Goal: Information Seeking & Learning: Find specific fact

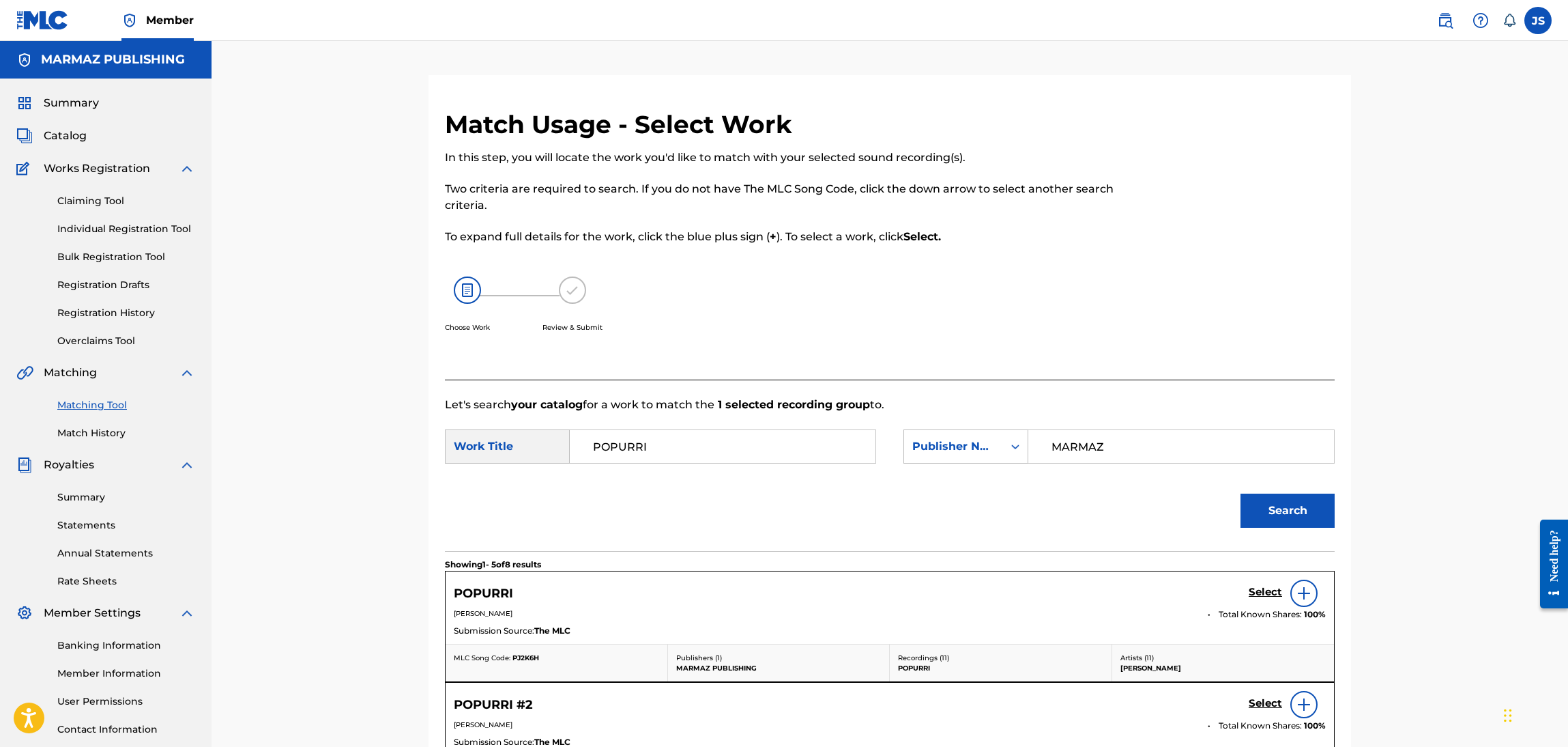
click at [87, 126] on div "Summary Catalog Works Registration Claiming Tool Individual Registration Tool B…" at bounding box center [106, 430] width 212 height 702
click at [72, 129] on span "Catalog" at bounding box center [65, 136] width 43 height 17
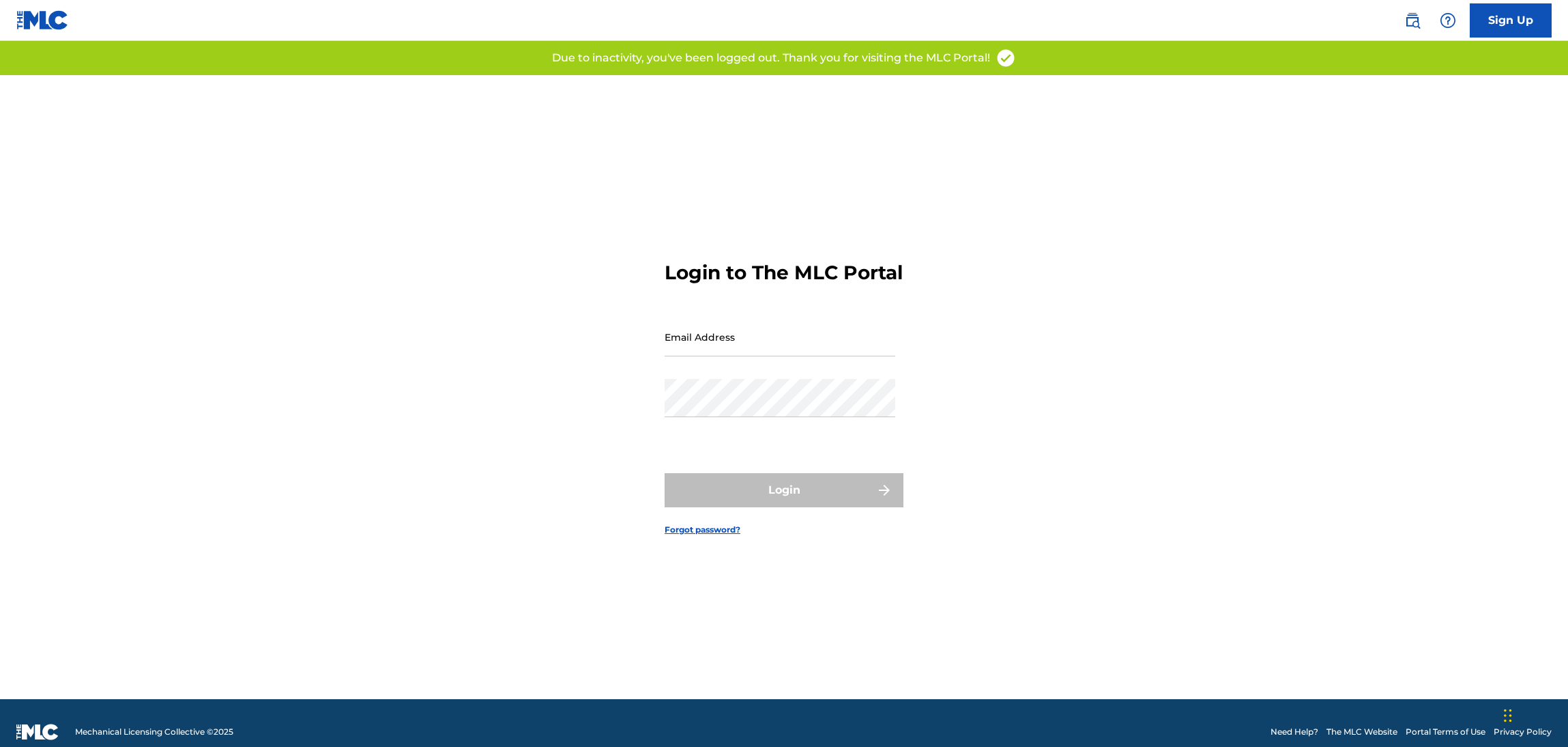
click at [773, 356] on input "Email Address" at bounding box center [779, 336] width 230 height 39
type input "[EMAIL_ADDRESS][DOMAIN_NAME]"
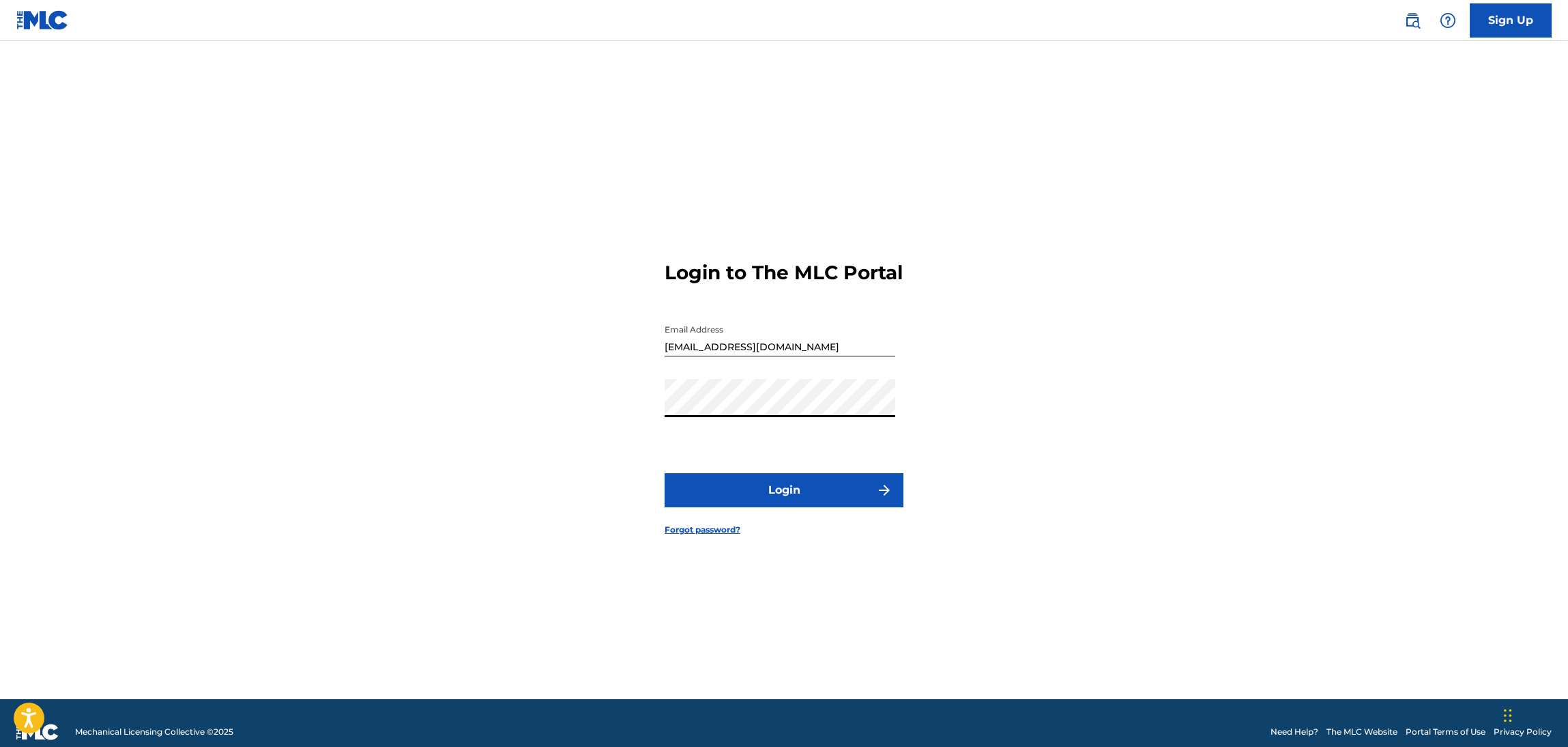
click at [804, 507] on button "Login" at bounding box center [784, 490] width 239 height 34
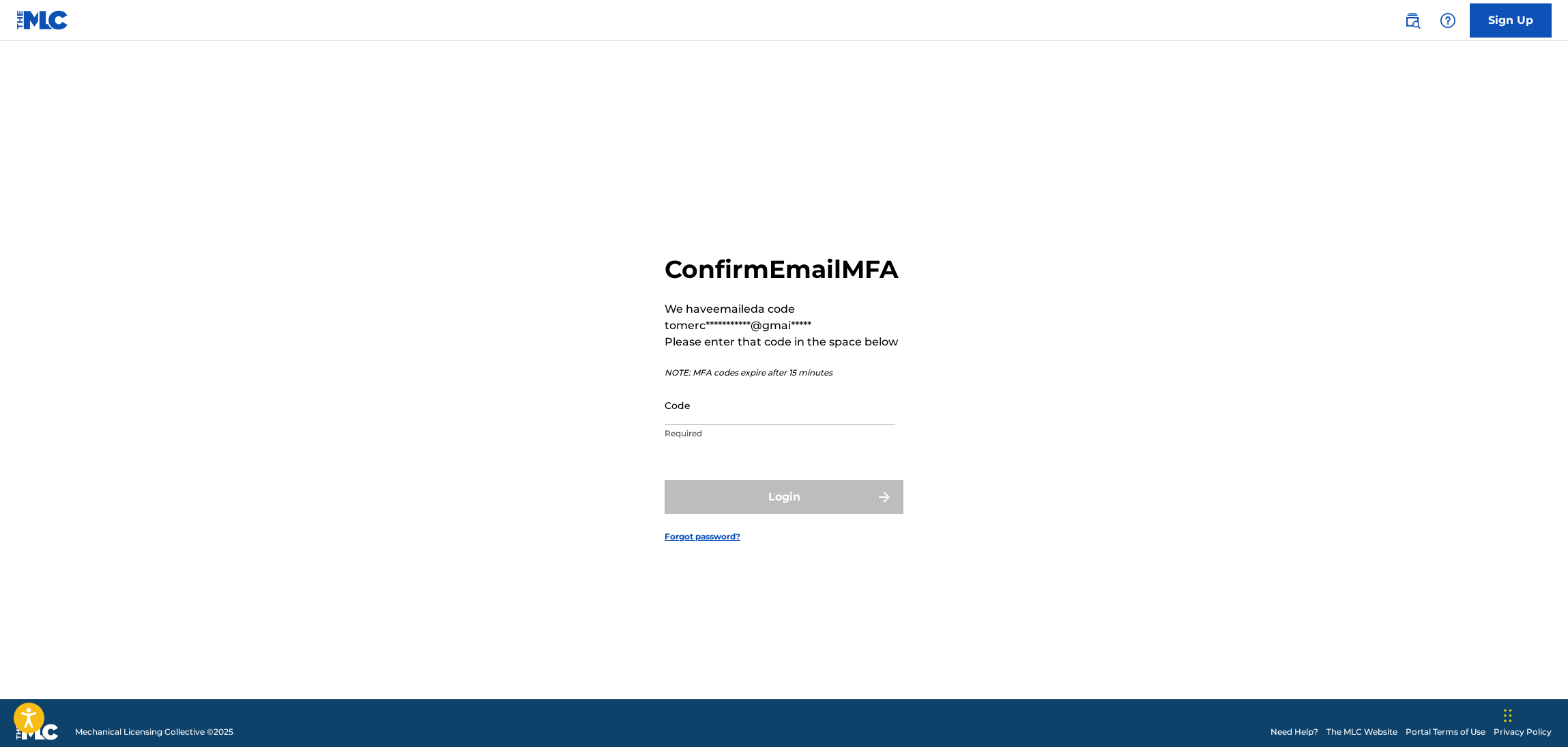
click at [791, 422] on input "Code" at bounding box center [779, 405] width 230 height 39
click at [726, 422] on input "Code" at bounding box center [779, 405] width 230 height 39
drag, startPoint x: 812, startPoint y: 455, endPoint x: 805, endPoint y: 432, distance: 24.0
click at [810, 447] on div "Code Required" at bounding box center [779, 416] width 230 height 61
drag, startPoint x: 805, startPoint y: 432, endPoint x: 865, endPoint y: 432, distance: 60.0
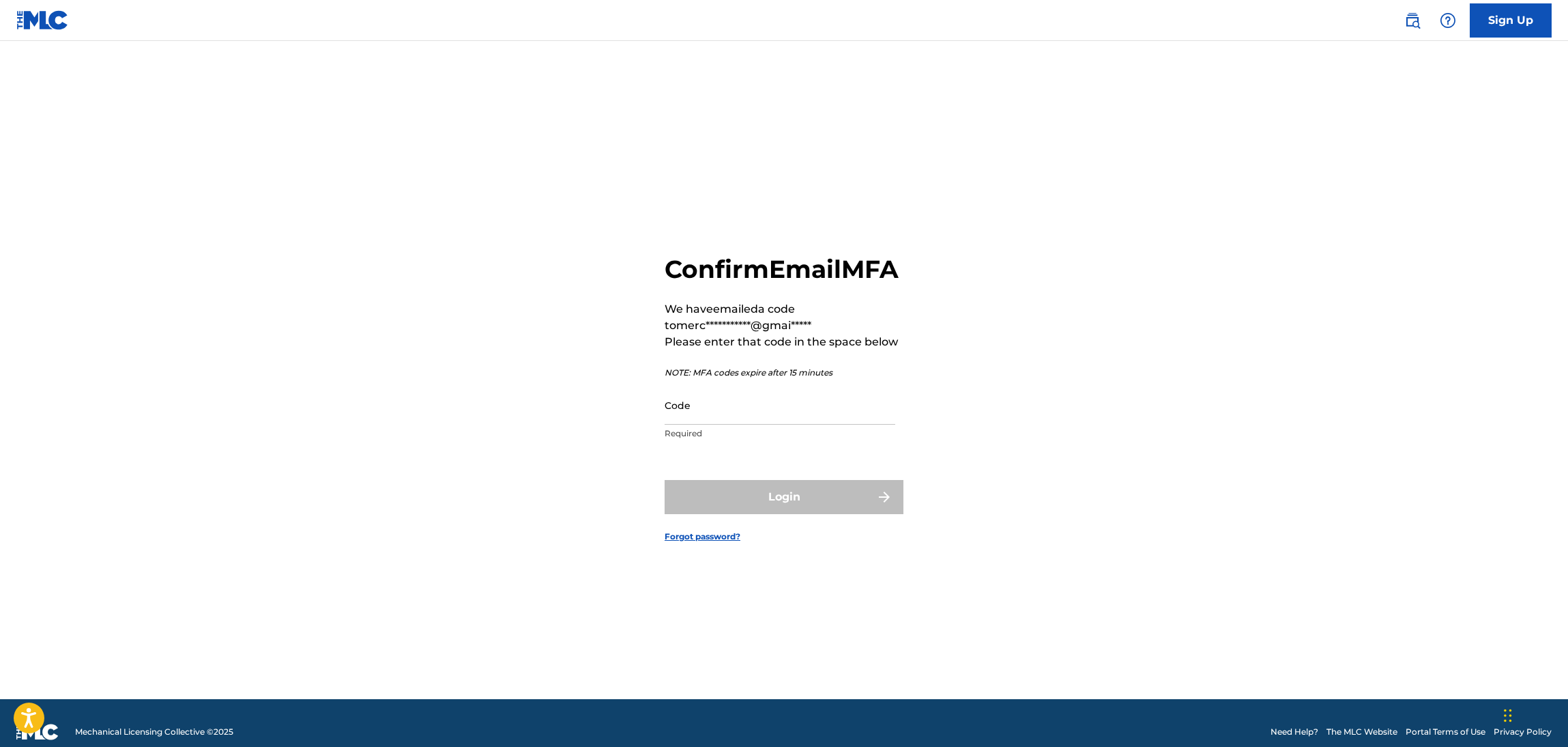
click at [805, 425] on input "Code" at bounding box center [779, 405] width 230 height 39
paste input "376781"
type input "376781"
click at [1035, 401] on div "**********" at bounding box center [784, 387] width 955 height 624
click at [880, 505] on img "submit" at bounding box center [884, 497] width 17 height 17
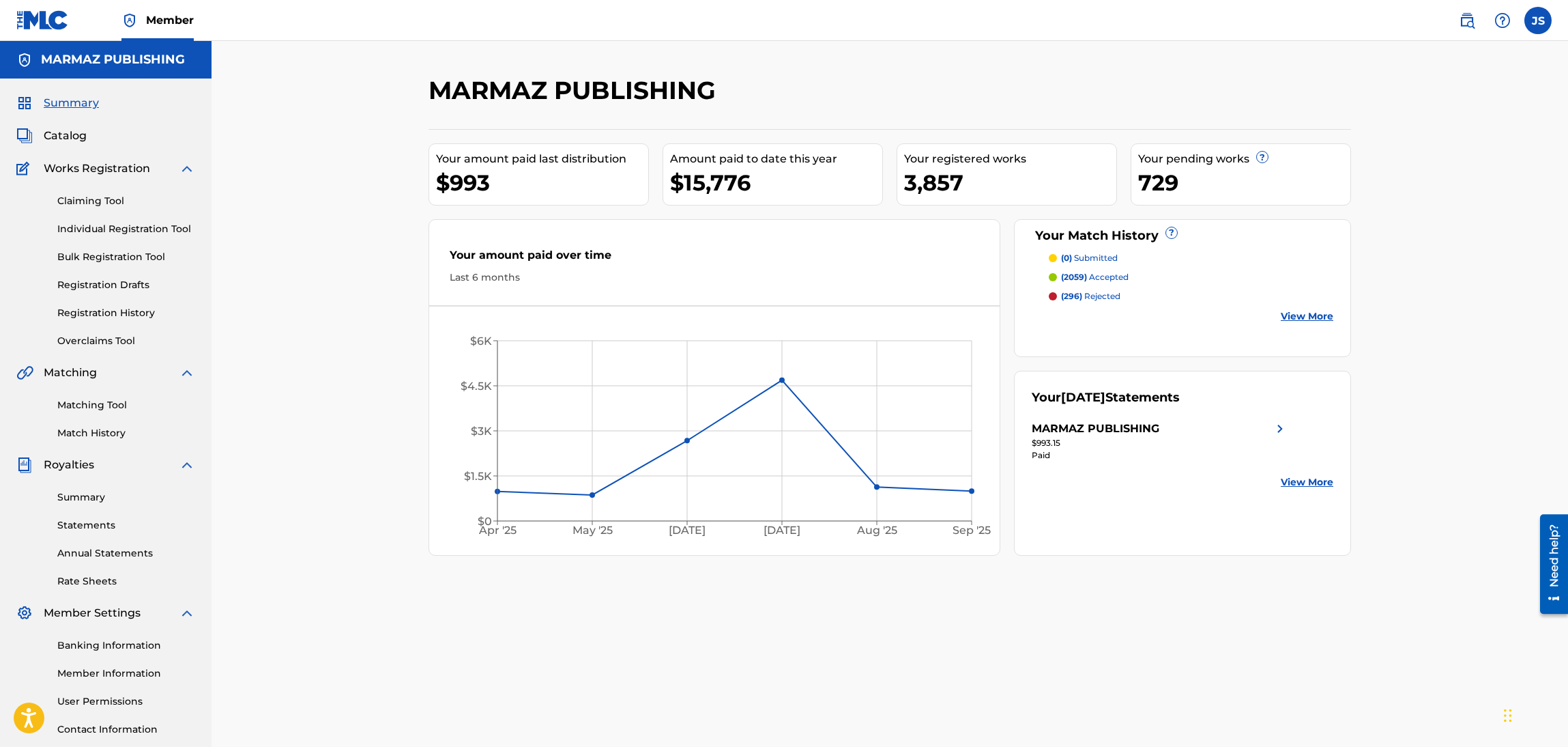
click at [113, 407] on link "Matching Tool" at bounding box center [125, 405] width 137 height 14
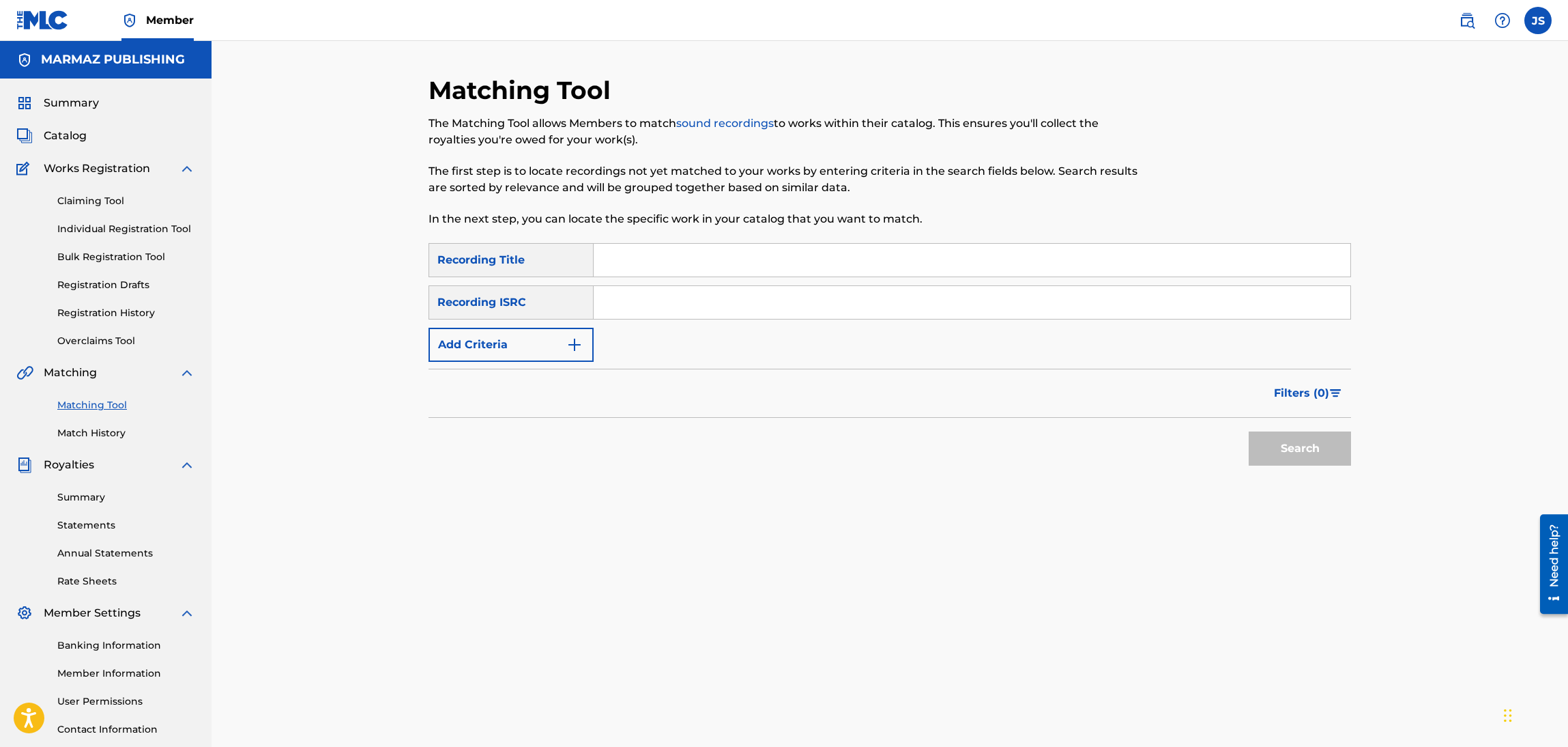
click at [85, 135] on div "Catalog" at bounding box center [106, 136] width 179 height 17
click at [55, 130] on span "Catalog" at bounding box center [65, 136] width 43 height 17
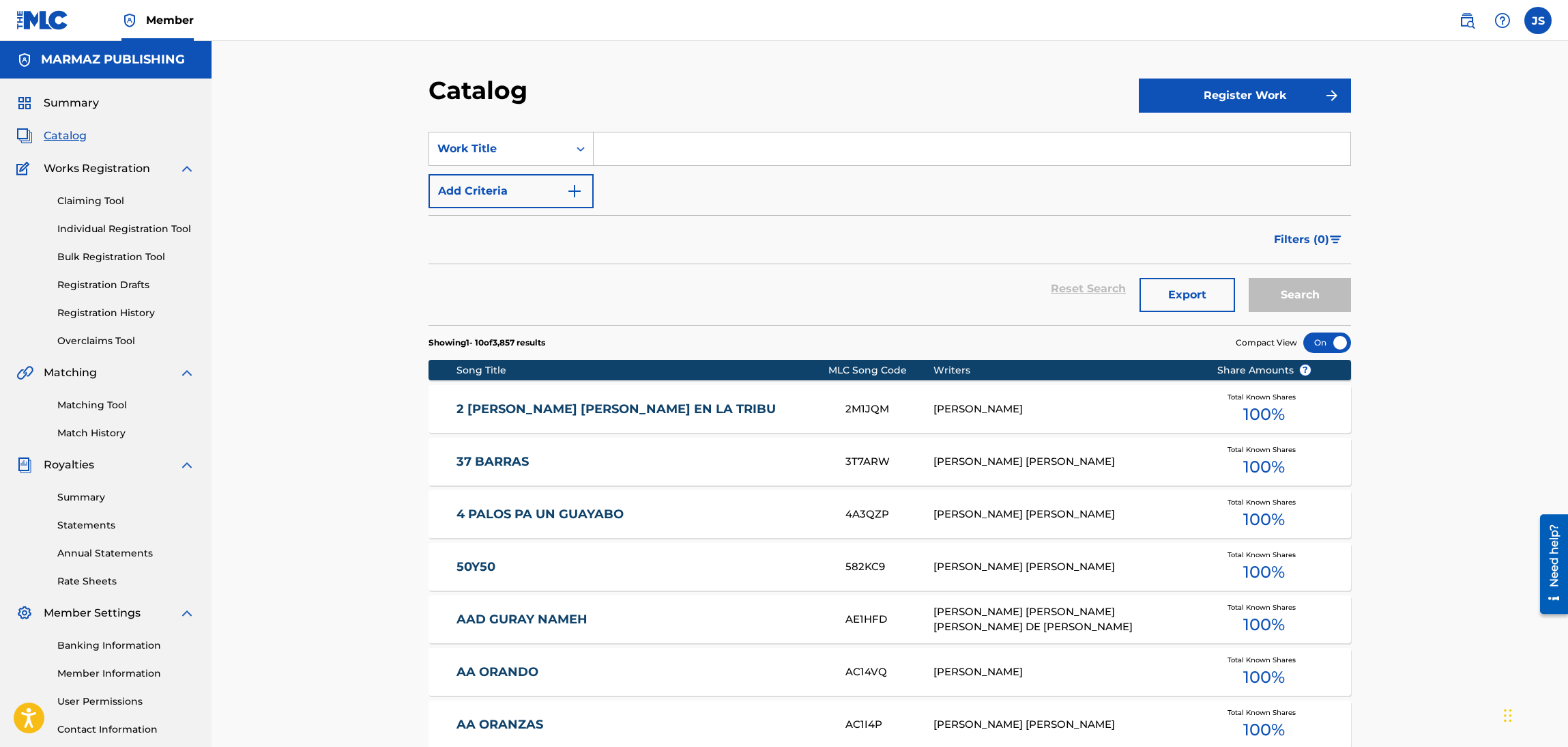
click at [608, 137] on input "Search Form" at bounding box center [972, 148] width 756 height 32
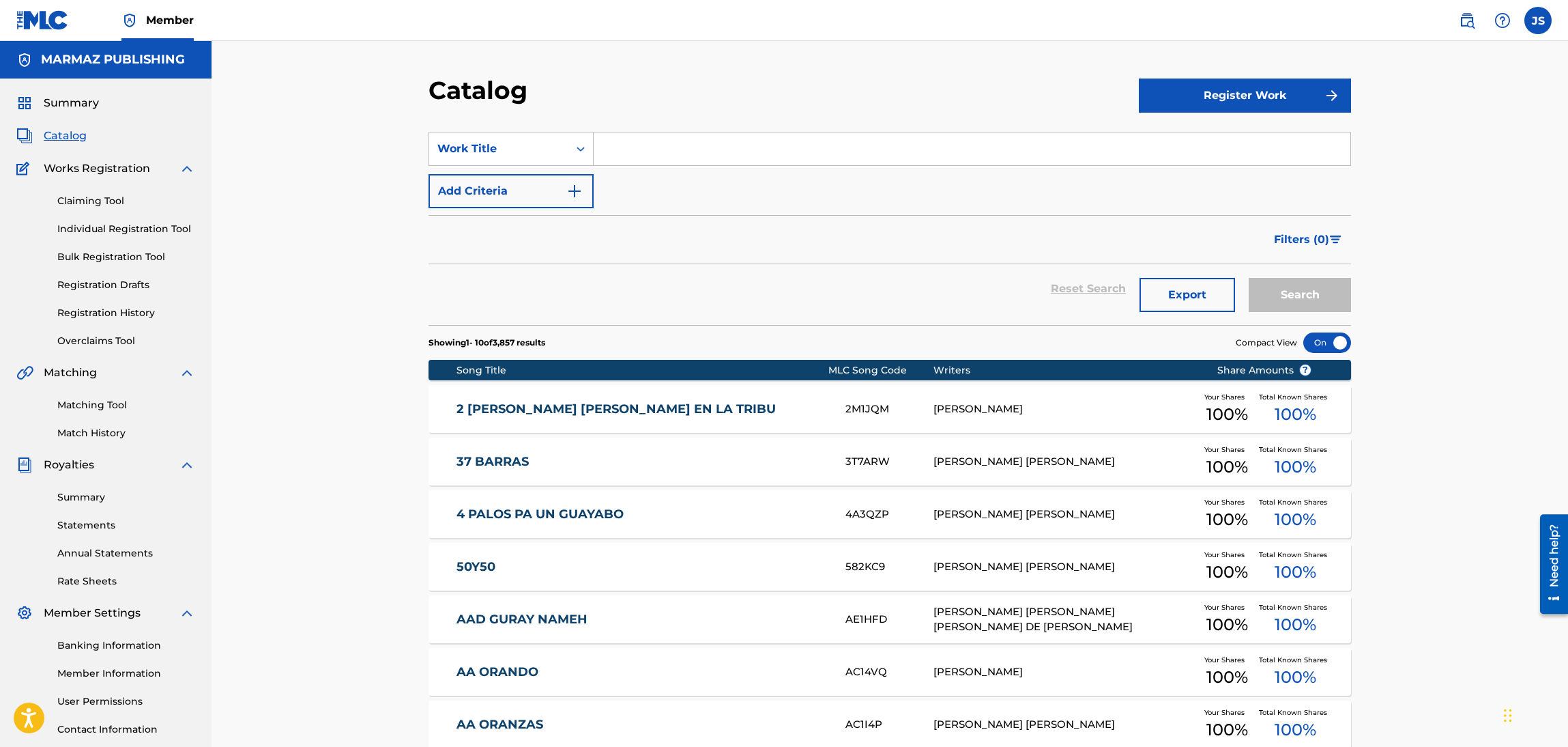
click at [678, 135] on input "Search Form" at bounding box center [972, 148] width 756 height 32
paste input "A MI NO ME GUABINE"
type input "A MI NO ME GUABINE"
click at [552, 188] on button "Add Criteria" at bounding box center [510, 191] width 165 height 34
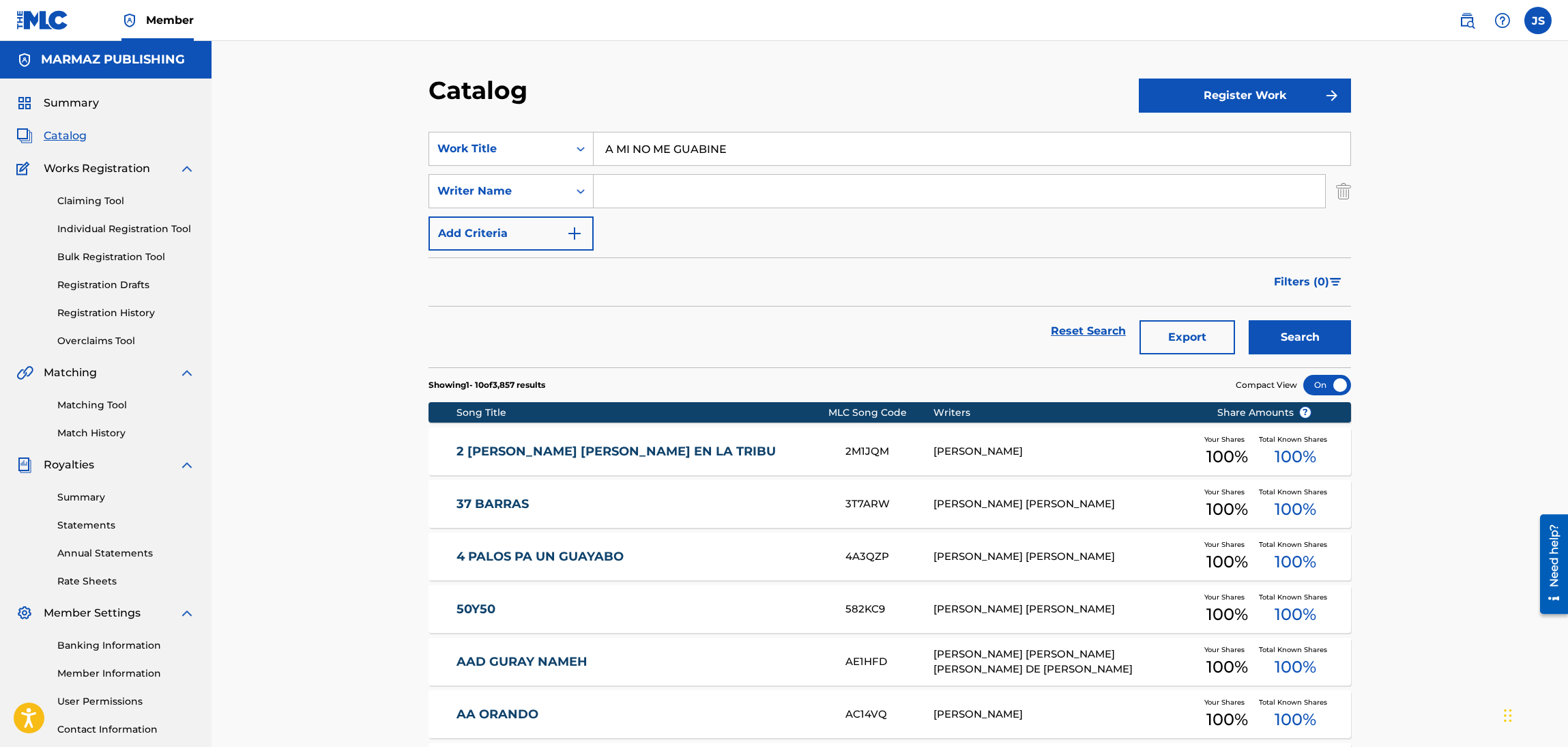
click at [644, 188] on input "Search Form" at bounding box center [960, 191] width 732 height 32
paste input "BLANCO, JOSE RAMON _RAMON BLANCO_"
drag, startPoint x: 870, startPoint y: 201, endPoint x: 735, endPoint y: 223, distance: 136.8
click at [735, 223] on div "SearchWithCriteria723864c2-d2c9-4bcd-ab1c-24f6295167bf Work Title A MI NO ME GU…" at bounding box center [889, 191] width 923 height 119
type input "BLANCO, JOSE RAMON"
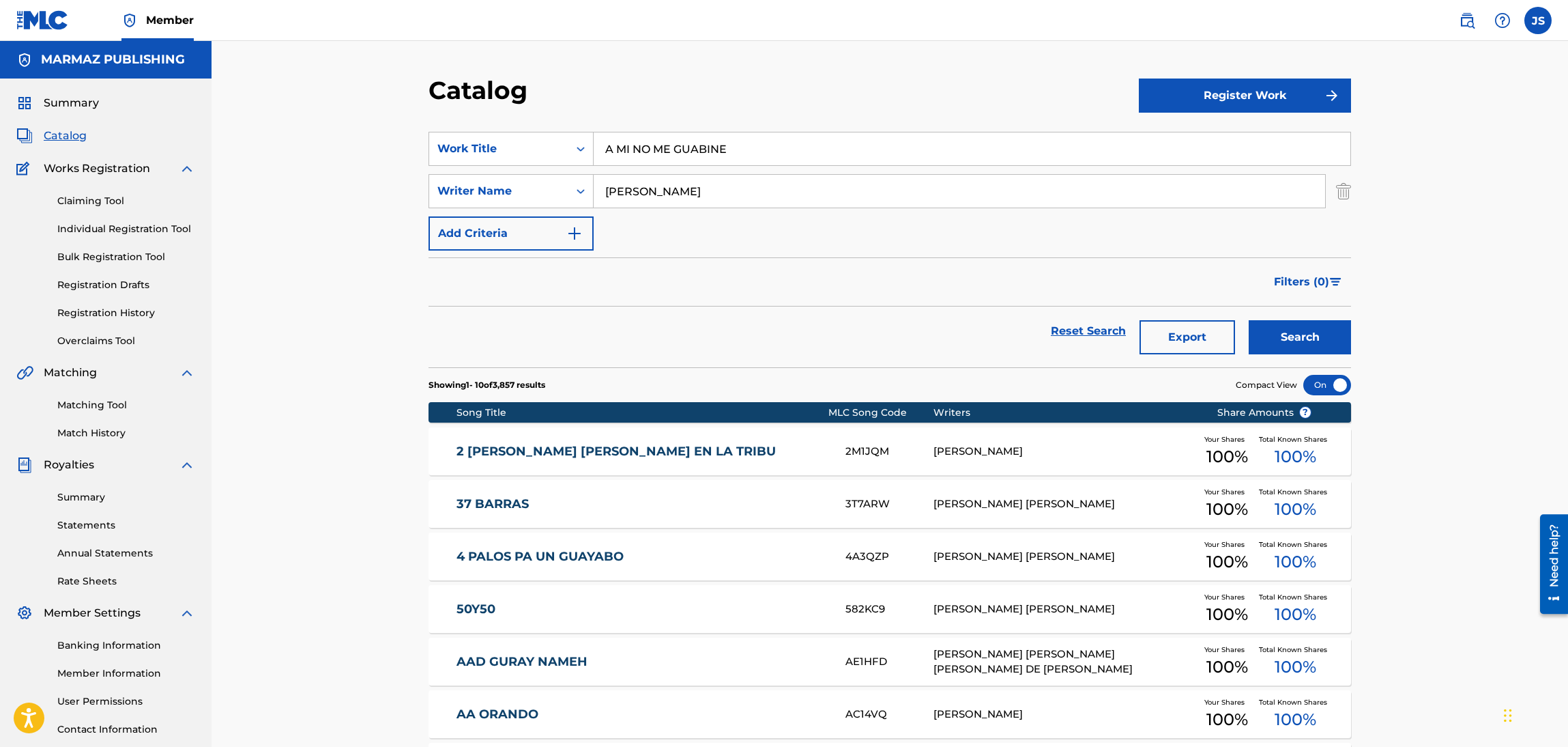
click at [1248, 321] on button "Search" at bounding box center [1299, 337] width 102 height 34
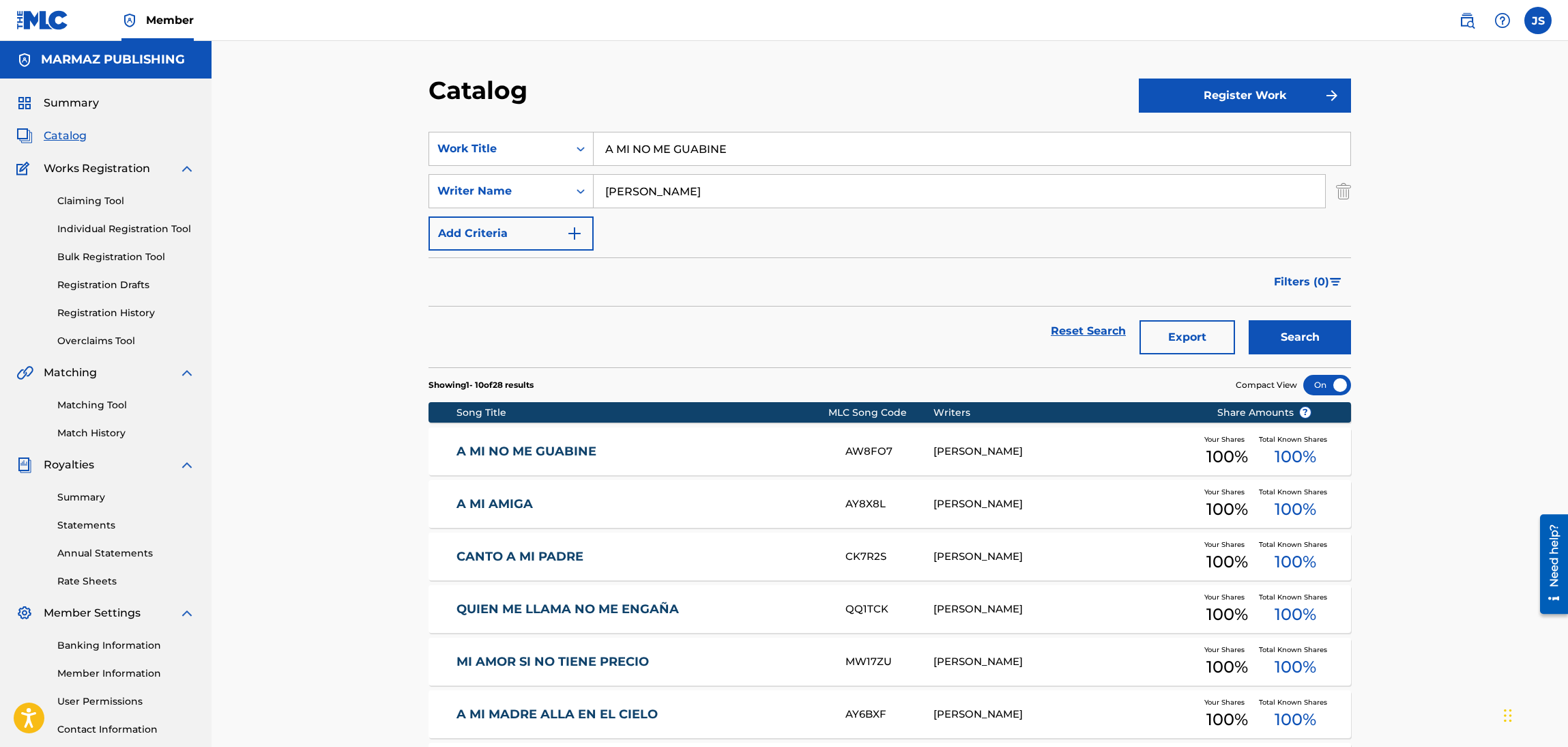
click at [552, 455] on link "A MI NO ME GUABINE" at bounding box center [642, 452] width 371 height 16
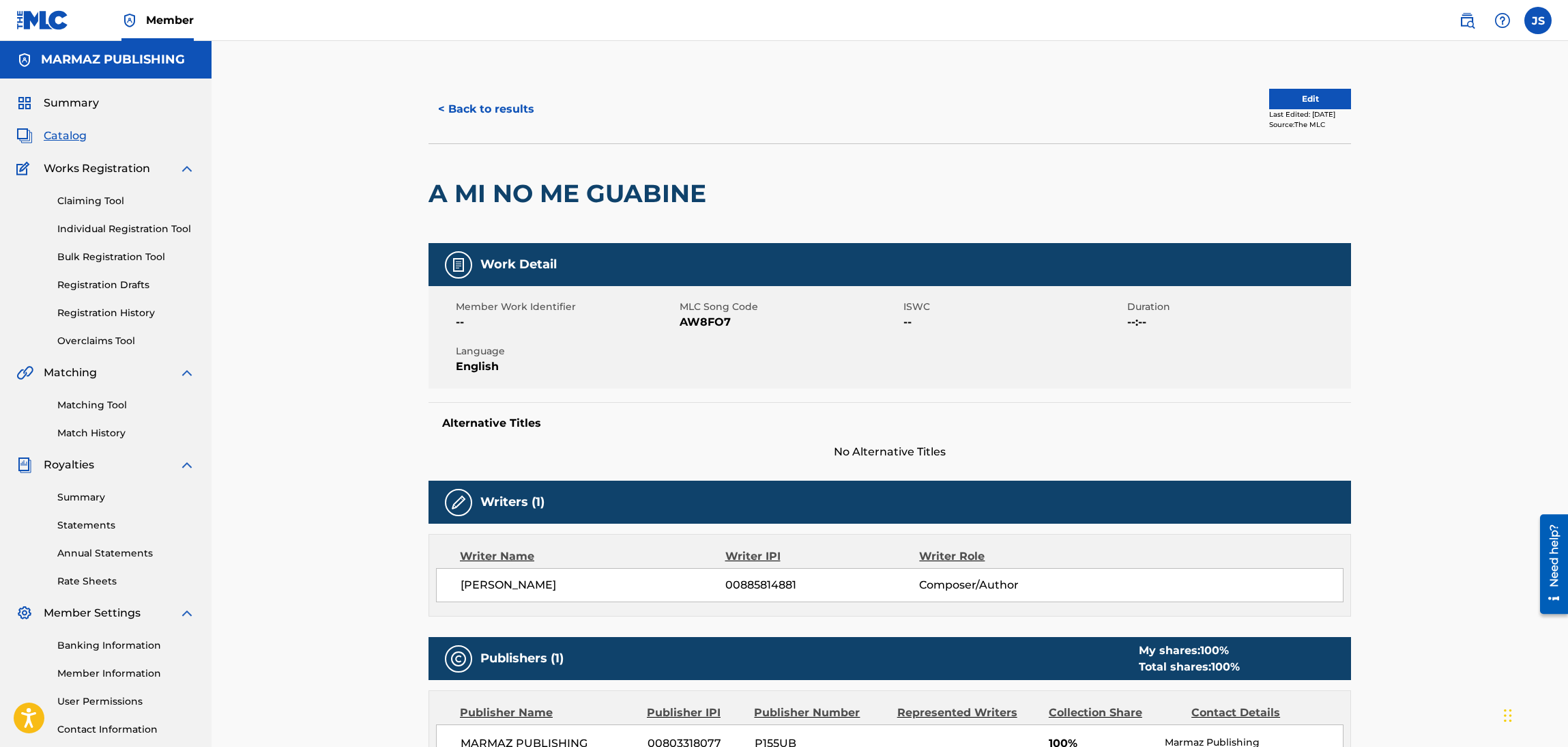
click at [712, 321] on span "AW8FO7" at bounding box center [790, 322] width 221 height 17
copy span "AW8FO7"
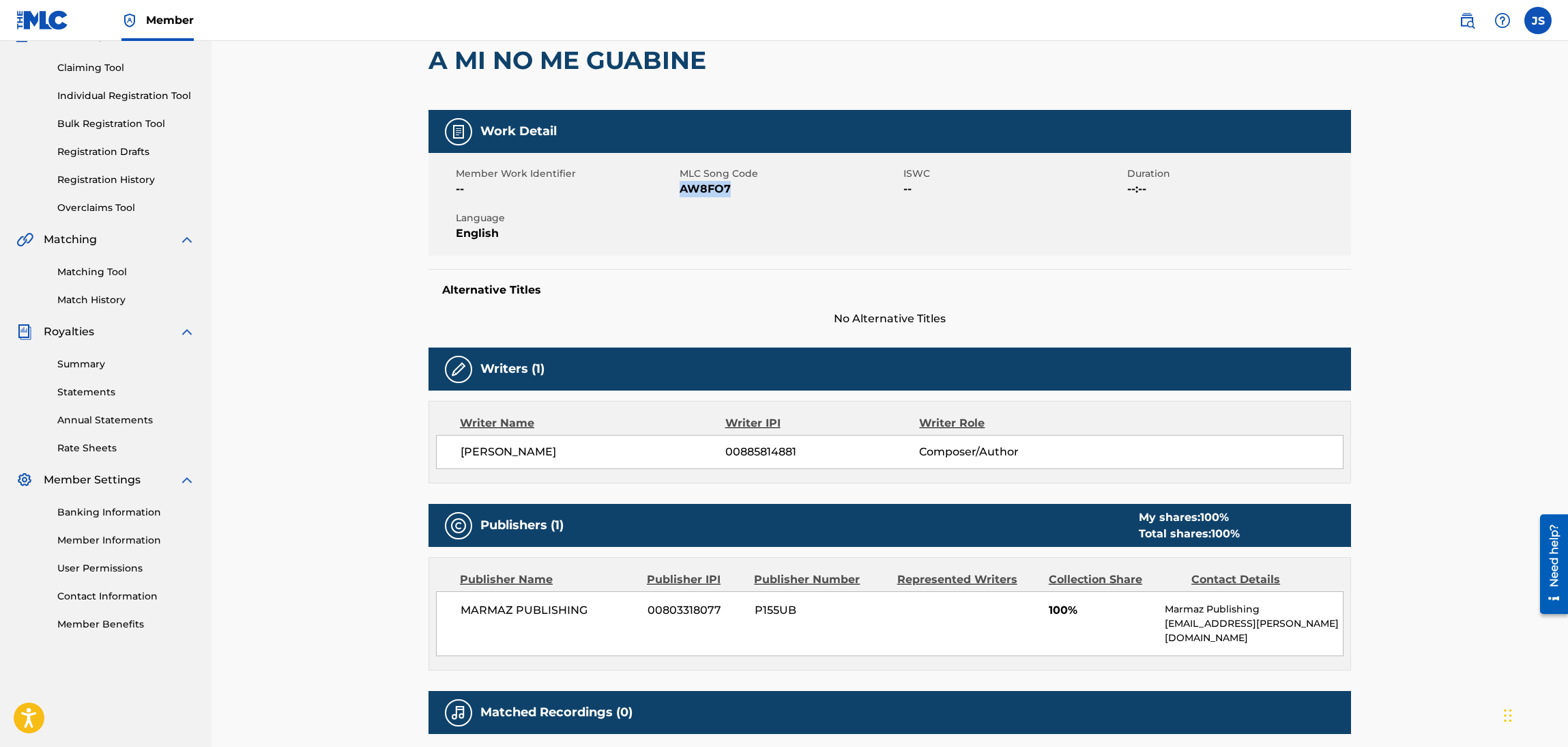
scroll to position [205, 0]
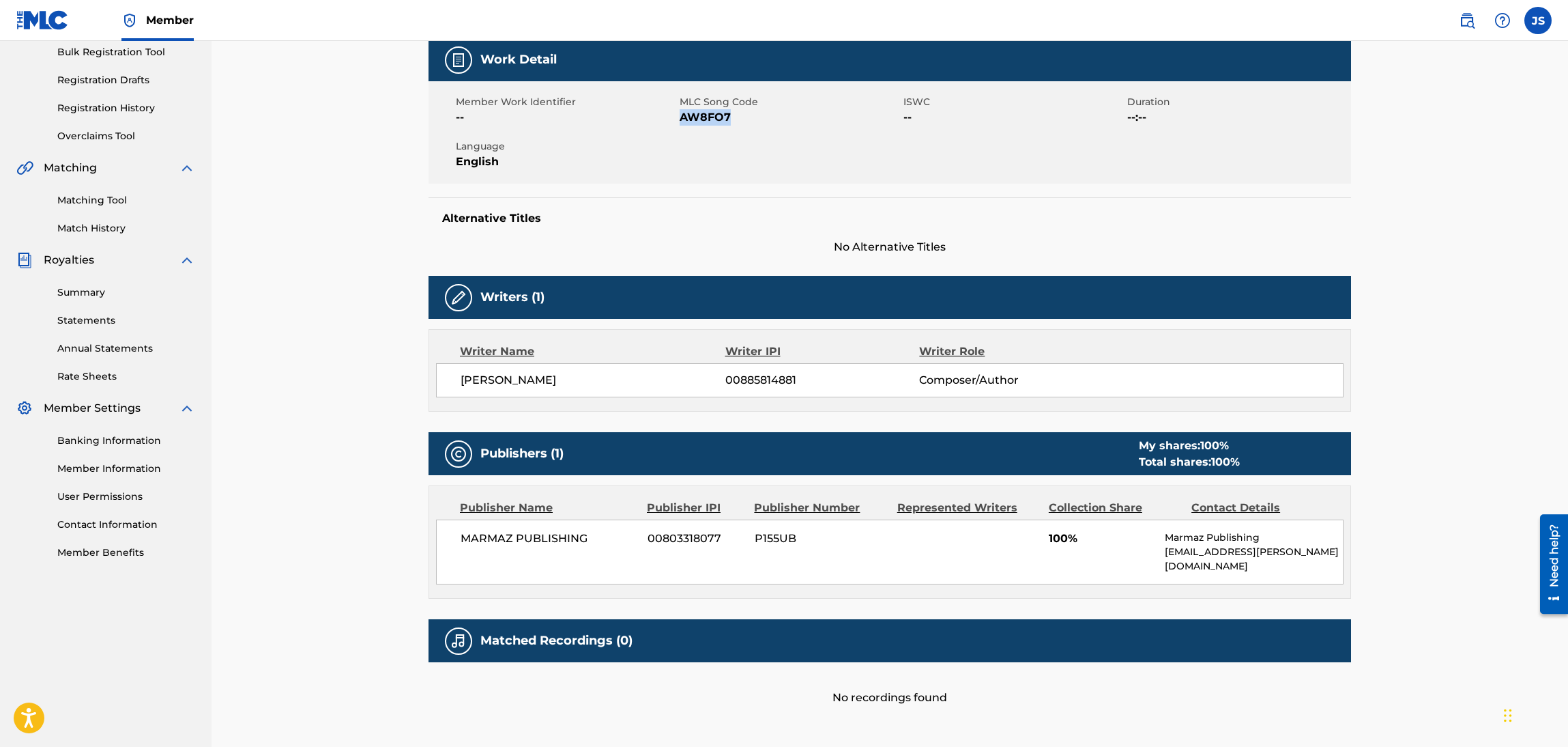
copy span "JOSE RAMON BLANCO"
drag, startPoint x: 595, startPoint y: 377, endPoint x: 431, endPoint y: 385, distance: 164.2
click at [431, 385] on div "Writer Name Writer IPI Writer Role JOSE RAMON BLANCO 00885814881 Composer/Author" at bounding box center [889, 370] width 923 height 82
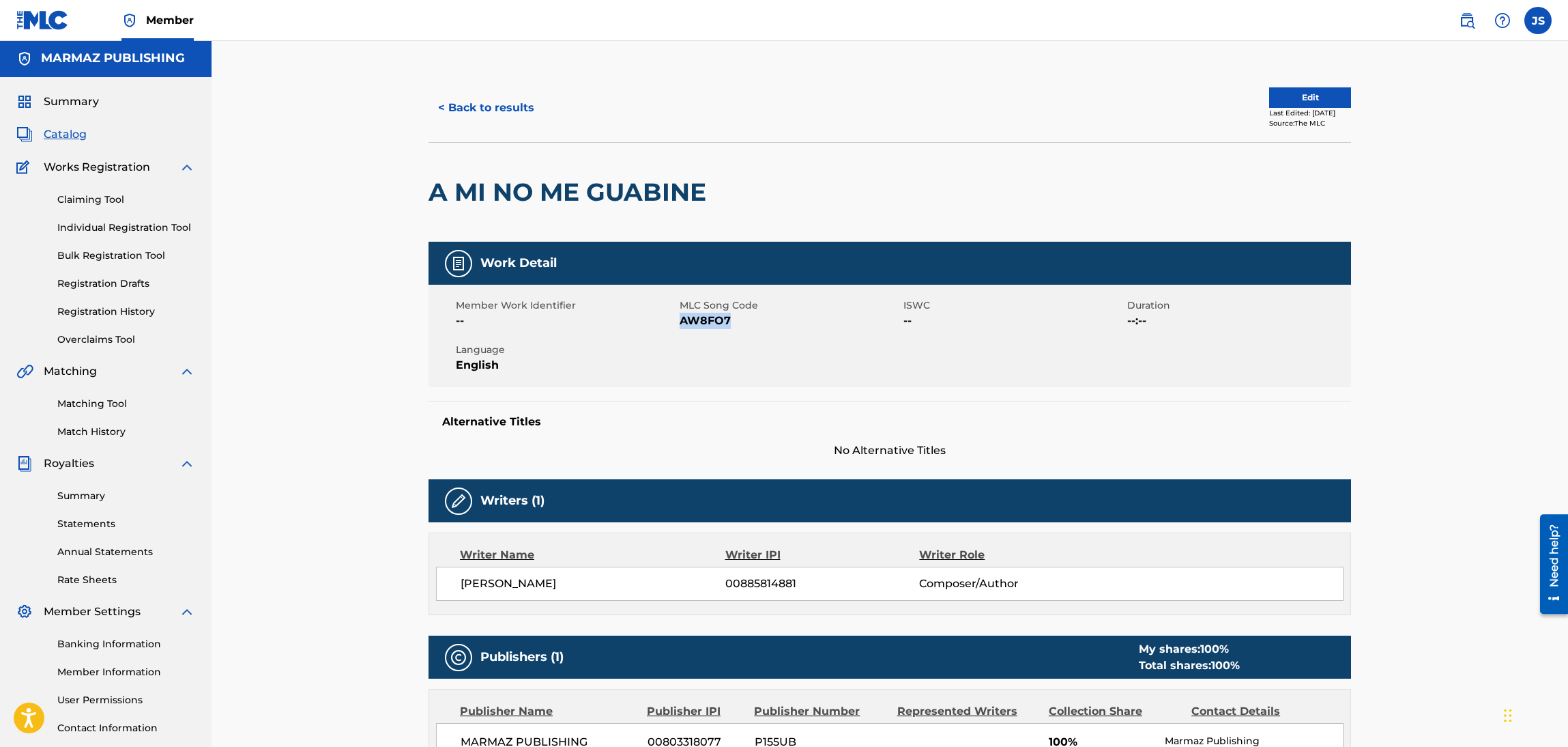
scroll to position [0, 0]
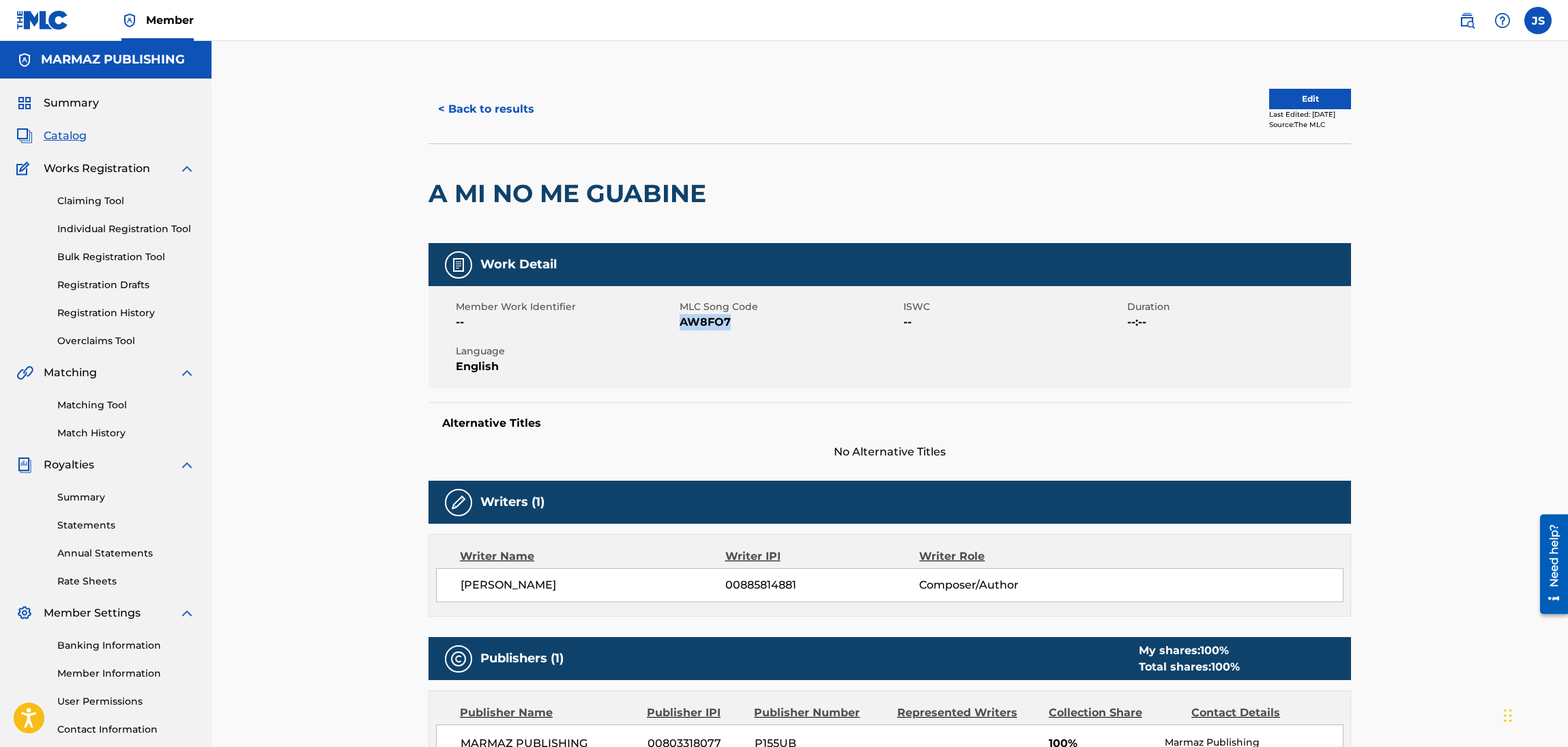
click at [461, 115] on button "< Back to results" at bounding box center [486, 109] width 116 height 34
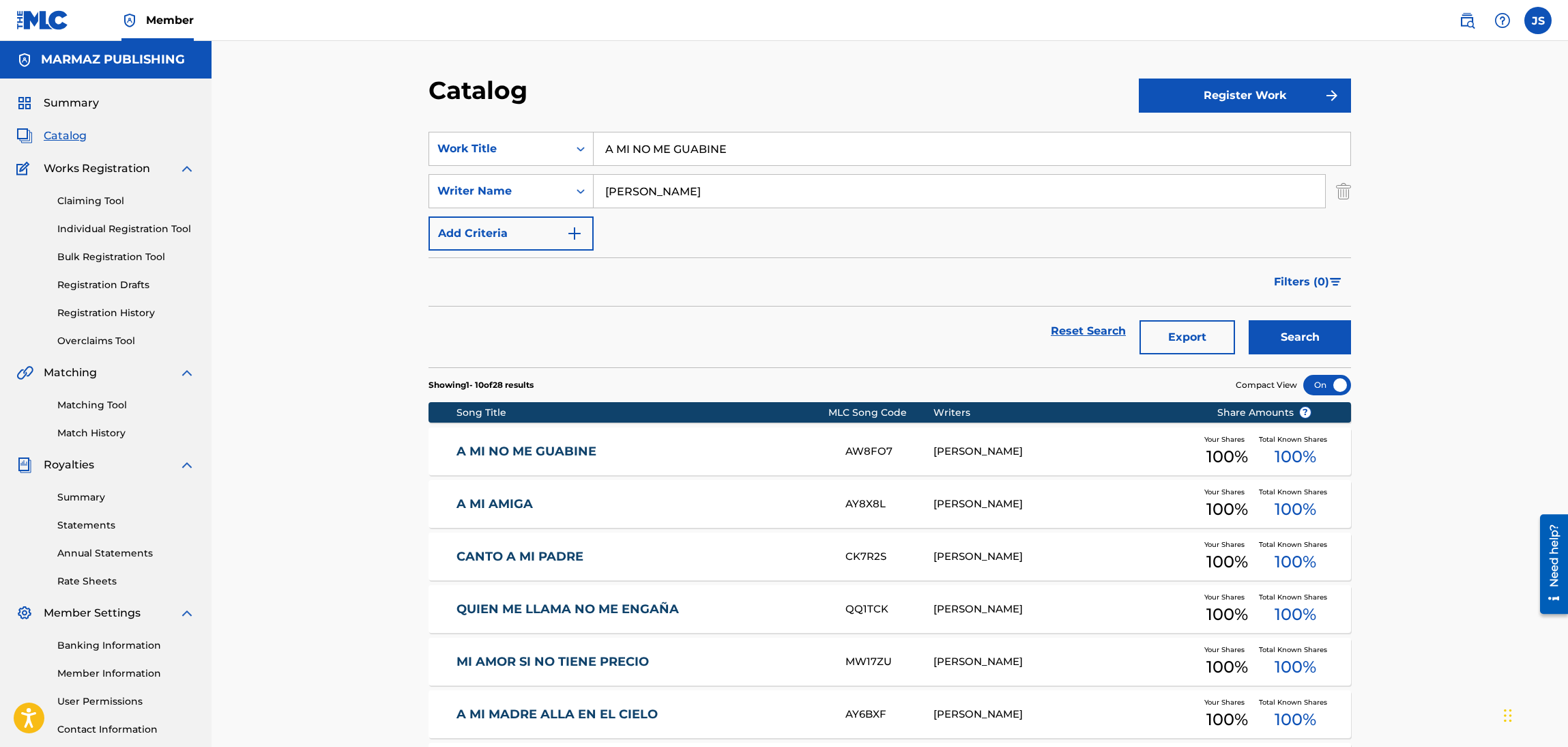
drag, startPoint x: 793, startPoint y: 148, endPoint x: 185, endPoint y: 172, distance: 608.5
click at [187, 172] on main "MARMAZ PUBLISHING Summary Catalog Works Registration Claiming Tool Individual R…" at bounding box center [784, 530] width 1568 height 977
type input "resignacion"
click at [1248, 321] on button "Search" at bounding box center [1299, 337] width 102 height 34
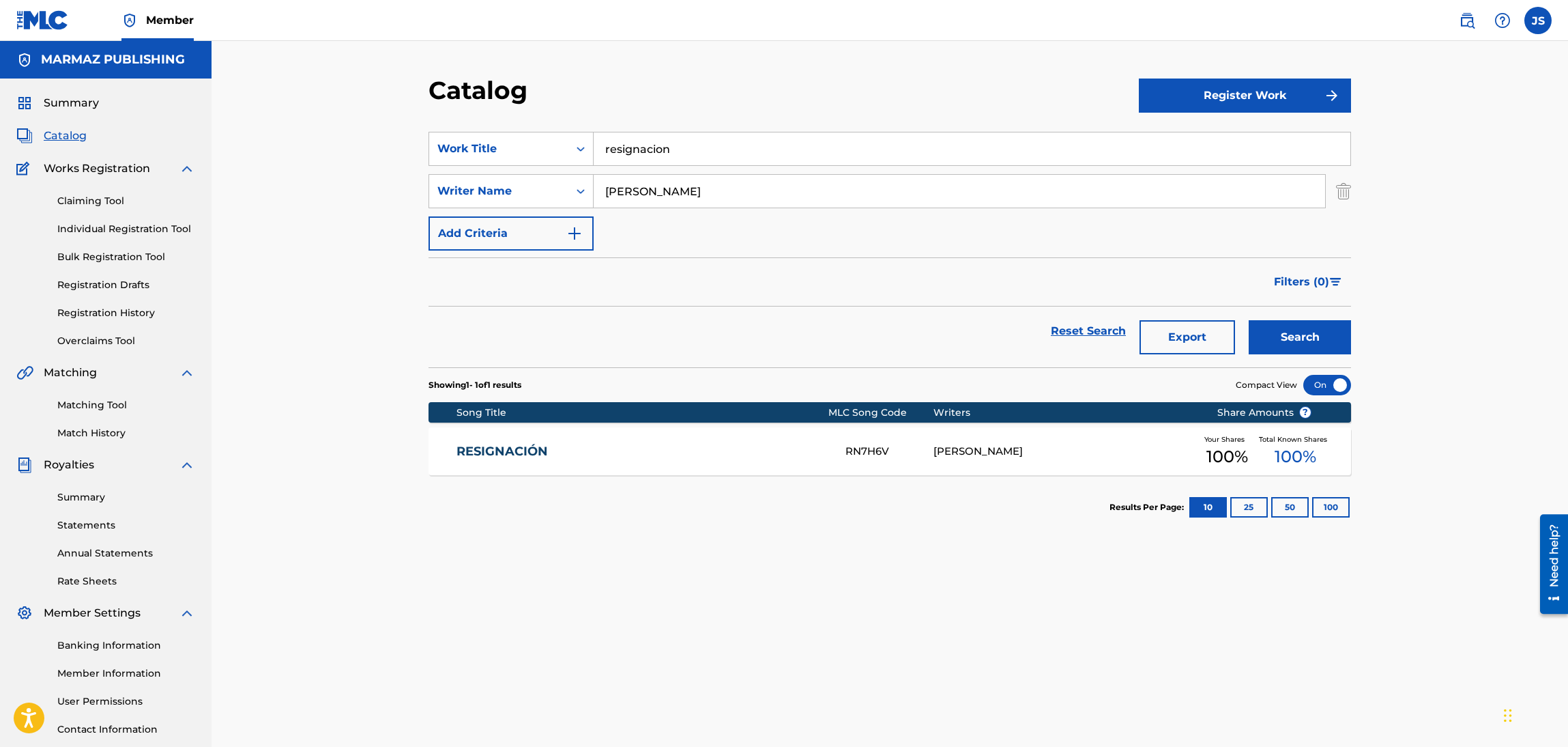
drag, startPoint x: 484, startPoint y: 459, endPoint x: 495, endPoint y: 440, distance: 22.0
click at [484, 459] on div "RESIGNACIÓN RN7H6V JOSE RAMON BLANCO Your Shares 100 % Total Known Shares 100 %" at bounding box center [889, 451] width 923 height 48
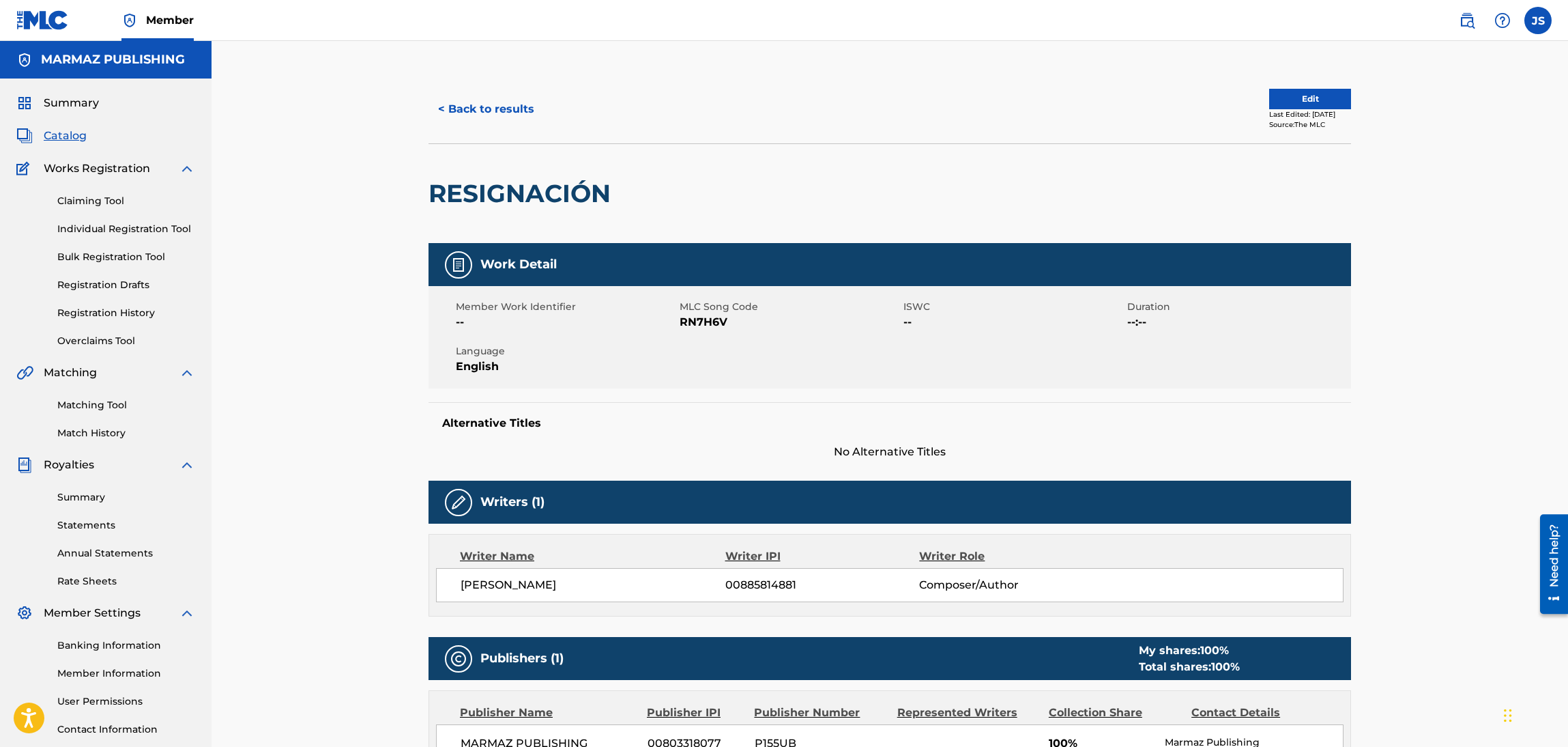
click at [714, 332] on div "Member Work Identifier -- MLC Song Code RN7H6V ISWC -- Duration --:-- Language …" at bounding box center [889, 337] width 923 height 102
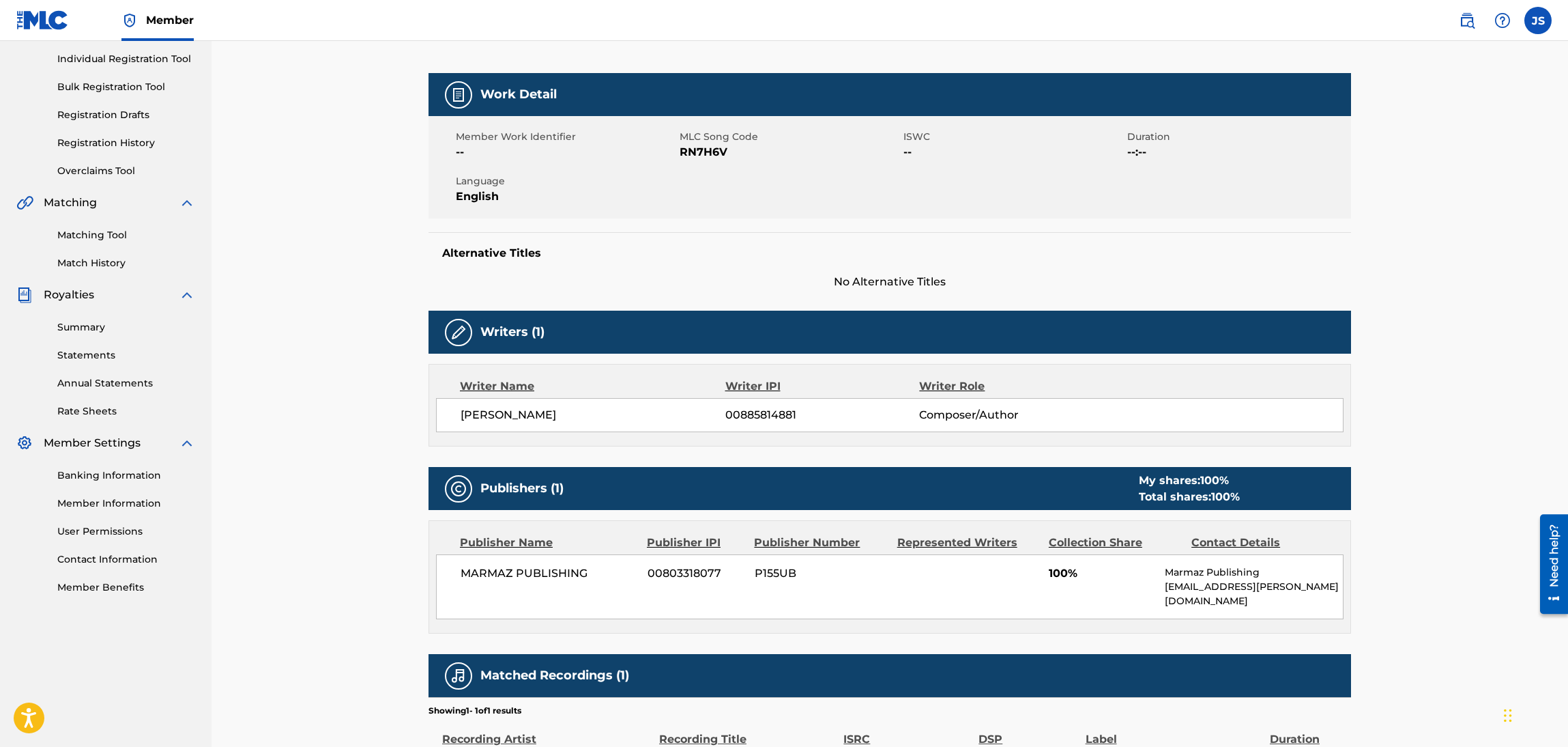
scroll to position [307, 0]
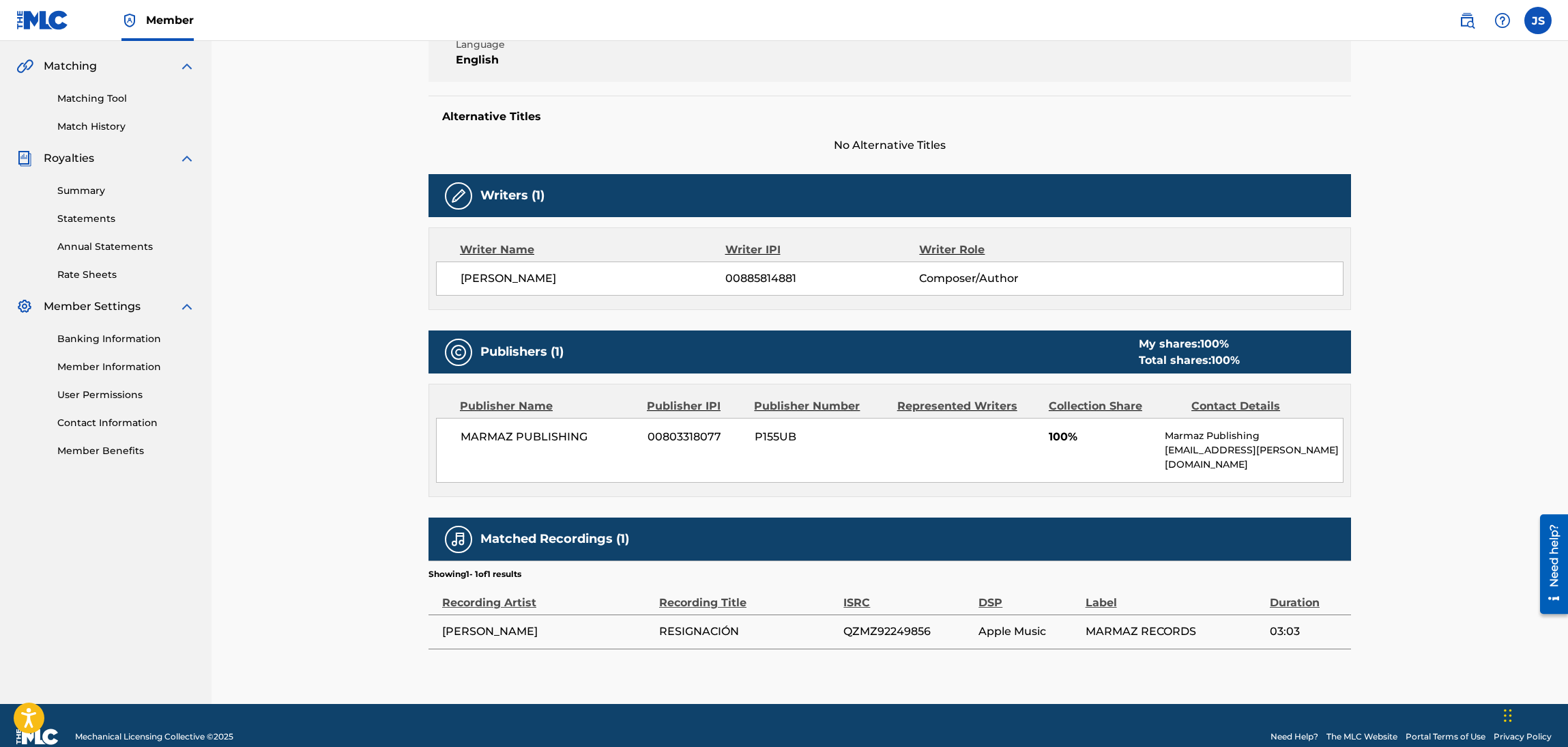
drag, startPoint x: 608, startPoint y: 283, endPoint x: 282, endPoint y: 301, distance: 326.5
click at [282, 301] on div "< Back to results Edit Last Edited: March 16, 2025 Source: The MLC RESIGNACIÓN …" at bounding box center [889, 219] width 1356 height 969
copy span "JOSE RAMON BLANCO"
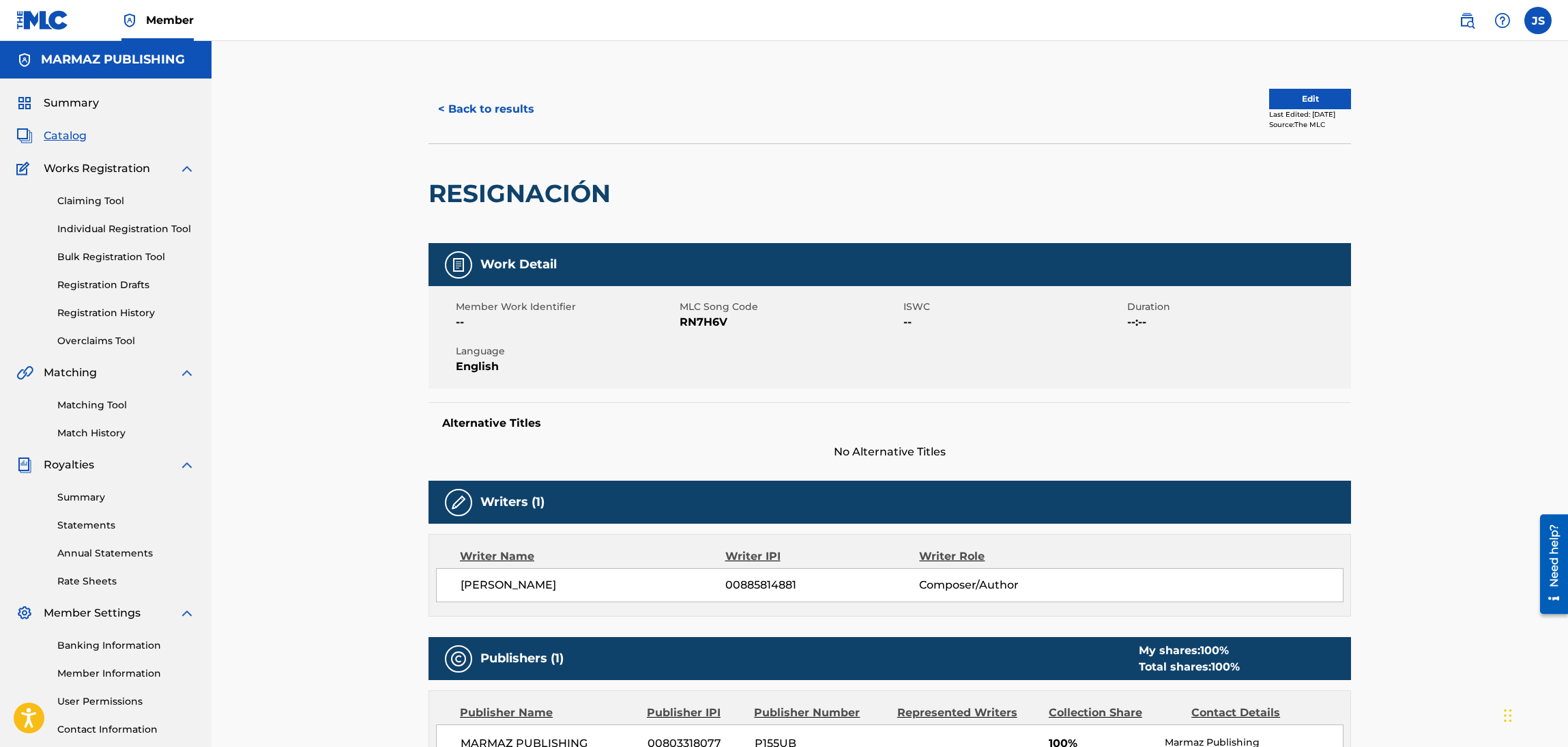
click at [485, 112] on button "< Back to results" at bounding box center [486, 109] width 116 height 34
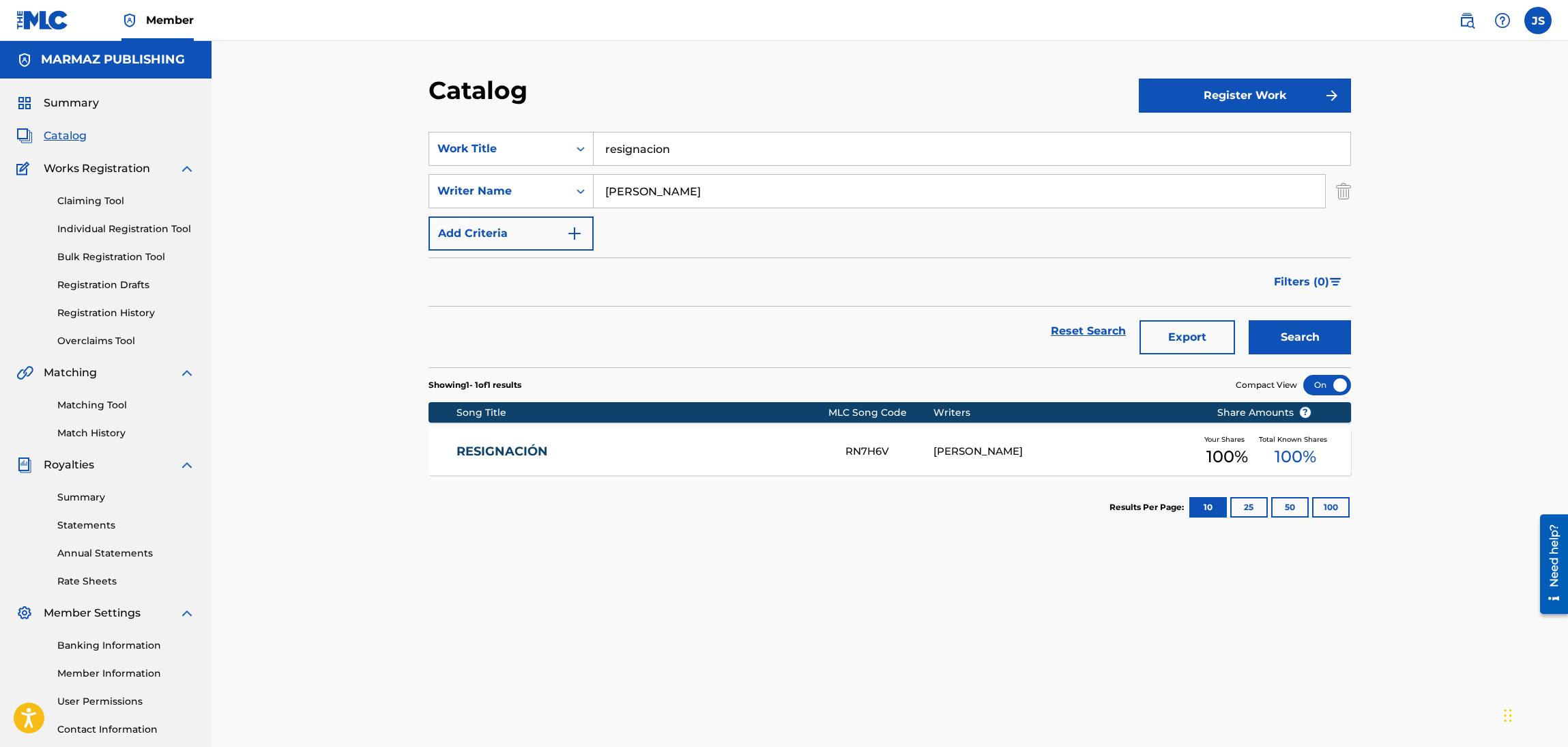
drag, startPoint x: 734, startPoint y: 164, endPoint x: 174, endPoint y: 139, distance: 560.6
click at [167, 139] on main "MARMAZ PUBLISHING Summary Catalog Works Registration Claiming Tool Individual R…" at bounding box center [784, 411] width 1568 height 740
paste input "QUE VIVA VENEZUELA _ BONUS TRACKS"
type input "QUE VIVA VENEZUELA _ BONUS TRACKS"
click at [840, 95] on div "Catalog" at bounding box center [783, 95] width 710 height 40
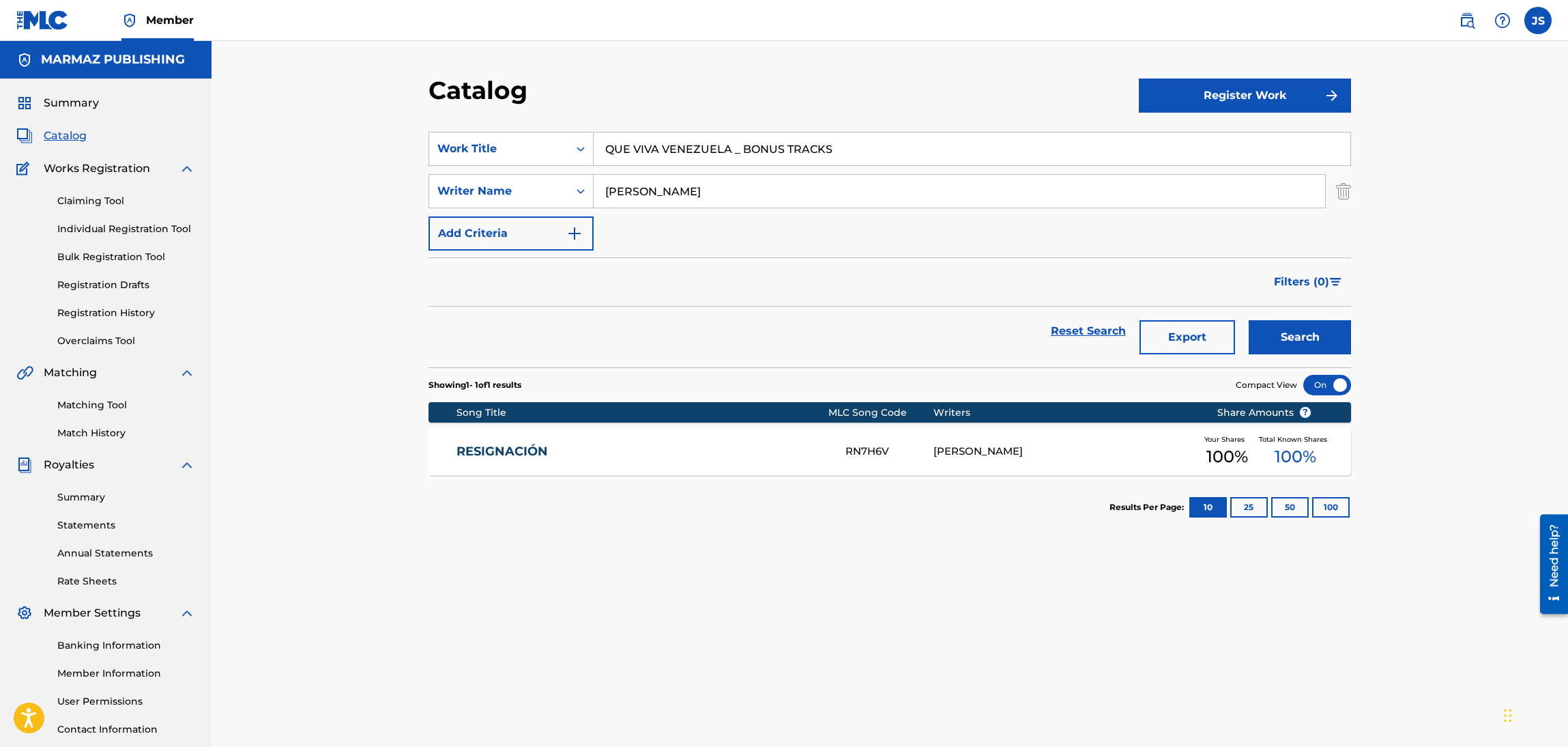
drag, startPoint x: 756, startPoint y: 192, endPoint x: 351, endPoint y: 227, distance: 406.5
click at [351, 227] on div "Catalog Register Work SearchWithCriteria723864c2-d2c9-4bcd-ab1c-24f6295167bf Wo…" at bounding box center [889, 411] width 1356 height 740
paste input "CABELLO VELAZQUEZ, ALI JOSE _ALI CABELLO_"
type input "CABELLO VELAZQUEZ, ALI JOSE _ALI CABELLO_"
click at [896, 351] on div "Reset Search Export Search" at bounding box center [889, 331] width 923 height 49
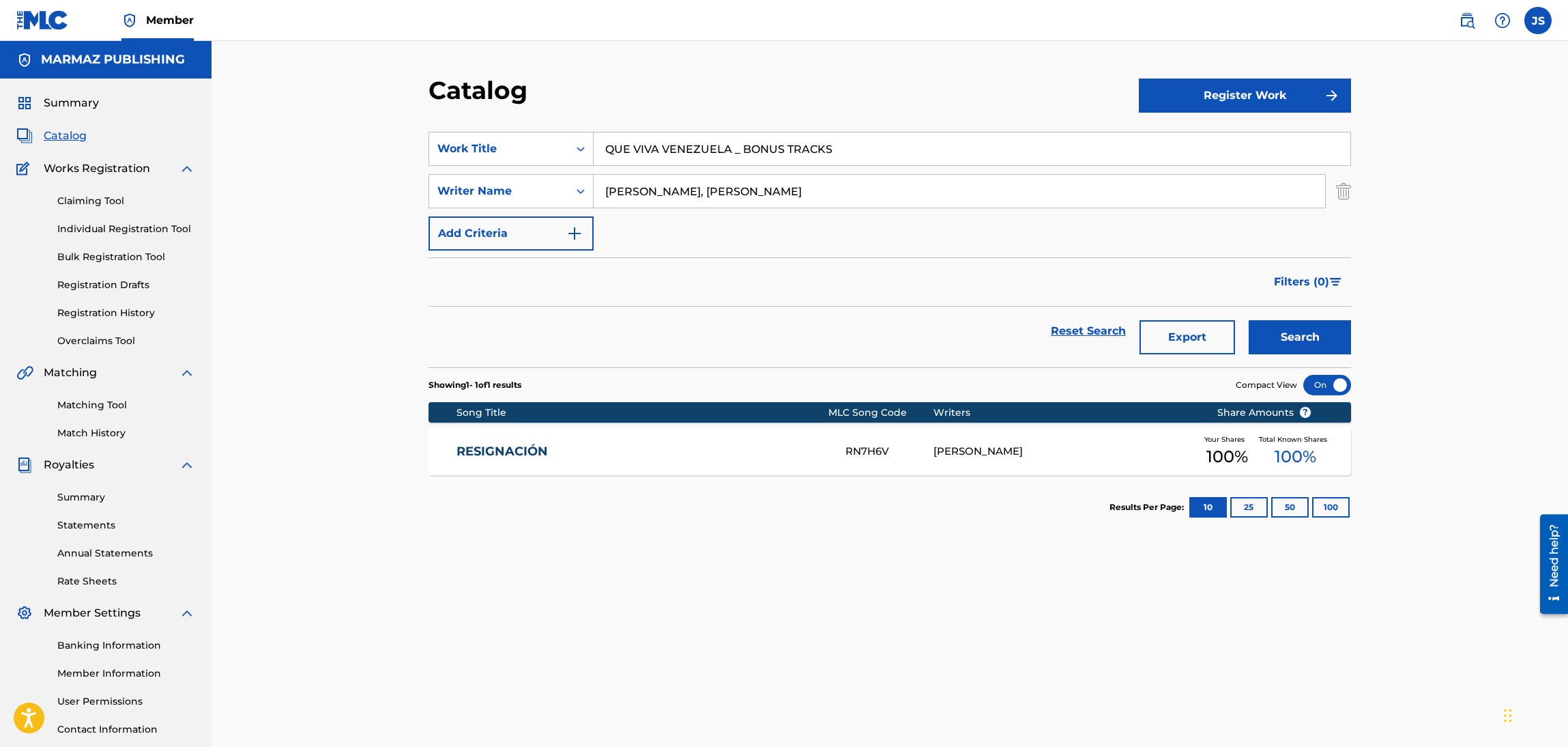
click at [1287, 334] on button "Search" at bounding box center [1299, 337] width 102 height 34
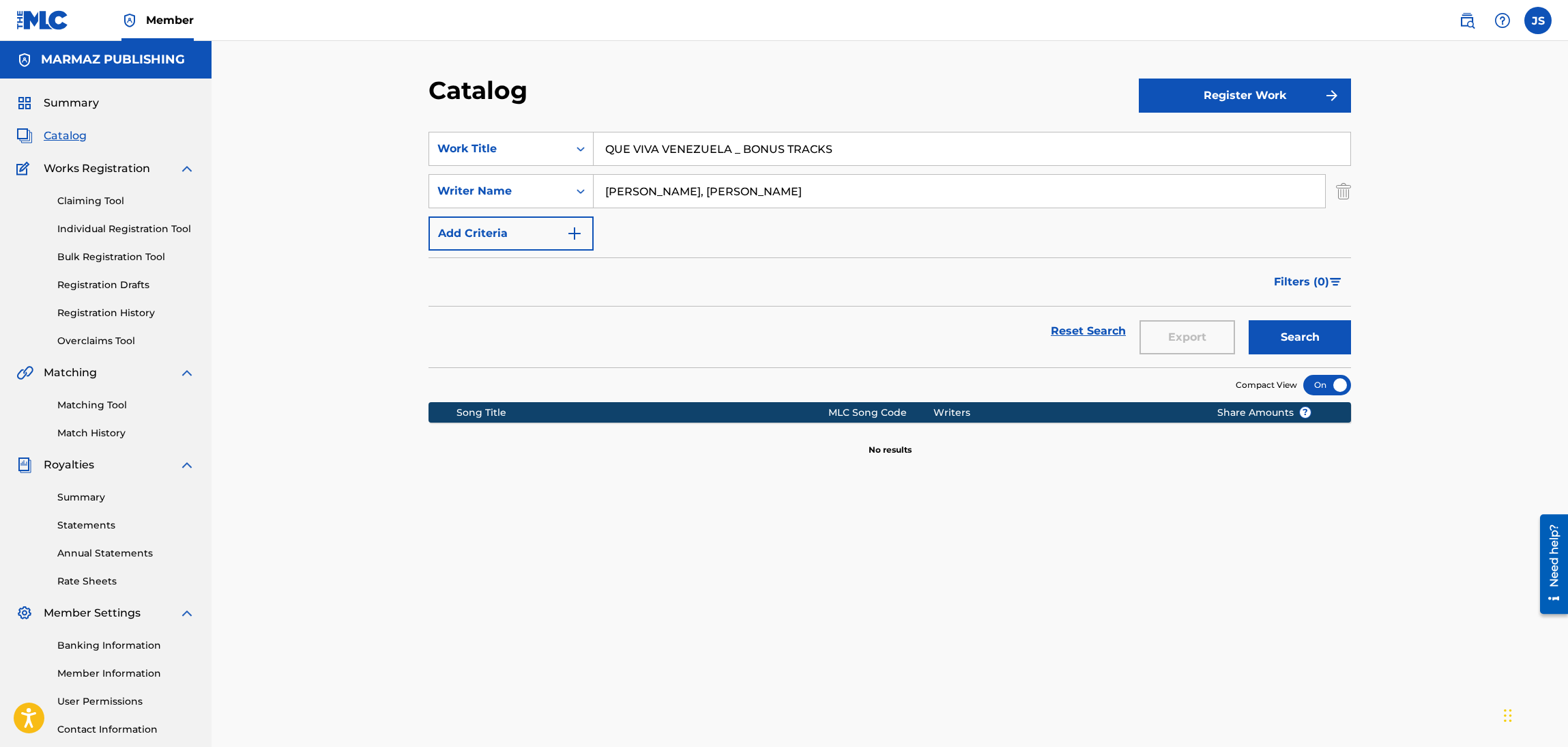
click at [559, 219] on button "Add Criteria" at bounding box center [510, 233] width 165 height 34
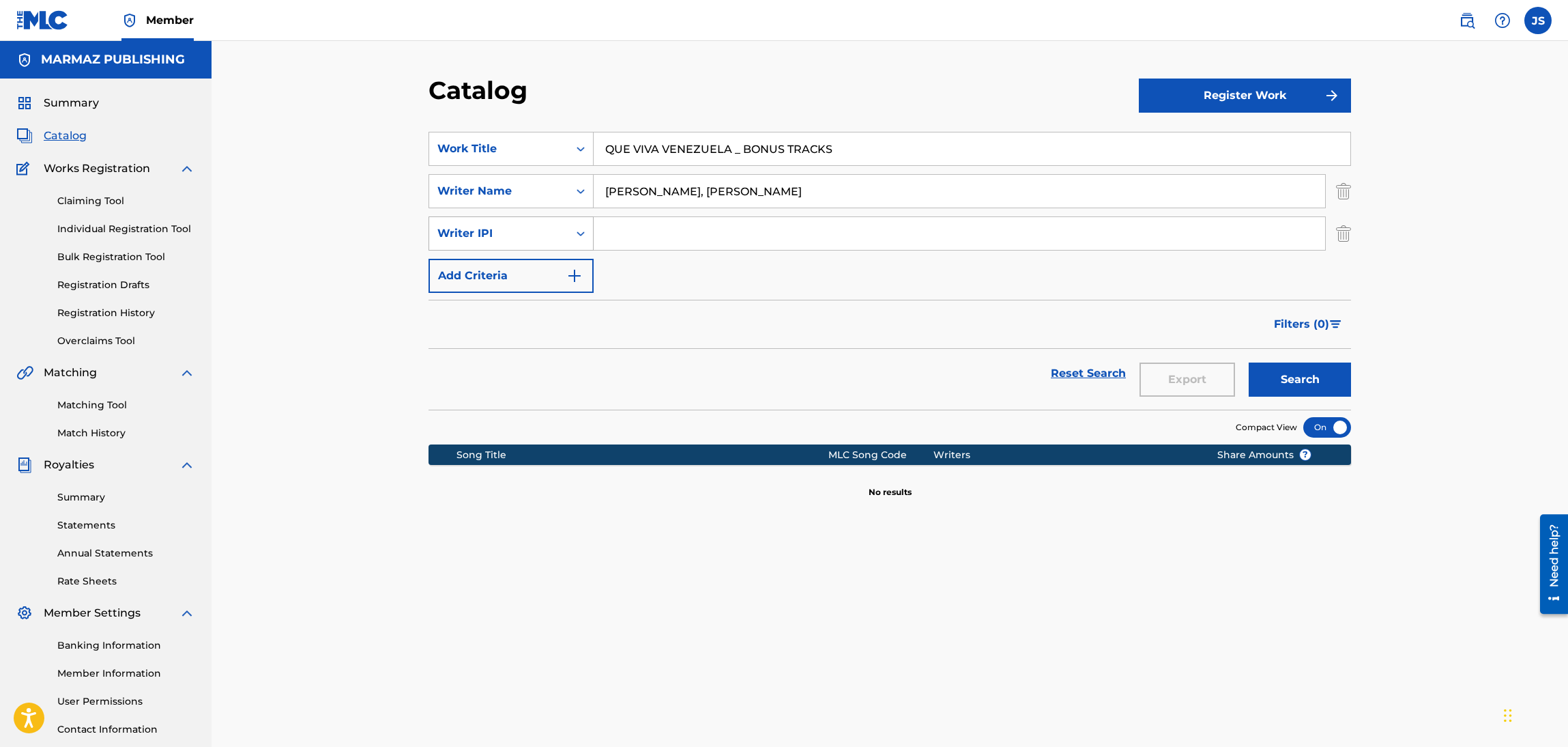
click at [571, 222] on div "Search Form" at bounding box center [580, 234] width 25 height 25
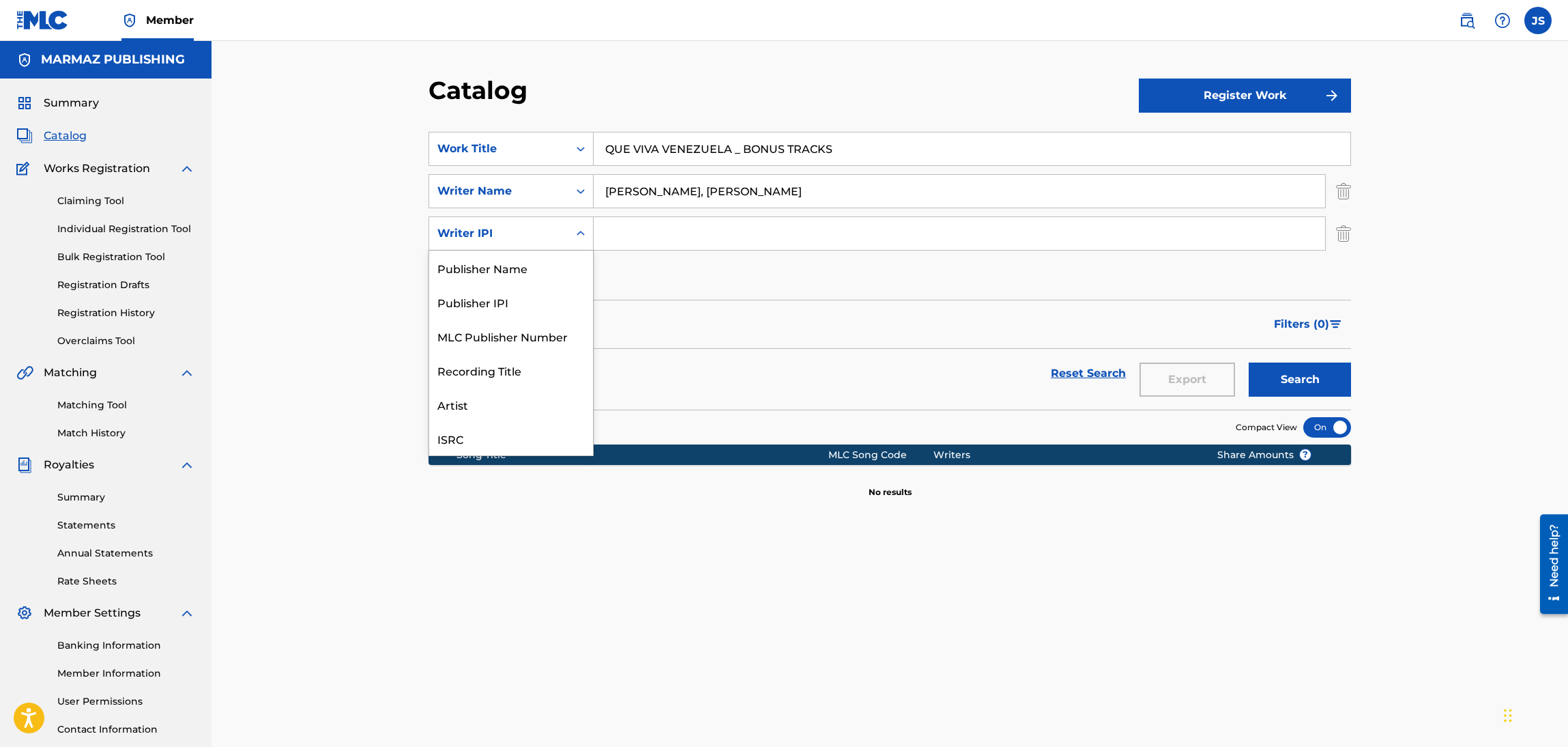
scroll to position [33, 0]
click at [515, 392] on div "ISRC" at bounding box center [510, 405] width 164 height 34
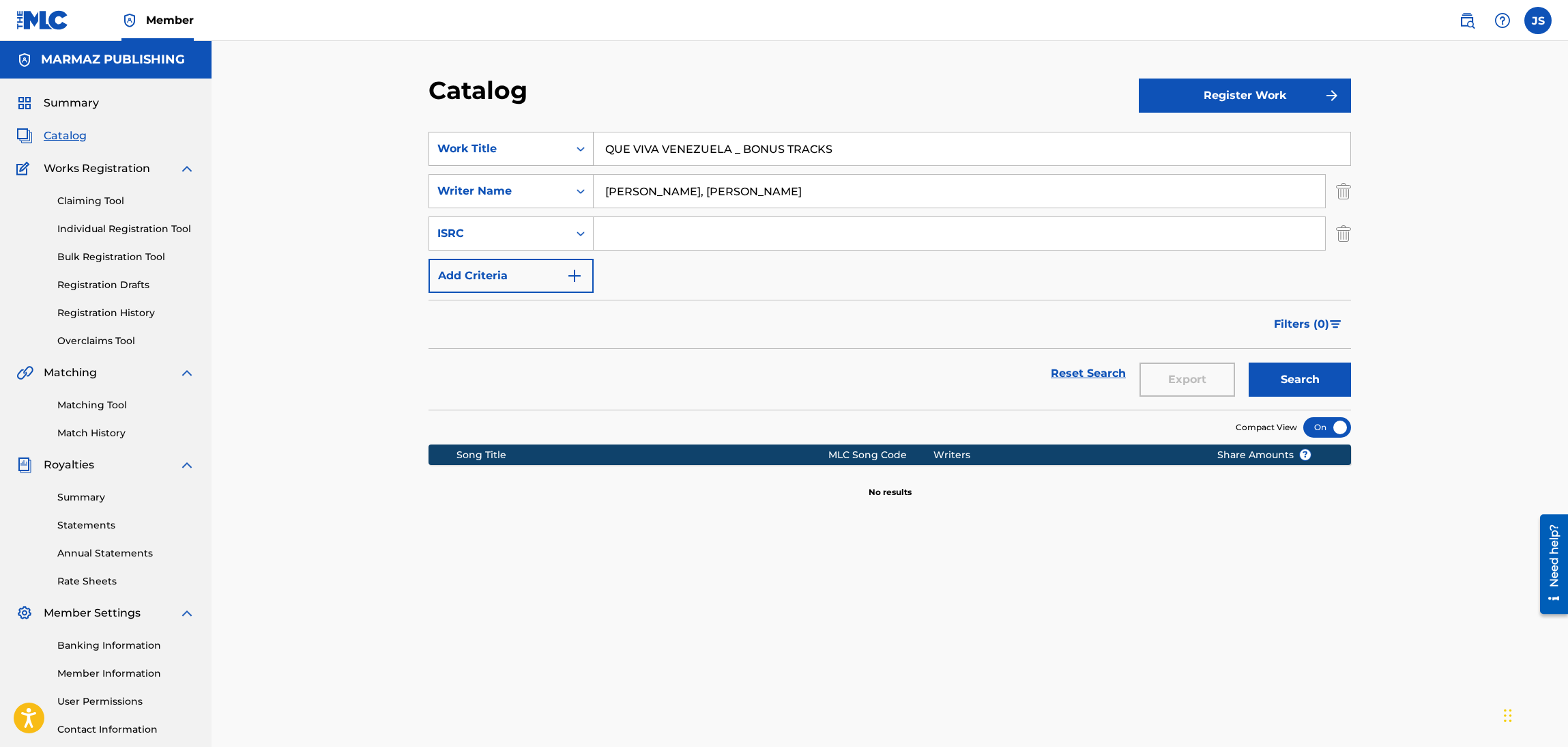
click at [518, 152] on div "Work Title" at bounding box center [499, 149] width 123 height 17
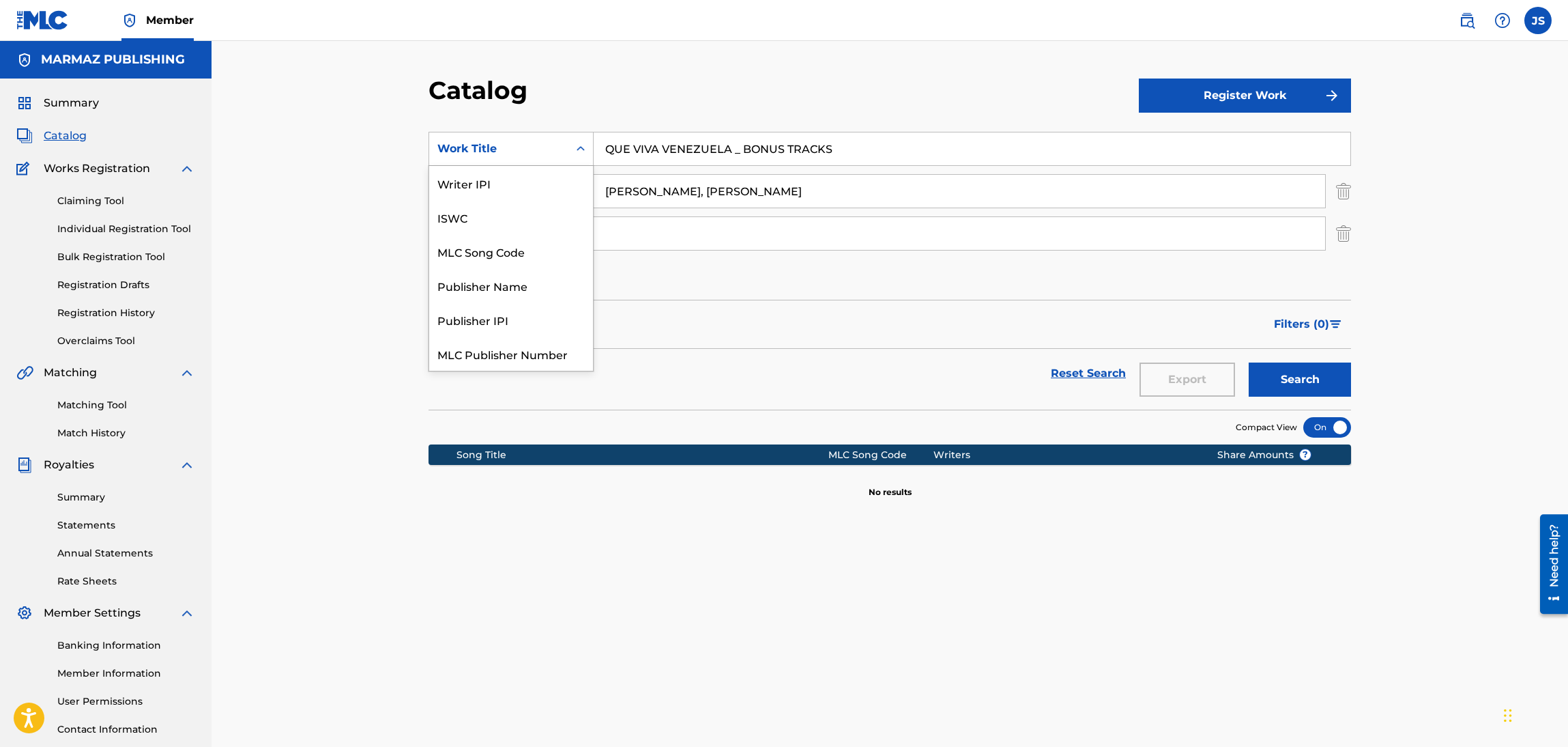
scroll to position [152, 0]
click at [529, 155] on div "Work Title" at bounding box center [499, 149] width 123 height 17
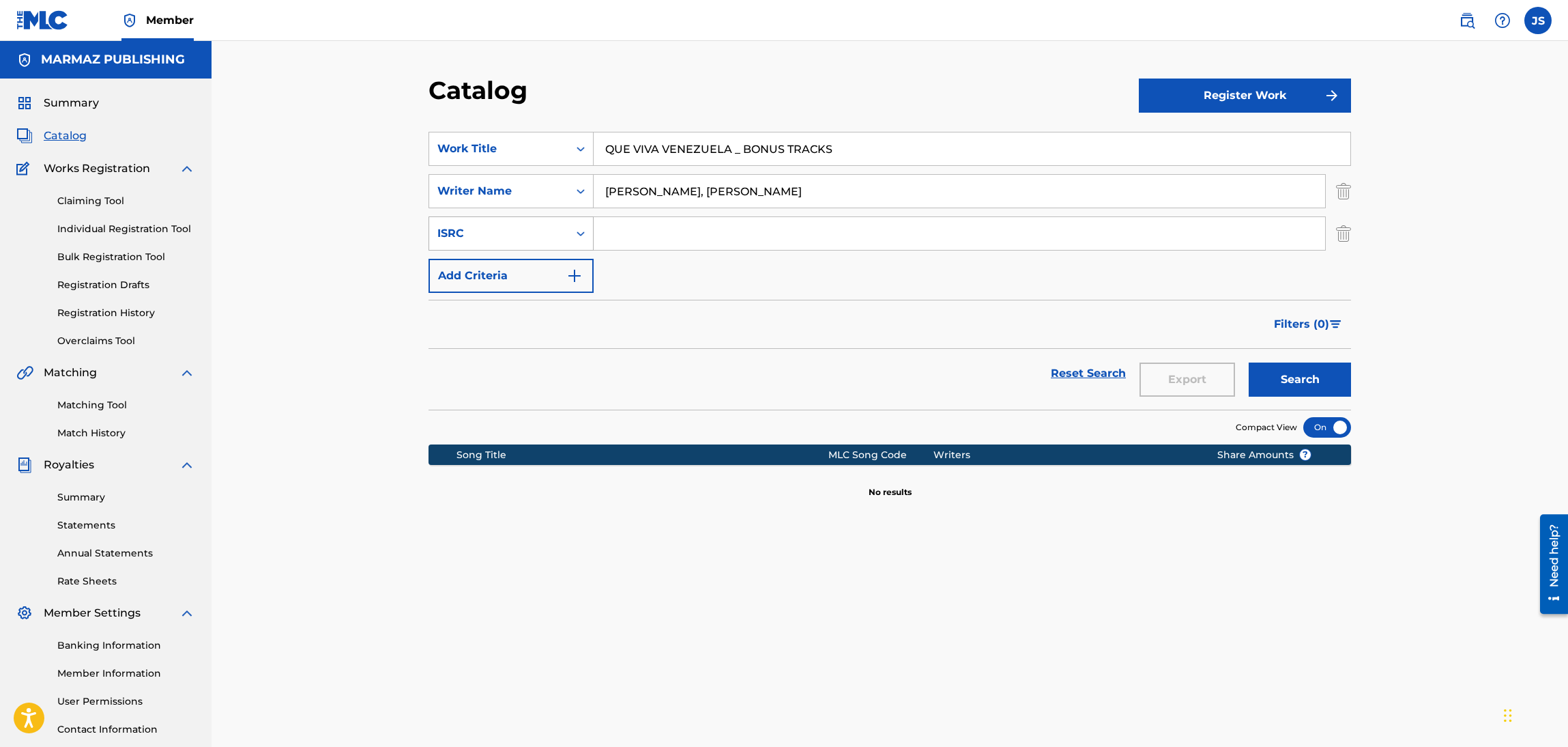
click at [534, 233] on div "ISRC" at bounding box center [499, 233] width 123 height 17
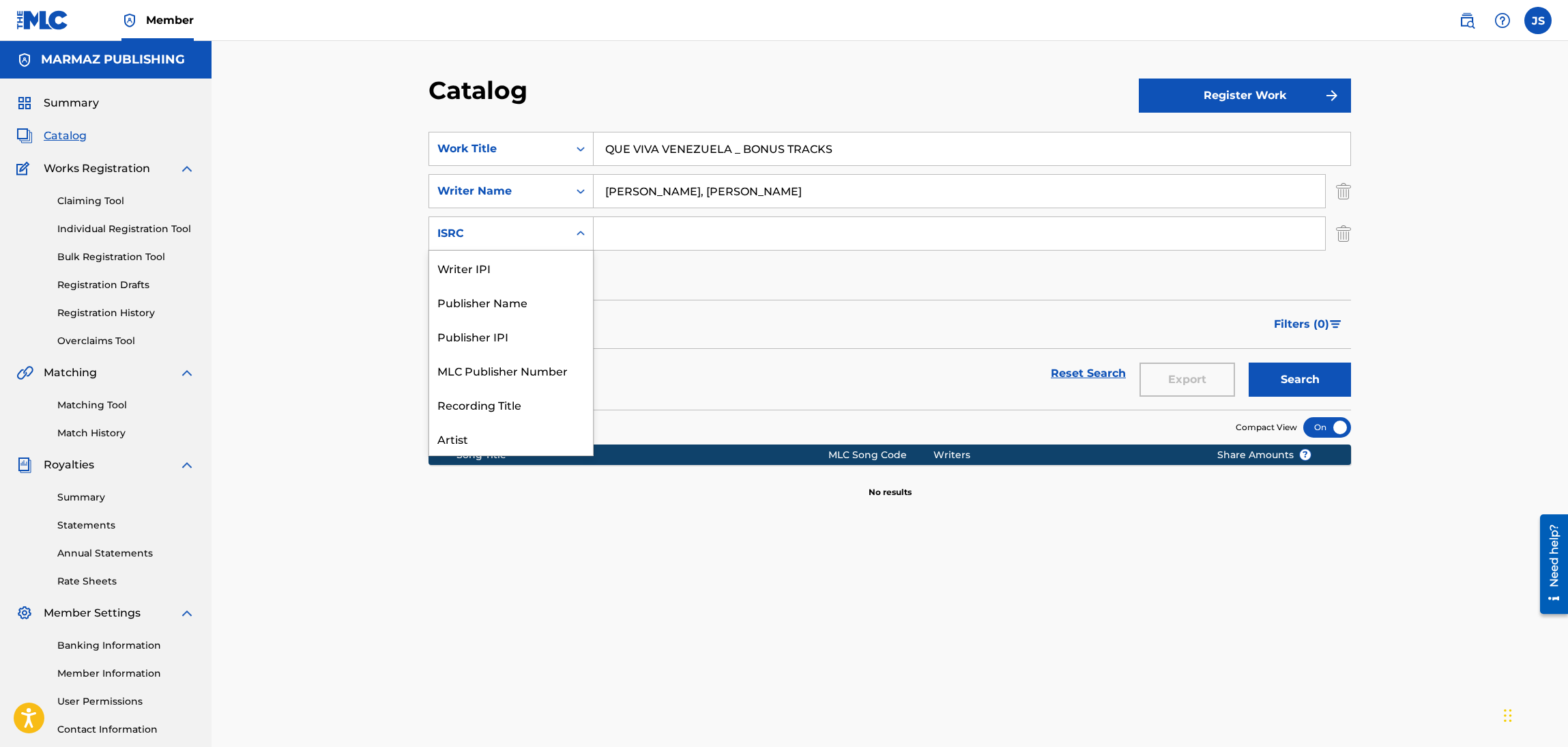
scroll to position [33, 0]
click at [531, 292] on div "Publisher IPI" at bounding box center [510, 302] width 164 height 34
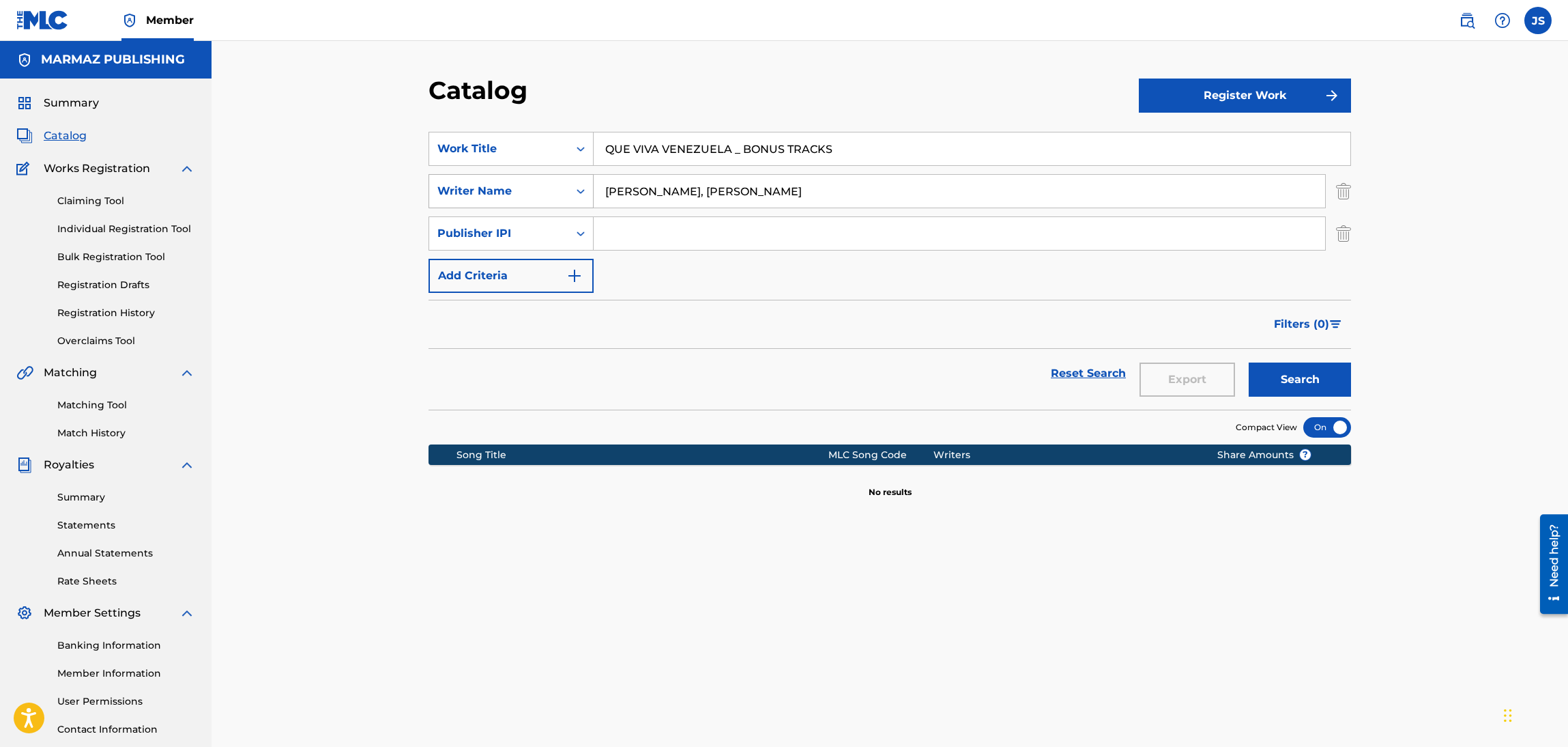
click at [552, 190] on div "Writer Name" at bounding box center [499, 191] width 123 height 17
click at [539, 262] on div "MLC Publisher Number" at bounding box center [510, 259] width 164 height 34
click at [558, 124] on section "SearchWithCriteria723864c2-d2c9-4bcd-ab1c-24f6295167bf Work Title QUE VIVA VENE…" at bounding box center [889, 263] width 923 height 294
click at [555, 145] on div "Work Title" at bounding box center [499, 149] width 123 height 17
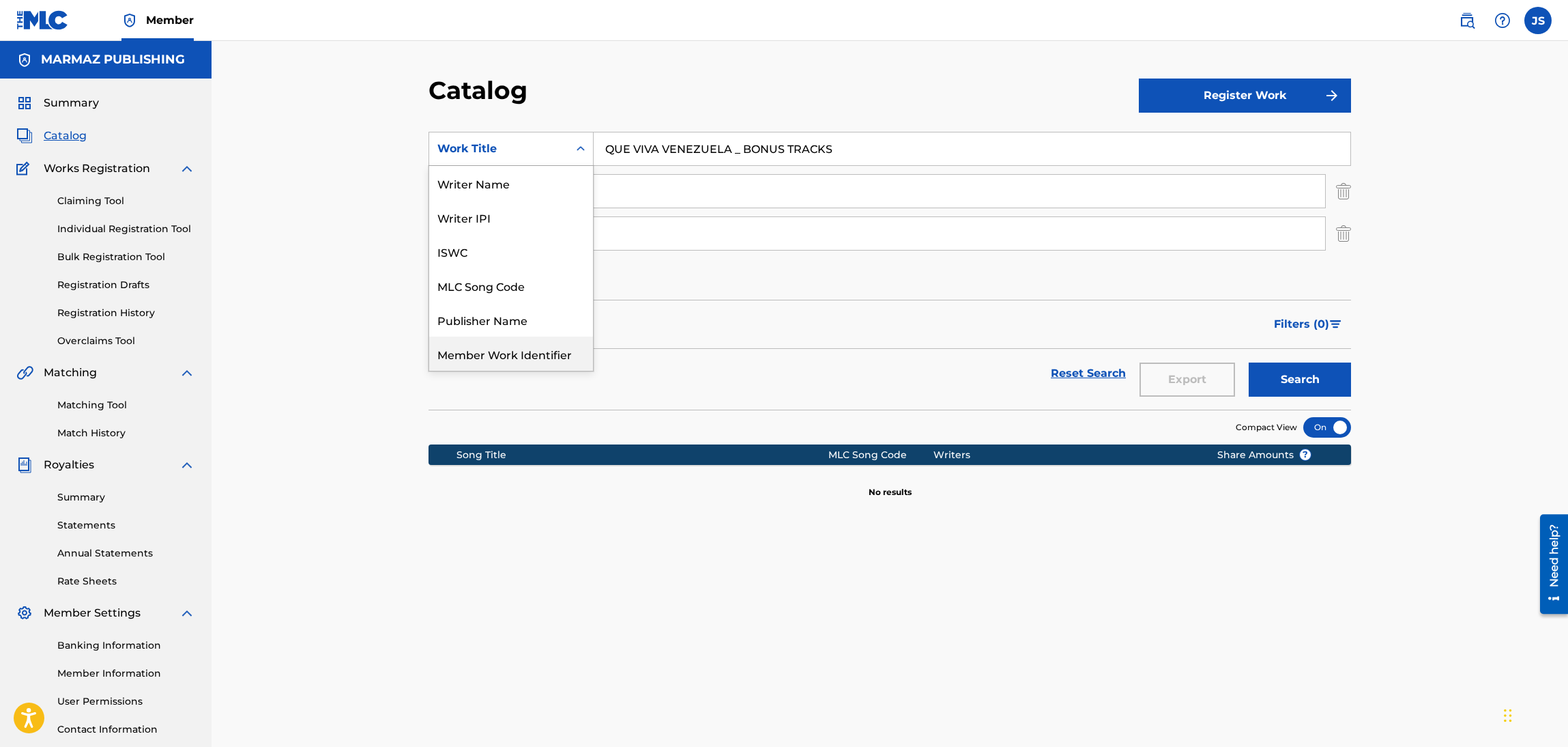
scroll to position [152, 0]
click at [529, 308] on div "ISRC" at bounding box center [510, 319] width 164 height 34
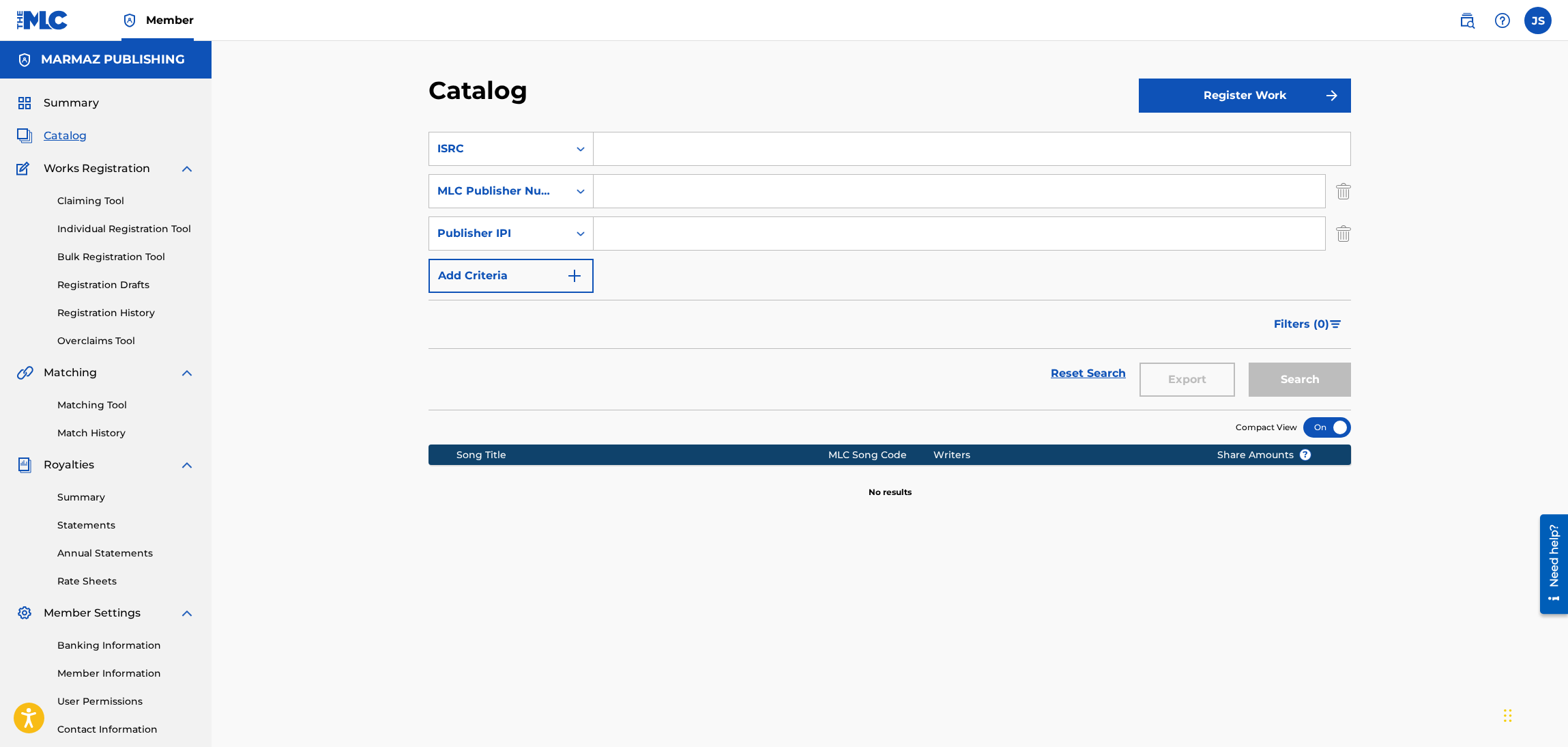
click at [1354, 222] on div "Catalog Register Work SearchWithCriteria737a2faa-e145-490f-9d8b-2d6986b67483 IS…" at bounding box center [889, 428] width 955 height 706
click at [1350, 234] on img "Search Form" at bounding box center [1343, 233] width 15 height 34
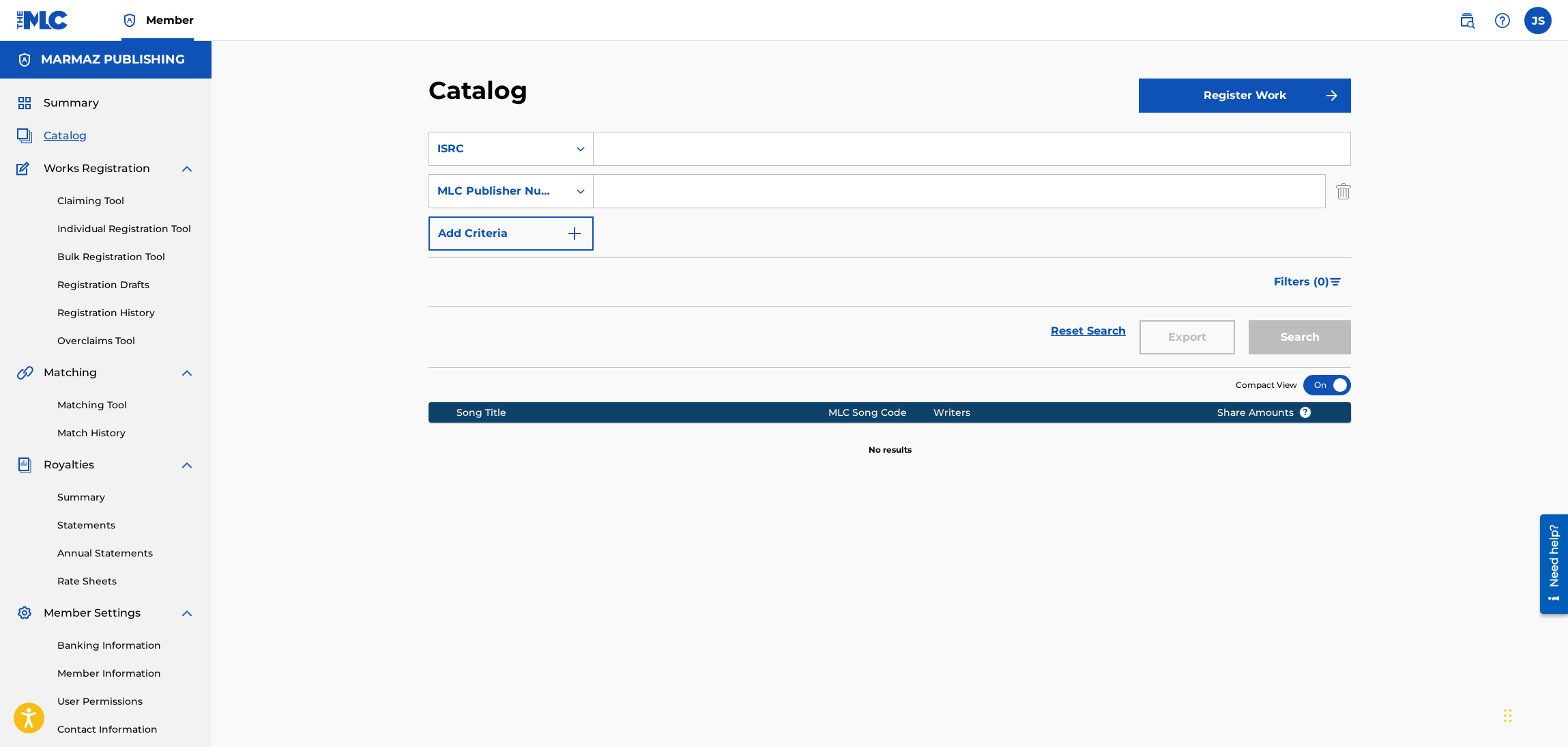
click at [1350, 200] on div "Catalog Register Work SearchWithCriteria737a2faa-e145-490f-9d8b-2d6986b67483 IS…" at bounding box center [889, 428] width 955 height 706
click at [1347, 196] on img "Search Form" at bounding box center [1343, 191] width 15 height 34
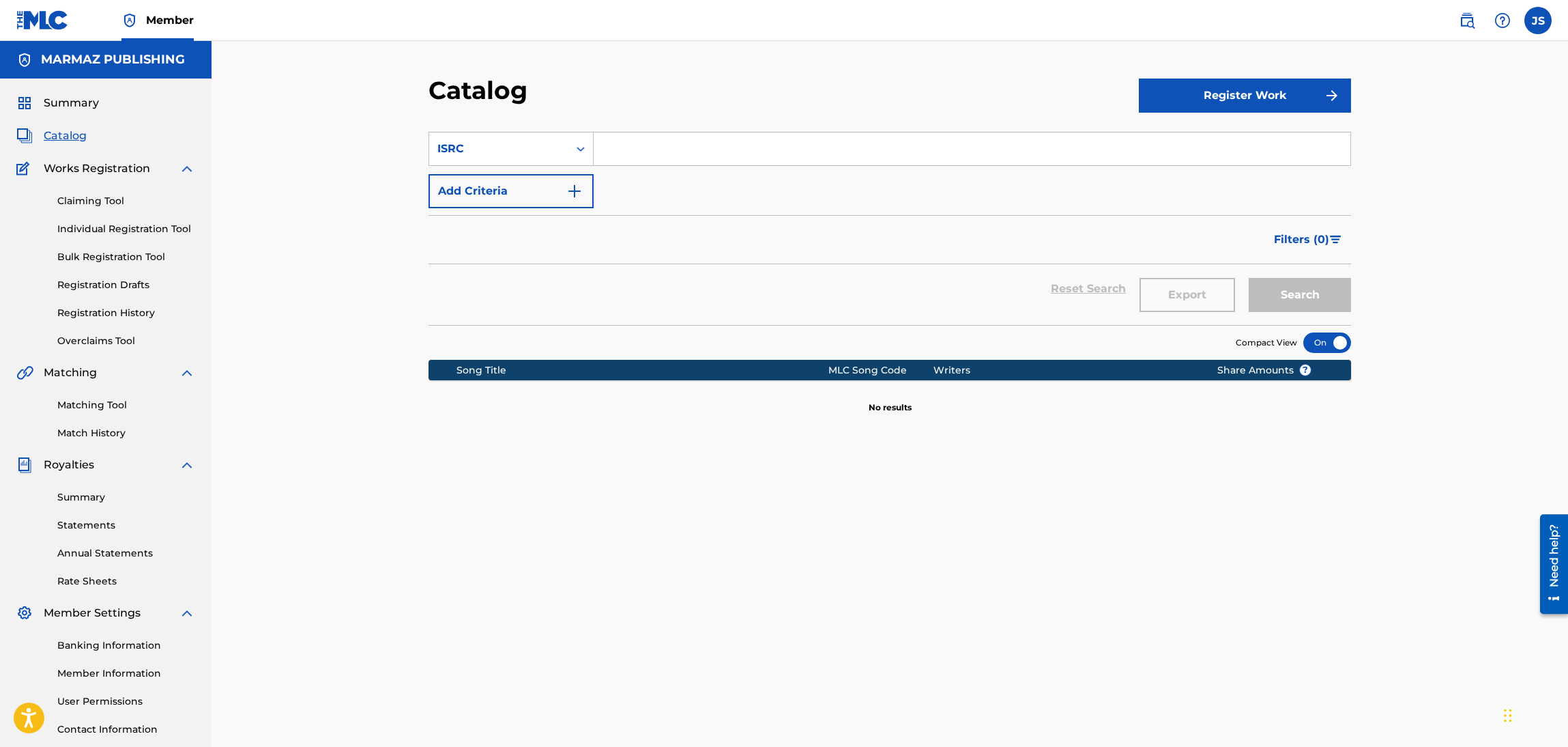
click at [715, 138] on input "Search Form" at bounding box center [972, 148] width 756 height 32
paste input "GBSMU6881783"
click at [778, 91] on div "Catalog" at bounding box center [783, 95] width 710 height 40
click at [1344, 312] on div "Search" at bounding box center [1297, 289] width 109 height 49
click at [1337, 305] on button "Search" at bounding box center [1299, 294] width 102 height 34
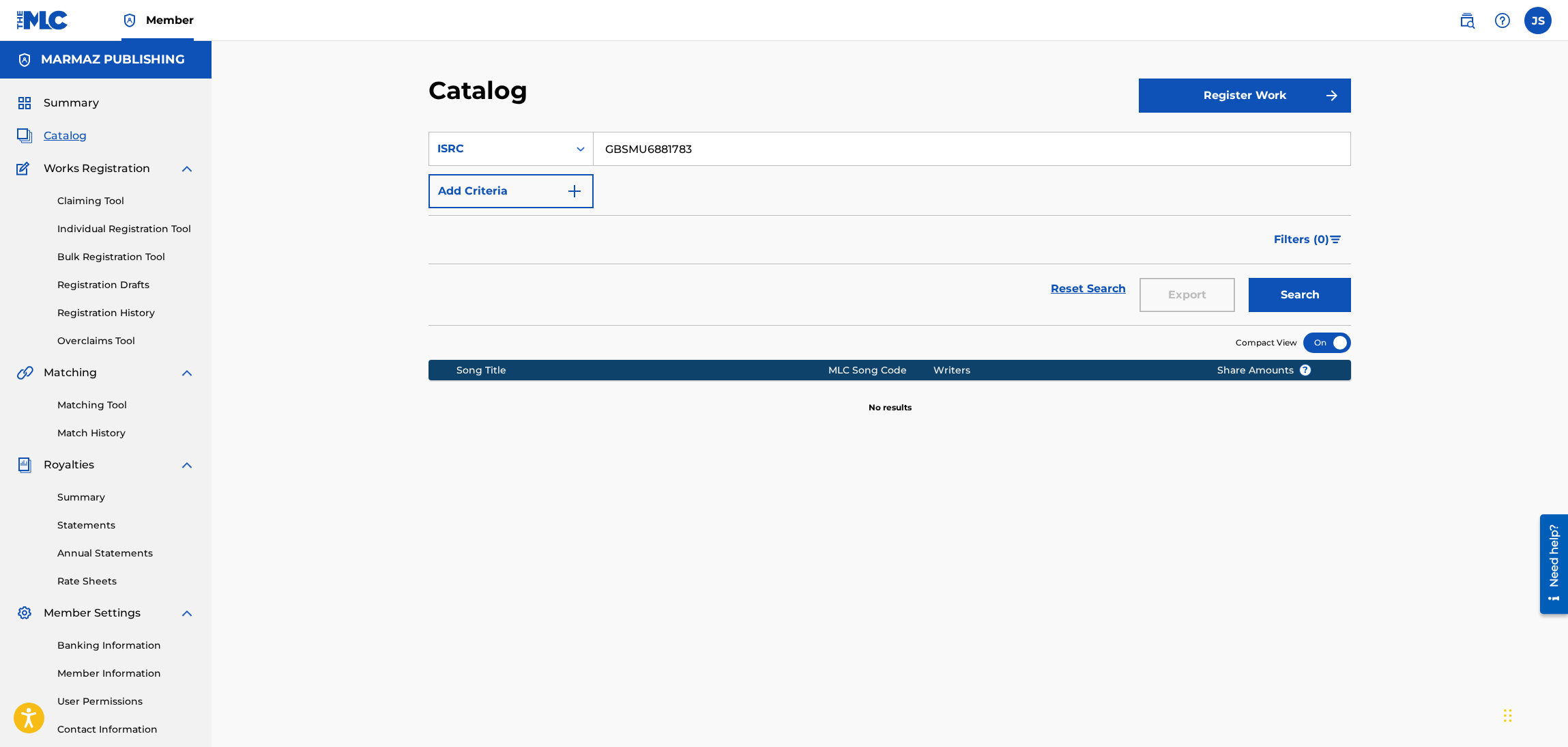
drag, startPoint x: 738, startPoint y: 141, endPoint x: 372, endPoint y: 141, distance: 366.0
click at [367, 143] on div "Catalog Register Work SearchWithCriteria737a2faa-e145-490f-9d8b-2d6986b67483 IS…" at bounding box center [889, 411] width 1356 height 740
paste input "QUE VIVA VENEZUELA _ BONUS TRACKS"
drag, startPoint x: 671, startPoint y: 50, endPoint x: 698, endPoint y: 55, distance: 27.5
click at [672, 50] on div "Catalog Register Work SearchWithCriteria737a2faa-e145-490f-9d8b-2d6986b67483 IS…" at bounding box center [889, 411] width 1356 height 740
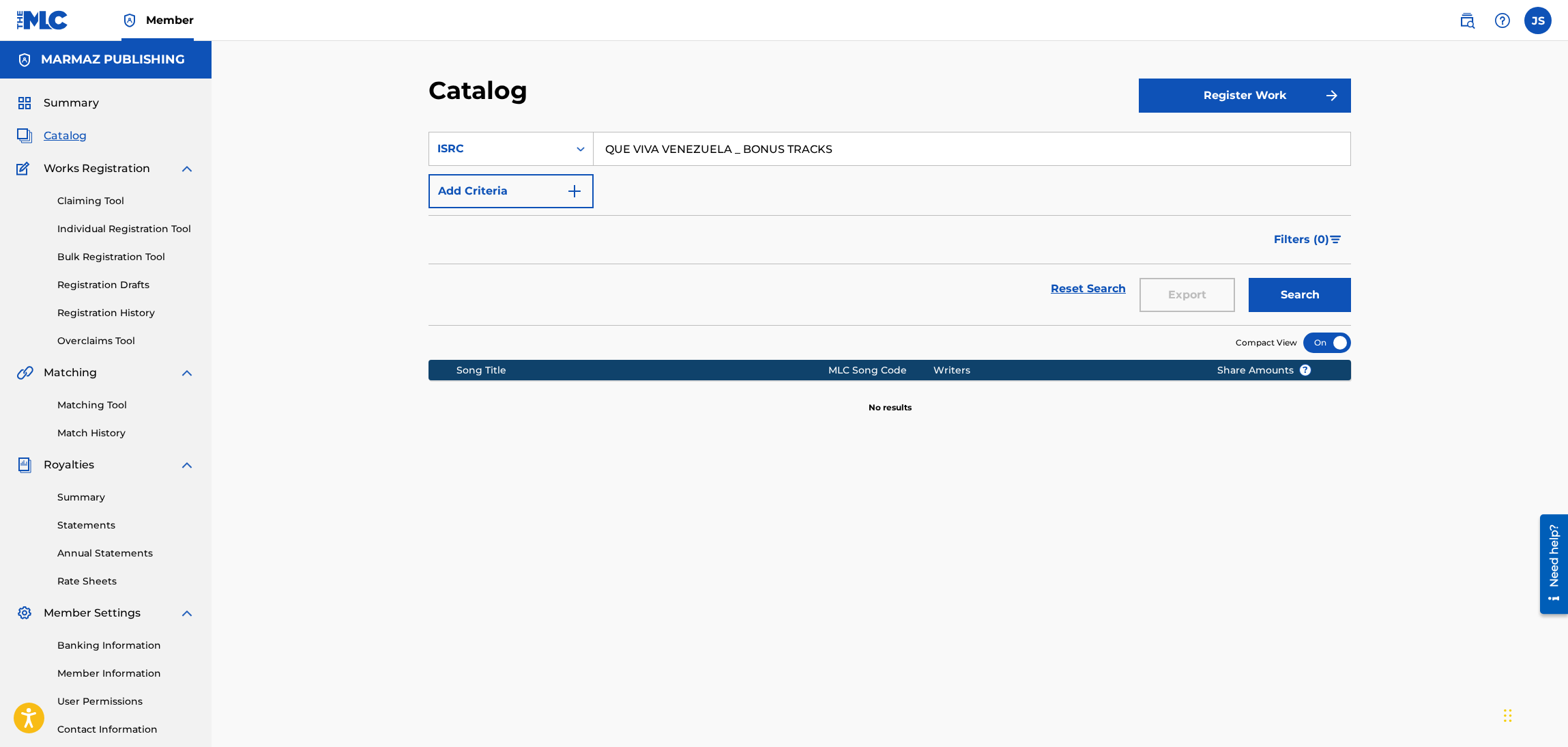
drag, startPoint x: 735, startPoint y: 158, endPoint x: 744, endPoint y: 165, distance: 11.4
click at [735, 158] on input "QUE VIVA VENEZUELA _ BONUS TRACKS" at bounding box center [972, 148] width 756 height 32
type input "QUE VIVA VENEZUELA BONUS TRACKS"
click at [803, 348] on section "Compact View" at bounding box center [889, 339] width 923 height 28
click at [578, 194] on img "Search Form" at bounding box center [574, 191] width 17 height 17
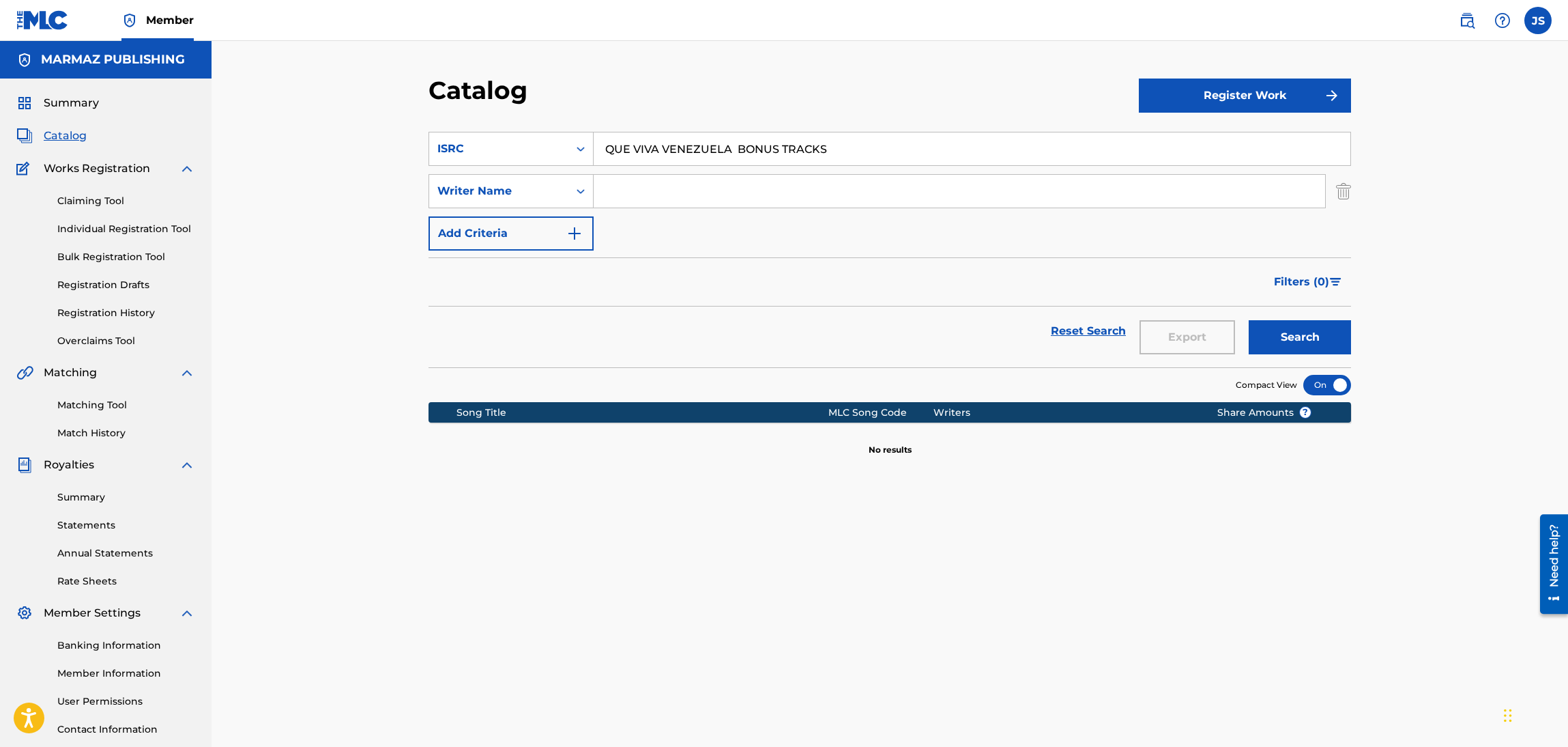
drag, startPoint x: 663, startPoint y: 189, endPoint x: 670, endPoint y: 190, distance: 7.1
click at [665, 189] on input "Search Form" at bounding box center [960, 191] width 732 height 32
paste input "CABELLO VELAZQUEZ, ALI JOSE _ALI CABELLO_"
click at [678, 288] on div "Filters ( 0 )" at bounding box center [889, 282] width 923 height 49
drag, startPoint x: 730, startPoint y: 193, endPoint x: 206, endPoint y: 168, distance: 524.6
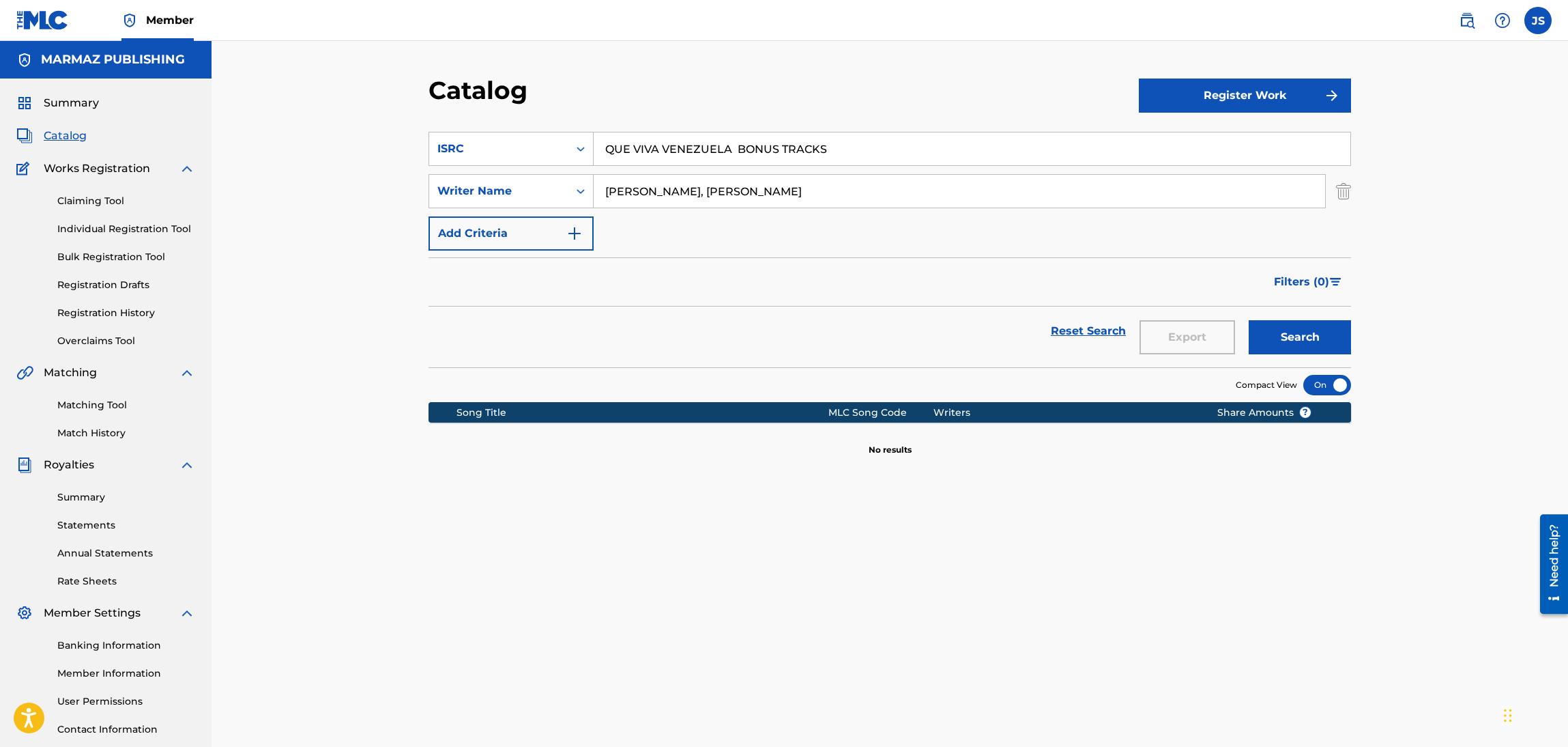
click at [249, 174] on div "Catalog Register Work SearchWithCriteria737a2faa-e145-490f-9d8b-2d6986b67483 IS…" at bounding box center [889, 411] width 1356 height 740
click at [665, 190] on input ", ALI JOSE _ALI CABELLO_" at bounding box center [960, 191] width 732 height 32
drag, startPoint x: 609, startPoint y: 193, endPoint x: 566, endPoint y: 197, distance: 43.2
click at [567, 197] on div "SearchWithCriteriab321da31-0df1-4c0a-8250-90b116ad253a Writer Name , ALI JOSE A…" at bounding box center [889, 191] width 923 height 34
click at [742, 185] on input "ALI JOSE ALI CABELLO_" at bounding box center [960, 191] width 732 height 32
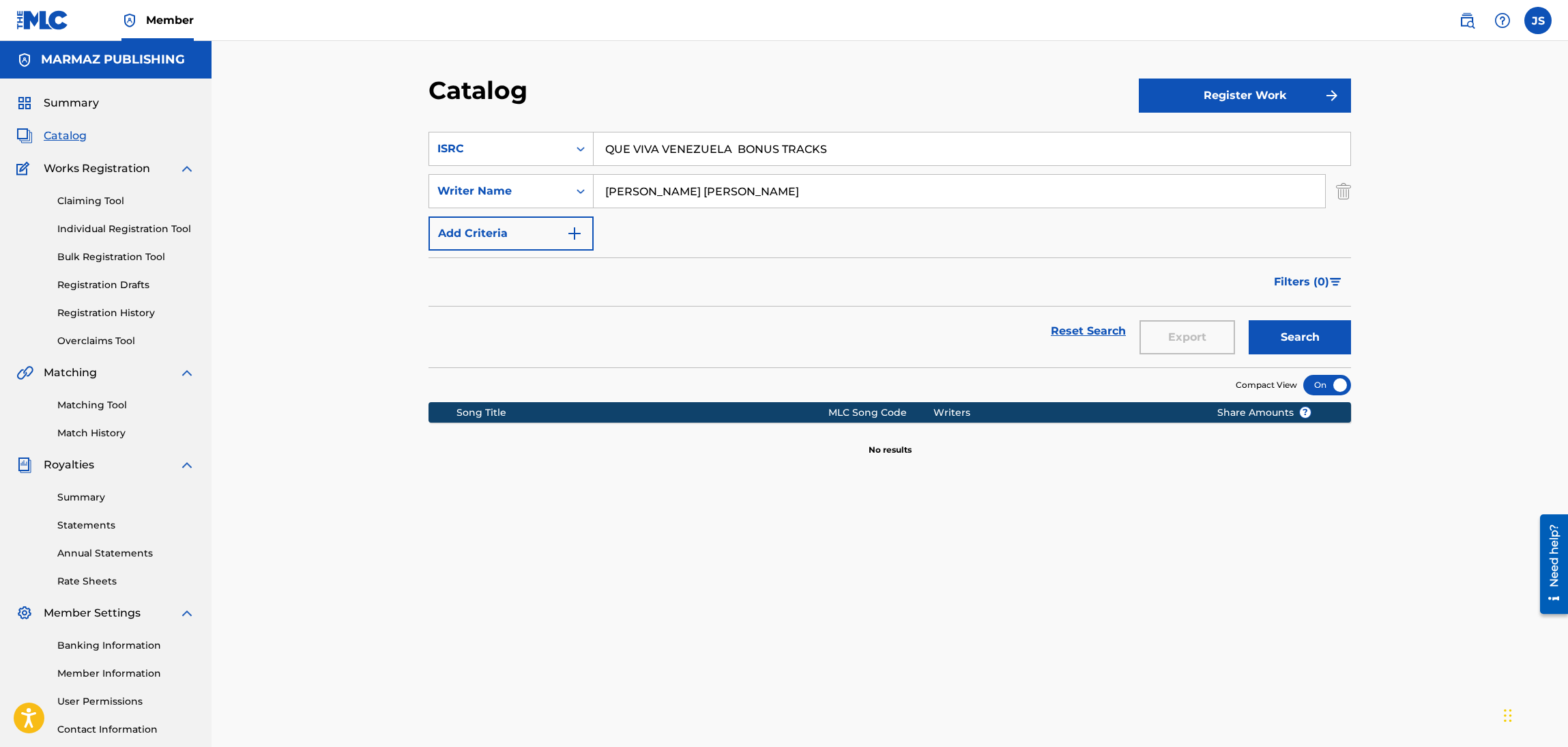
type input "ALI JOSE ALI CABELLO"
click at [945, 262] on div "Filters ( 0 )" at bounding box center [889, 282] width 923 height 49
click at [1324, 339] on button "Search" at bounding box center [1299, 337] width 102 height 34
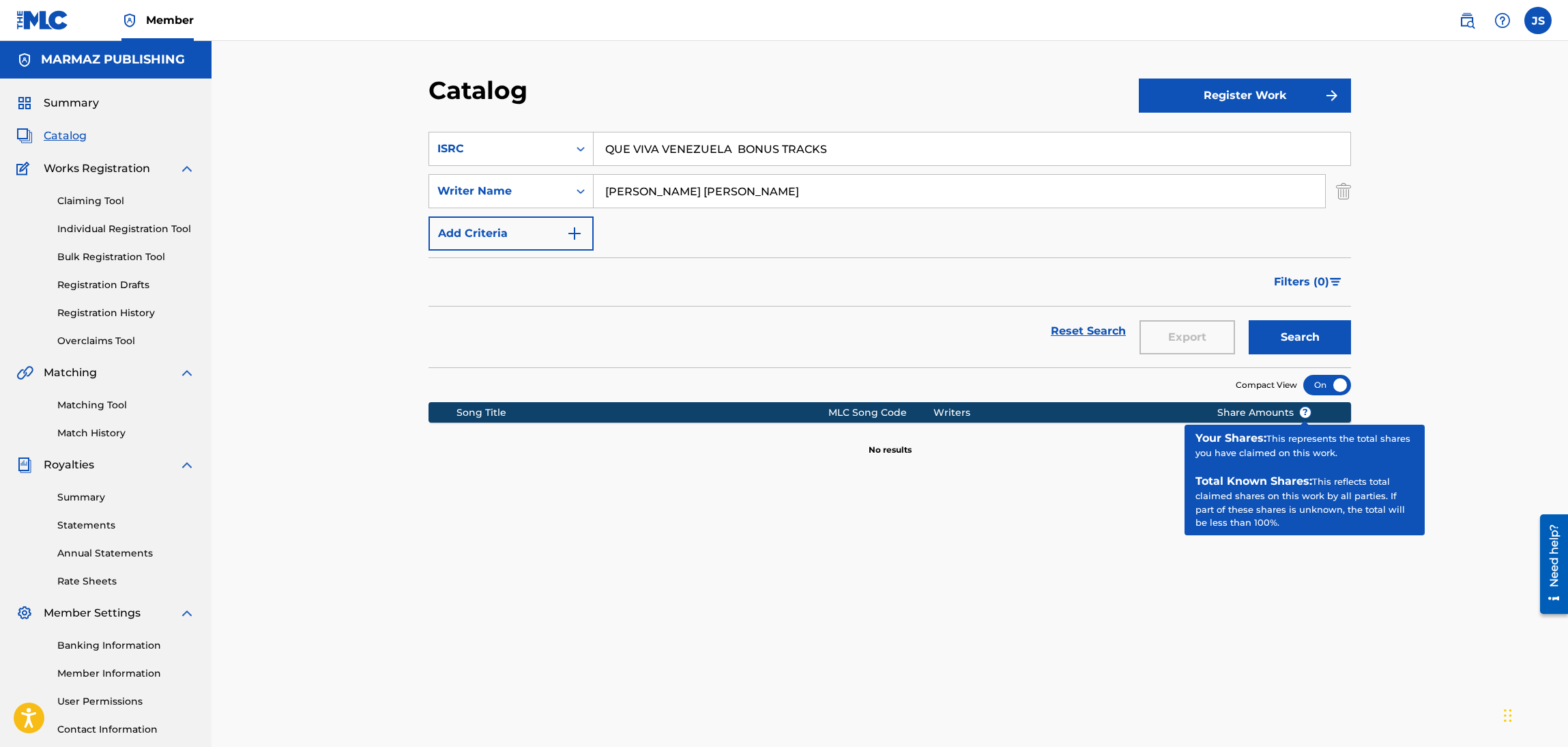
click at [1296, 331] on button "Search" at bounding box center [1299, 337] width 102 height 34
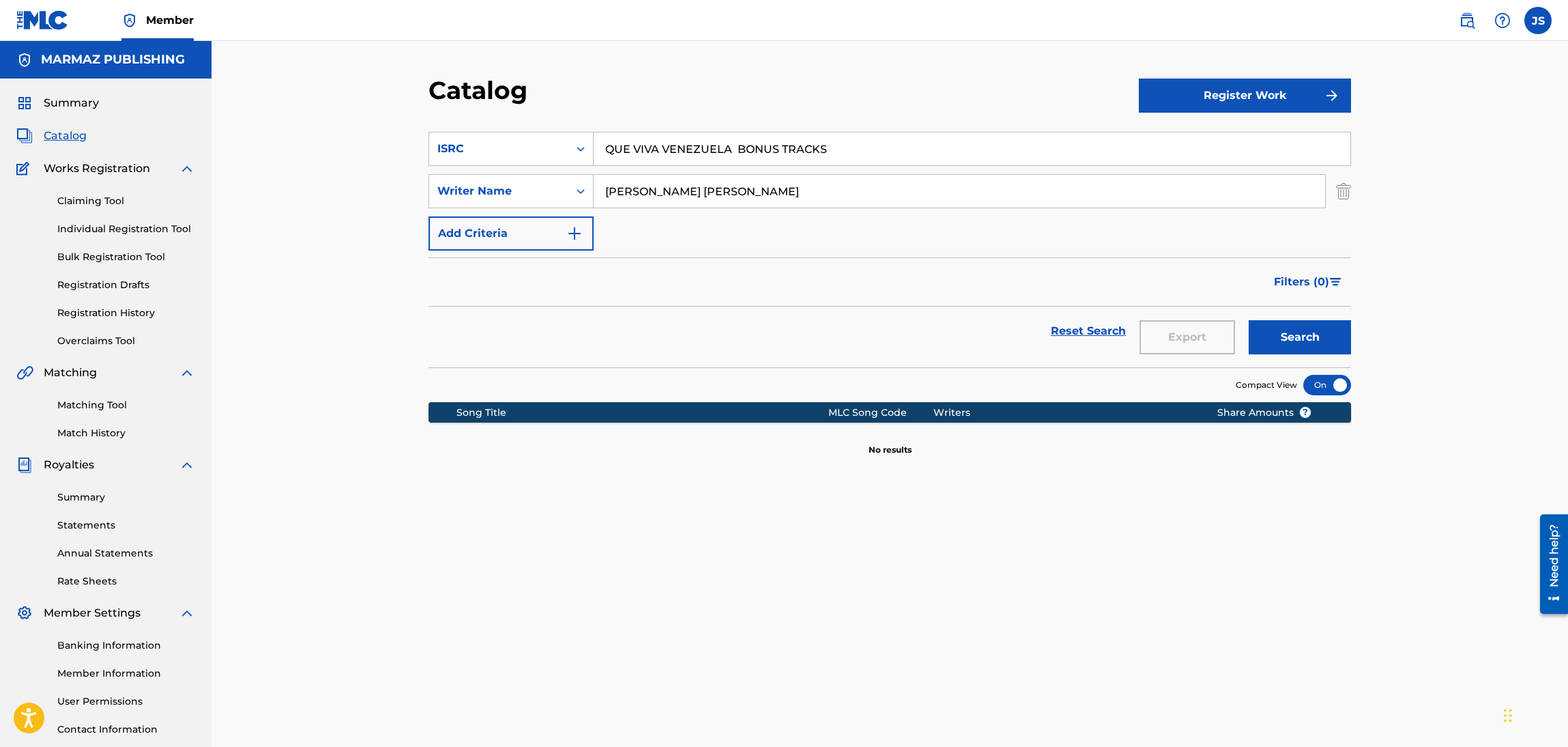
drag, startPoint x: 797, startPoint y: 202, endPoint x: 84, endPoint y: 190, distance: 713.1
click at [87, 193] on main "MARMAZ PUBLISHING Summary Catalog Works Registration Claiming Tool Individual R…" at bounding box center [784, 411] width 1568 height 740
click at [1248, 321] on button "Search" at bounding box center [1299, 337] width 102 height 34
drag, startPoint x: 859, startPoint y: 135, endPoint x: 322, endPoint y: 104, distance: 537.9
click at [322, 104] on div "Catalog Register Work SearchWithCriteria737a2faa-e145-490f-9d8b-2d6986b67483 IS…" at bounding box center [889, 411] width 1356 height 740
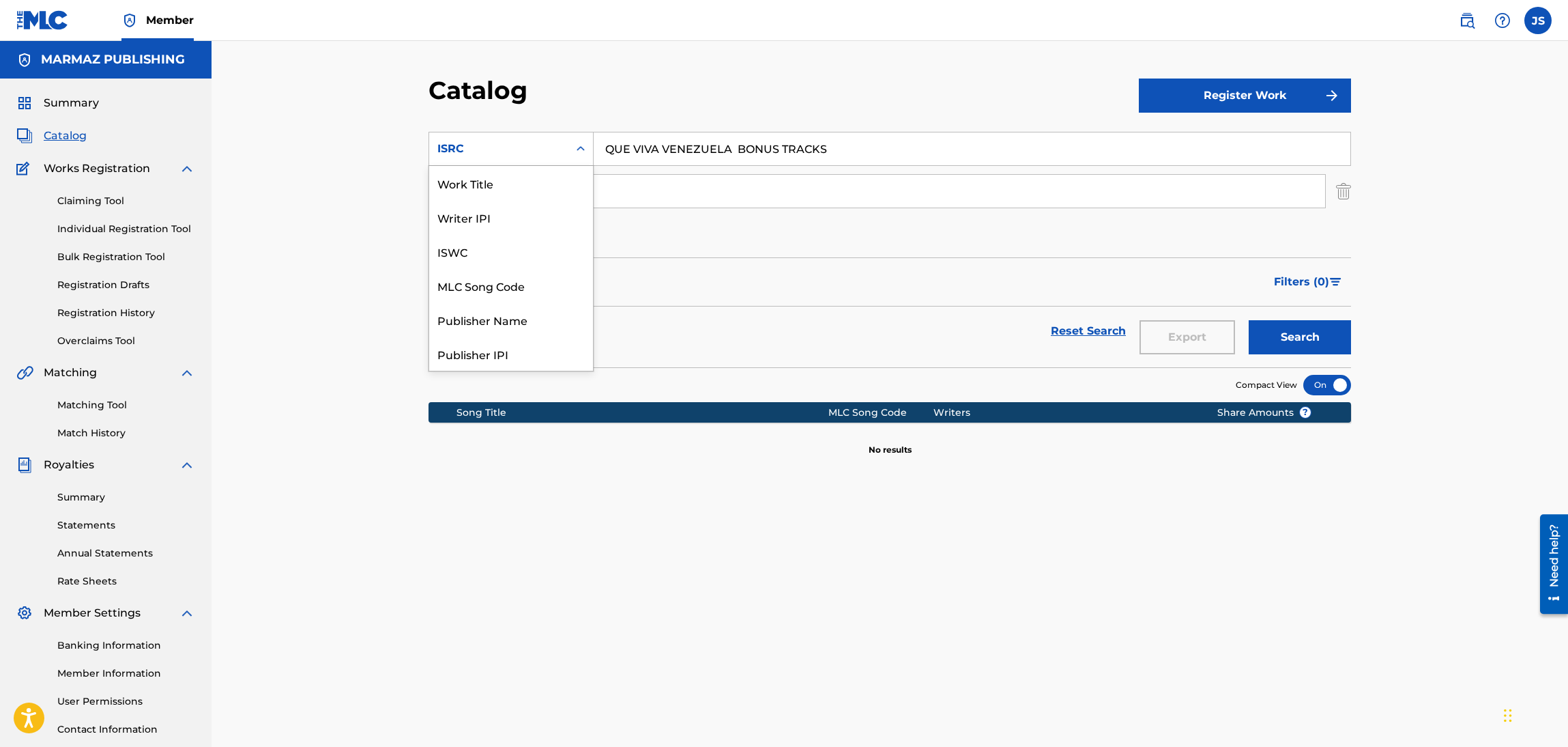
drag, startPoint x: 468, startPoint y: 136, endPoint x: 470, endPoint y: 148, distance: 12.2
click at [468, 137] on div "ISRC" at bounding box center [498, 149] width 139 height 26
click at [533, 194] on div "Work Title" at bounding box center [510, 182] width 164 height 34
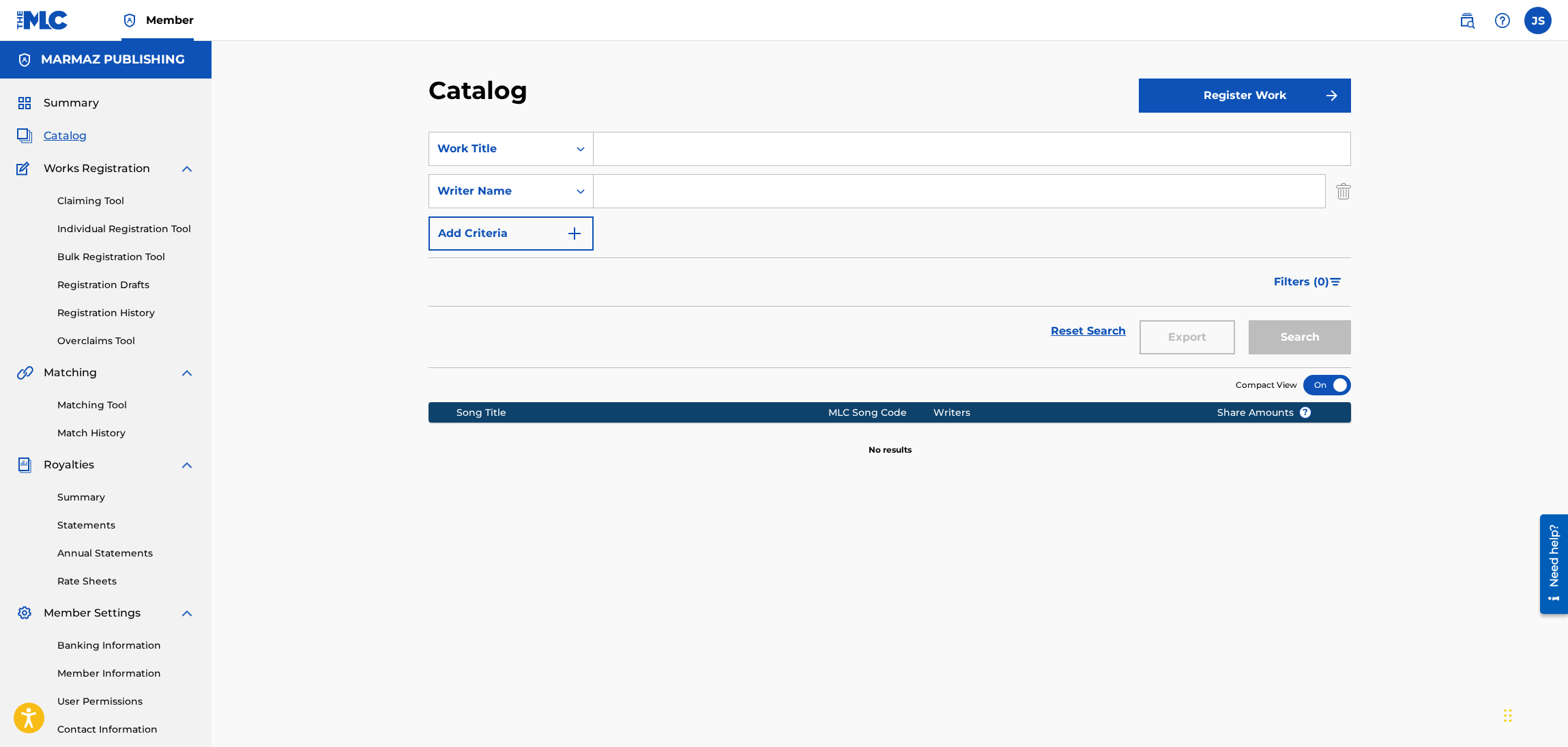
click at [716, 166] on div "SearchWithCriteria50010da2-8ed8-4c27-b9b1-5a729ec6e4ea Work Title SearchWithCri…" at bounding box center [889, 191] width 923 height 119
click at [732, 150] on input "Search Form" at bounding box center [972, 148] width 756 height 32
paste input "QUE VIVA VENEZUELA BONUS TRACKS"
type input "QUE VIVA VENEZUELA BONUS TRACKS"
drag, startPoint x: 809, startPoint y: 67, endPoint x: 842, endPoint y: 85, distance: 37.6
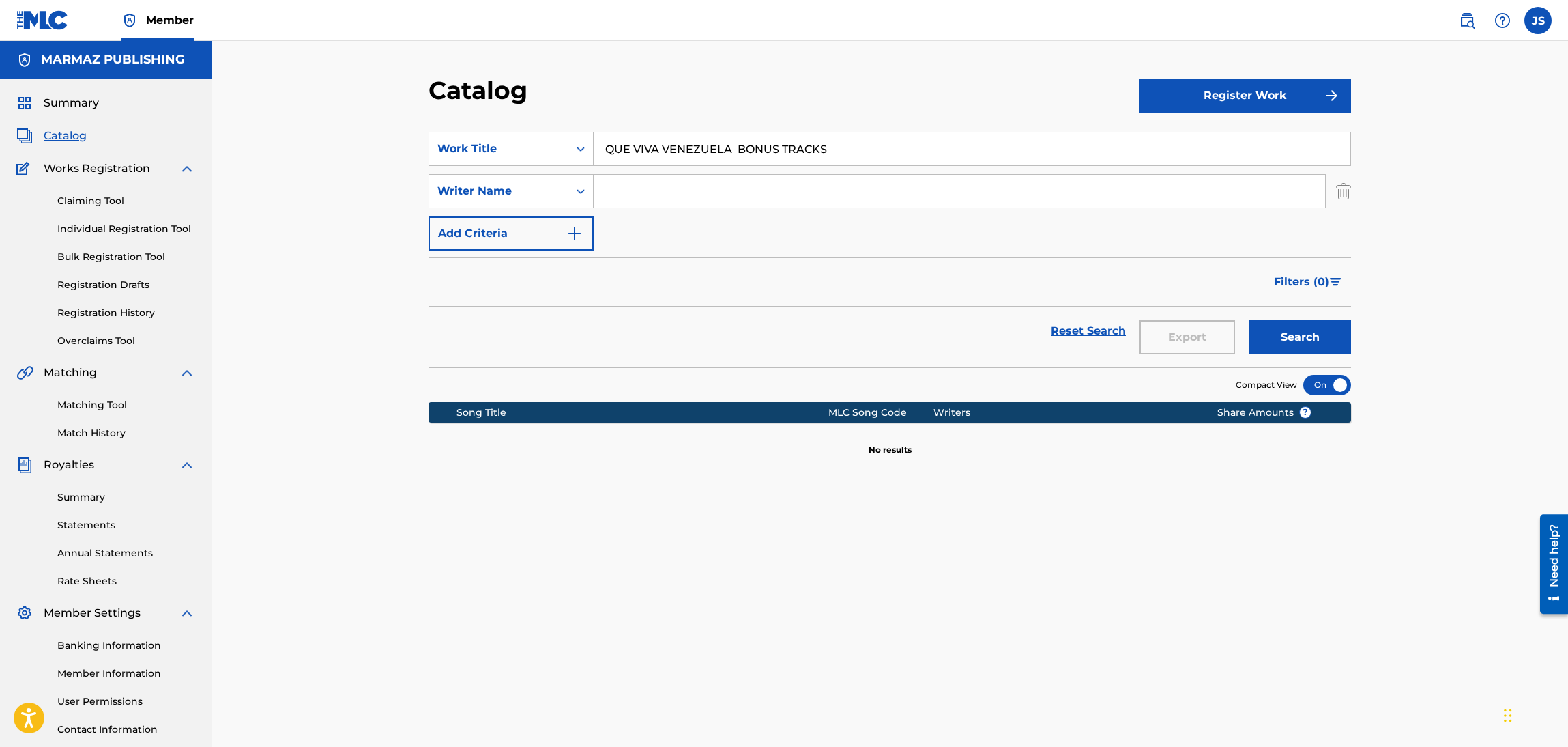
click at [809, 67] on div "Catalog Register Work SearchWithCriteria50010da2-8ed8-4c27-b9b1-5a729ec6e4ea Wo…" at bounding box center [889, 411] width 1356 height 740
click at [1305, 348] on button "Search" at bounding box center [1299, 337] width 102 height 34
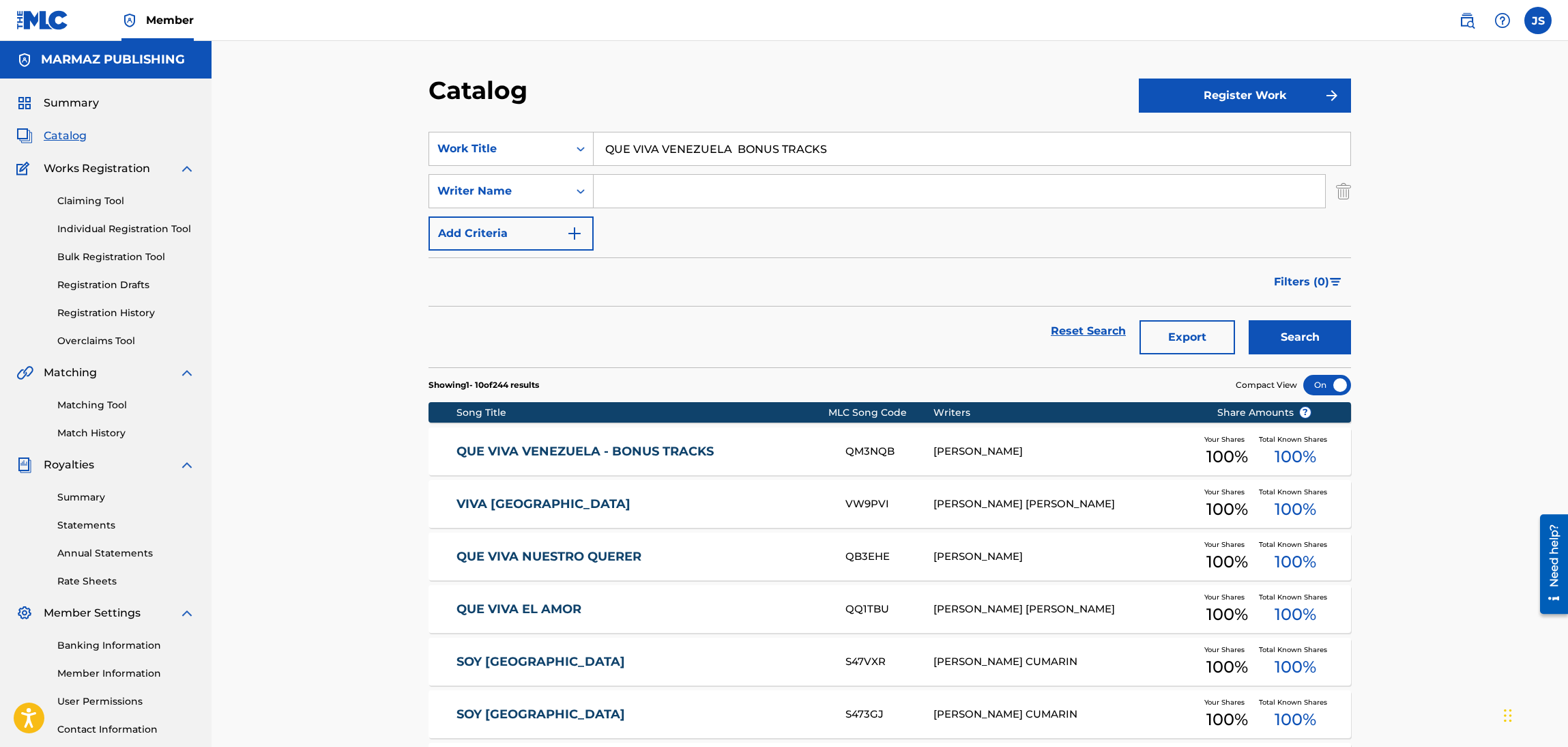
click at [679, 450] on link "QUE VIVA VENEZUELA - BONUS TRACKS" at bounding box center [642, 452] width 371 height 16
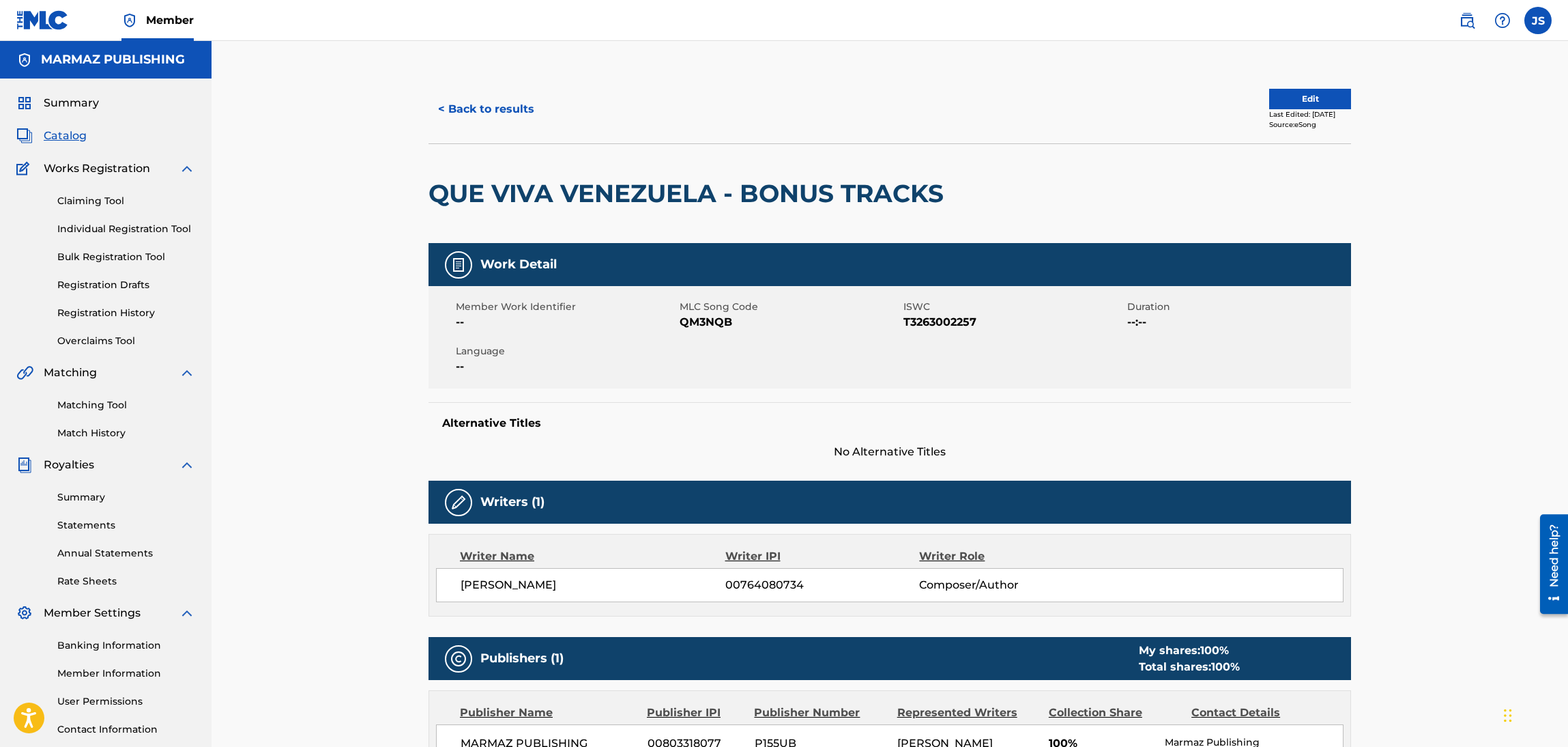
click at [927, 333] on div "Member Work Identifier -- MLC Song Code QM3NQB ISWC T3263002257 Duration --:-- …" at bounding box center [889, 337] width 923 height 102
click at [713, 321] on span "QM3NQB" at bounding box center [790, 322] width 221 height 17
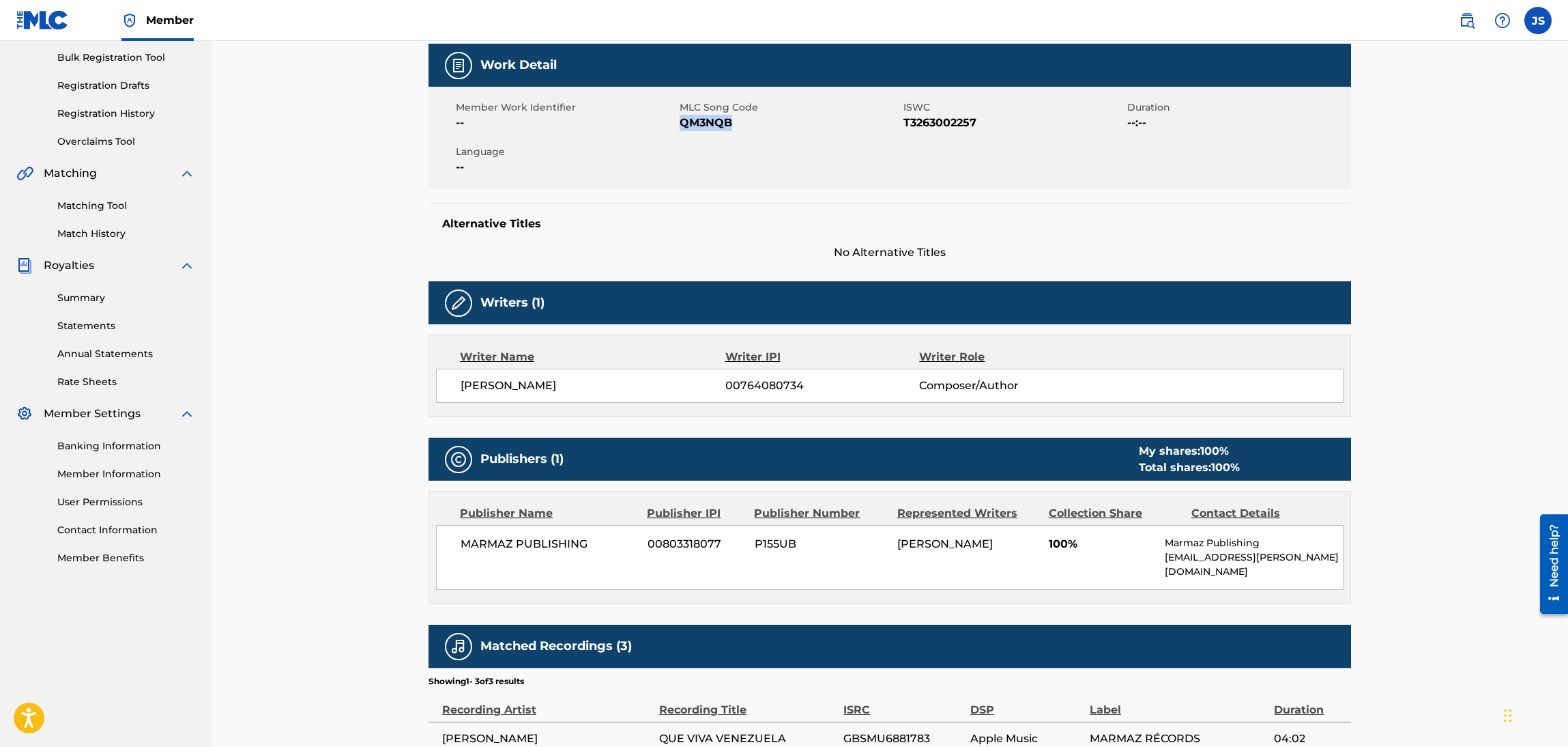
scroll to position [205, 0]
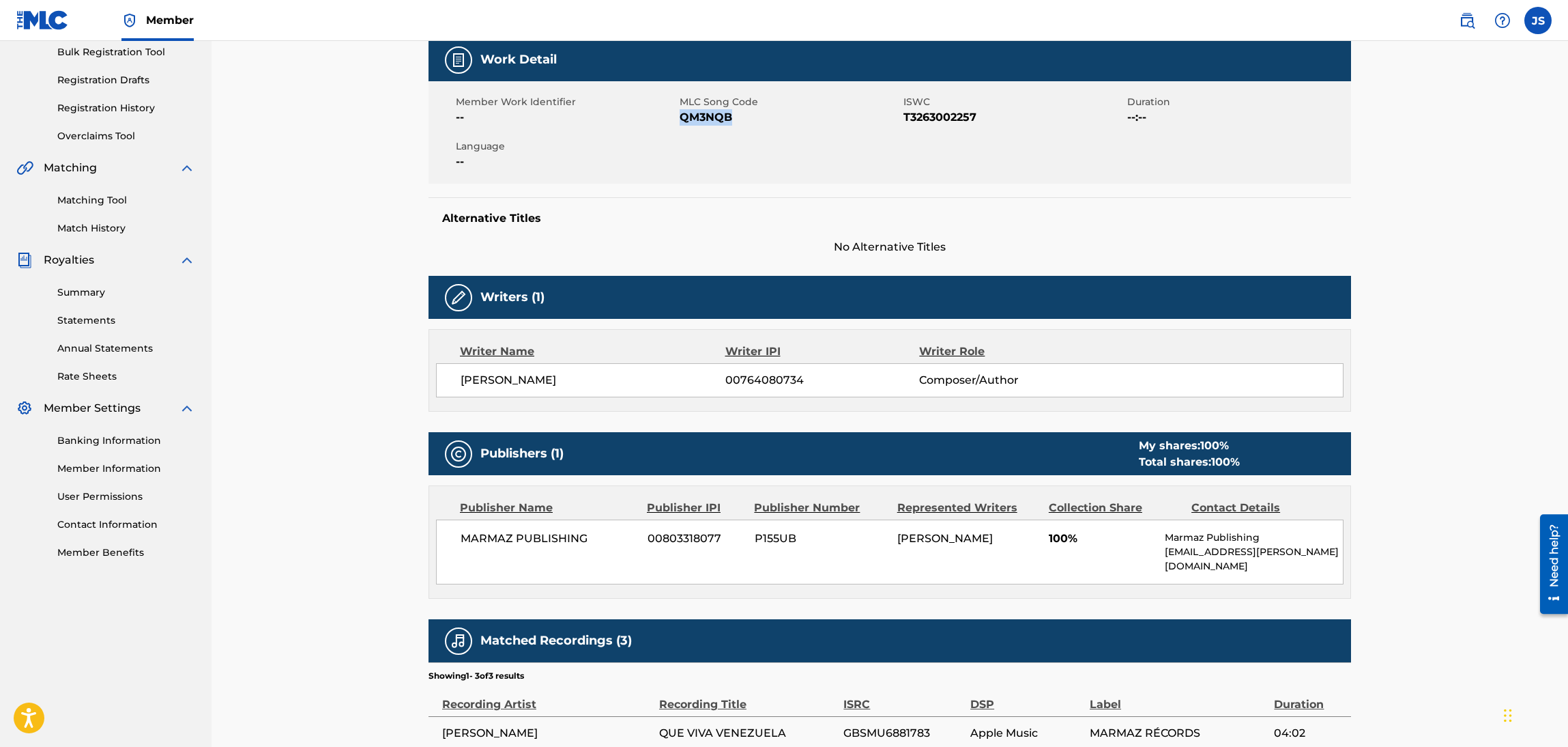
click at [631, 377] on div "ALI JOSE CABELLO VELAZQUEZ 00764080734 Composer/Author" at bounding box center [889, 380] width 908 height 34
drag, startPoint x: 580, startPoint y: 428, endPoint x: 629, endPoint y: 402, distance: 55.5
click at [582, 427] on div "Work Detail Member Work Identifier -- MLC Song Code QM3NQB ISWC T3263002257 Dur…" at bounding box center [889, 429] width 923 height 781
drag, startPoint x: 642, startPoint y: 389, endPoint x: 453, endPoint y: 398, distance: 189.2
click at [453, 398] on div "Writer Name Writer IPI Writer Role ALI JOSE CABELLO VELAZQUEZ 00764080734 Compo…" at bounding box center [889, 370] width 923 height 82
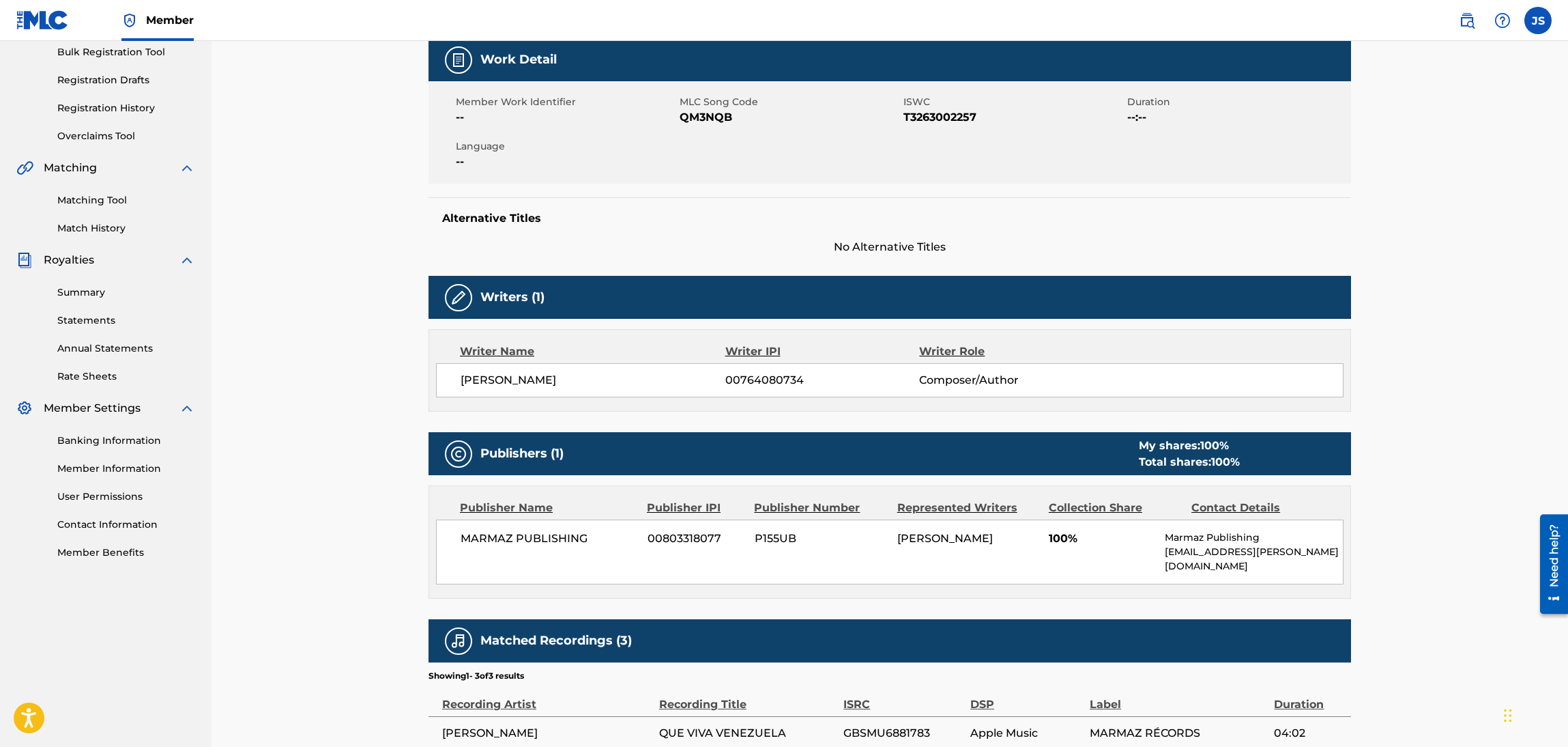
copy span "ALI JOSE CABELLO VELAZQUEZ"
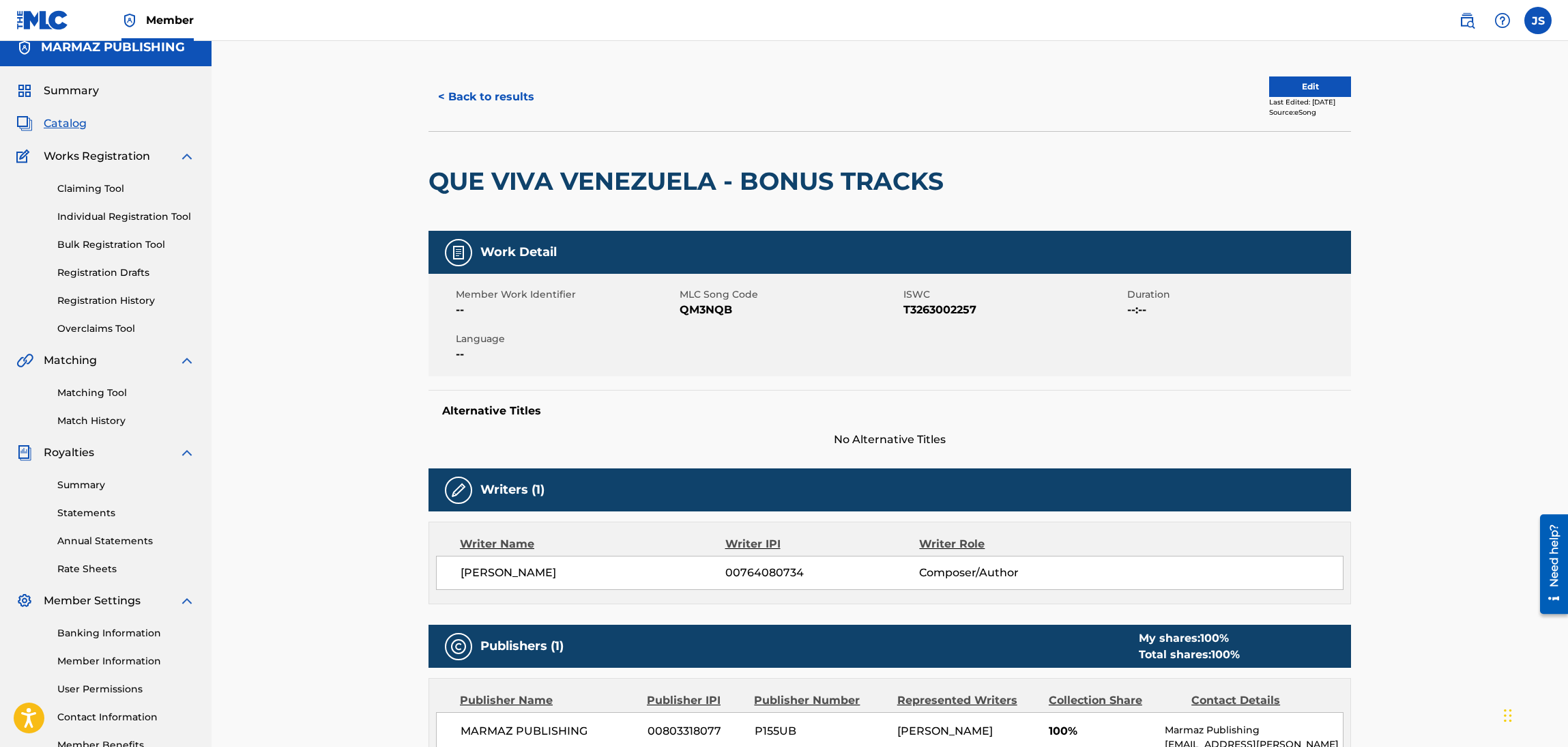
scroll to position [0, 0]
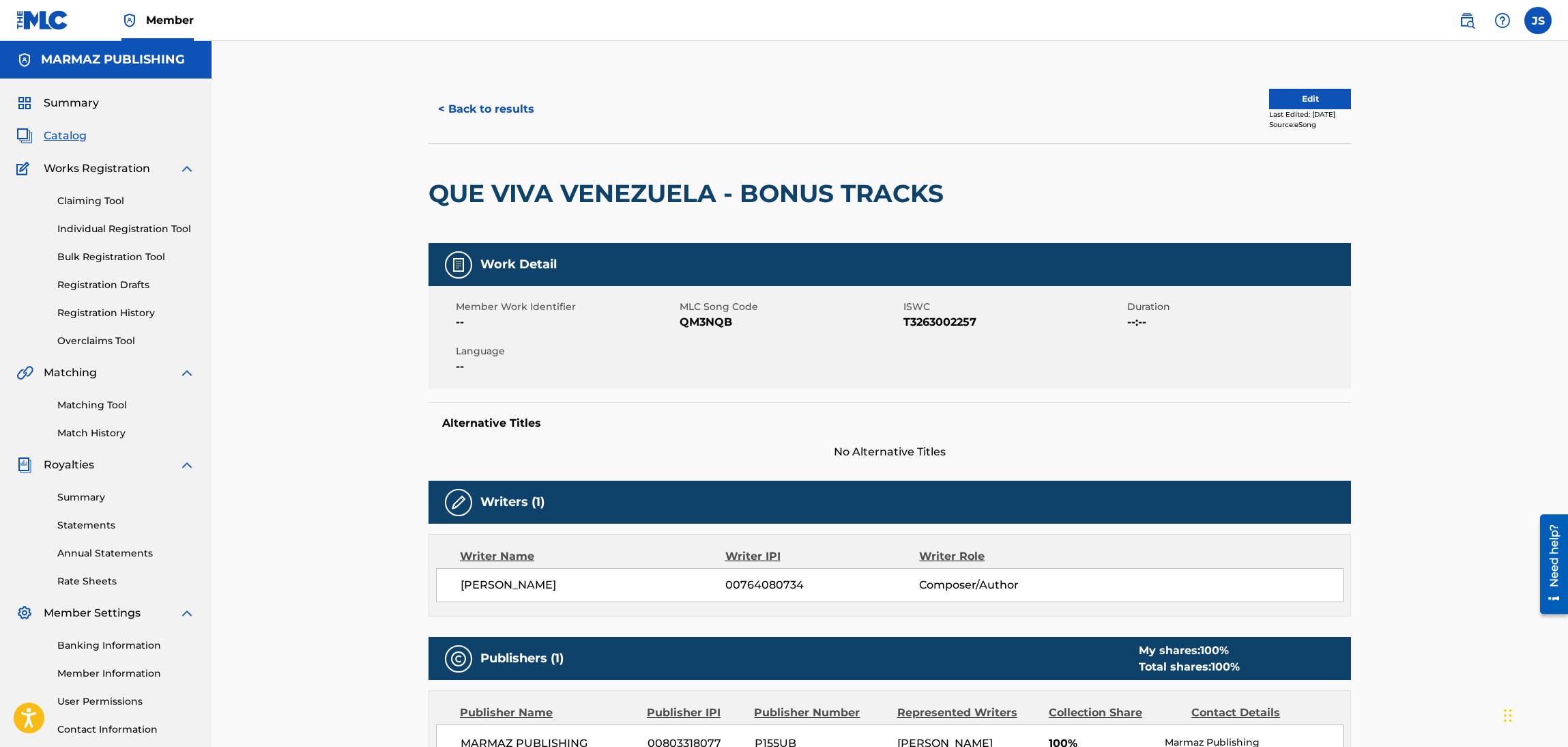
click at [518, 103] on button "< Back to results" at bounding box center [486, 109] width 116 height 34
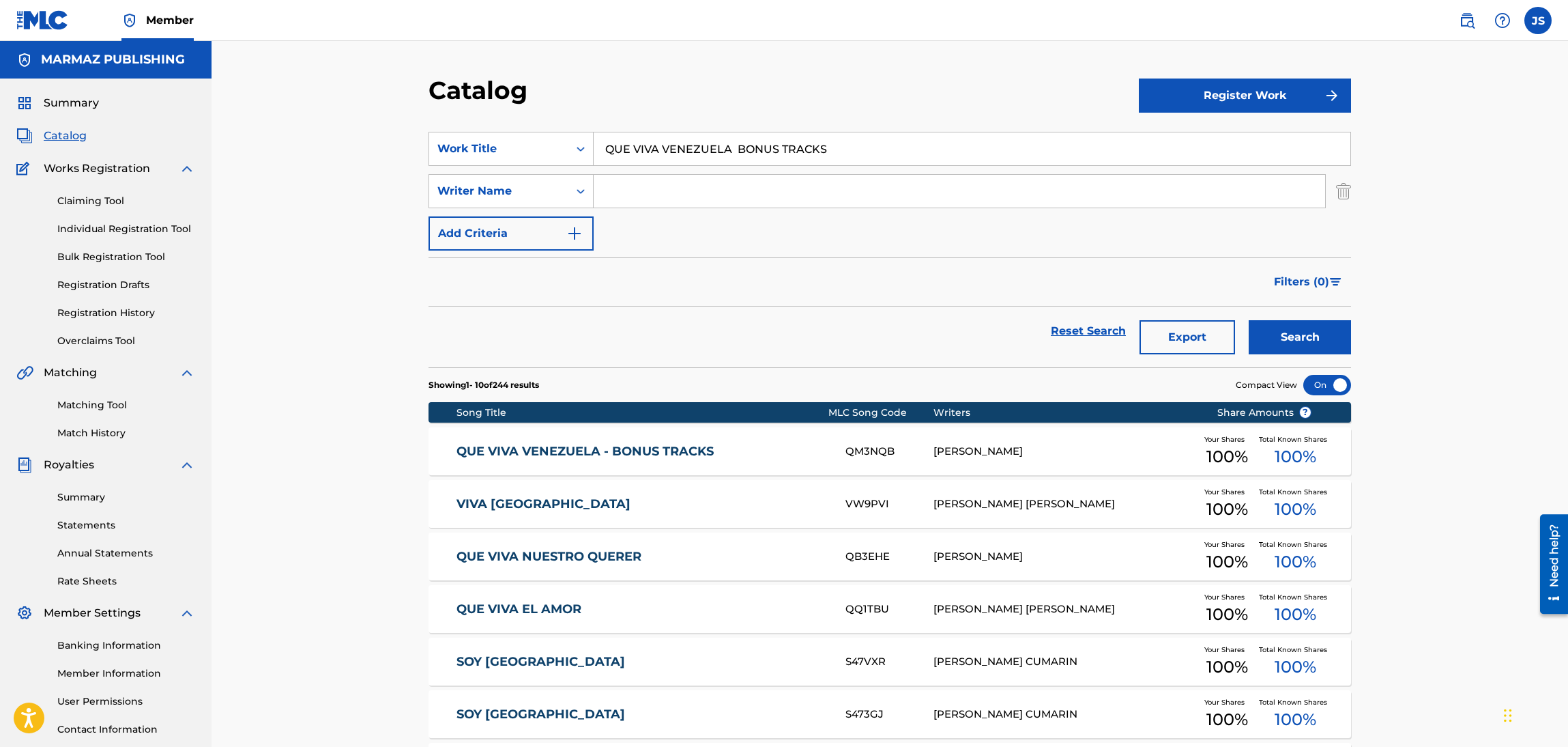
drag, startPoint x: 801, startPoint y: 152, endPoint x: 434, endPoint y: 116, distance: 368.8
click at [465, 120] on section "SearchWithCriteria50010da2-8ed8-4c27-b9b1-5a729ec6e4ea Work Title QUE VIVA VENE…" at bounding box center [889, 242] width 923 height 252
paste input "YO SOY EL ZUMBA QUE ZUMBA"
type input "YO SOY EL ZUMBA QUE ZUMBA"
click at [763, 82] on div "Catalog" at bounding box center [783, 95] width 710 height 40
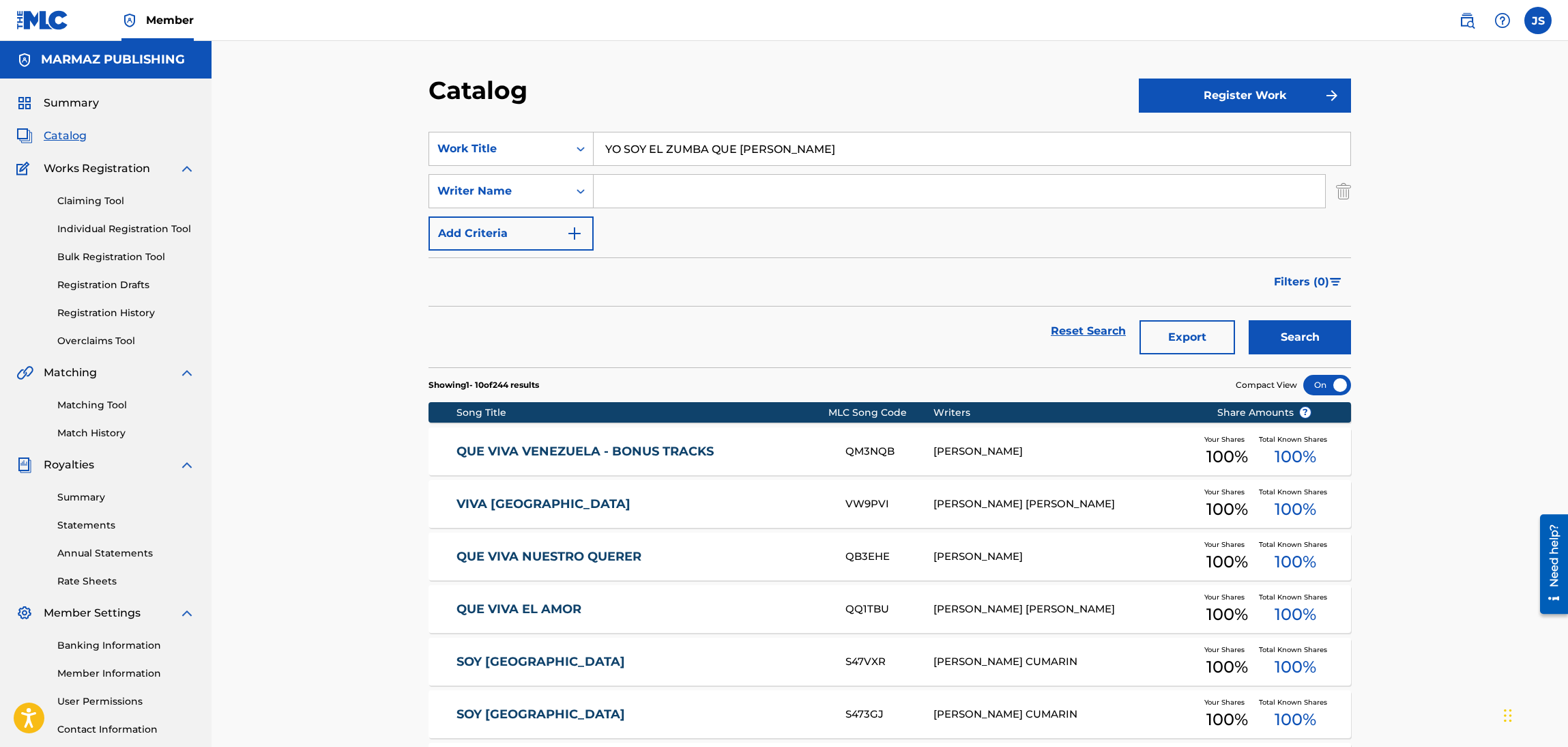
click at [1332, 323] on button "Search" at bounding box center [1299, 337] width 102 height 34
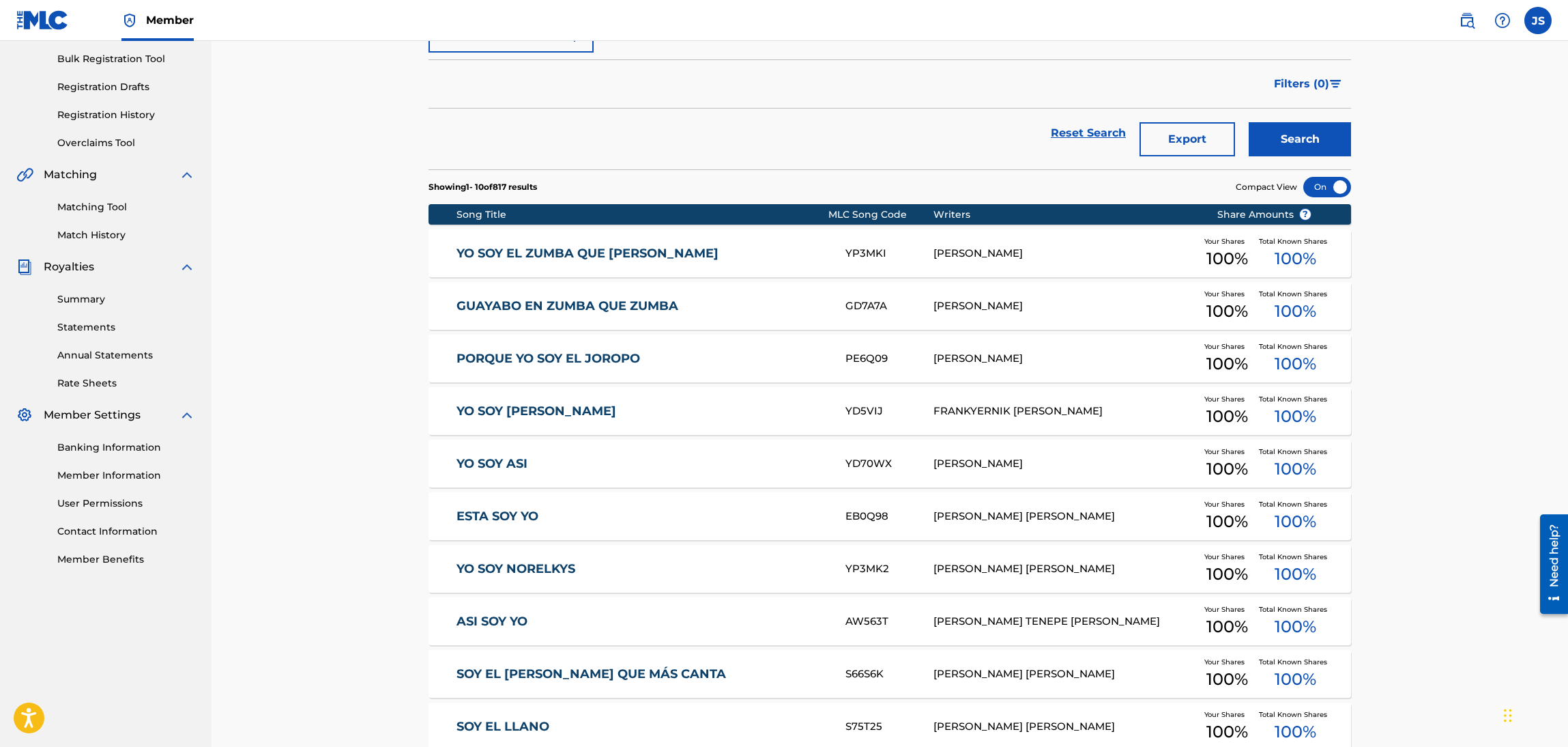
scroll to position [205, 0]
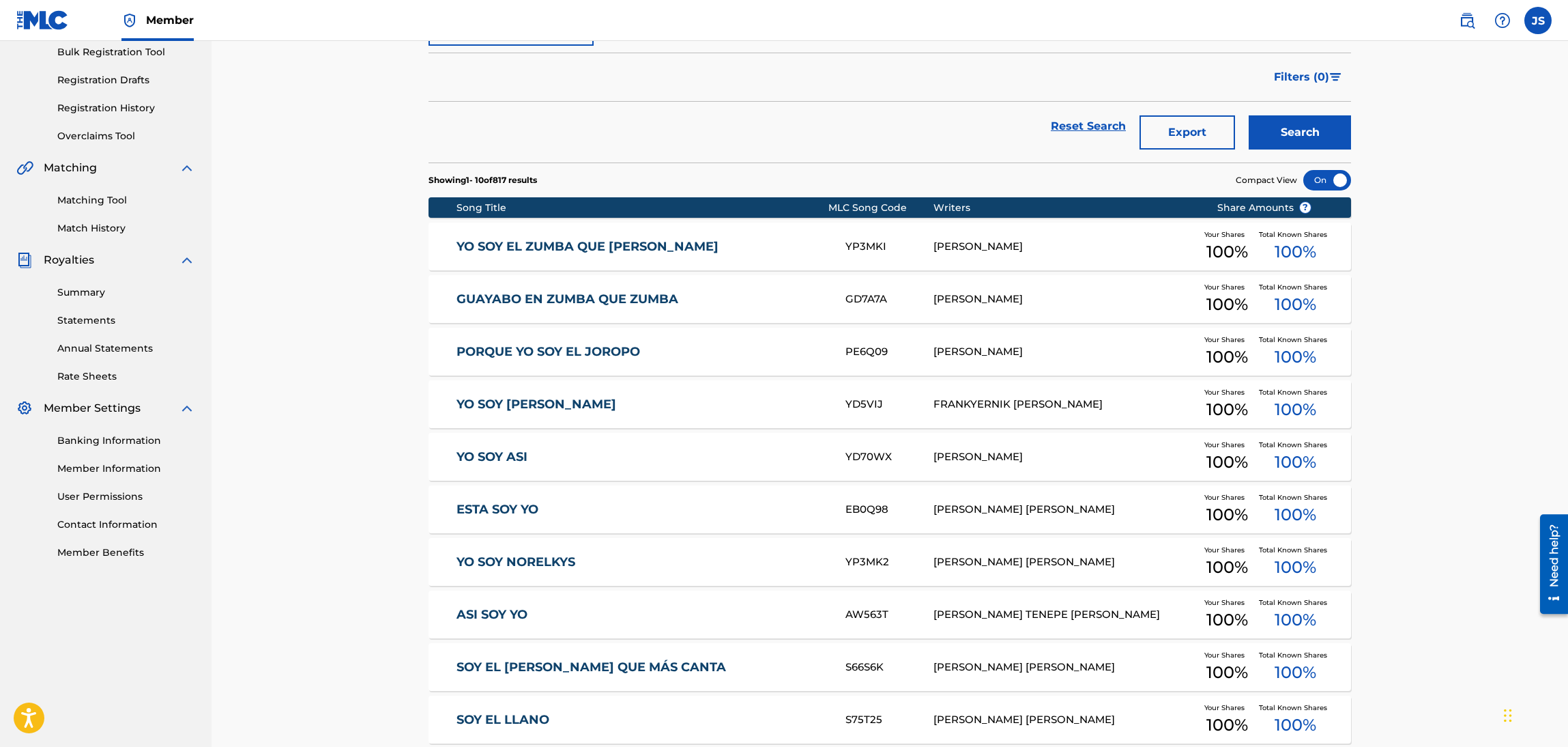
click at [608, 243] on link "YO SOY EL ZUMBA QUE ZUMBA" at bounding box center [642, 247] width 371 height 16
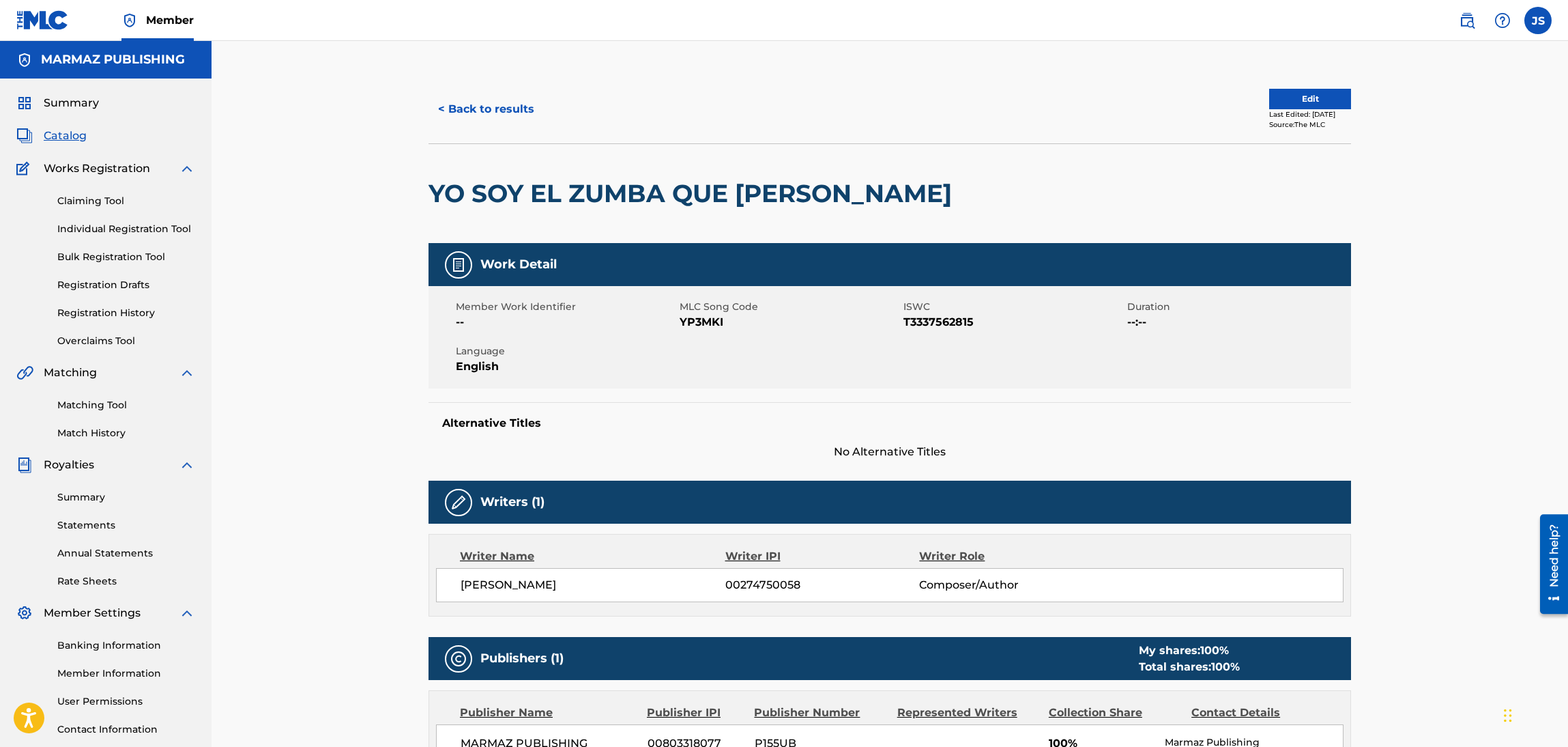
click at [945, 323] on span "T3337562815" at bounding box center [1014, 322] width 221 height 17
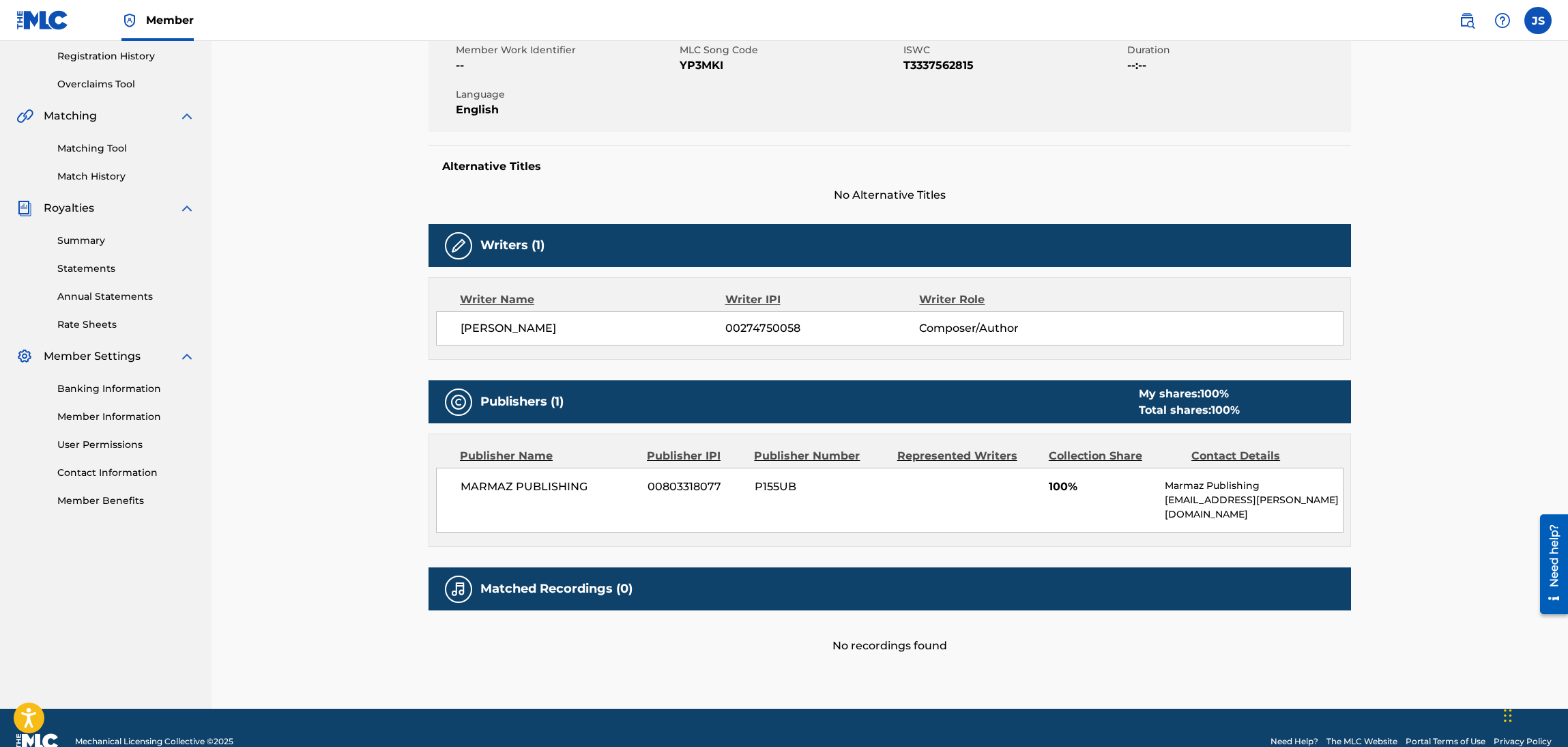
scroll to position [270, 0]
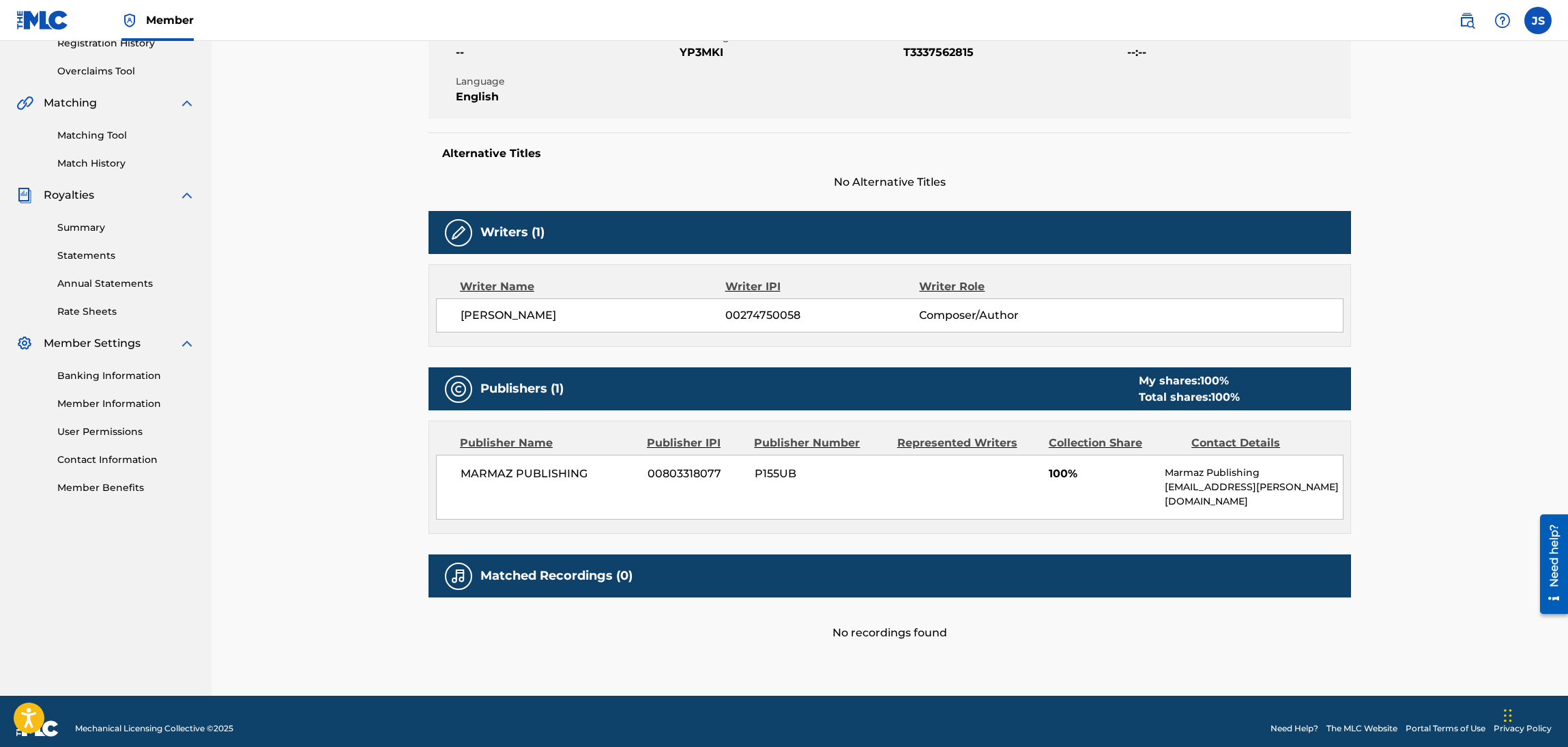
copy span "ELDA NAHIR FLOREZ CAHUENO"
drag, startPoint x: 650, startPoint y: 326, endPoint x: 388, endPoint y: 321, distance: 262.0
click at [390, 321] on div "< Back to results Edit Last Edited: August 05, 2025 Source: The MLC YO SOY EL Z…" at bounding box center [889, 233] width 1356 height 924
click at [791, 264] on div "Writer Name Writer IPI Writer Role ELDA NAHIR FLOREZ CAHUENO 00274750058 Compos…" at bounding box center [889, 306] width 923 height 82
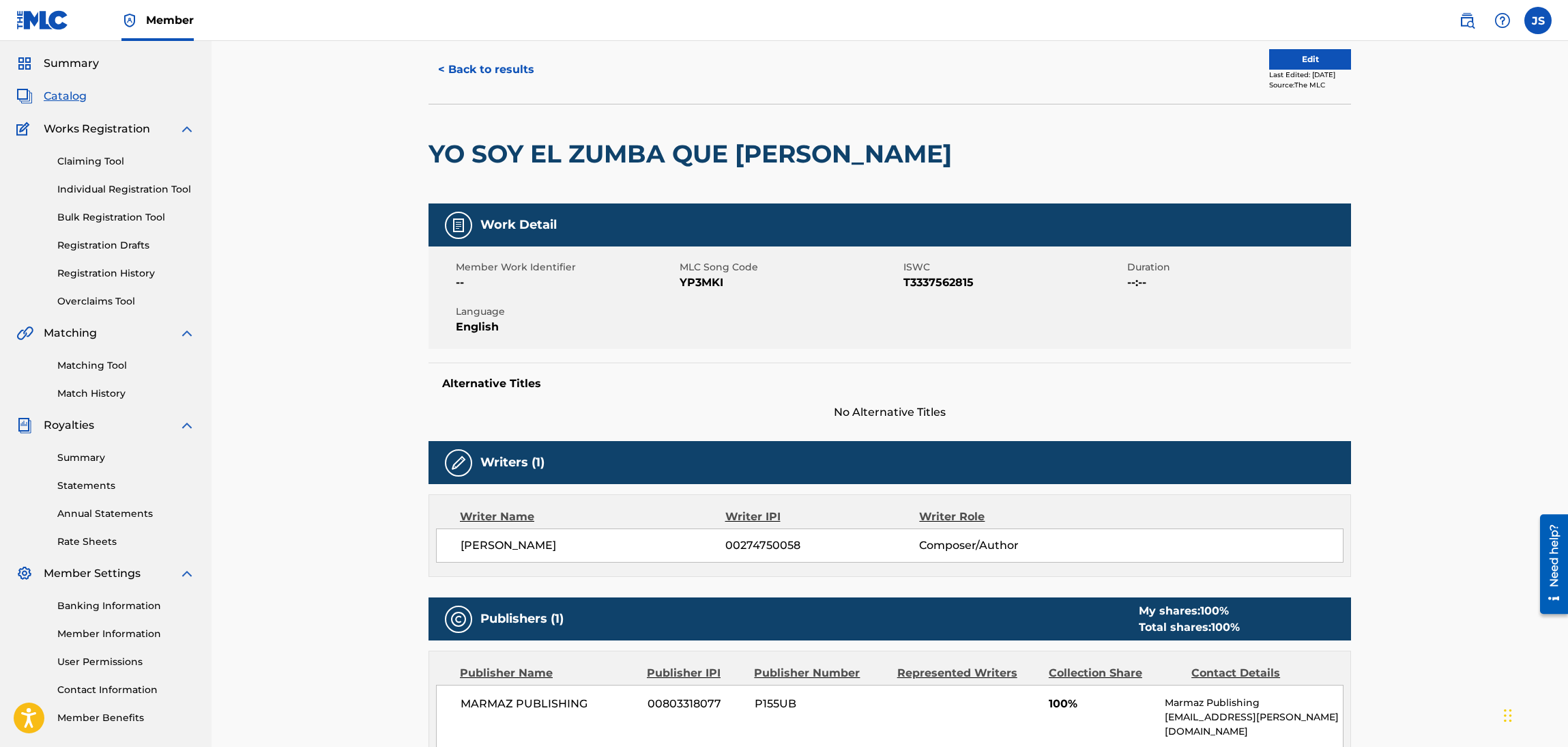
scroll to position [0, 0]
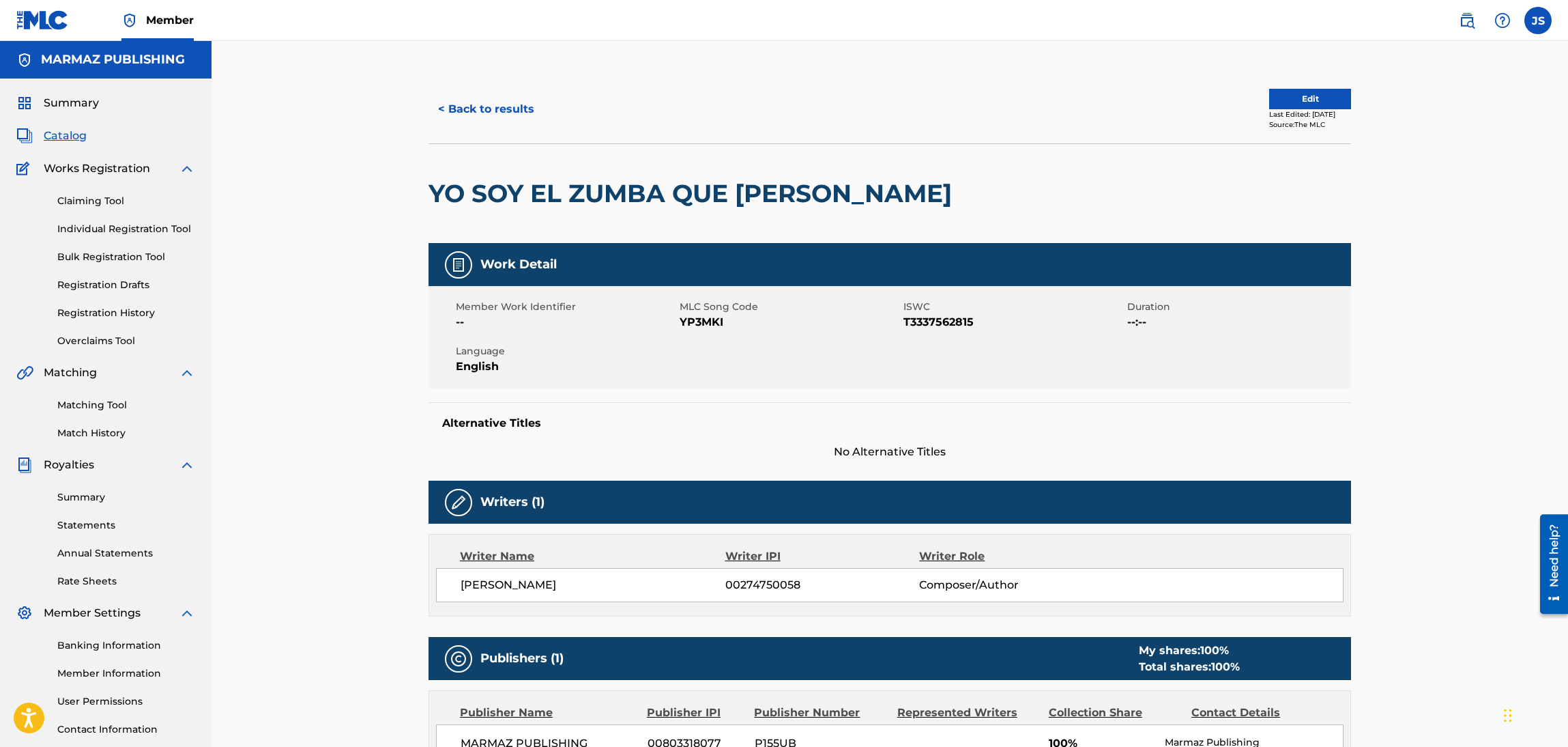
click at [456, 101] on button "< Back to results" at bounding box center [486, 109] width 116 height 34
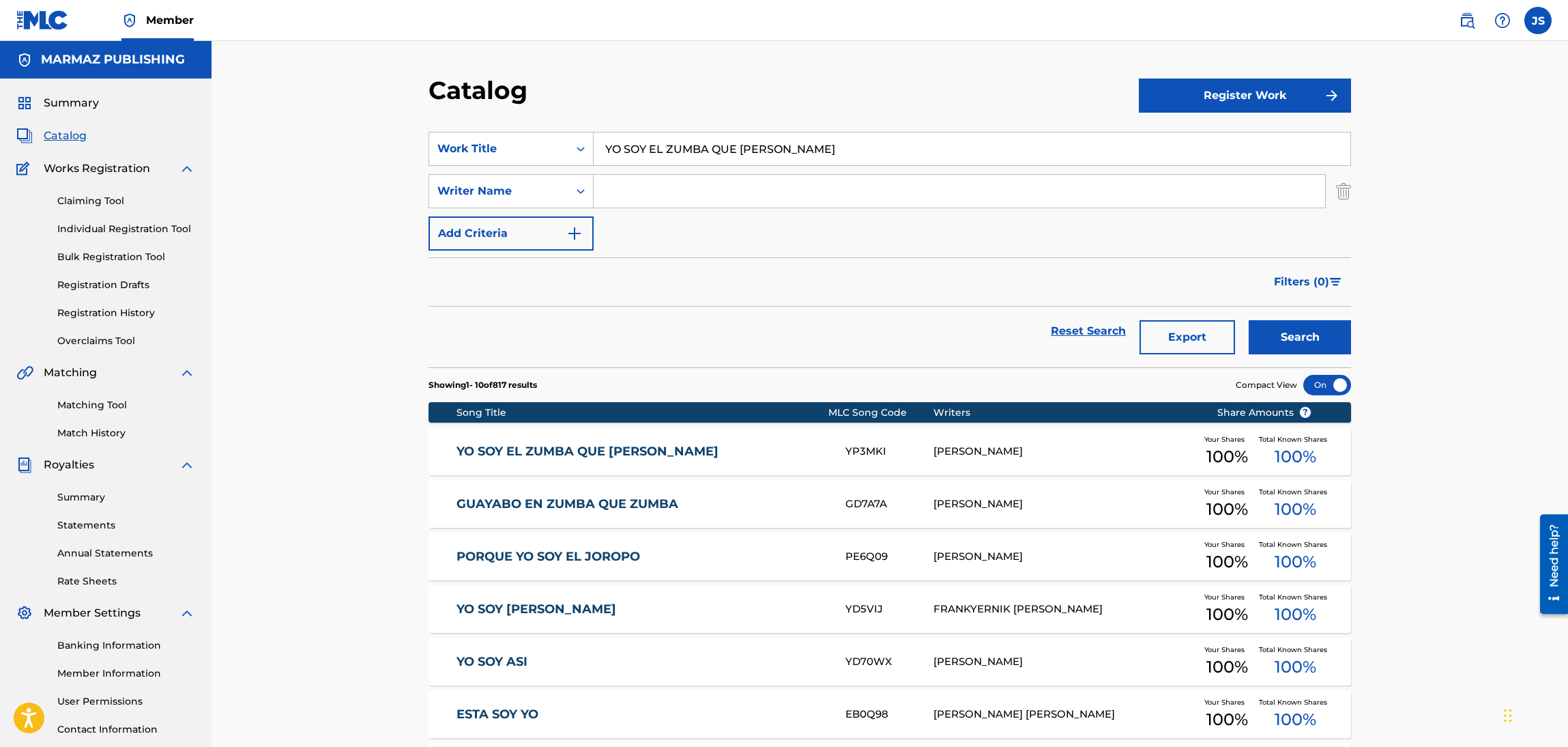
drag, startPoint x: 244, startPoint y: 169, endPoint x: 165, endPoint y: 163, distance: 79.2
click at [169, 162] on main "MARMAZ PUBLISHING Summary Catalog Works Registration Claiming Tool Individual R…" at bounding box center [784, 530] width 1568 height 977
click at [1248, 321] on button "Search" at bounding box center [1299, 337] width 102 height 34
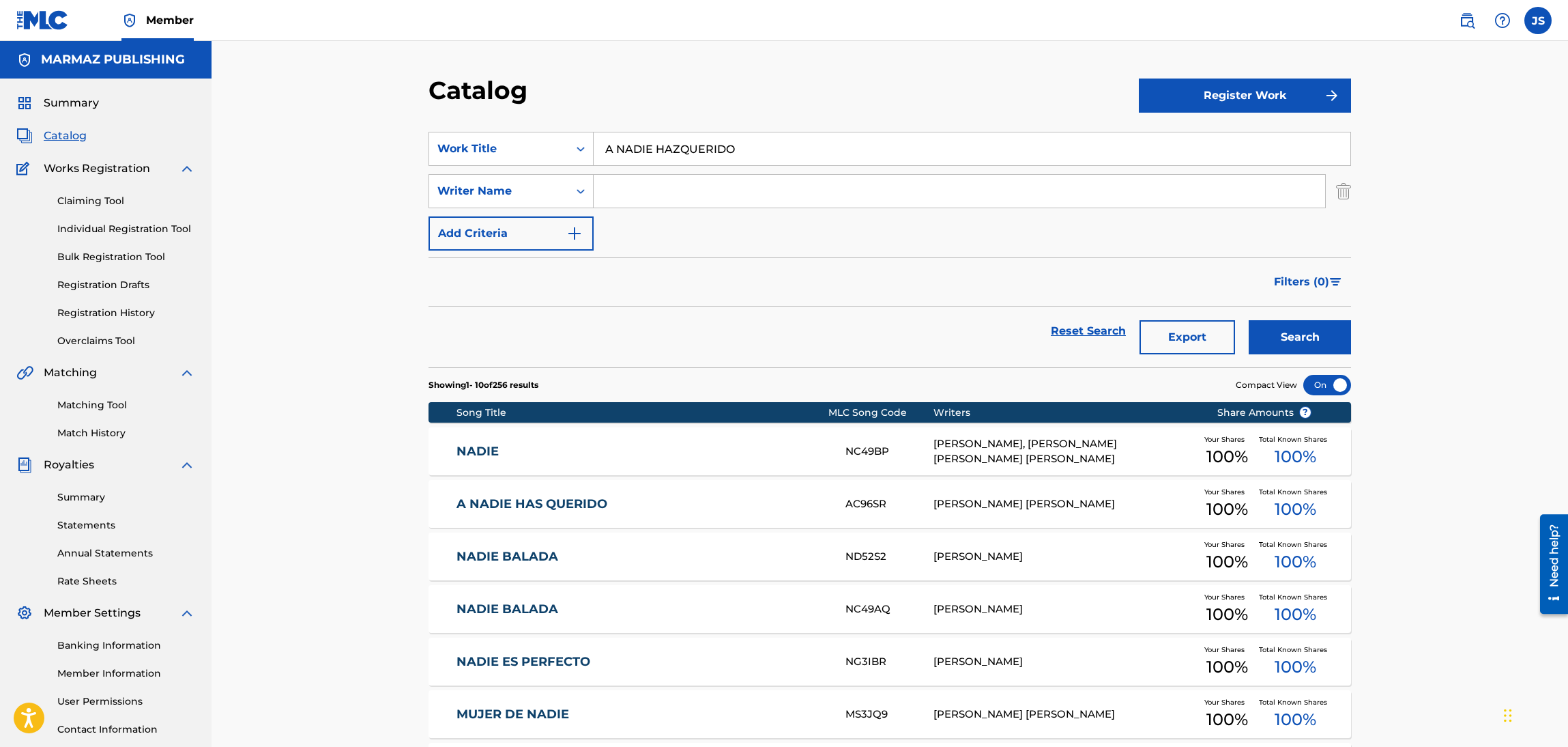
click at [674, 153] on input "A NADIE HAZQUERIDO" at bounding box center [972, 148] width 756 height 32
click at [681, 150] on input "A NADIE HAZQUERIDO" at bounding box center [972, 148] width 756 height 32
click at [781, 159] on input "A NADIE HAZ QUERIDO" at bounding box center [972, 148] width 756 height 32
type input "A NADIE HAZ QUERIDO"
click at [1248, 321] on button "Search" at bounding box center [1299, 337] width 102 height 34
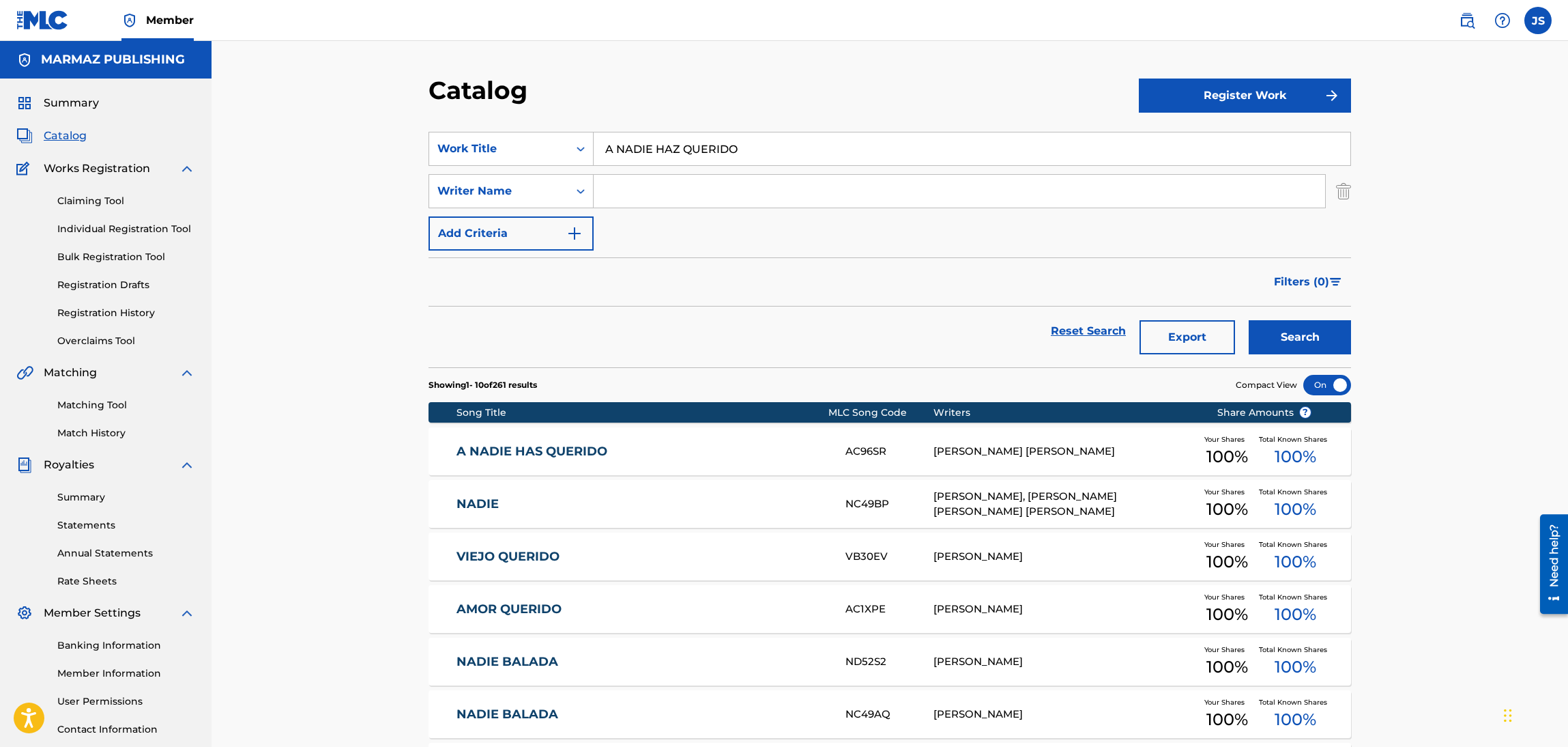
click at [561, 452] on link "A NADIE HAS QUERIDO" at bounding box center [642, 452] width 371 height 16
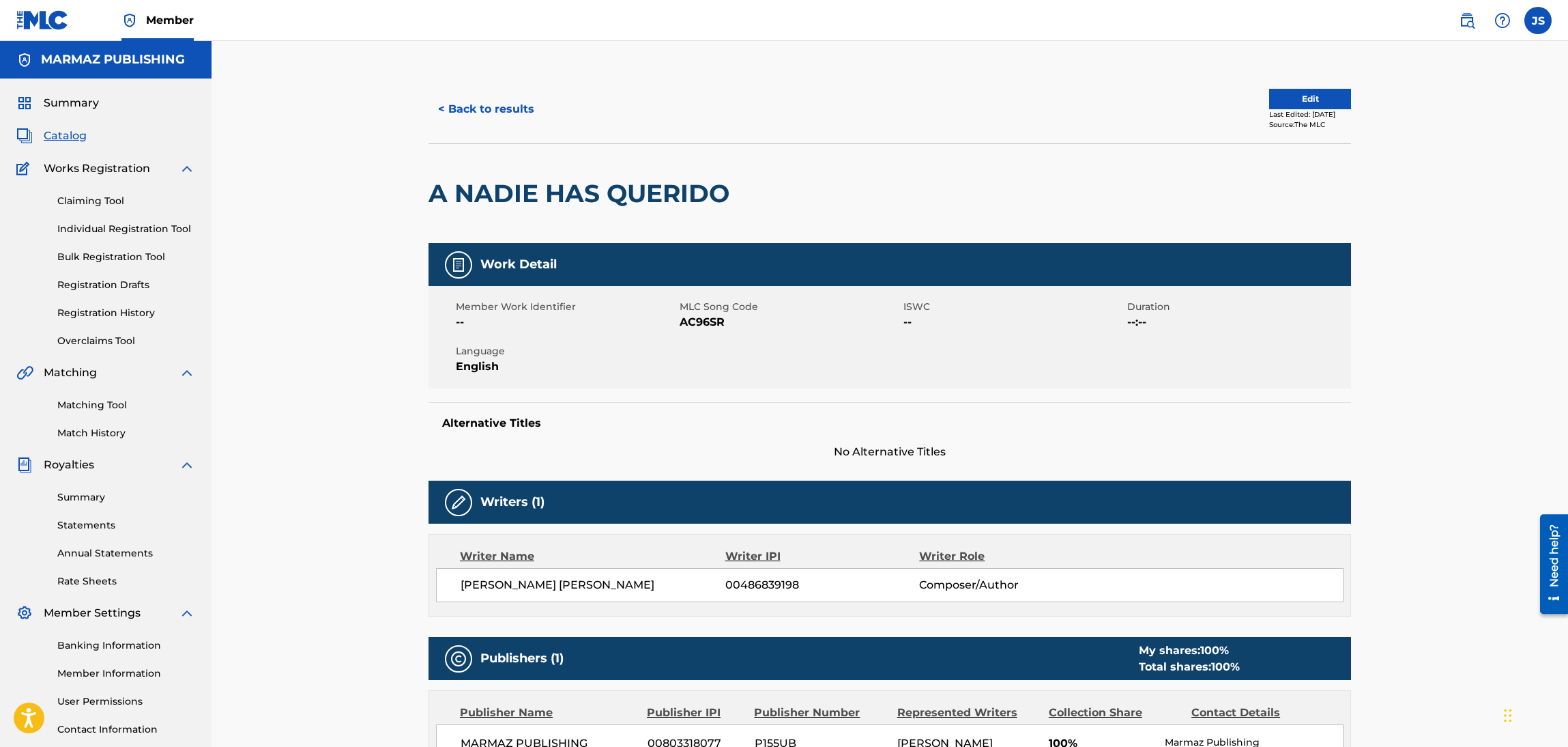
scroll to position [307, 0]
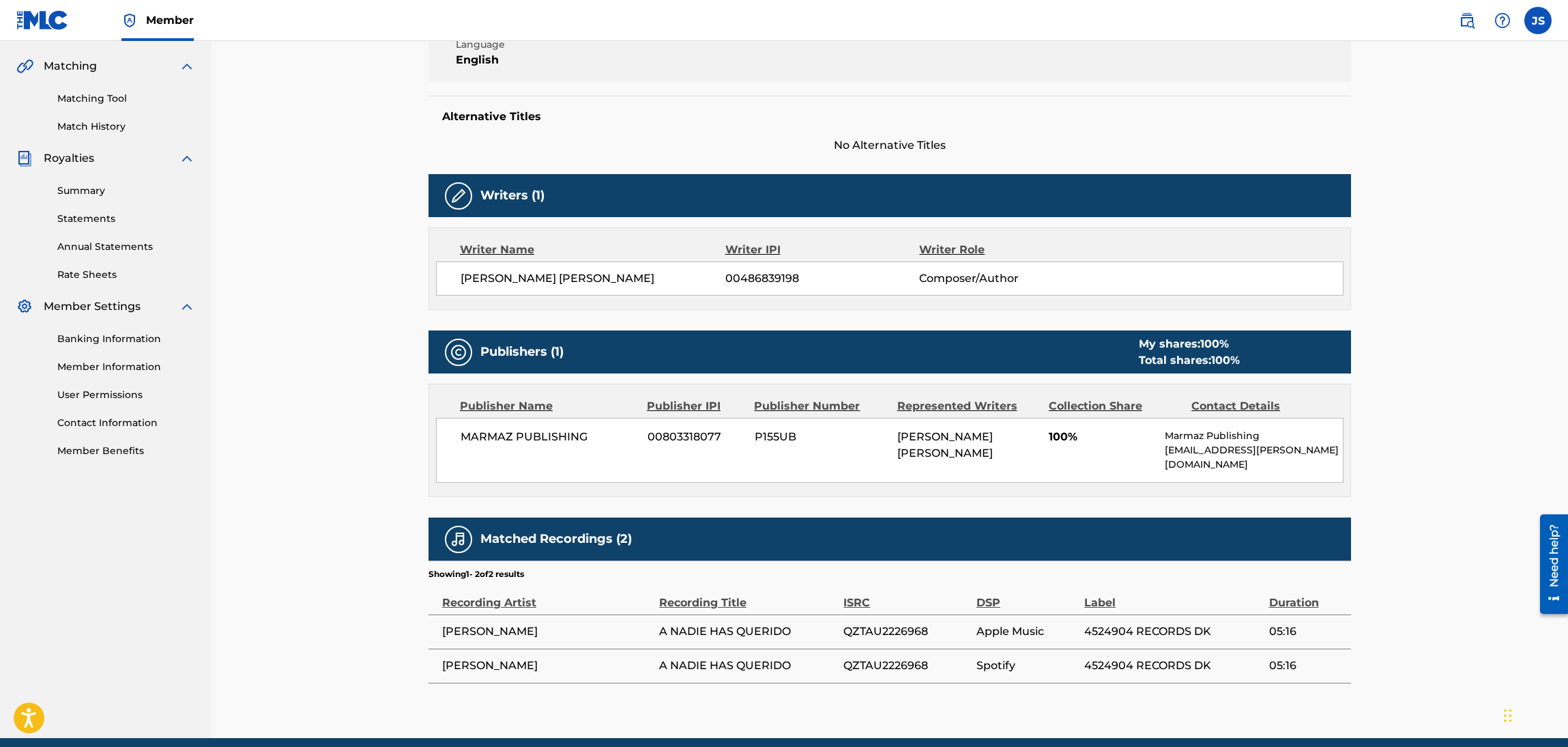
copy span "JESUS SALVADOR GAMBOA GONZALEZ"
drag, startPoint x: 699, startPoint y: 283, endPoint x: 461, endPoint y: 300, distance: 238.6
click at [461, 300] on div "Writer Name Writer IPI Writer Role JESUS SALVADOR GAMBOA GONZALEZ 00486839198 C…" at bounding box center [889, 269] width 923 height 82
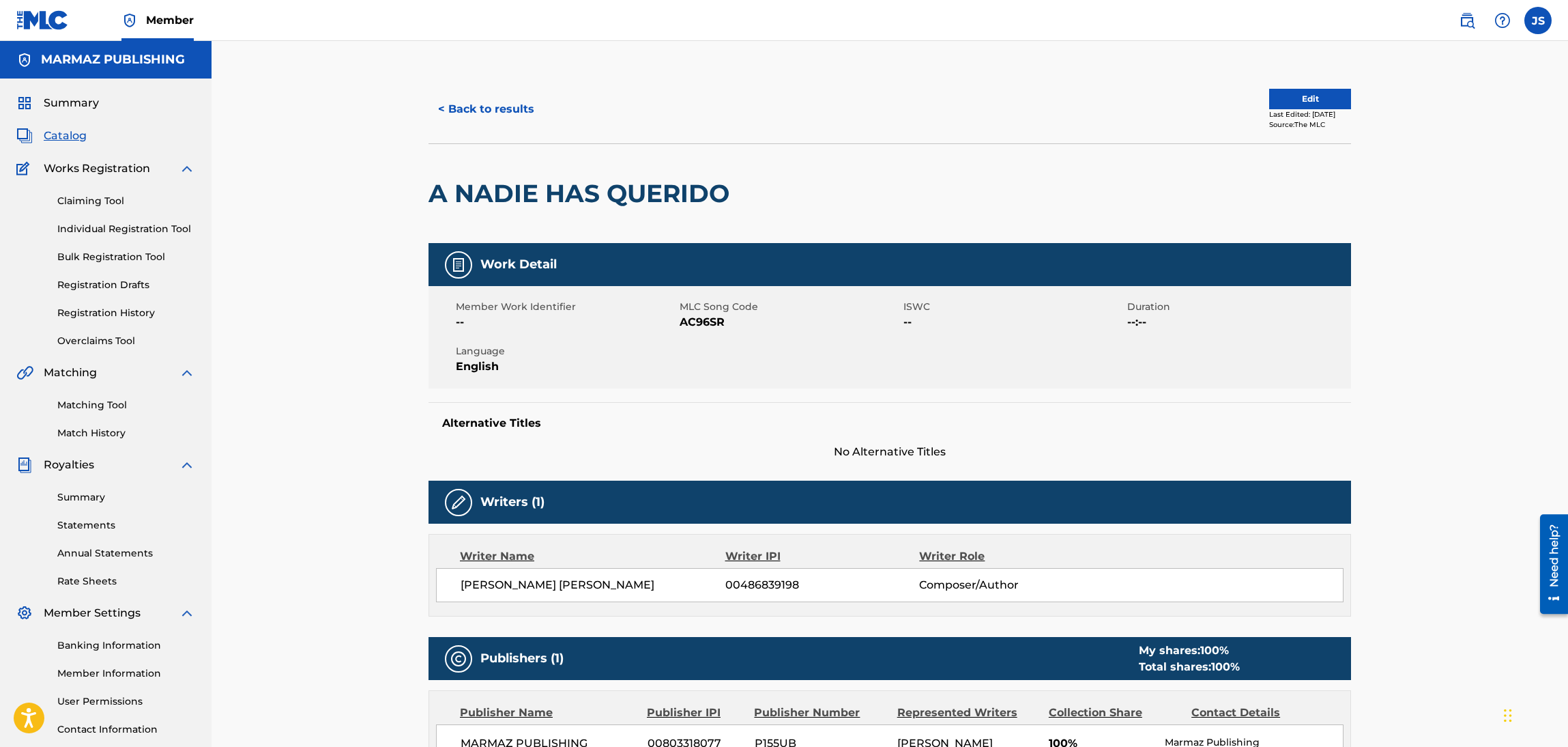
click at [501, 104] on button "< Back to results" at bounding box center [486, 109] width 116 height 34
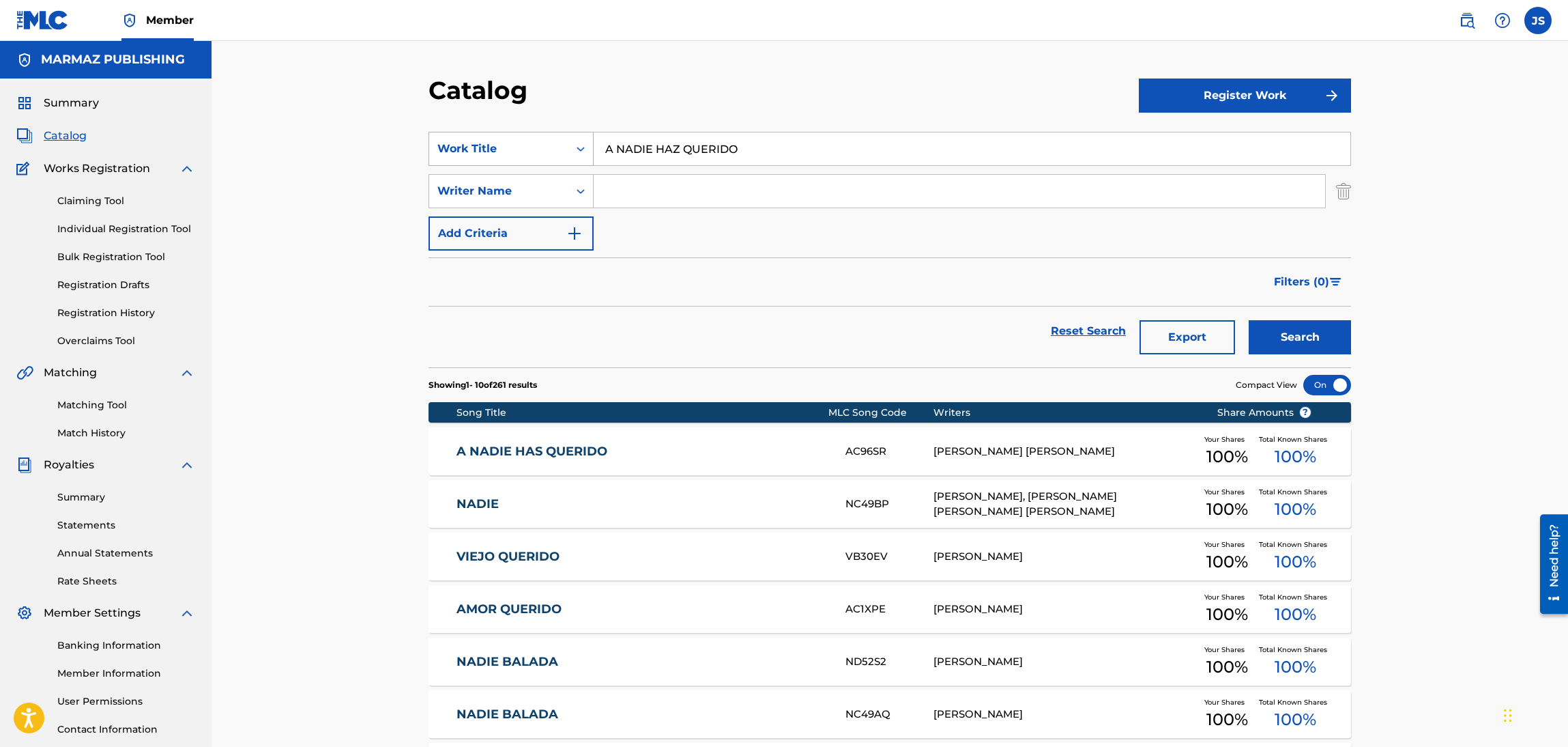
drag, startPoint x: 622, startPoint y: 161, endPoint x: 452, endPoint y: 156, distance: 170.1
click at [453, 156] on div "SearchWithCriteria50010da2-8ed8-4c27-b9b1-5a729ec6e4ea Work Title A NADIE HAZ Q…" at bounding box center [889, 148] width 923 height 34
paste input "NDA QUE PUEDES LLANERO"
type input "ANDA QUE PUEDES LLANERO"
click at [698, 103] on div "Catalog" at bounding box center [783, 95] width 710 height 40
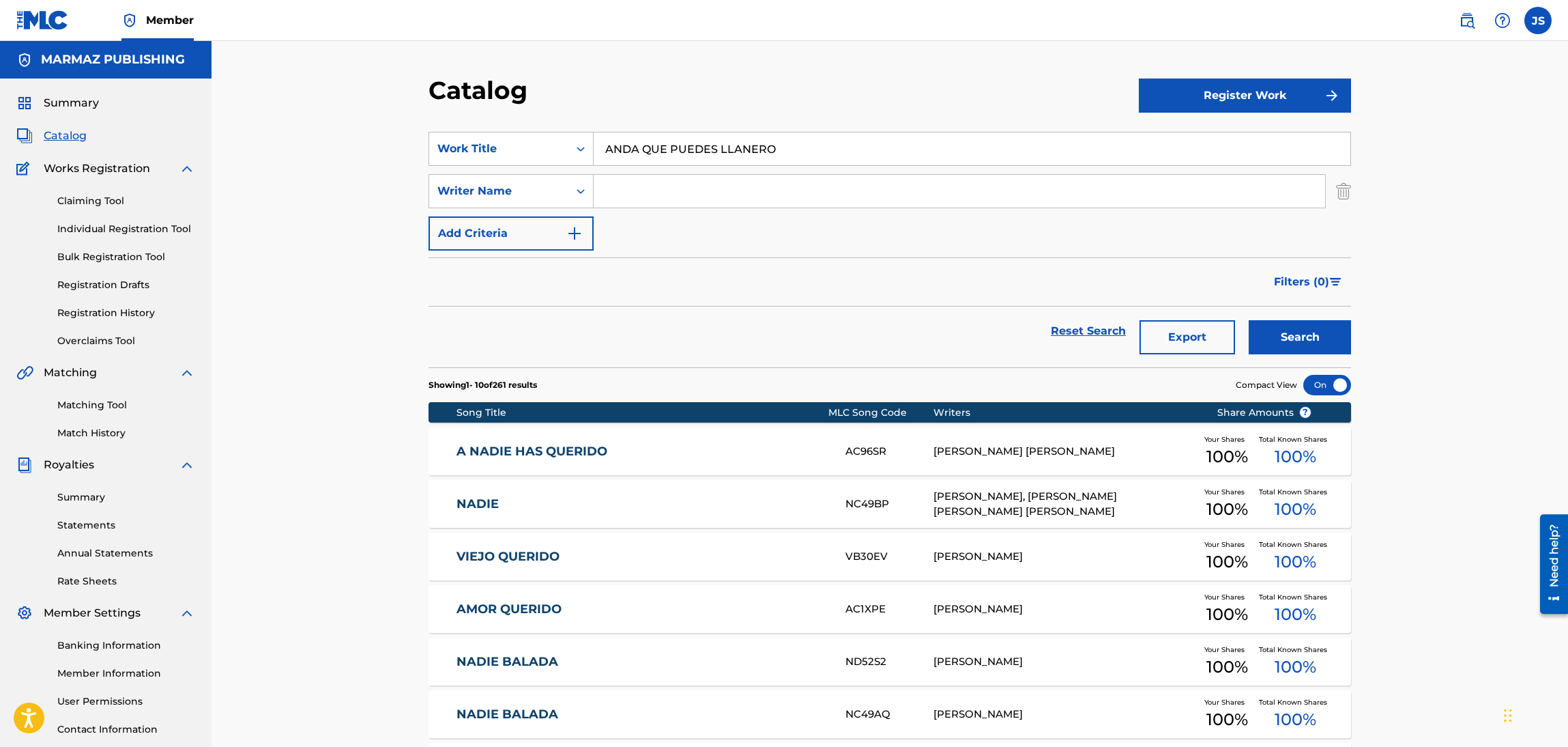
drag, startPoint x: 1299, startPoint y: 317, endPoint x: 1301, endPoint y: 326, distance: 9.2
click at [1301, 321] on div "Search" at bounding box center [1297, 331] width 109 height 49
click at [1308, 334] on button "Search" at bounding box center [1299, 337] width 102 height 34
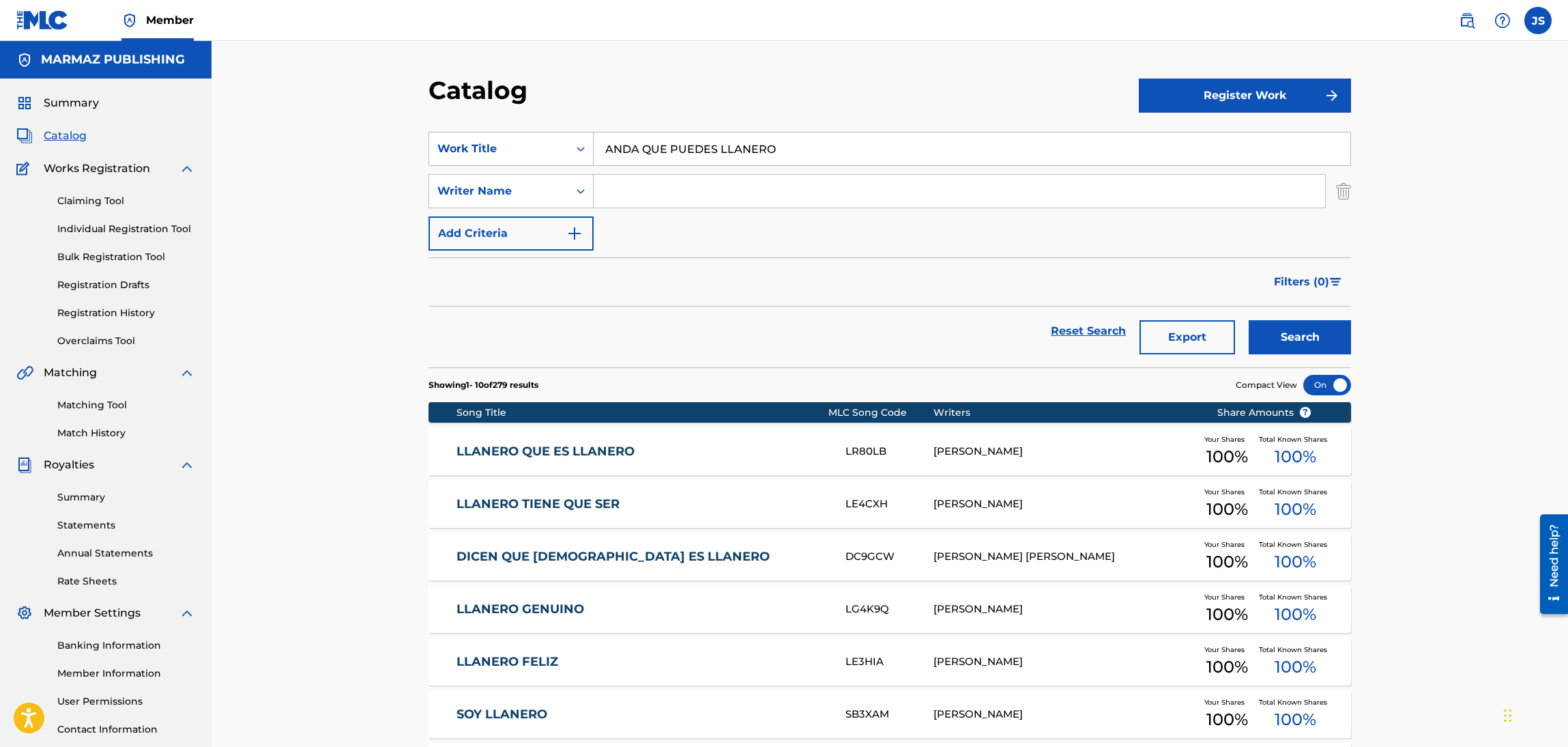
click at [616, 186] on input "Search Form" at bounding box center [960, 191] width 732 height 32
paste input "GAMBOA GONZALEZ, JESUS SALVADOR _SALVADOR GAMBOA_"
click at [721, 303] on div "Filters ( 0 )" at bounding box center [889, 282] width 923 height 49
click at [729, 200] on input "GAMBOA GONZALEZ, JESUS SALVADOR _SALVADOR GAMBOA_" at bounding box center [960, 191] width 732 height 32
click at [715, 197] on input "JESUS SALVADOR _SALVADOR GAMBOA_" at bounding box center [960, 191] width 732 height 32
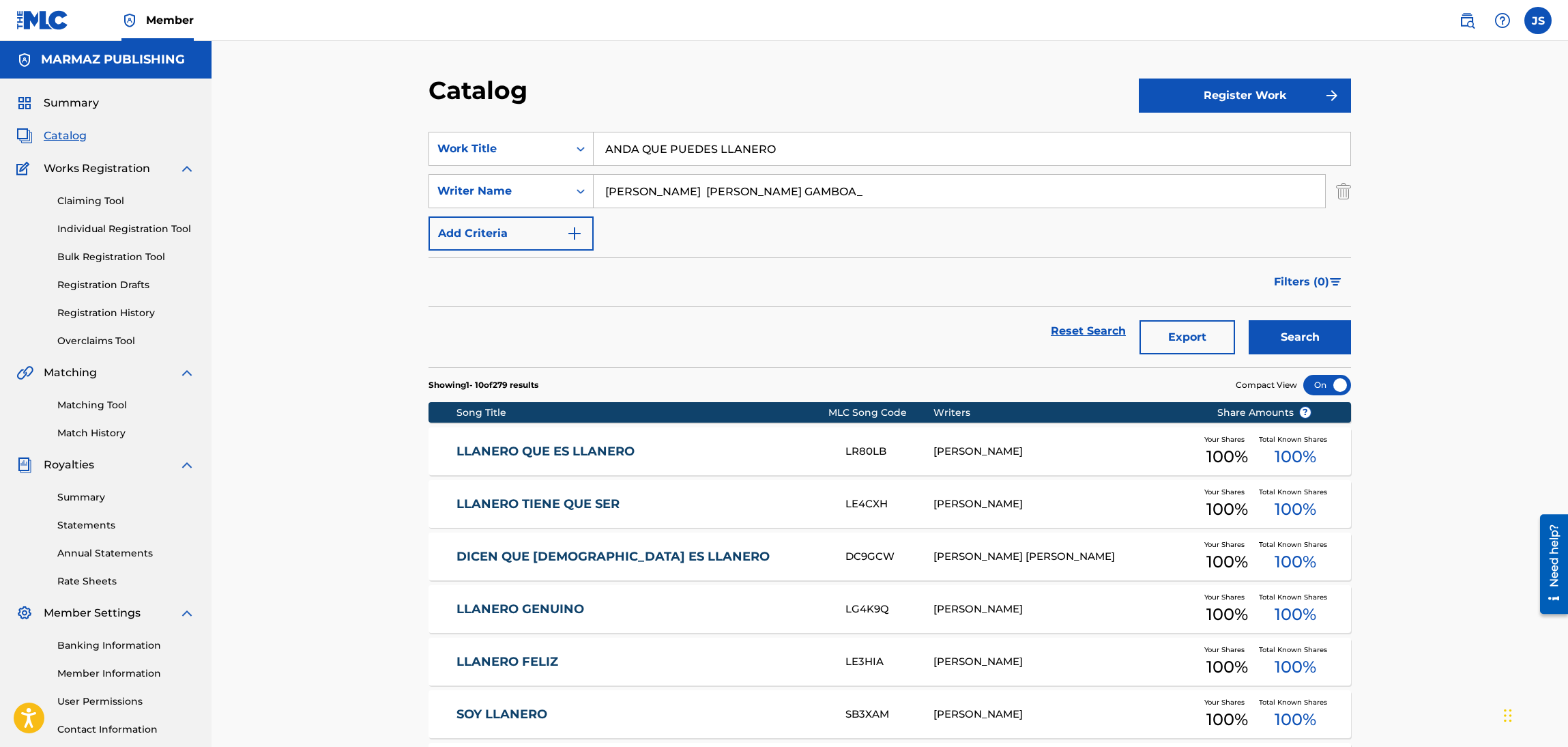
click at [846, 194] on input "JESUS SALVADOR SALVADOR GAMBOA_" at bounding box center [960, 191] width 732 height 32
click at [1248, 321] on button "Search" at bounding box center [1299, 337] width 102 height 34
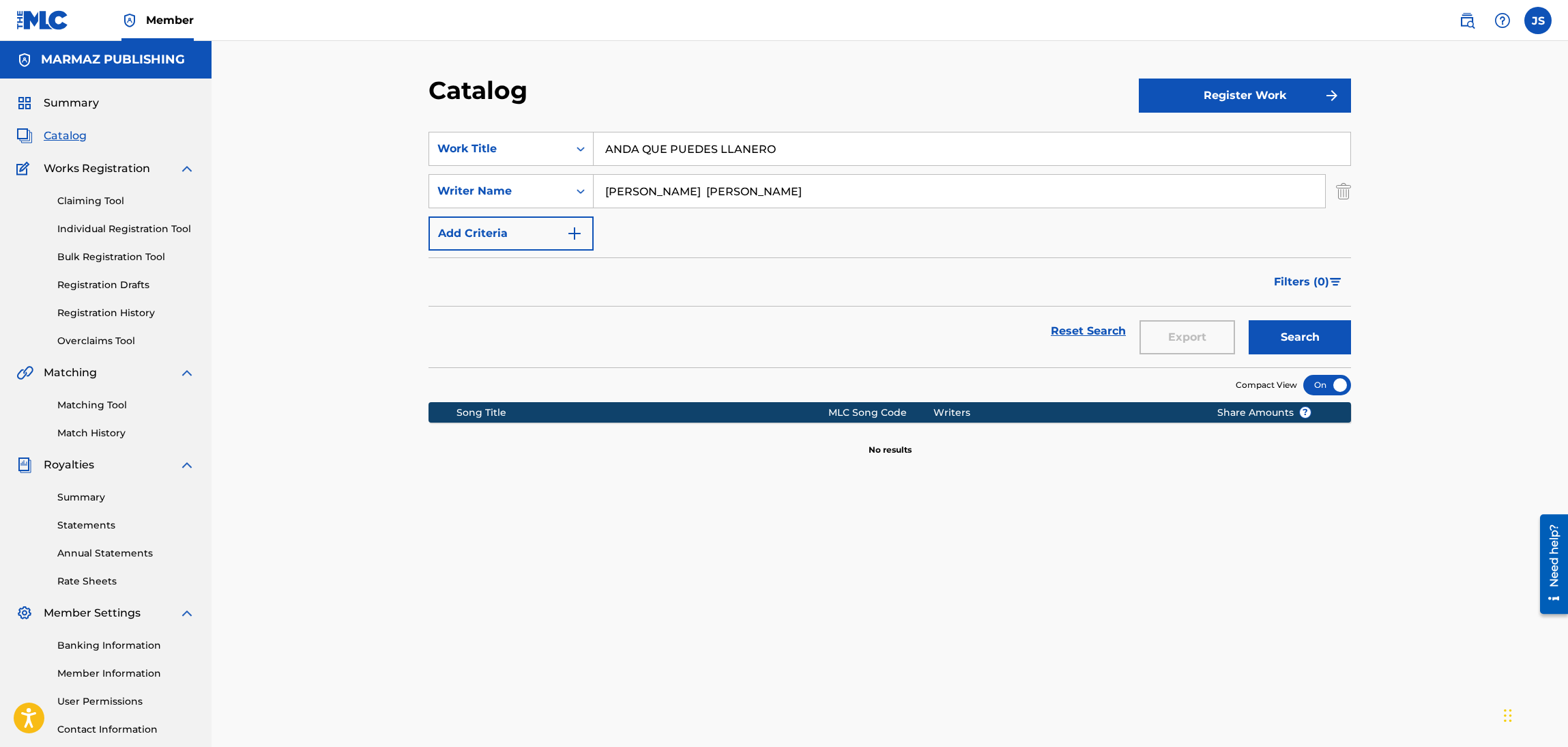
click at [1309, 337] on button "Search" at bounding box center [1299, 337] width 102 height 34
drag, startPoint x: 883, startPoint y: 187, endPoint x: 707, endPoint y: 211, distance: 177.6
click at [707, 211] on div "SearchWithCriteria50010da2-8ed8-4c27-b9b1-5a729ec6e4ea Work Title ANDA QUE PUED…" at bounding box center [889, 191] width 923 height 119
type input "JESUS SALVADOR"
click at [1248, 321] on button "Search" at bounding box center [1299, 337] width 102 height 34
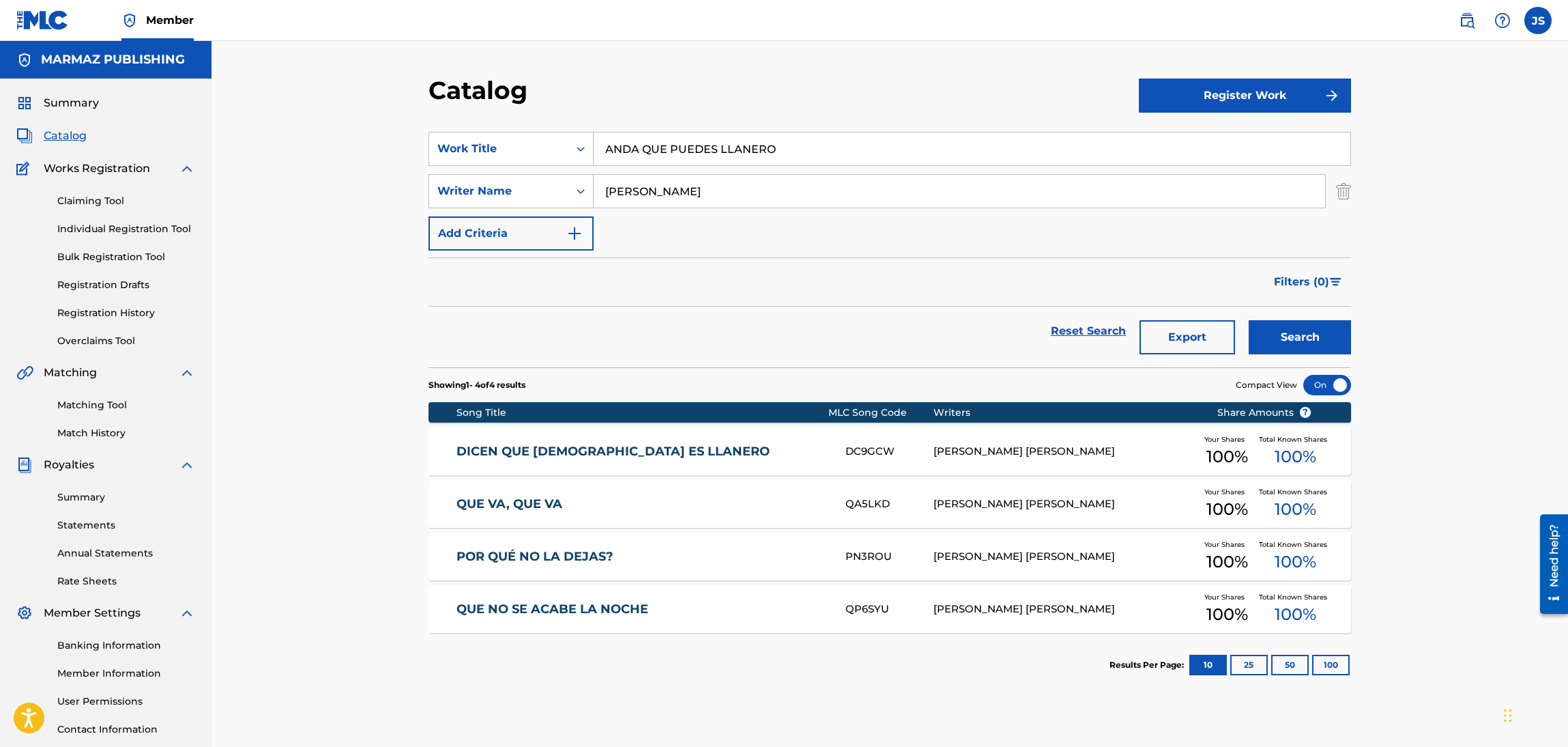
click at [1248, 321] on button "Search" at bounding box center [1299, 337] width 102 height 34
drag, startPoint x: 771, startPoint y: 187, endPoint x: 187, endPoint y: 222, distance: 585.0
click at [187, 222] on main "MARMAZ PUBLISHING Summary Catalog Works Registration Claiming Tool Individual R…" at bounding box center [784, 411] width 1568 height 740
click at [1248, 321] on button "Search" at bounding box center [1299, 337] width 102 height 34
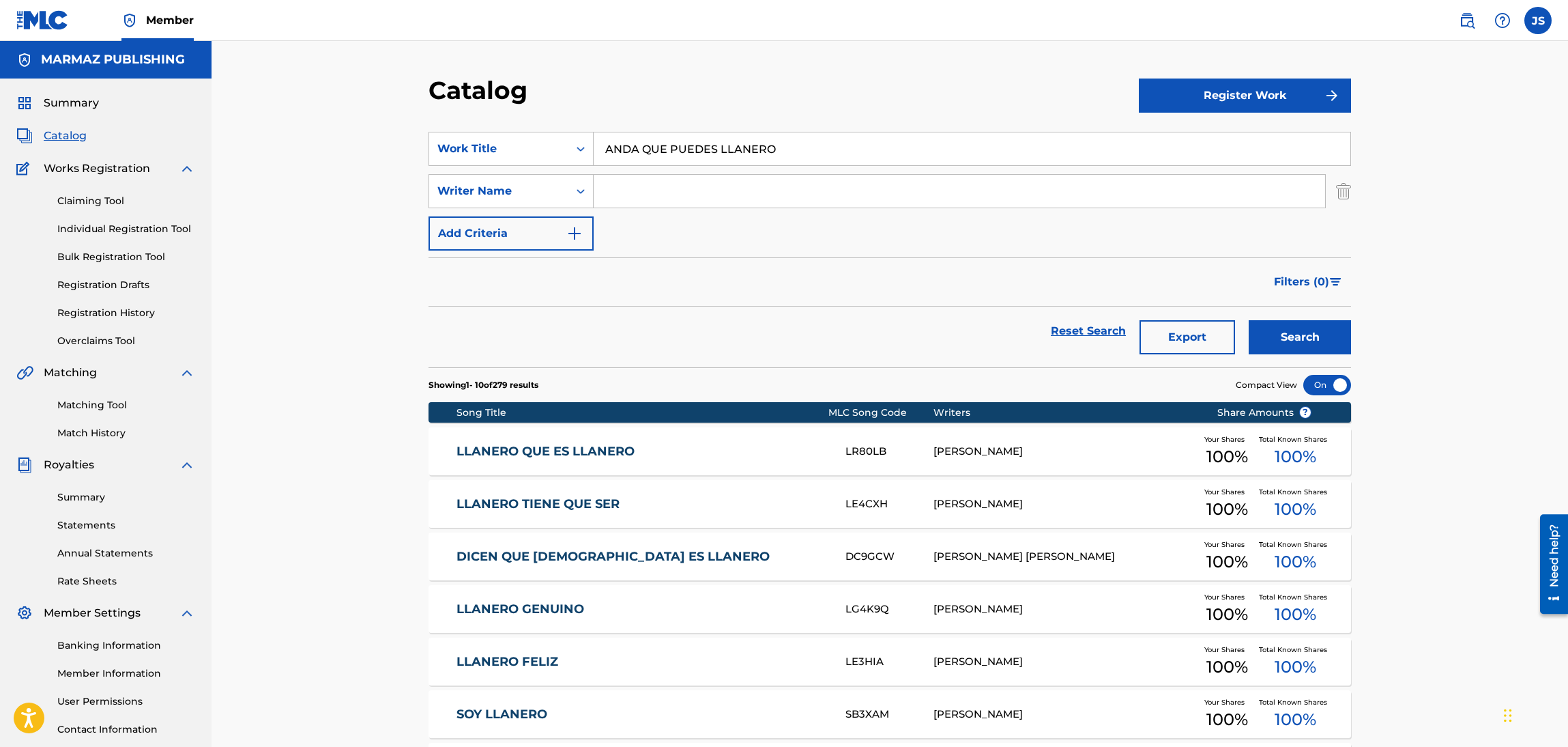
click at [781, 189] on input "Search Form" at bounding box center [960, 191] width 732 height 32
paste input "GAMBOA GONZALEZ, JESUS SALVADOR _SALVADOR GAMBOA_"
click at [797, 259] on div "Filters ( 0 )" at bounding box center [889, 282] width 923 height 49
click at [1338, 349] on button "Search" at bounding box center [1299, 337] width 102 height 34
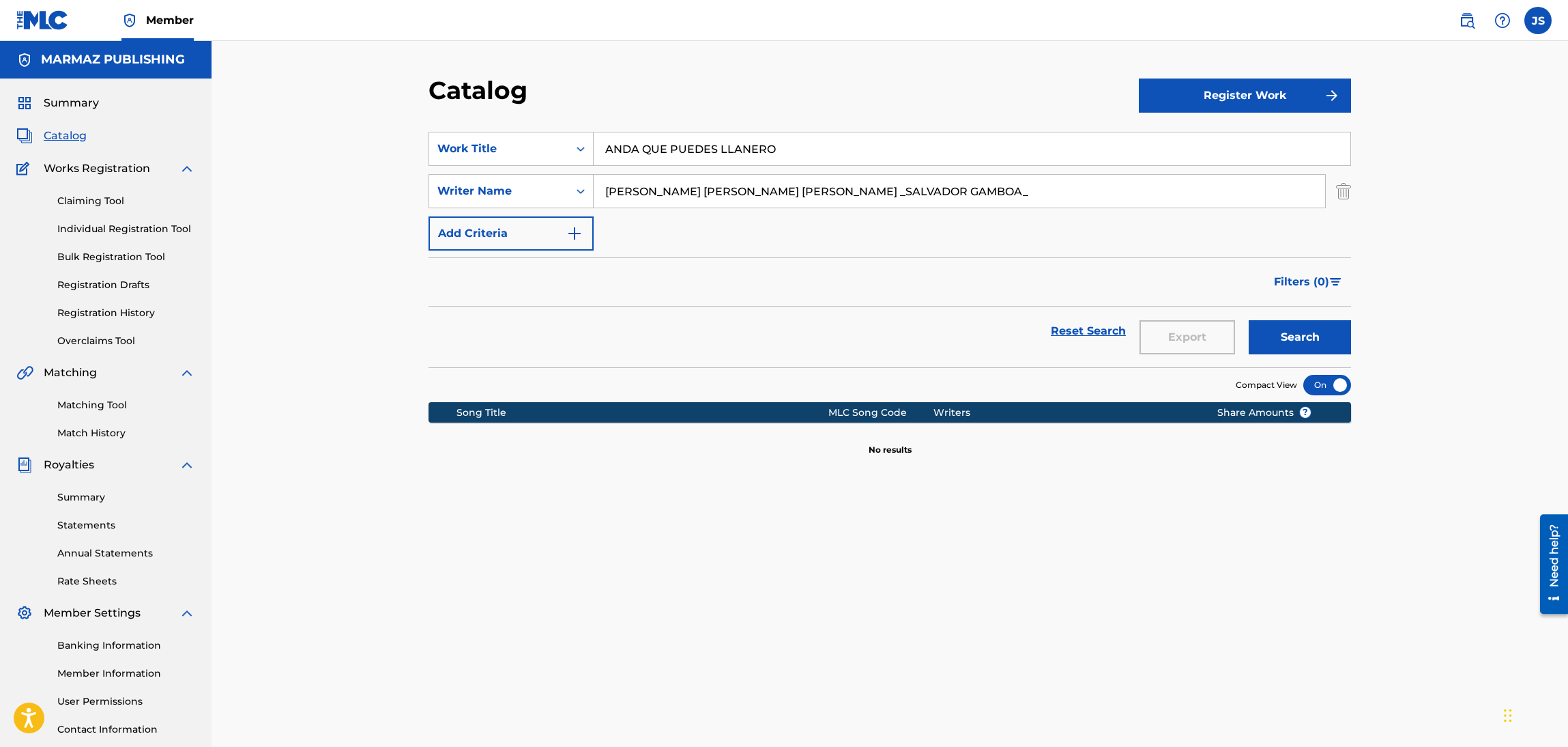
drag, startPoint x: 997, startPoint y: 197, endPoint x: 0, endPoint y: 168, distance: 997.4
click at [0, 168] on main "MARMAZ PUBLISHING Summary Catalog Works Registration Claiming Tool Individual R…" at bounding box center [784, 411] width 1568 height 740
type input "SALVADOR GAMBOA"
click at [1248, 321] on button "Search" at bounding box center [1299, 337] width 102 height 34
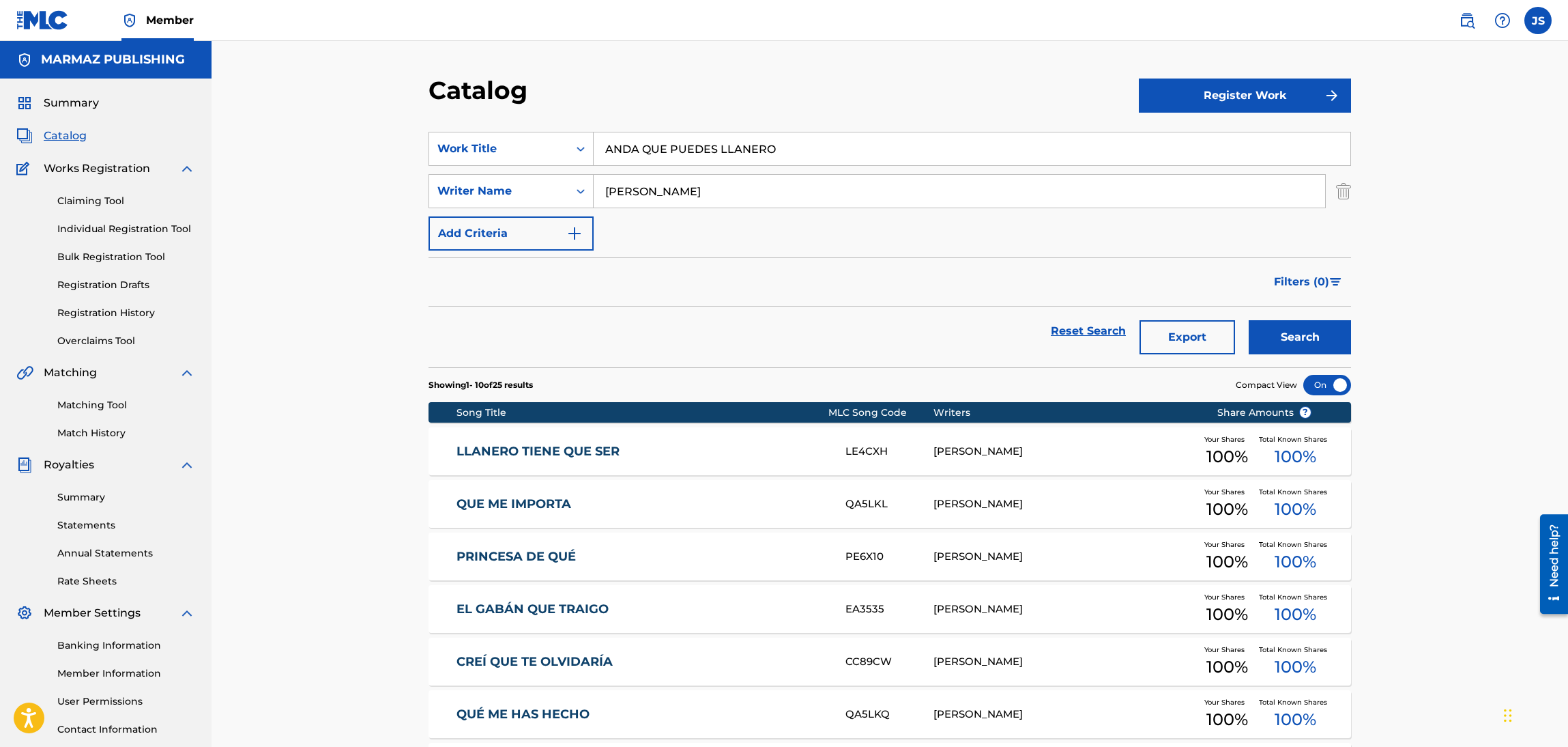
click at [566, 229] on button "Add Criteria" at bounding box center [510, 233] width 165 height 34
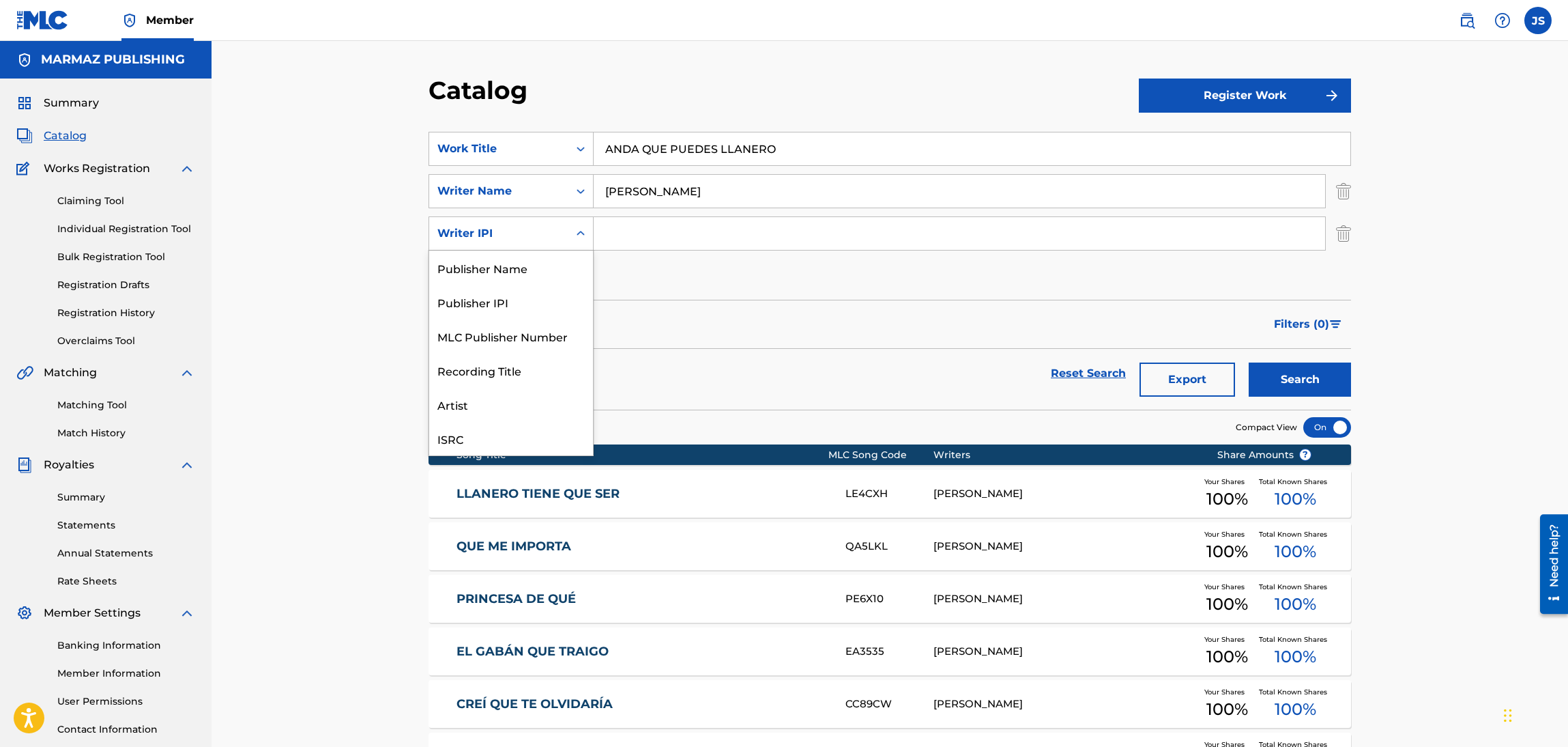
click at [570, 239] on div "Search Form" at bounding box center [580, 234] width 25 height 25
click at [509, 401] on div "ISRC" at bounding box center [510, 405] width 164 height 34
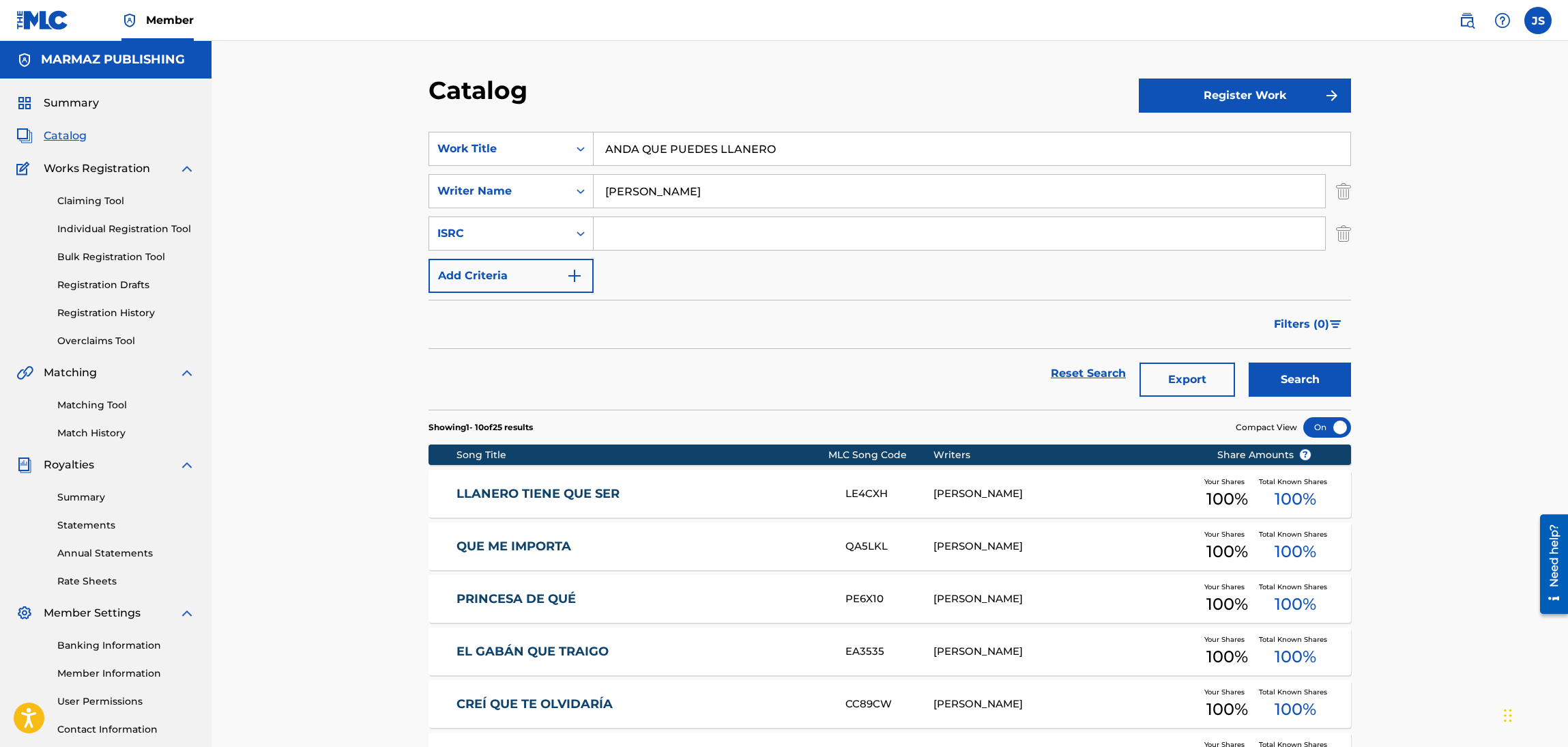
drag, startPoint x: 653, startPoint y: 223, endPoint x: 654, endPoint y: 252, distance: 29.0
click at [653, 223] on input "Search Form" at bounding box center [960, 233] width 732 height 32
paste input "QZMEM2398309"
type input "QZMEM2398309"
click at [664, 314] on div "Filters ( 0 )" at bounding box center [889, 324] width 923 height 49
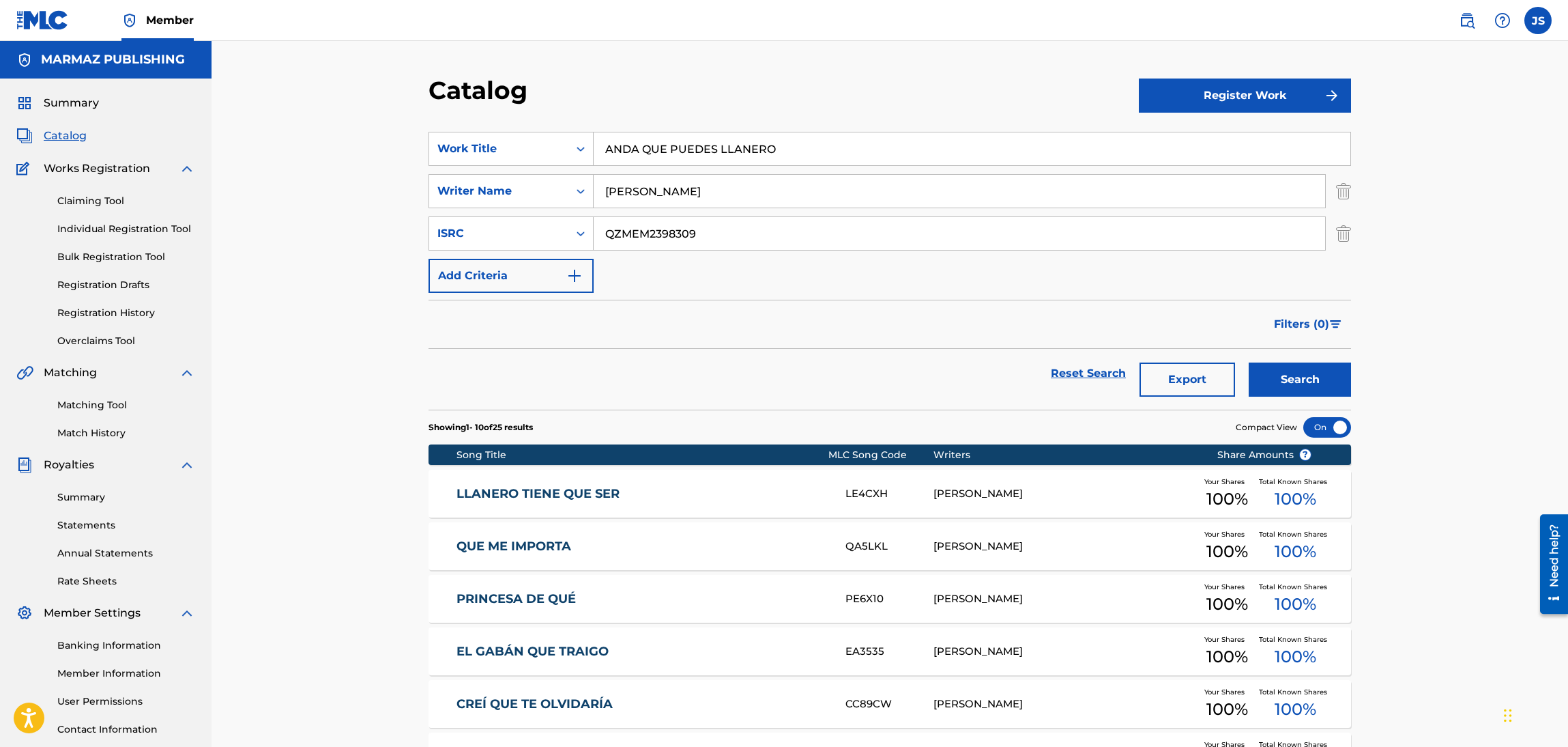
drag, startPoint x: 760, startPoint y: 201, endPoint x: 427, endPoint y: 211, distance: 333.2
click at [427, 211] on div "Catalog Register Work SearchWithCriteria50010da2-8ed8-4c27-b9b1-5a729ec6e4ea Wo…" at bounding box center [889, 567] width 955 height 985
drag, startPoint x: 743, startPoint y: 152, endPoint x: 400, endPoint y: 170, distance: 343.5
click at [400, 170] on div "Catalog Register Work SearchWithCriteria50010da2-8ed8-4c27-b9b1-5a729ec6e4ea Wo…" at bounding box center [889, 551] width 1356 height 1019
click at [727, 313] on div "Filters ( 0 )" at bounding box center [889, 324] width 923 height 49
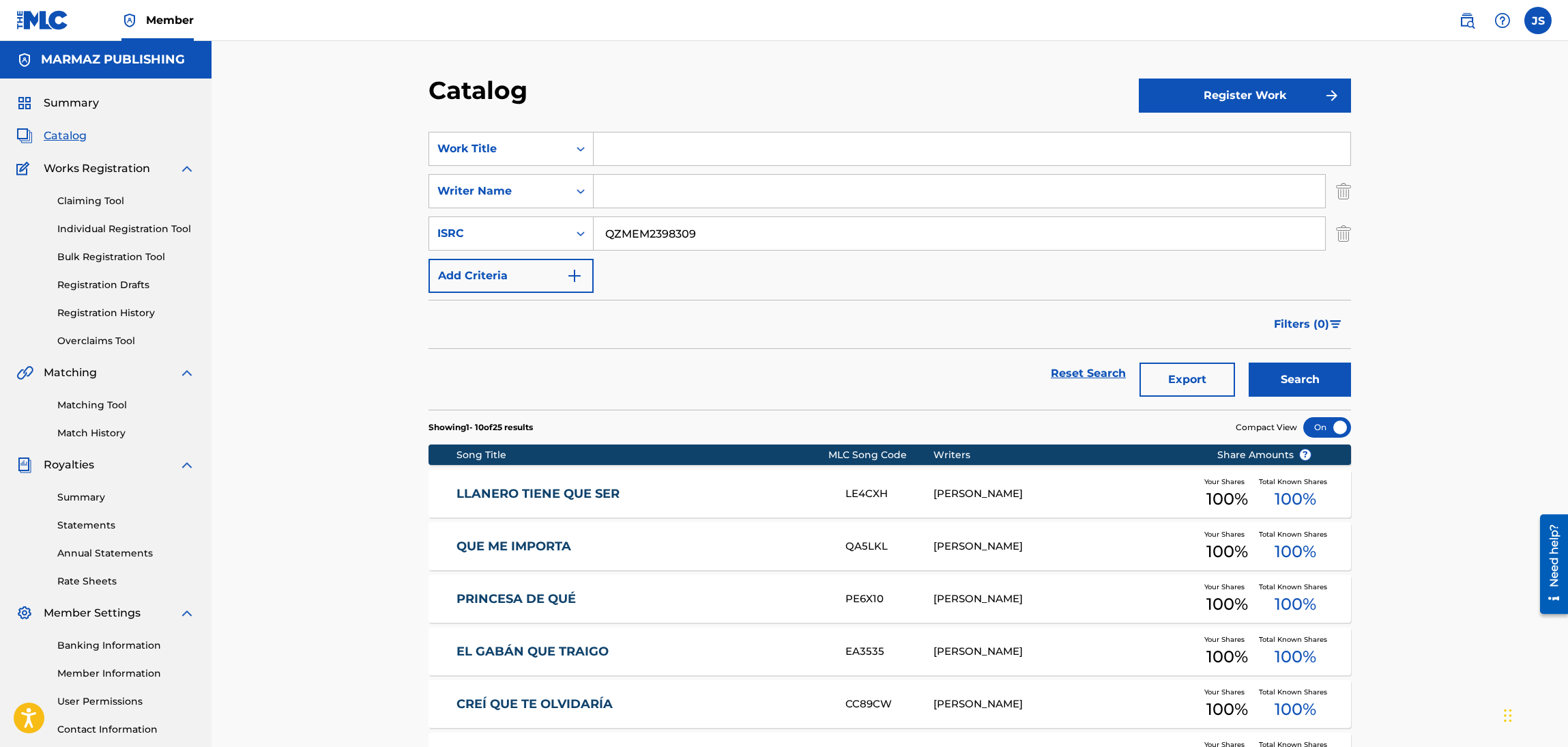
click at [1307, 370] on button "Search" at bounding box center [1299, 379] width 102 height 34
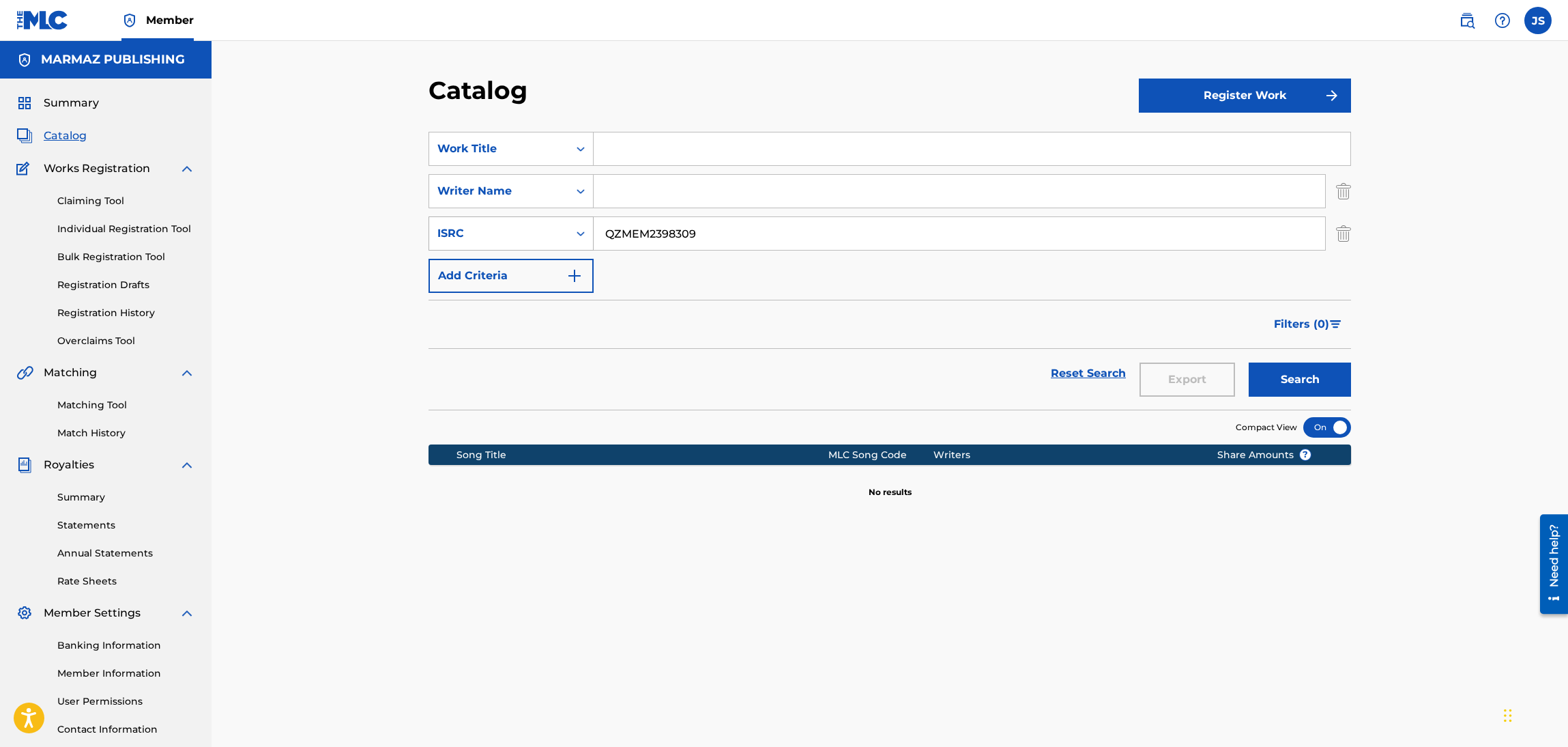
click at [542, 245] on div "ISRC" at bounding box center [498, 234] width 139 height 26
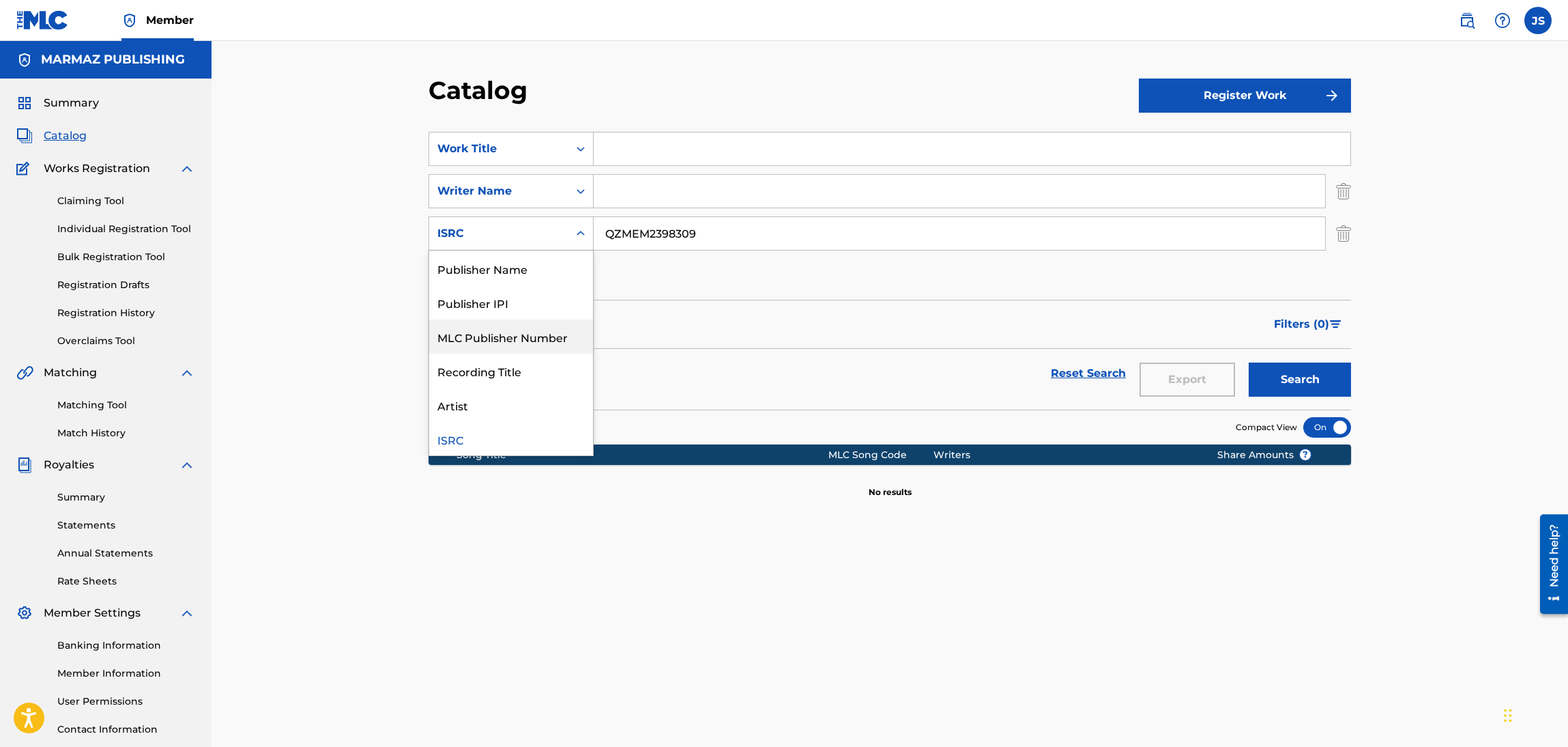
click at [540, 341] on div "MLC Publisher Number" at bounding box center [510, 336] width 164 height 34
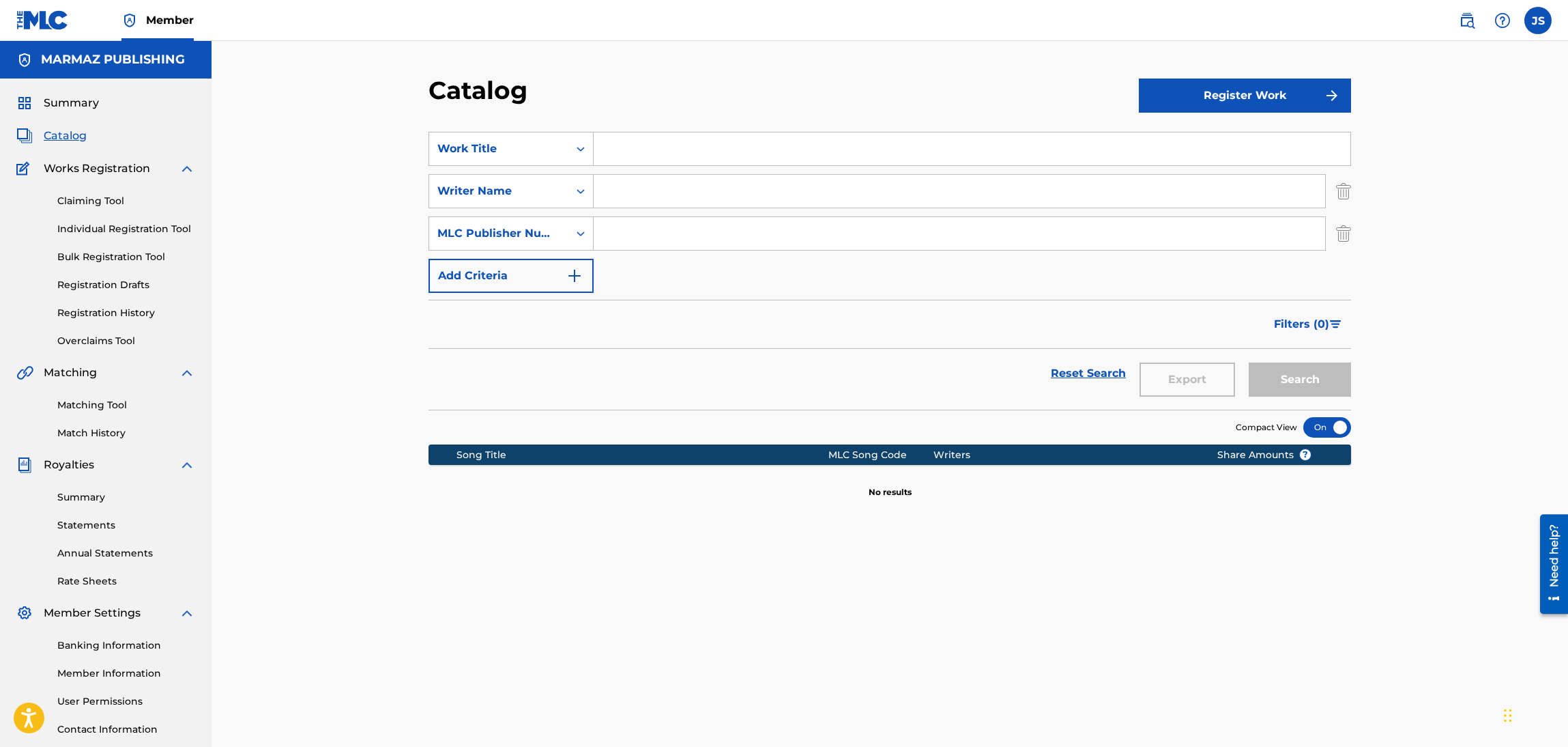
click at [677, 239] on input "Search Form" at bounding box center [960, 233] width 732 height 32
paste input "AQPL01"
drag, startPoint x: 1051, startPoint y: 324, endPoint x: 1111, endPoint y: 340, distance: 62.1
click at [1051, 324] on div "Filters ( 0 )" at bounding box center [889, 324] width 923 height 49
click at [1289, 381] on button "Search" at bounding box center [1299, 379] width 102 height 34
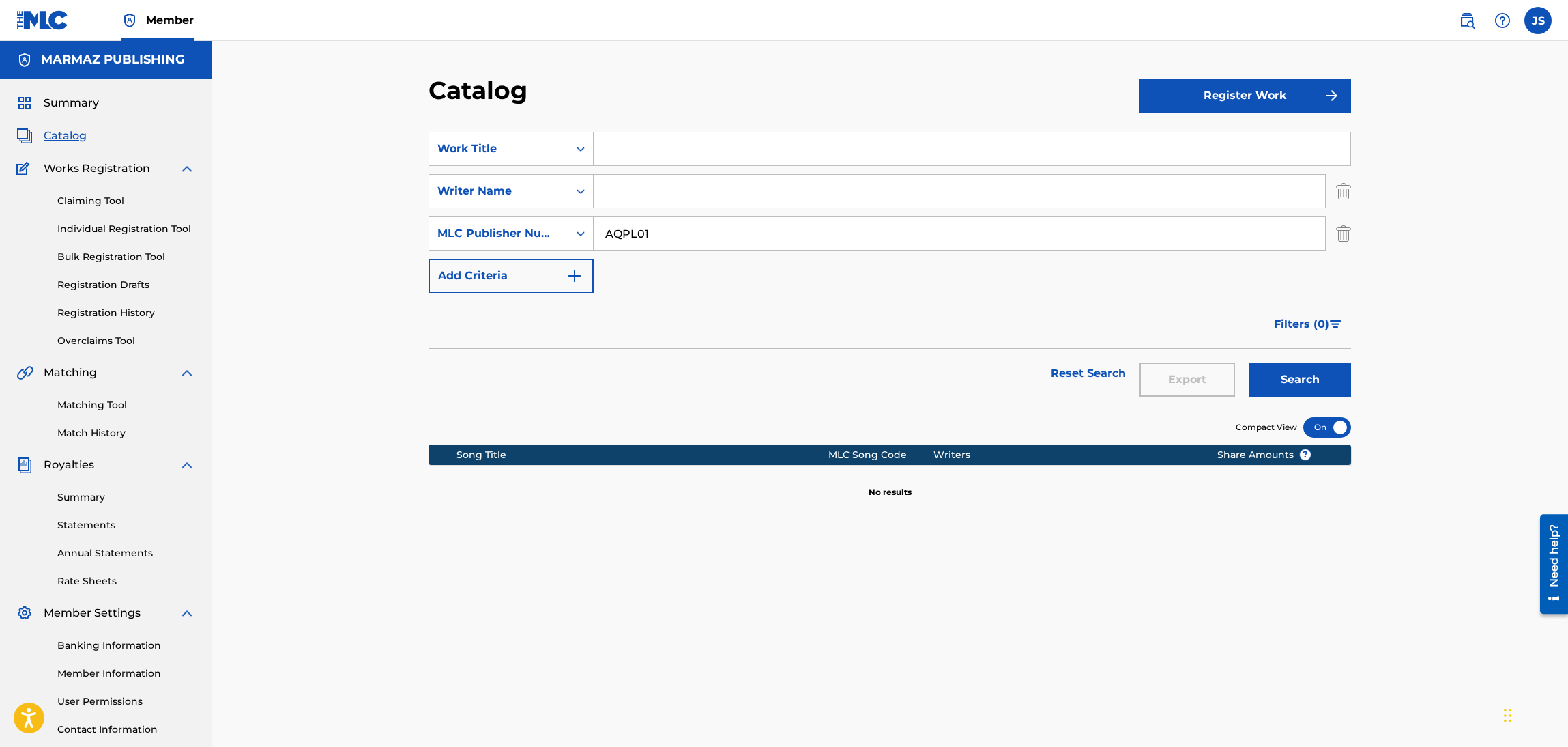
scroll to position [99, 0]
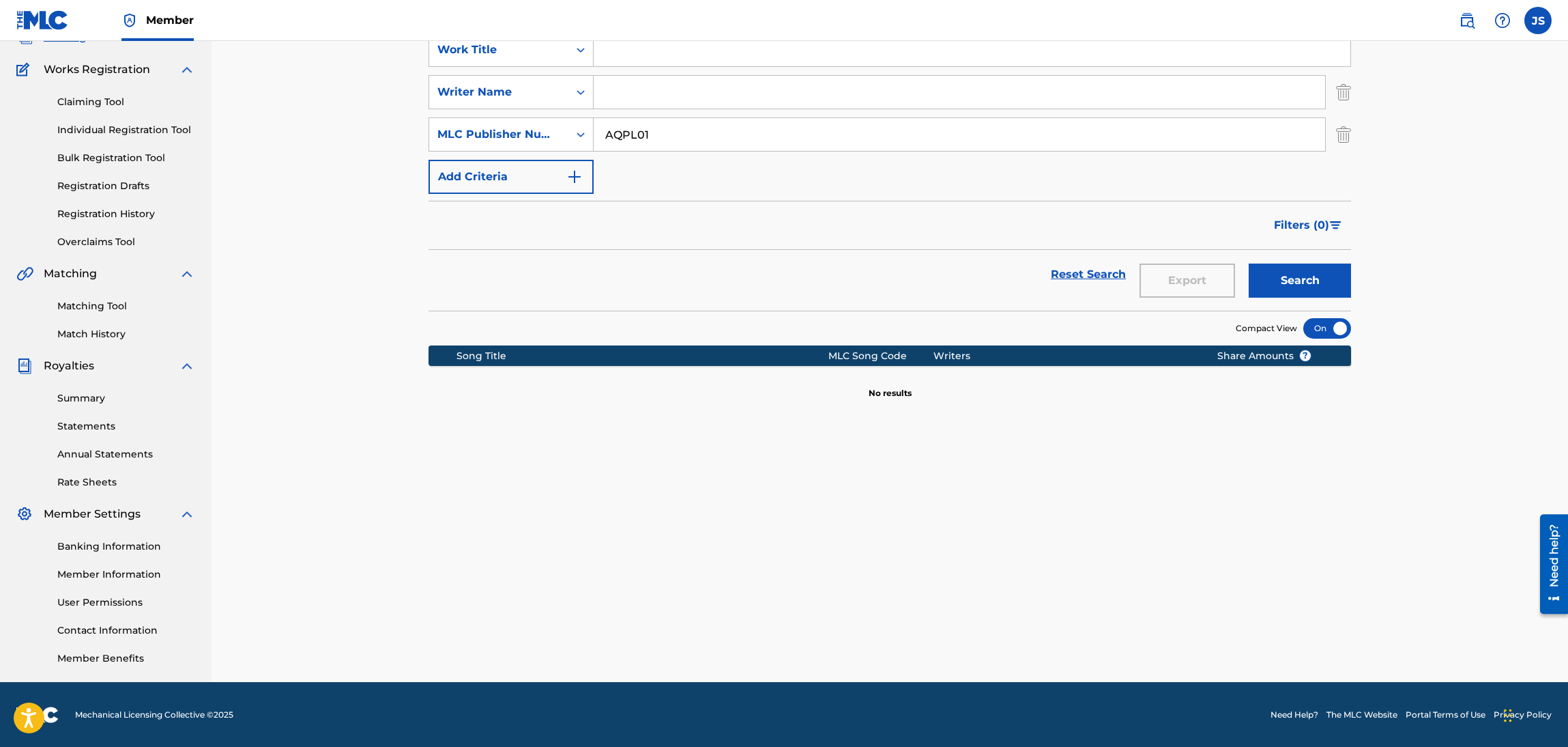
click at [599, 140] on input "AQPL01" at bounding box center [960, 134] width 732 height 32
click at [1248, 264] on button "Search" at bounding box center [1299, 280] width 102 height 34
drag, startPoint x: 615, startPoint y: 135, endPoint x: 571, endPoint y: 144, distance: 44.9
click at [571, 144] on div "SearchWithCriteria7f6a3fd0-f7fe-497d-a712-ea6e81026019 MLC Publisher Number 0AQ…" at bounding box center [889, 134] width 923 height 34
type input "AQPL01"
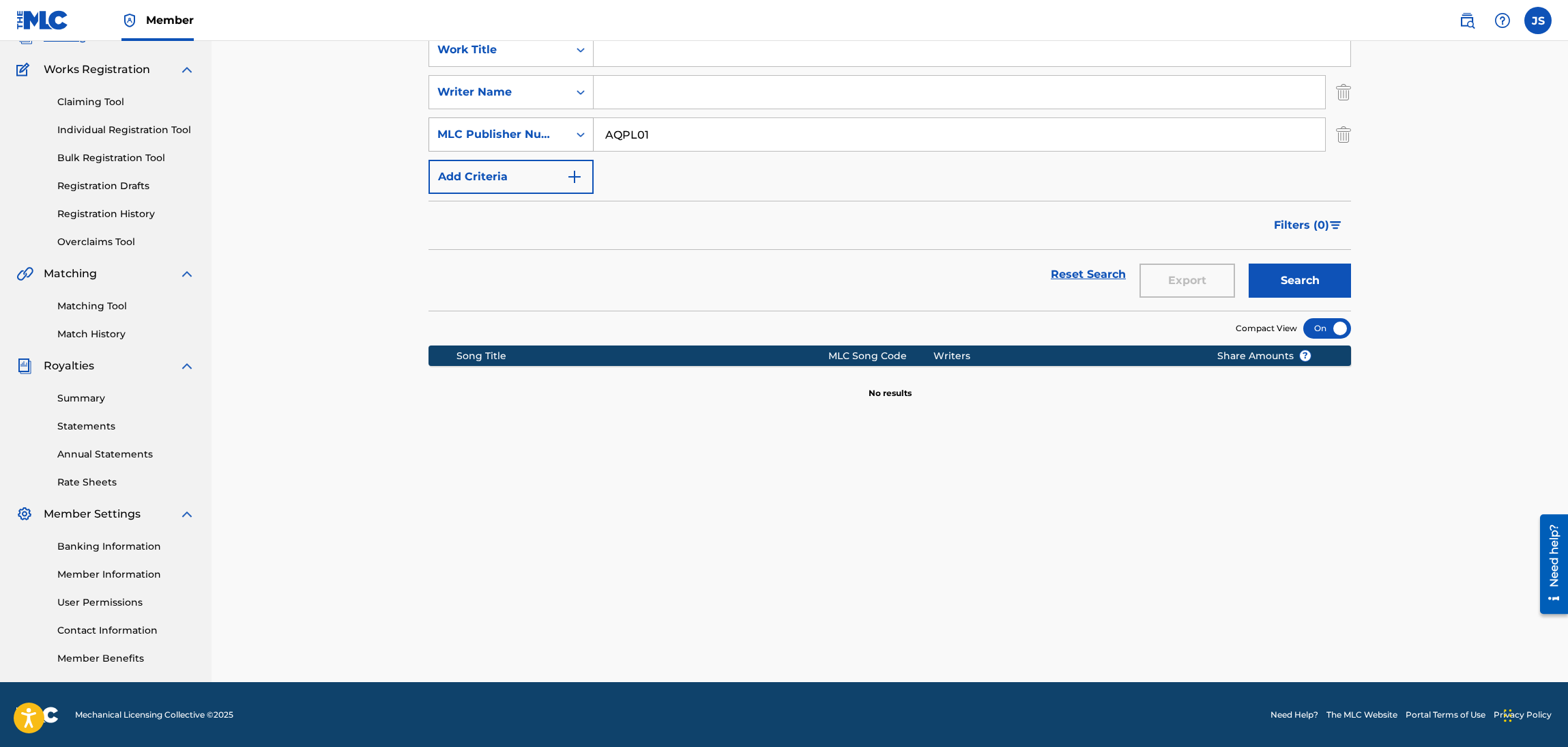
click at [1248, 264] on button "Search" at bounding box center [1299, 280] width 102 height 34
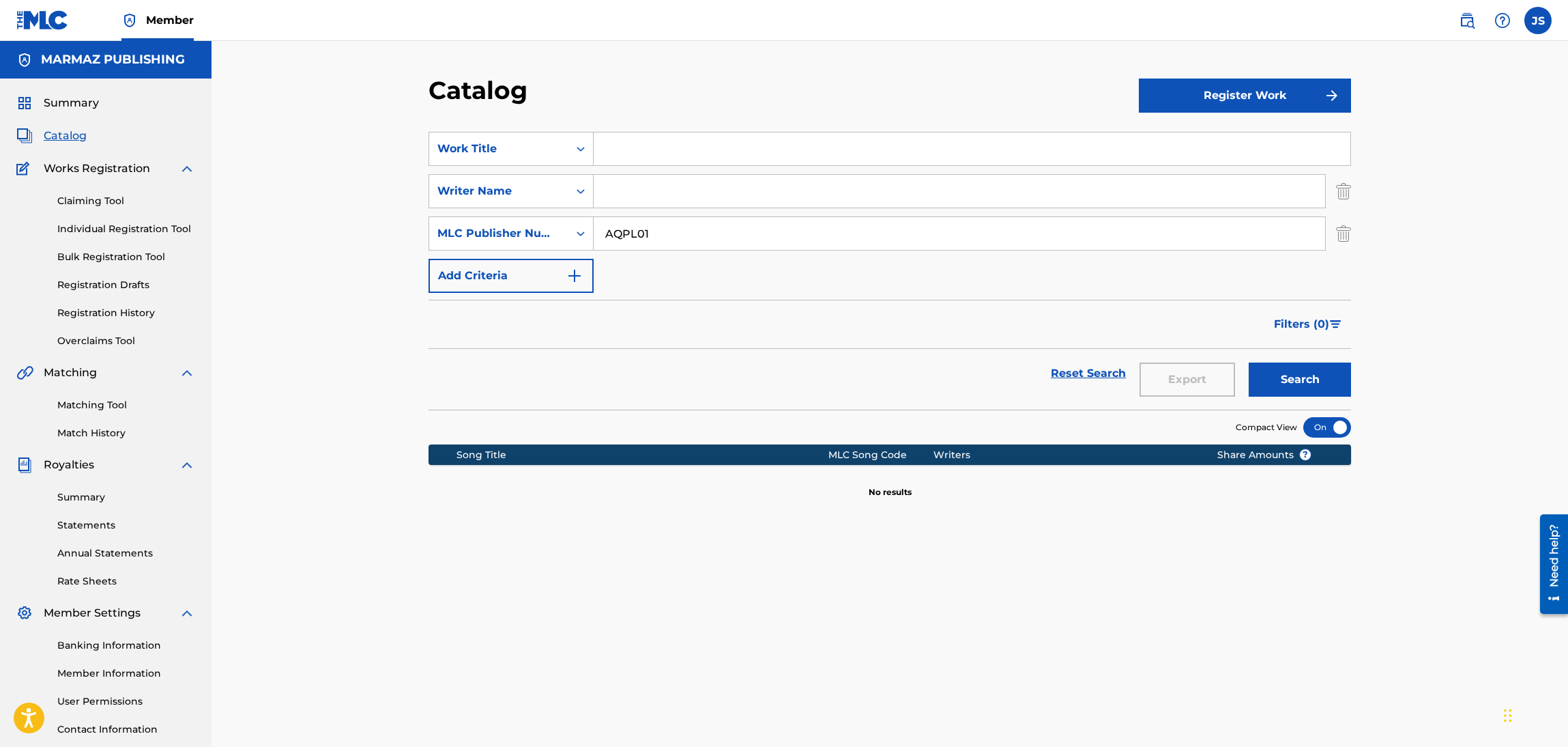
click at [678, 152] on input "Search Form" at bounding box center [972, 148] width 756 height 32
paste input "AMOR DE VIEJO"
type input "AMOR DE VIEJO"
click at [718, 119] on section "SearchWithCriteria50010da2-8ed8-4c27-b9b1-5a729ec6e4ea Work Title AMOR DE VIEJO…" at bounding box center [889, 263] width 923 height 294
drag, startPoint x: 727, startPoint y: 246, endPoint x: 129, endPoint y: 271, distance: 598.5
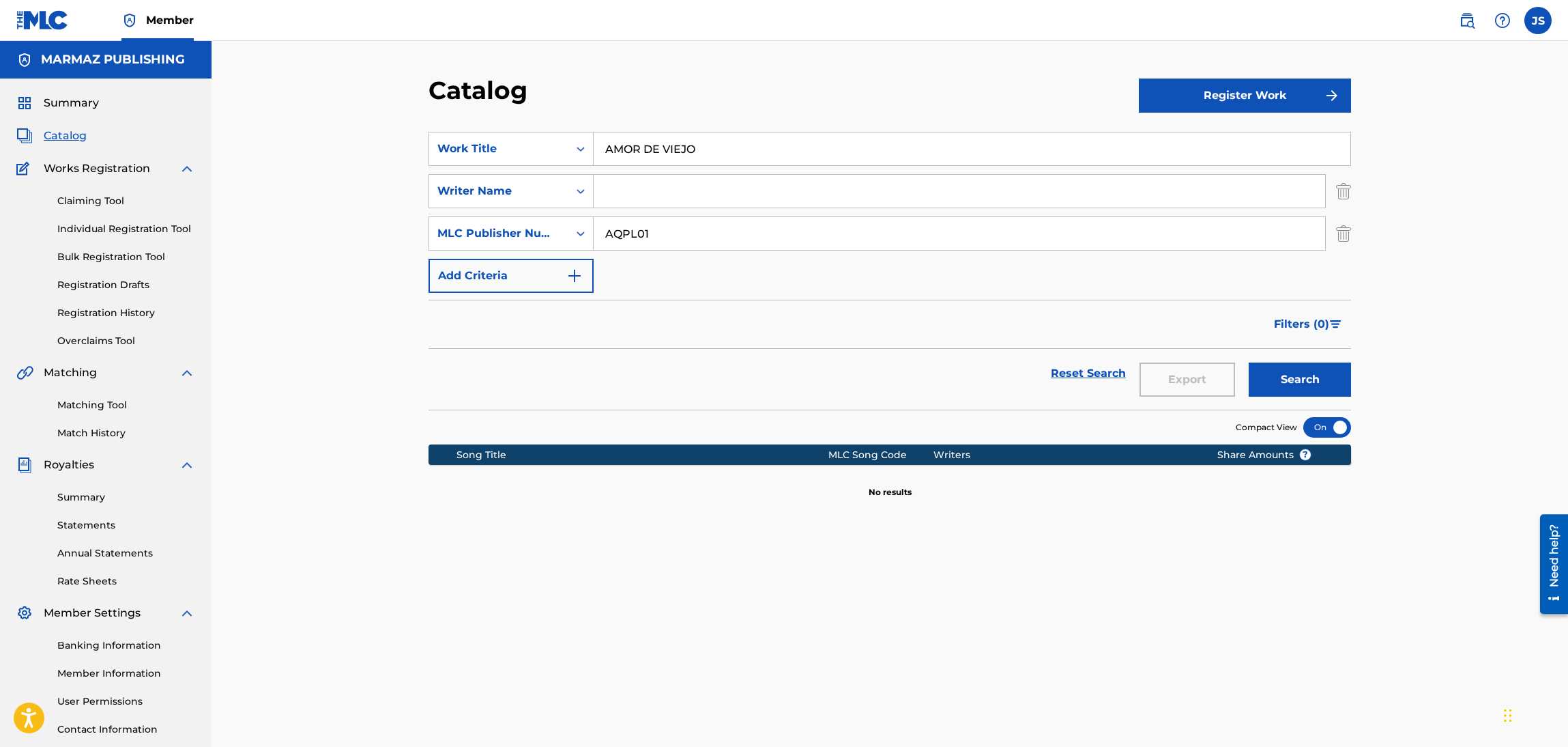
click at [141, 271] on main "MARMAZ PUBLISHING Summary Catalog Works Registration Claiming Tool Individual R…" at bounding box center [784, 411] width 1568 height 740
click at [726, 189] on input "Search Form" at bounding box center [960, 191] width 732 height 32
type input "CARLOS CUMARIN"
click at [1248, 363] on button "Search" at bounding box center [1299, 379] width 102 height 34
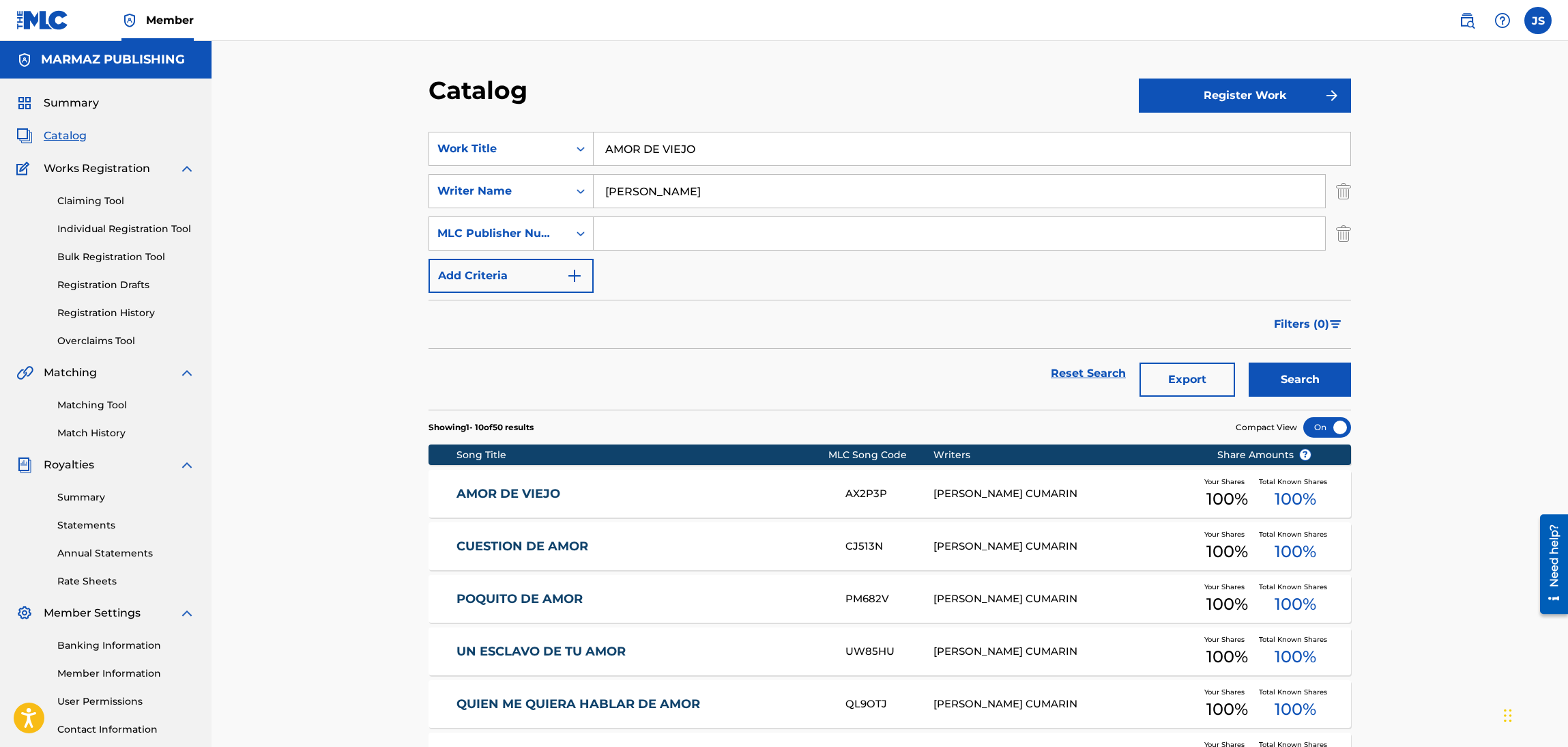
click at [489, 495] on link "AMOR DE VIEJO" at bounding box center [642, 494] width 371 height 16
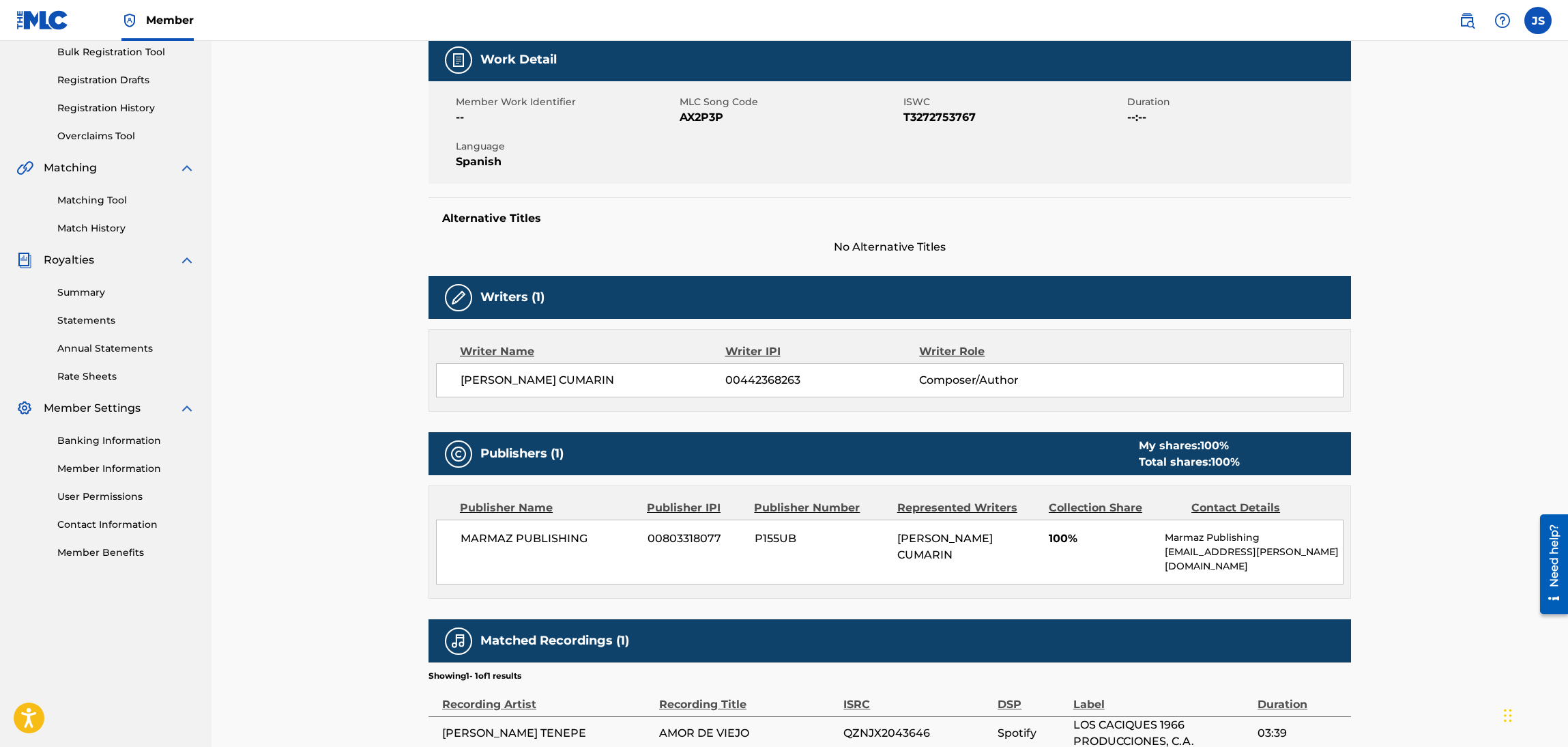
scroll to position [307, 0]
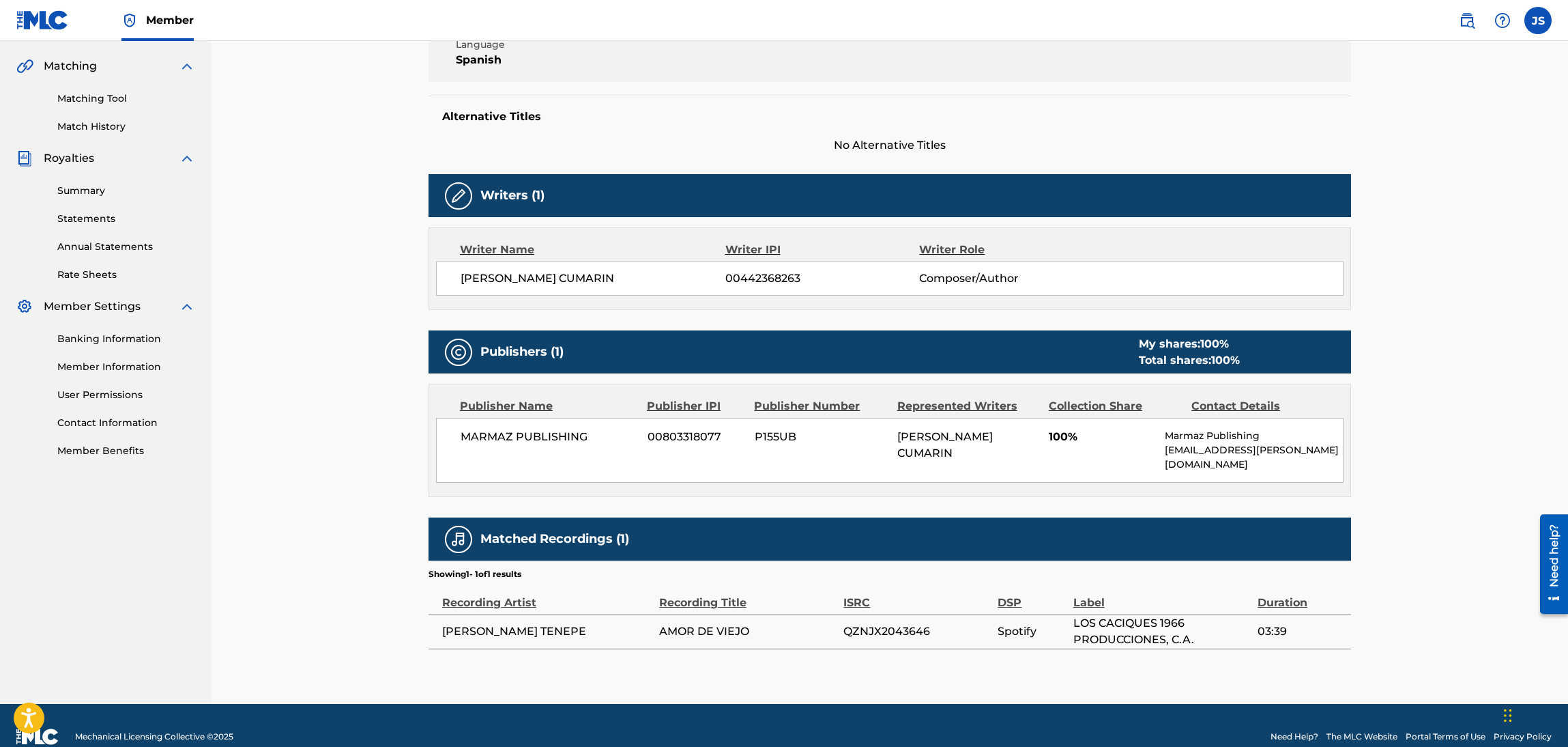
copy div "00442368263 Composer/Author"
drag, startPoint x: 679, startPoint y: 275, endPoint x: 432, endPoint y: 311, distance: 249.6
click at [432, 311] on div "Work Detail Member Work Identifier -- MLC Song Code AX2P3P ISWC T3272753767 Dur…" at bounding box center [889, 293] width 923 height 713
click at [554, 311] on div "Work Detail Member Work Identifier -- MLC Song Code AX2P3P ISWC T3272753767 Dur…" at bounding box center [889, 293] width 923 height 713
drag, startPoint x: 685, startPoint y: 282, endPoint x: 446, endPoint y: 292, distance: 239.2
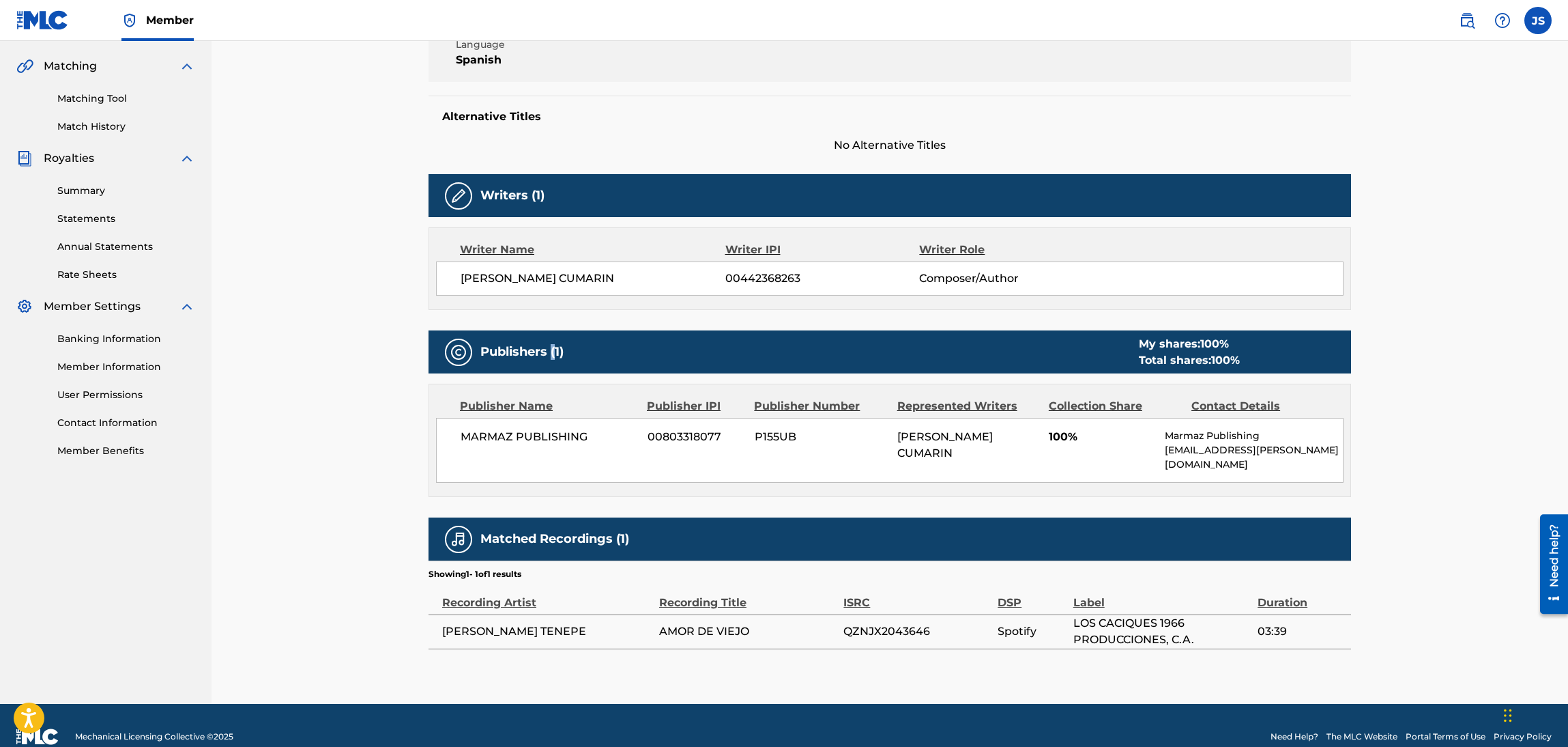
click at [446, 292] on div "CARLOS ANIBAL MAESTRE CUMARIN 00442368263 Composer/Author" at bounding box center [889, 278] width 908 height 34
drag, startPoint x: 527, startPoint y: 619, endPoint x: 439, endPoint y: 626, distance: 88.3
click at [439, 626] on td "CRUZ TENEPE" at bounding box center [543, 631] width 230 height 34
copy span "CRUZ TENEPE"
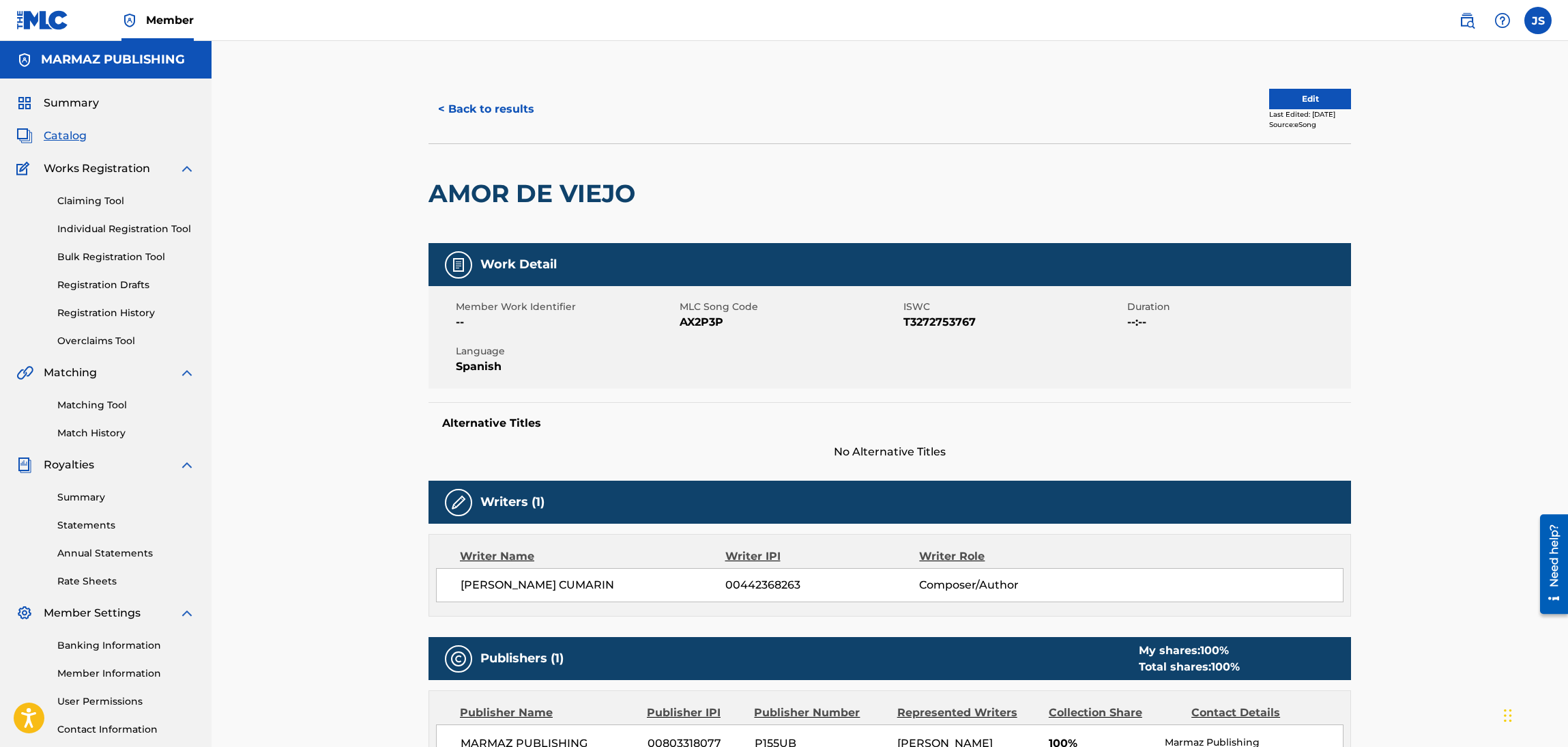
click at [490, 120] on button "< Back to results" at bounding box center [486, 109] width 116 height 34
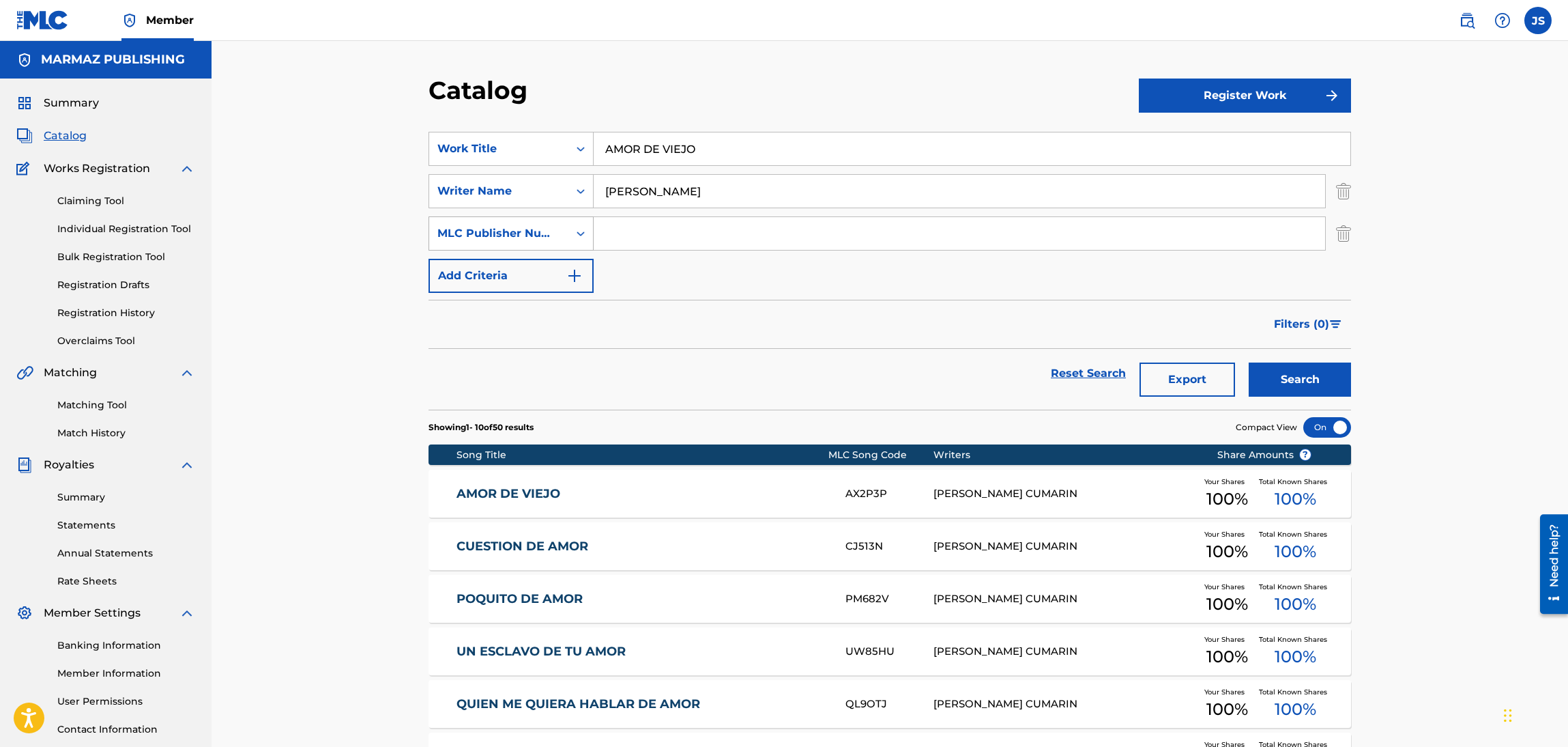
click at [564, 230] on div "MLC Publisher Number" at bounding box center [498, 234] width 139 height 26
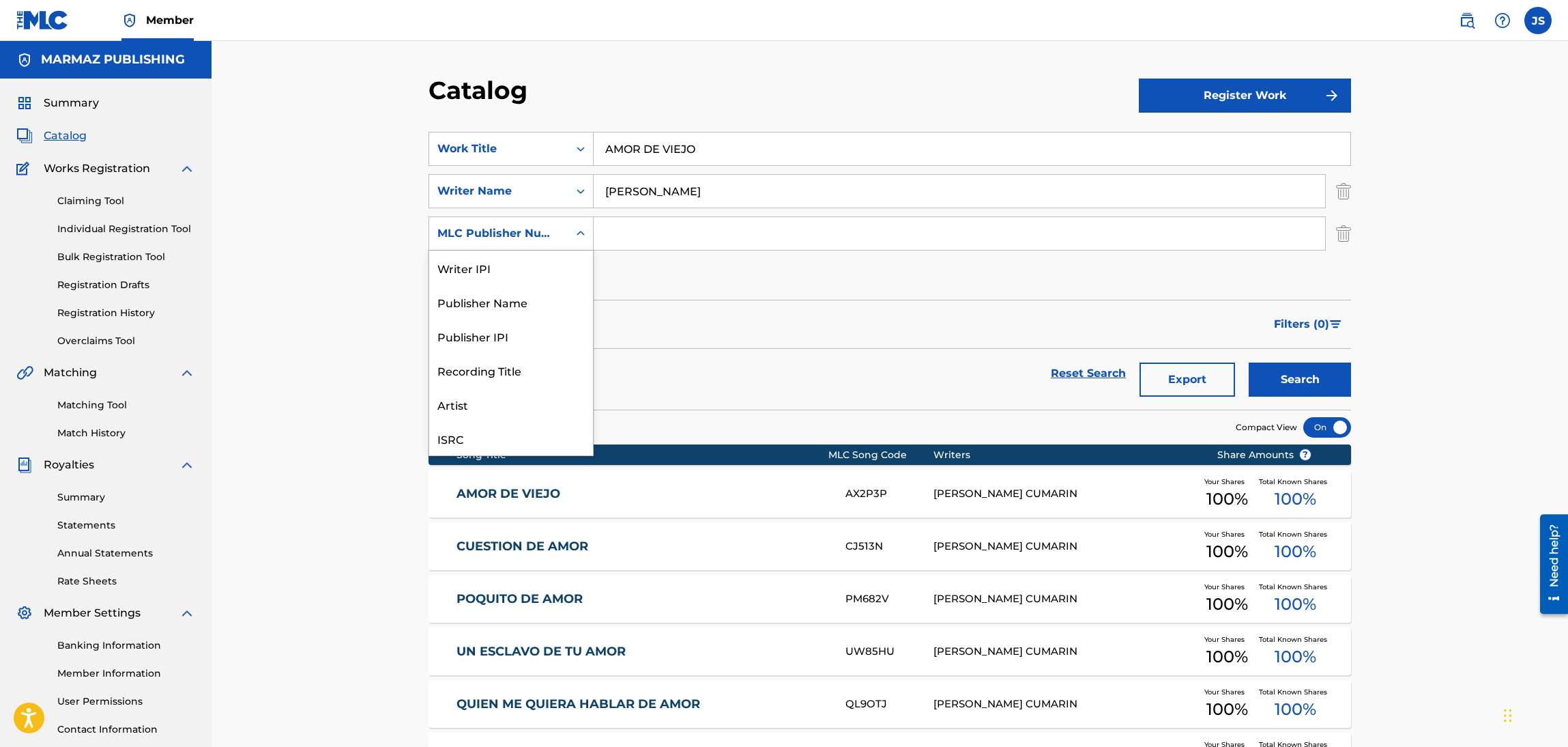
scroll to position [33, 0]
click at [509, 399] on div "ISRC" at bounding box center [510, 405] width 164 height 34
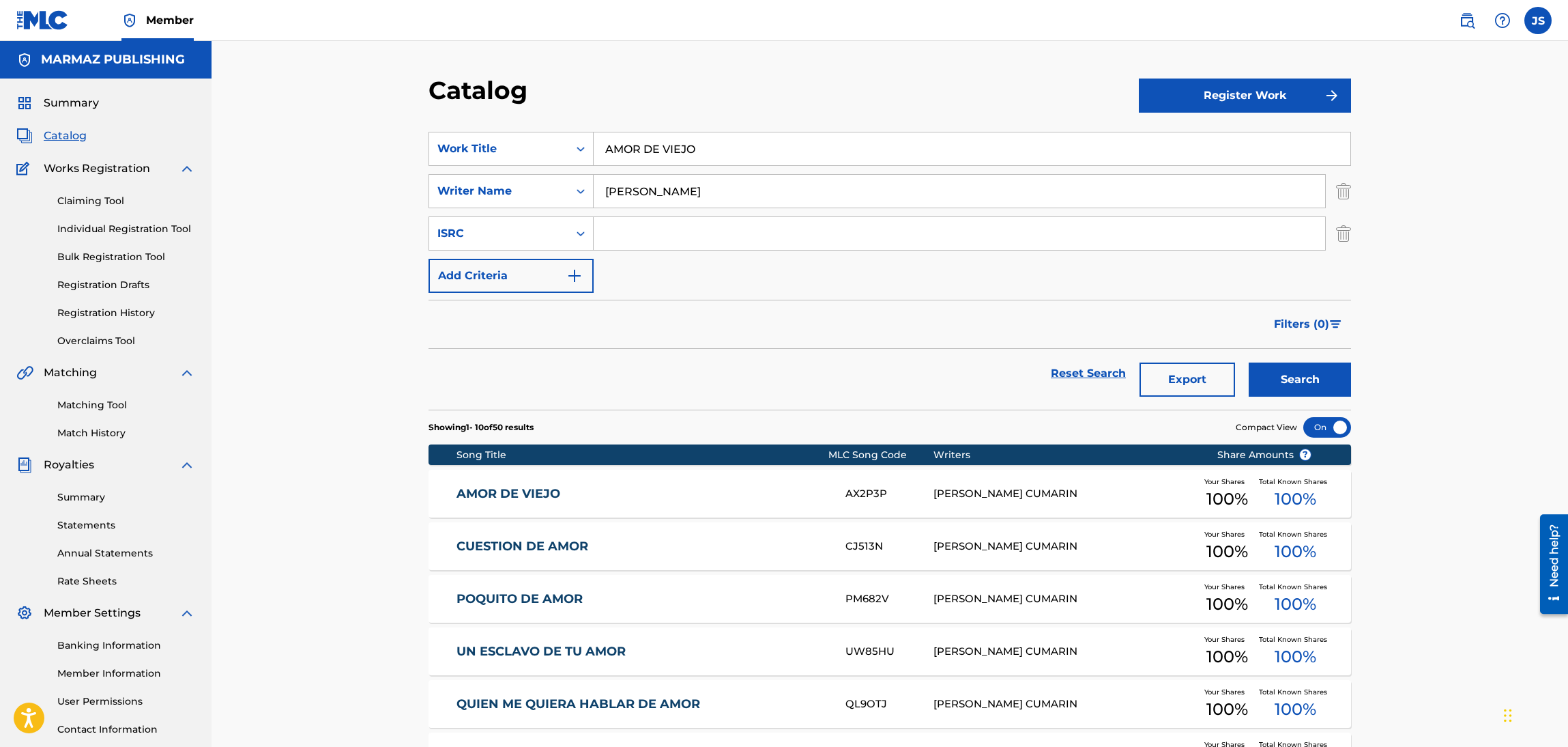
drag, startPoint x: 665, startPoint y: 239, endPoint x: 714, endPoint y: 218, distance: 53.3
click at [665, 238] on input "Search Form" at bounding box center [960, 233] width 732 height 32
paste input "FRX282240212"
type input "FRX282240212"
click at [64, 187] on main "MARMAZ PUBLISHING Summary Catalog Works Registration Claiming Tool Individual R…" at bounding box center [784, 551] width 1568 height 1019
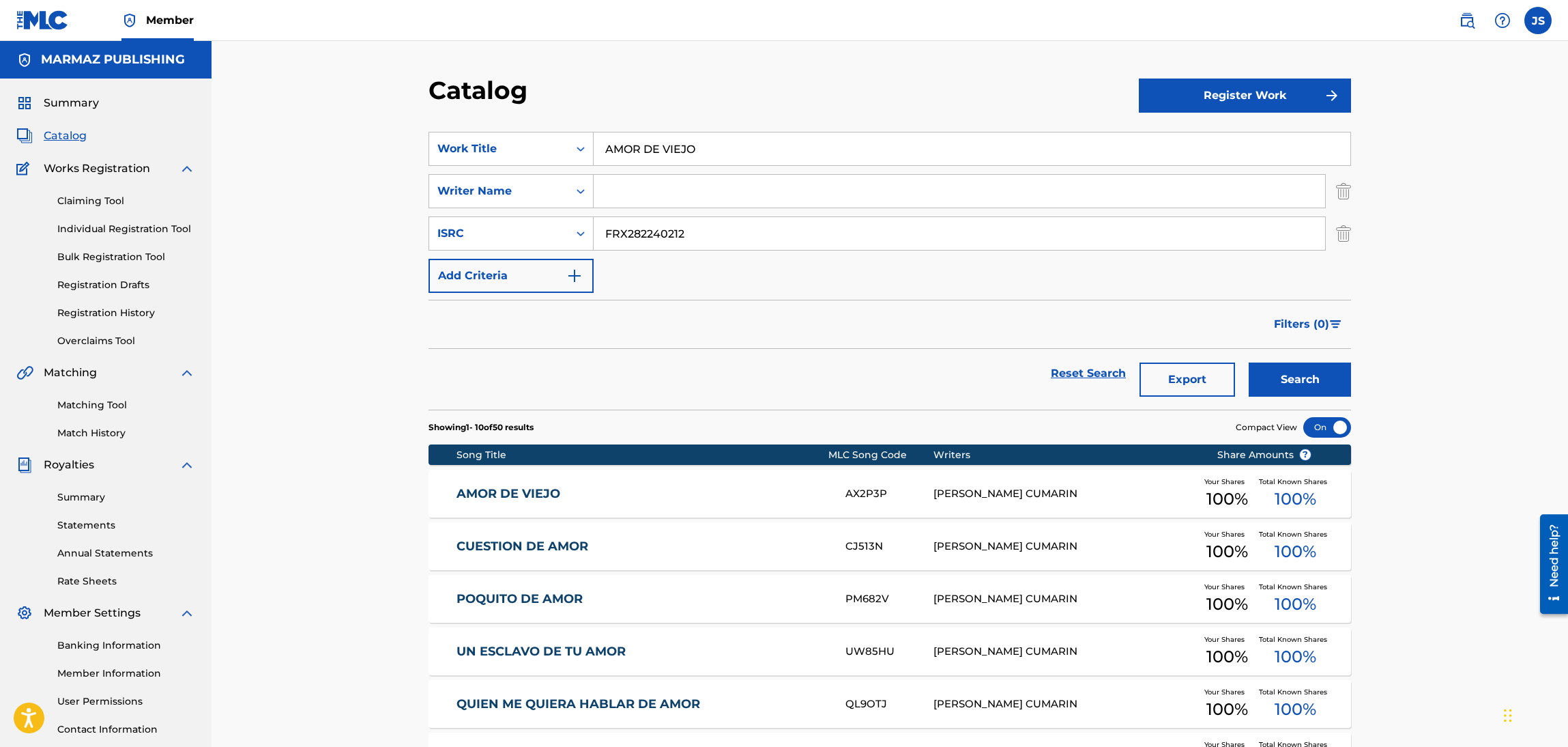
drag, startPoint x: 715, startPoint y: 156, endPoint x: 636, endPoint y: 108, distance: 92.4
click at [289, 124] on div "Catalog Register Work SearchWithCriteria50010da2-8ed8-4c27-b9b1-5a729ec6e4ea Wo…" at bounding box center [889, 551] width 1356 height 1019
click at [700, 97] on div "Catalog" at bounding box center [783, 95] width 710 height 40
click at [1299, 380] on button "Search" at bounding box center [1299, 379] width 102 height 34
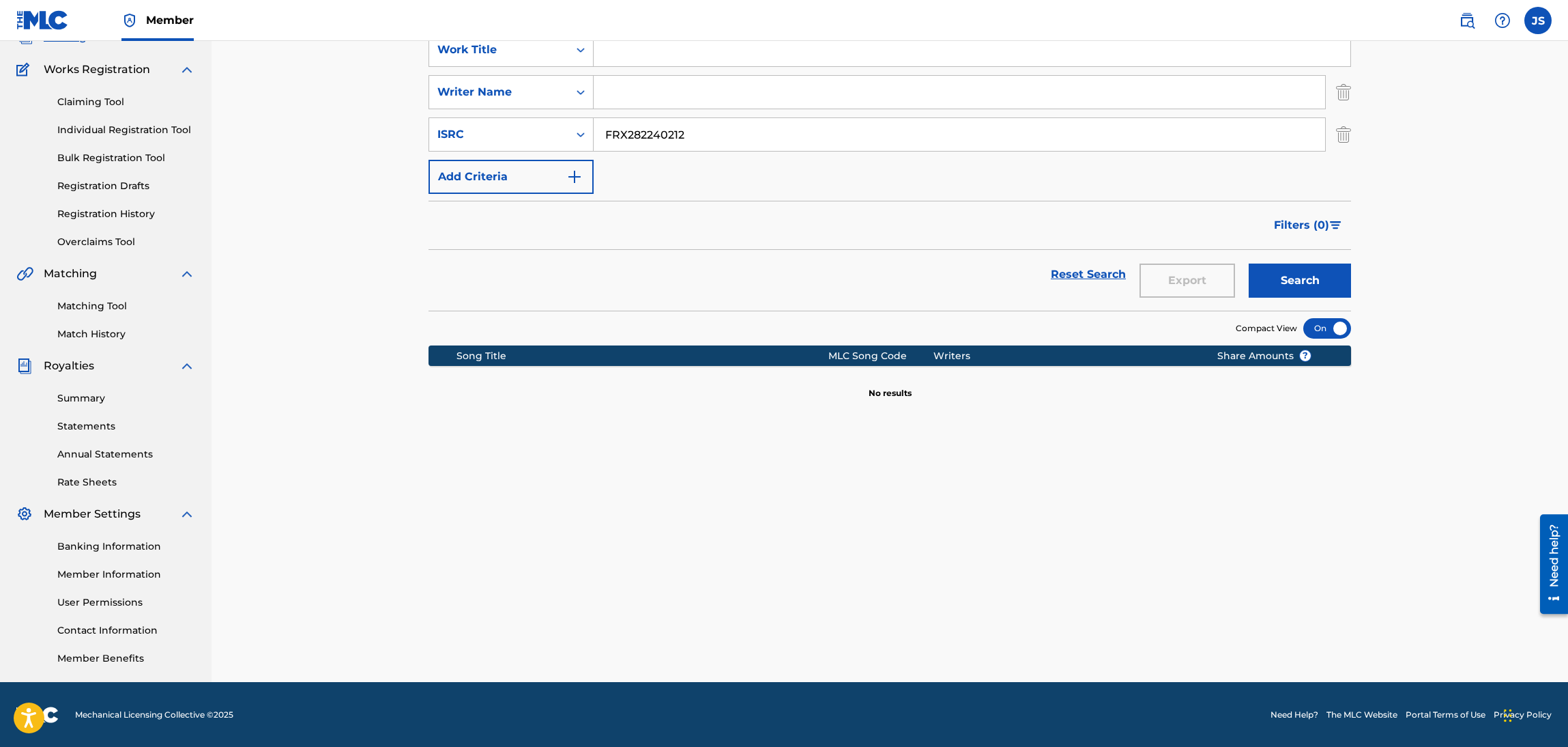
scroll to position [0, 0]
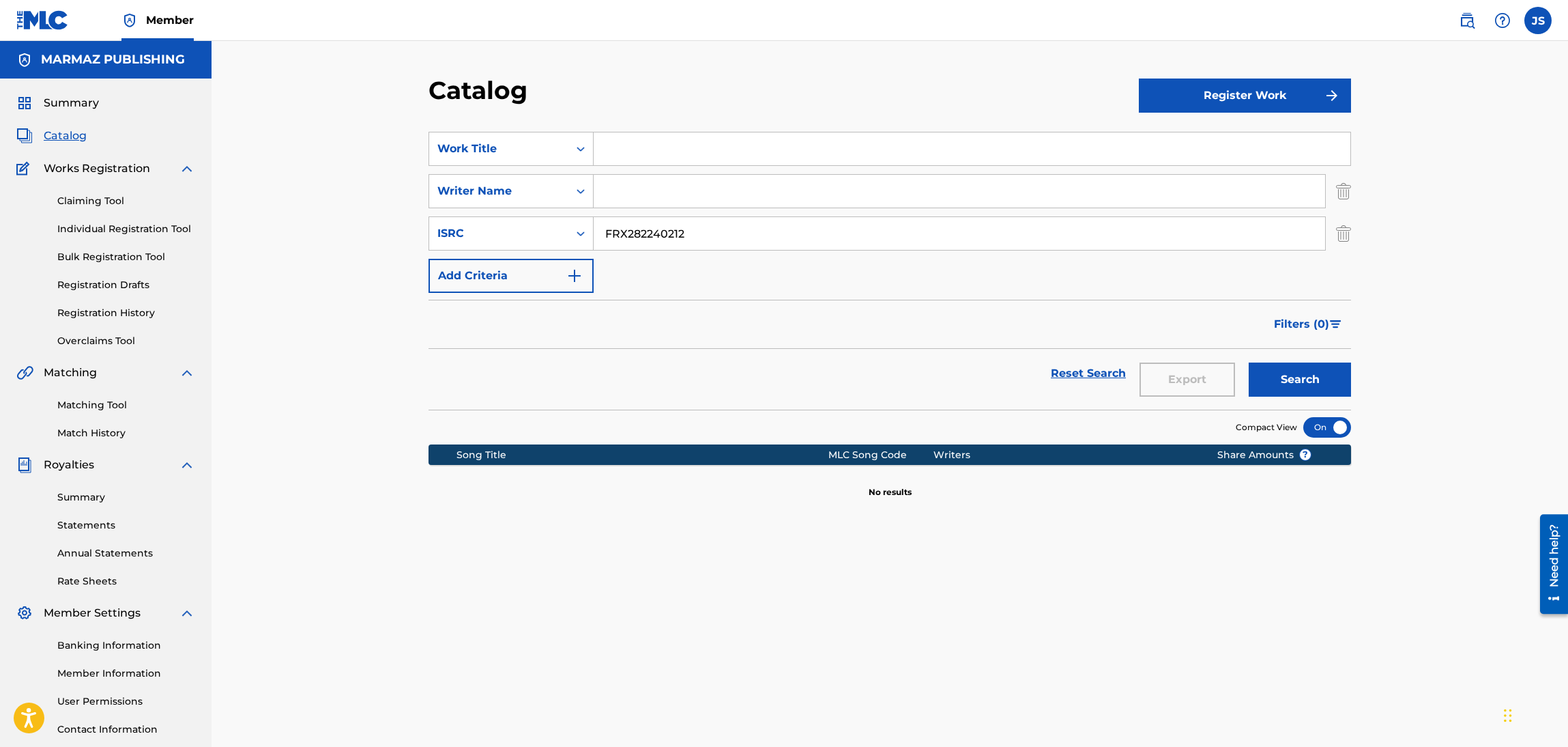
click at [779, 234] on input "FRX282240212" at bounding box center [960, 233] width 732 height 32
click at [1248, 363] on button "Search" at bounding box center [1299, 379] width 102 height 34
click at [896, 358] on div "Reset Search Export Search" at bounding box center [889, 373] width 923 height 49
click at [1307, 381] on button "Search" at bounding box center [1299, 379] width 102 height 34
drag, startPoint x: 759, startPoint y: 243, endPoint x: 418, endPoint y: 234, distance: 341.1
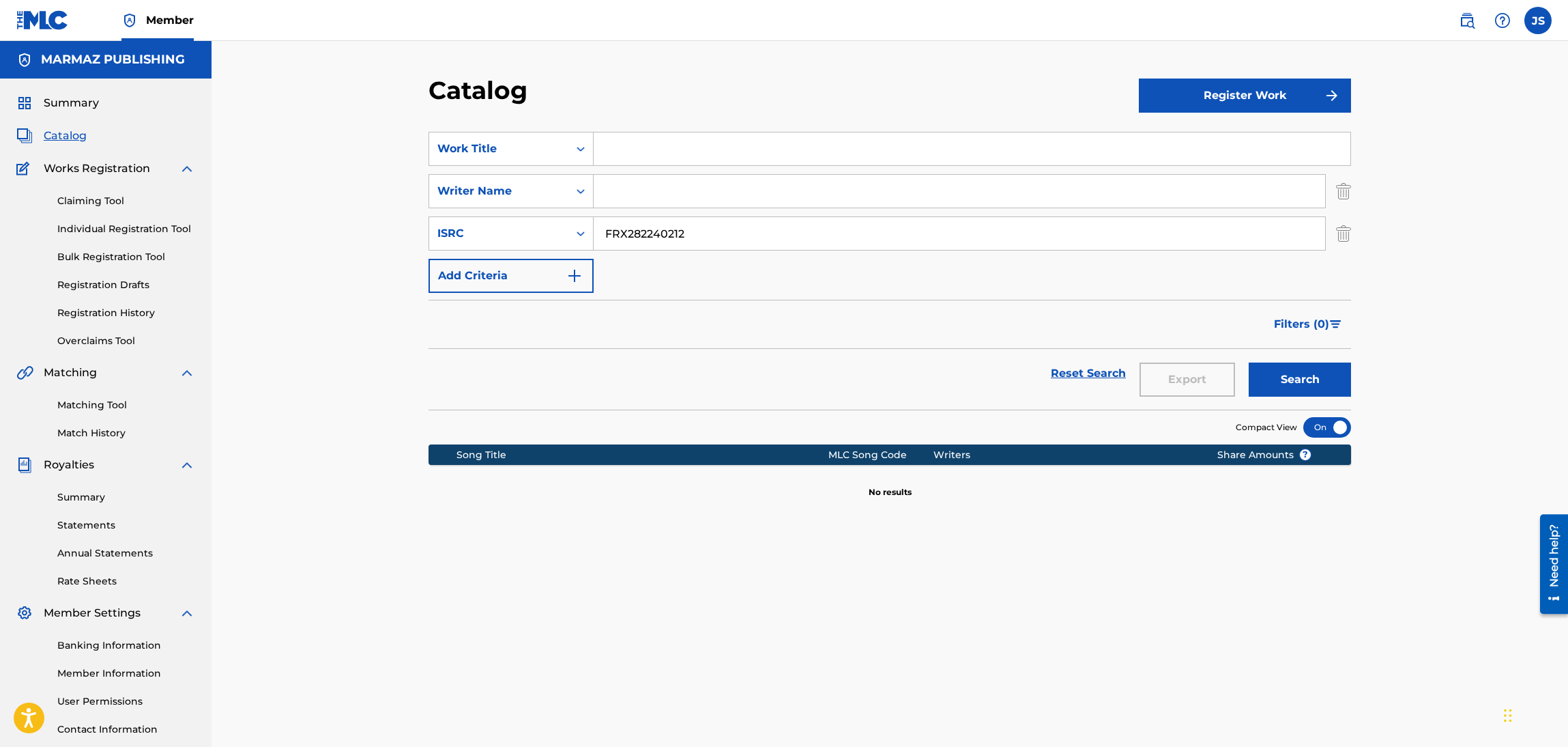
click at [418, 234] on div "Catalog Register Work SearchWithCriteria50010da2-8ed8-4c27-b9b1-5a729ec6e4ea Wo…" at bounding box center [889, 428] width 955 height 706
click at [720, 151] on input "Search Form" at bounding box center [972, 148] width 756 height 32
paste input "CUANDO VUELVAS A TU PATRIA"
type input "CUANDO VUELVAS A TU PATRIA"
click at [742, 116] on section "SearchWithCriteria50010da2-8ed8-4c27-b9b1-5a729ec6e4ea Work Title CUANDO VUELVA…" at bounding box center [889, 263] width 923 height 294
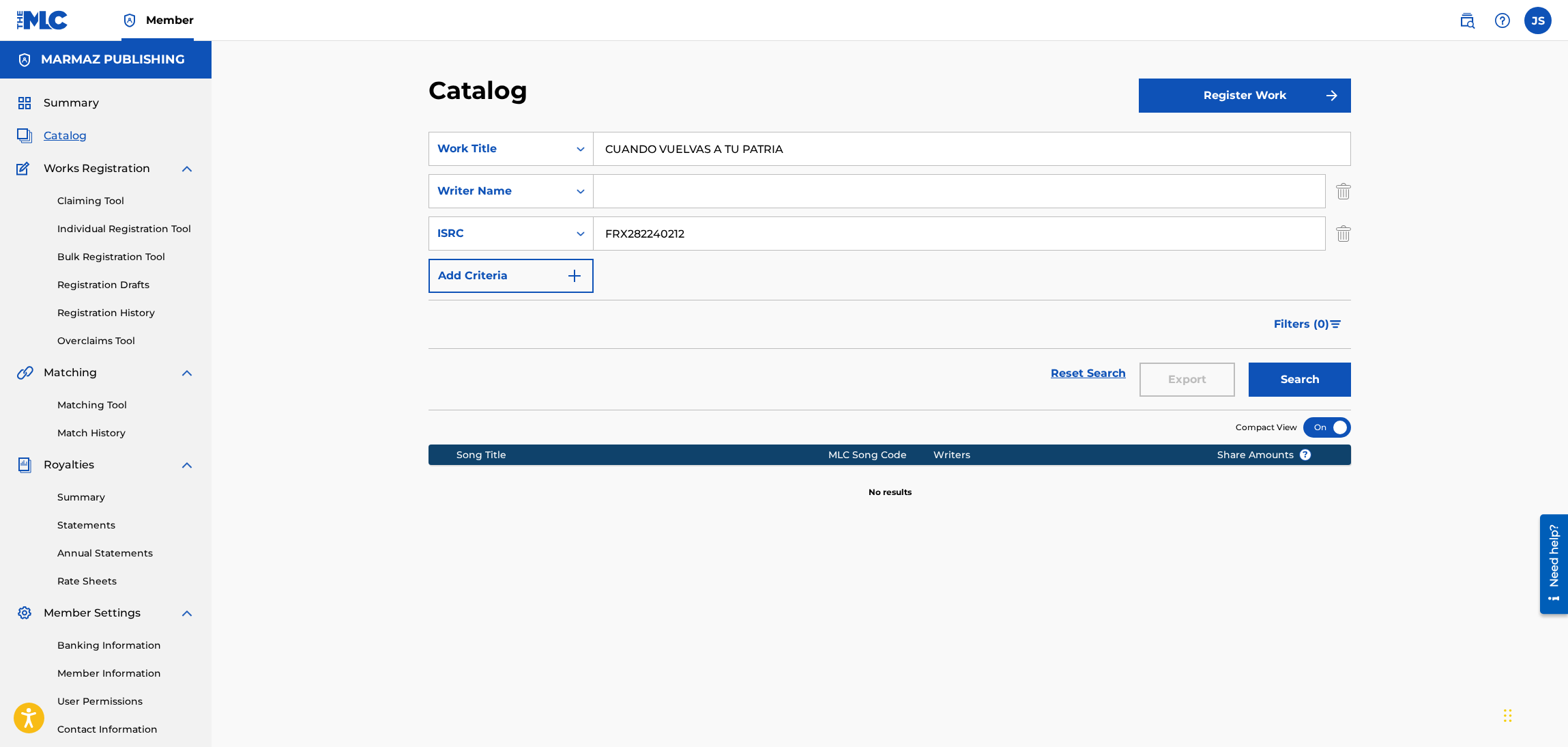
drag, startPoint x: 729, startPoint y: 230, endPoint x: 240, endPoint y: 264, distance: 490.2
click at [240, 264] on div "Catalog Register Work SearchWithCriteria50010da2-8ed8-4c27-b9b1-5a729ec6e4ea Wo…" at bounding box center [889, 411] width 1356 height 740
drag, startPoint x: 715, startPoint y: 222, endPoint x: 714, endPoint y: 207, distance: 15.0
click at [715, 217] on input "Search Form" at bounding box center [960, 233] width 732 height 32
click at [714, 201] on input "Search Form" at bounding box center [960, 191] width 732 height 32
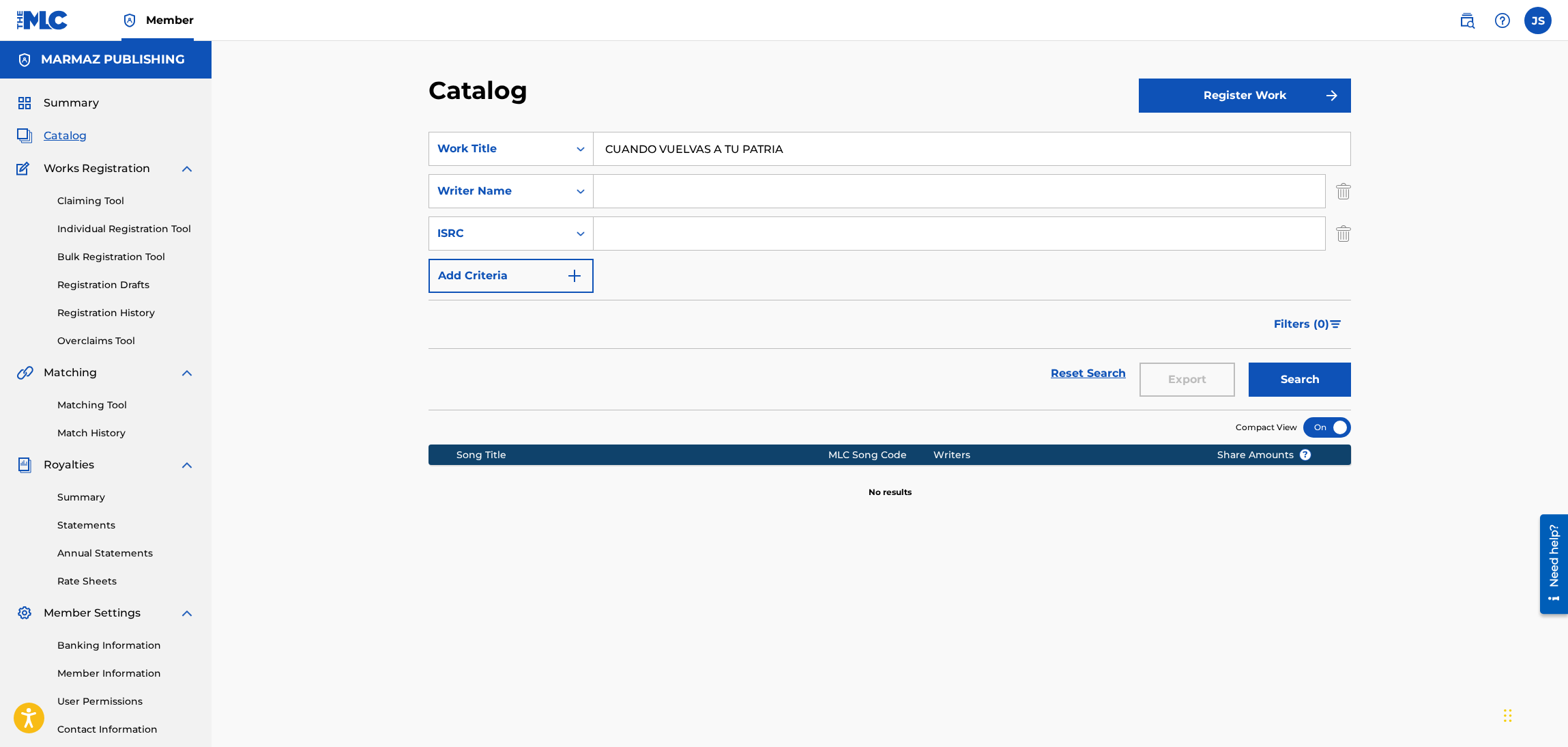
paste input "RUIZ, BLAS ANTONIO _BLAS RUIZ_"
drag, startPoint x: 822, startPoint y: 202, endPoint x: 487, endPoint y: 215, distance: 335.3
click at [494, 211] on div "SearchWithCriteria50010da2-8ed8-4c27-b9b1-5a729ec6e4ea Work Title CUANDO VUELVA…" at bounding box center [889, 212] width 923 height 161
type input "V"
type input "BLAS RUIZ"
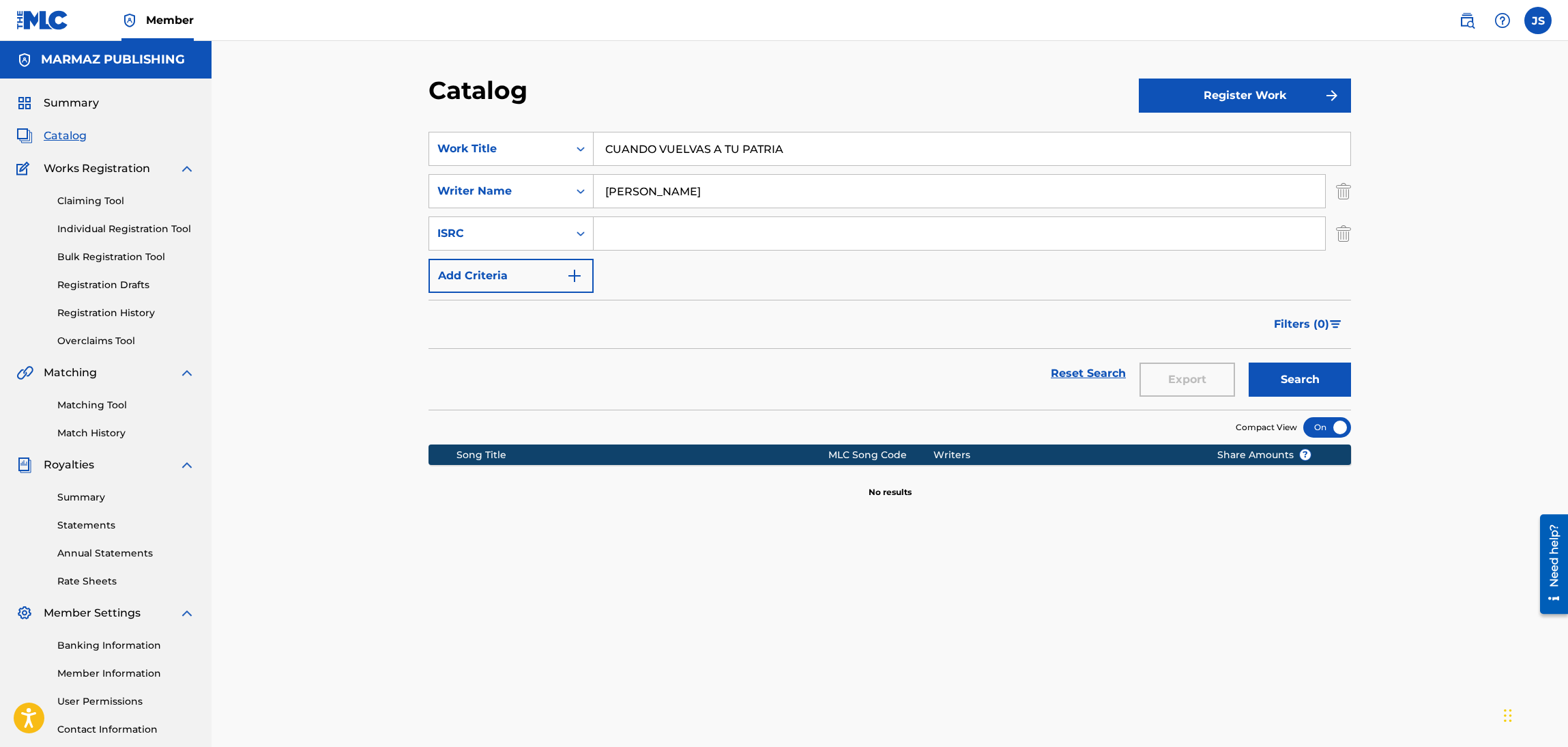
click at [1248, 363] on button "Search" at bounding box center [1299, 379] width 102 height 34
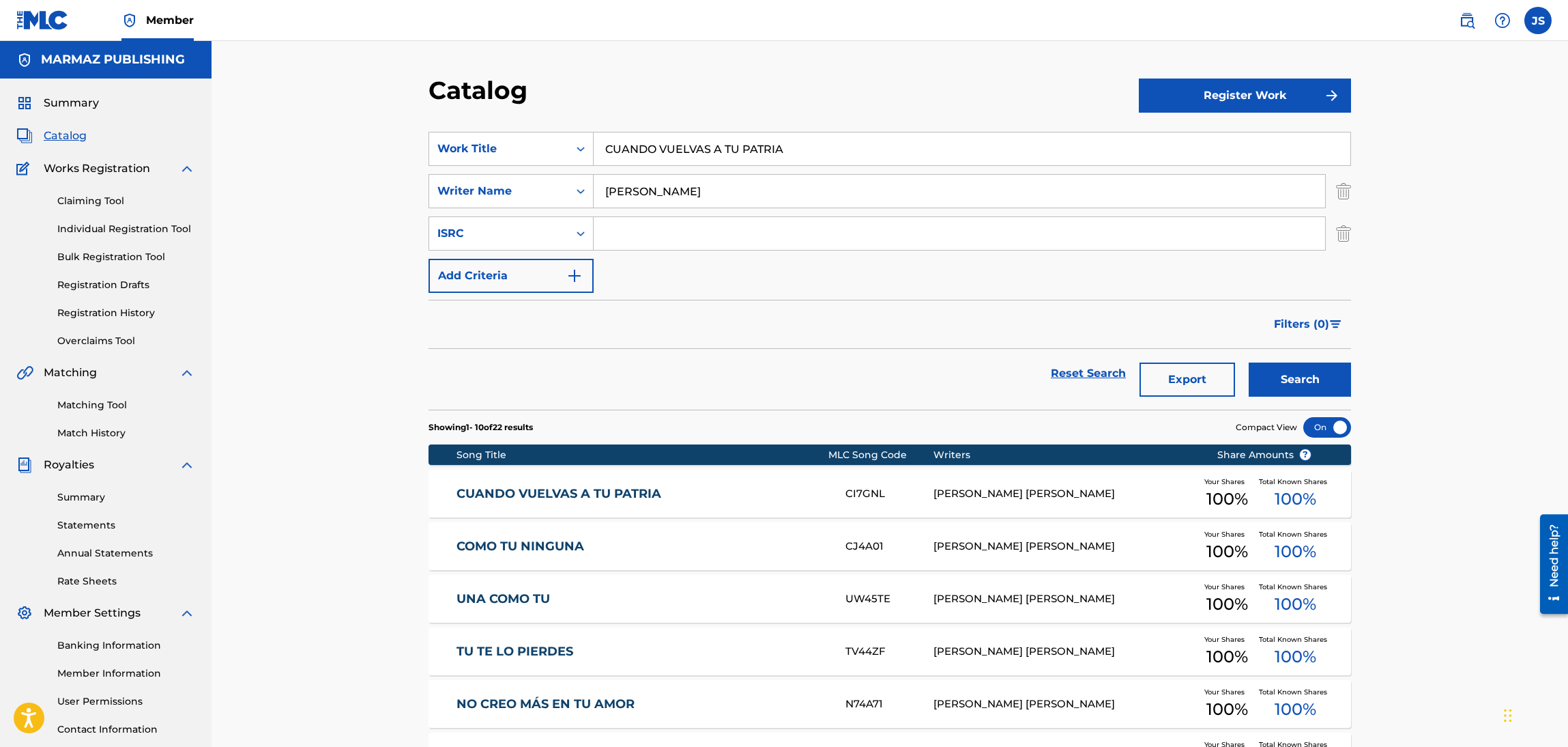
click at [617, 496] on link "CUANDO VUELVAS A TU PATRIA" at bounding box center [642, 494] width 371 height 16
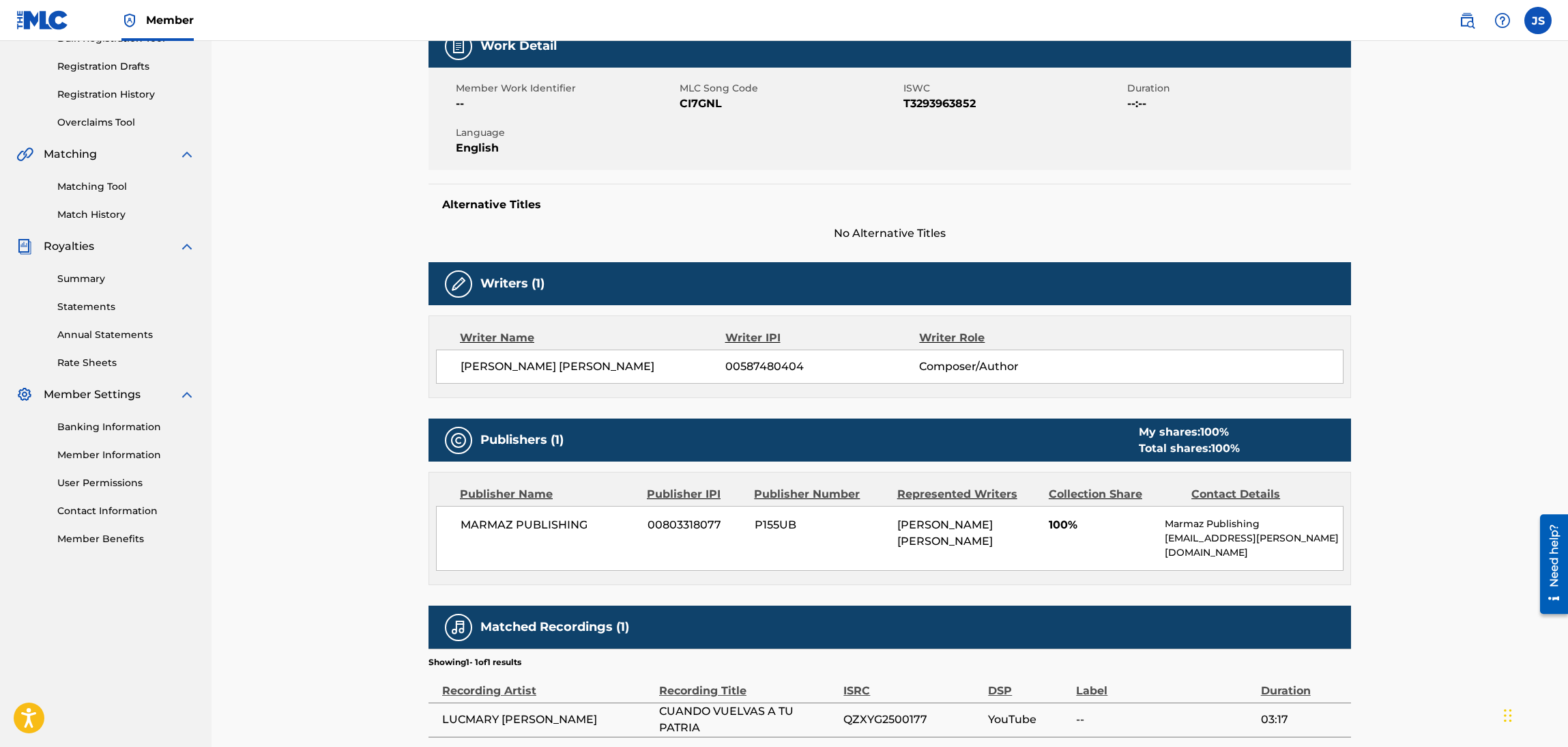
scroll to position [319, 0]
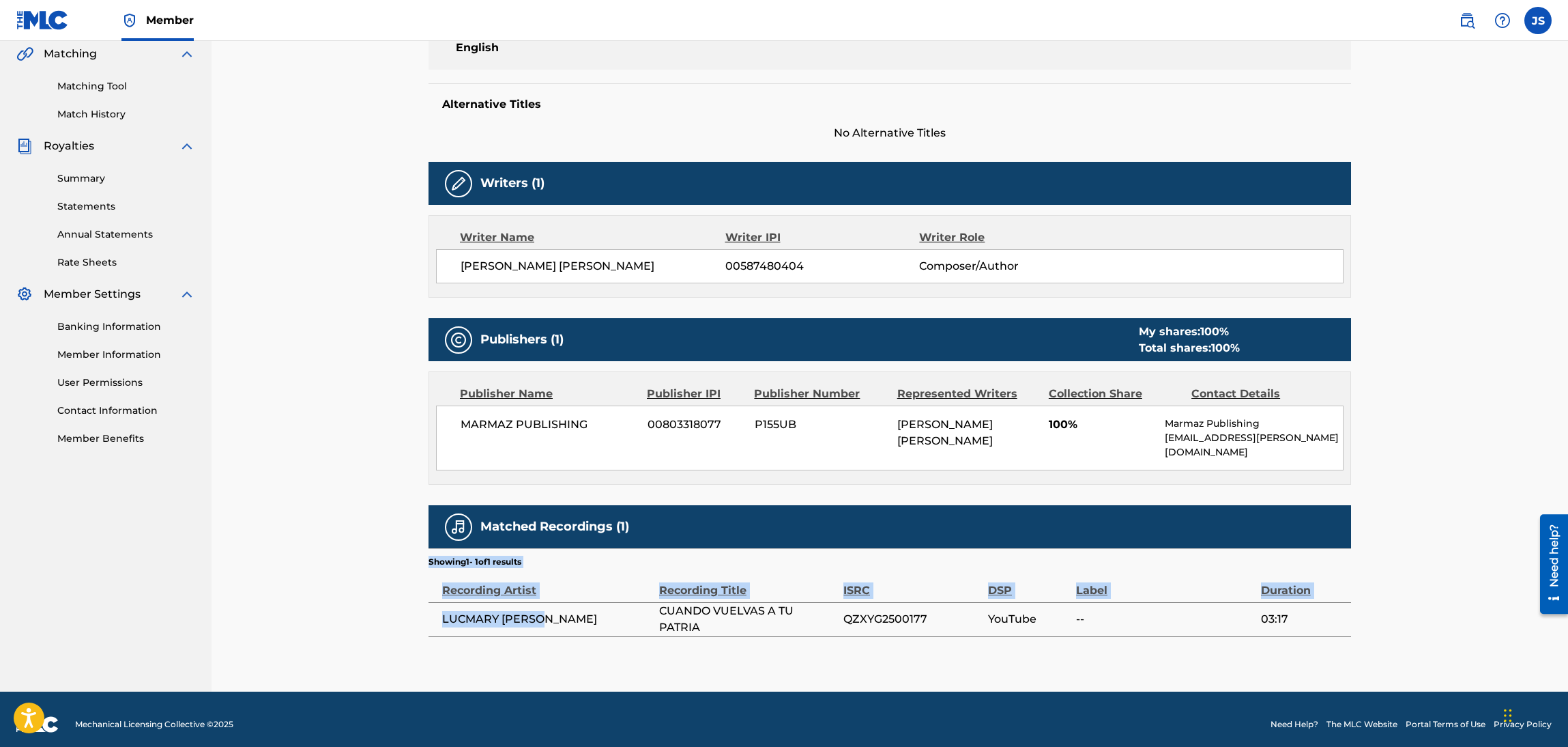
drag, startPoint x: 564, startPoint y: 614, endPoint x: 404, endPoint y: 624, distance: 160.3
click at [404, 624] on div "< Back to results Edit Last Edited: March 05, 2025 Source: The MLC CUANDO VUELV…" at bounding box center [889, 207] width 1356 height 969
copy div "Showing 1 - 1 of 1 results Recording Artist Recording Title ISRC DSP Label Dura…"
click at [613, 655] on div "< Back to results Edit Last Edited: March 05, 2025 Source: The MLC CUANDO VUELV…" at bounding box center [889, 224] width 923 height 935
drag, startPoint x: 570, startPoint y: 610, endPoint x: 444, endPoint y: 626, distance: 127.0
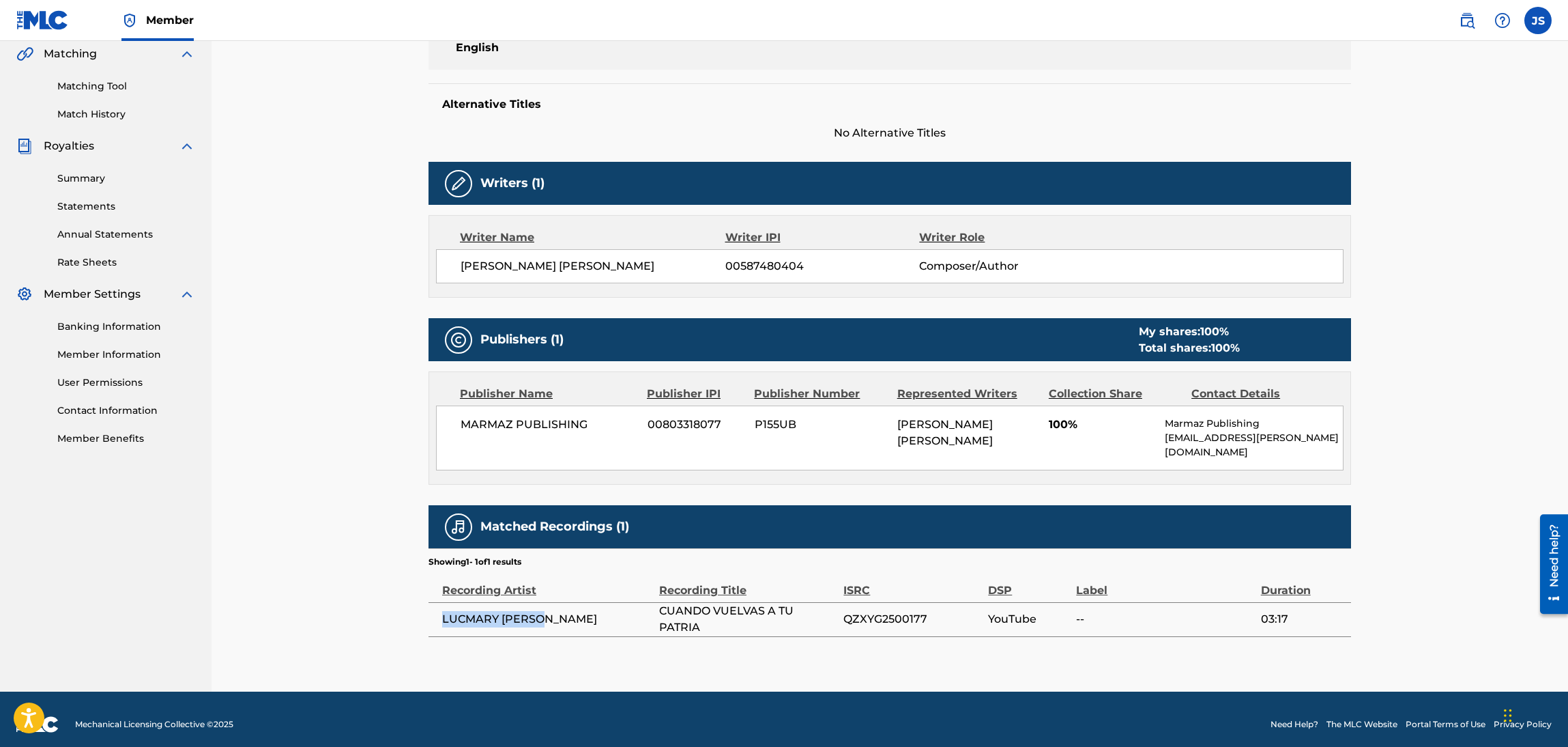
click at [444, 626] on td "LUCMARY PADRON" at bounding box center [543, 618] width 230 height 34
copy span "LUCMARY PADRON"
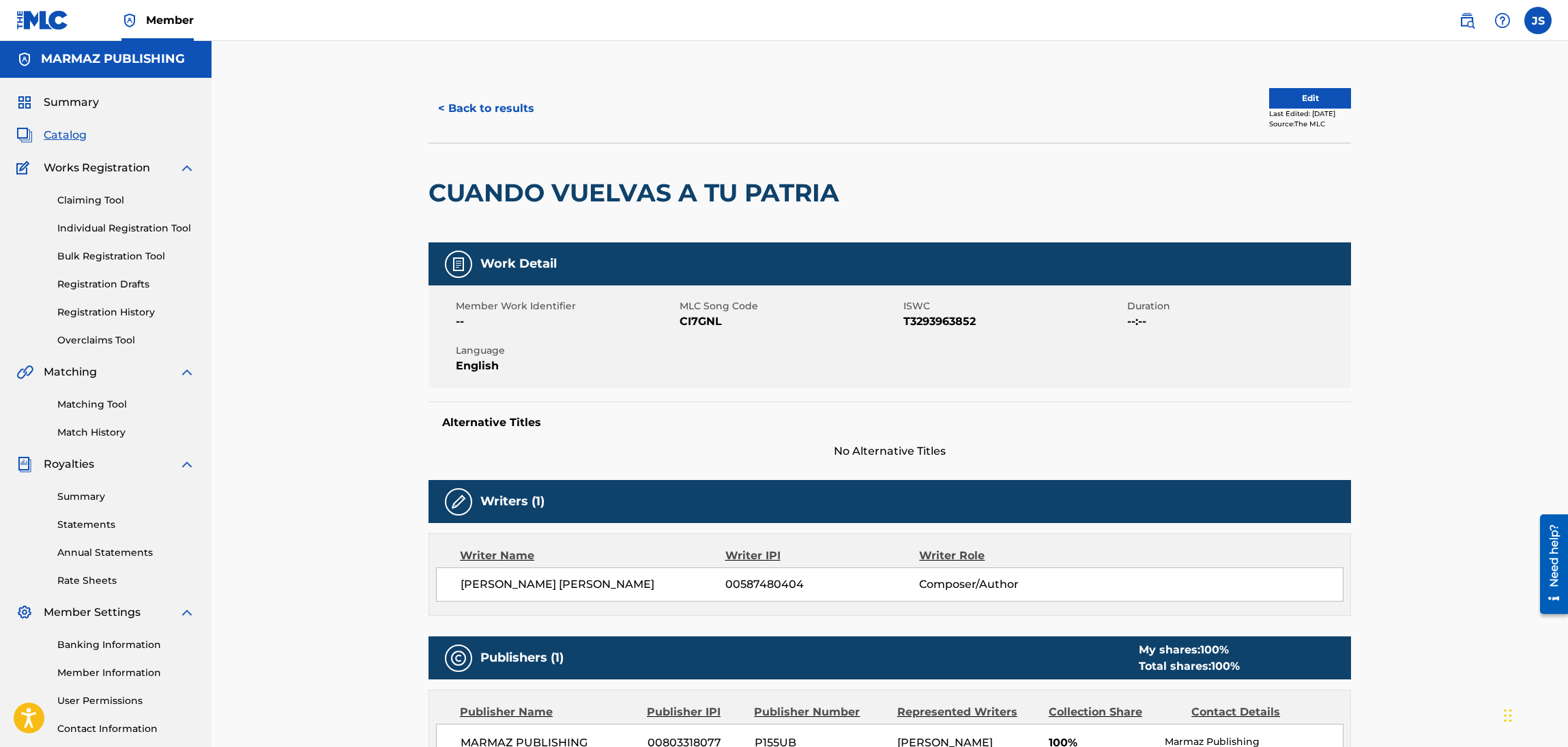
scroll to position [0, 0]
click at [461, 102] on button "< Back to results" at bounding box center [486, 109] width 116 height 34
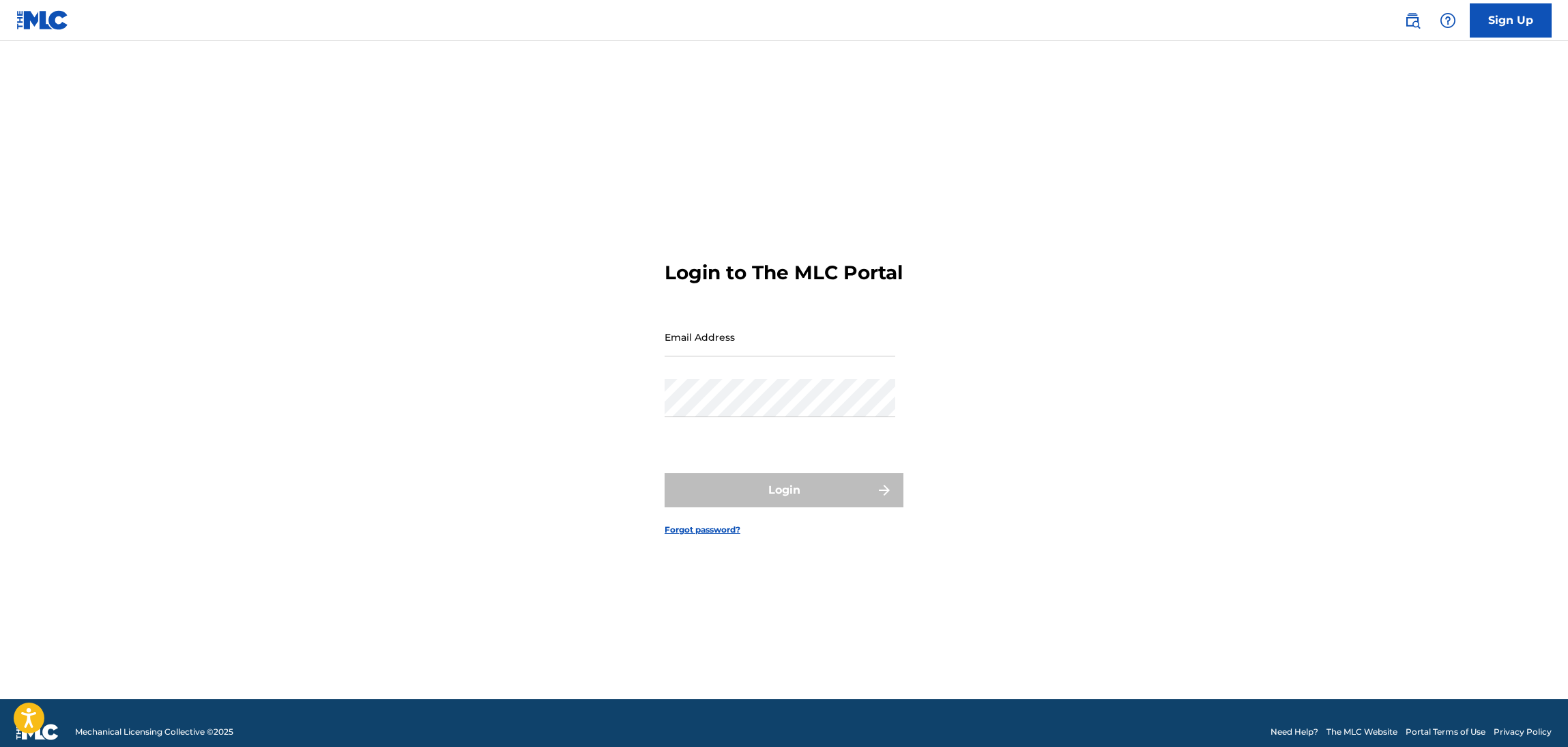
click at [716, 342] on input "Email Address" at bounding box center [779, 336] width 230 height 39
type input "[EMAIL_ADDRESS][DOMAIN_NAME]"
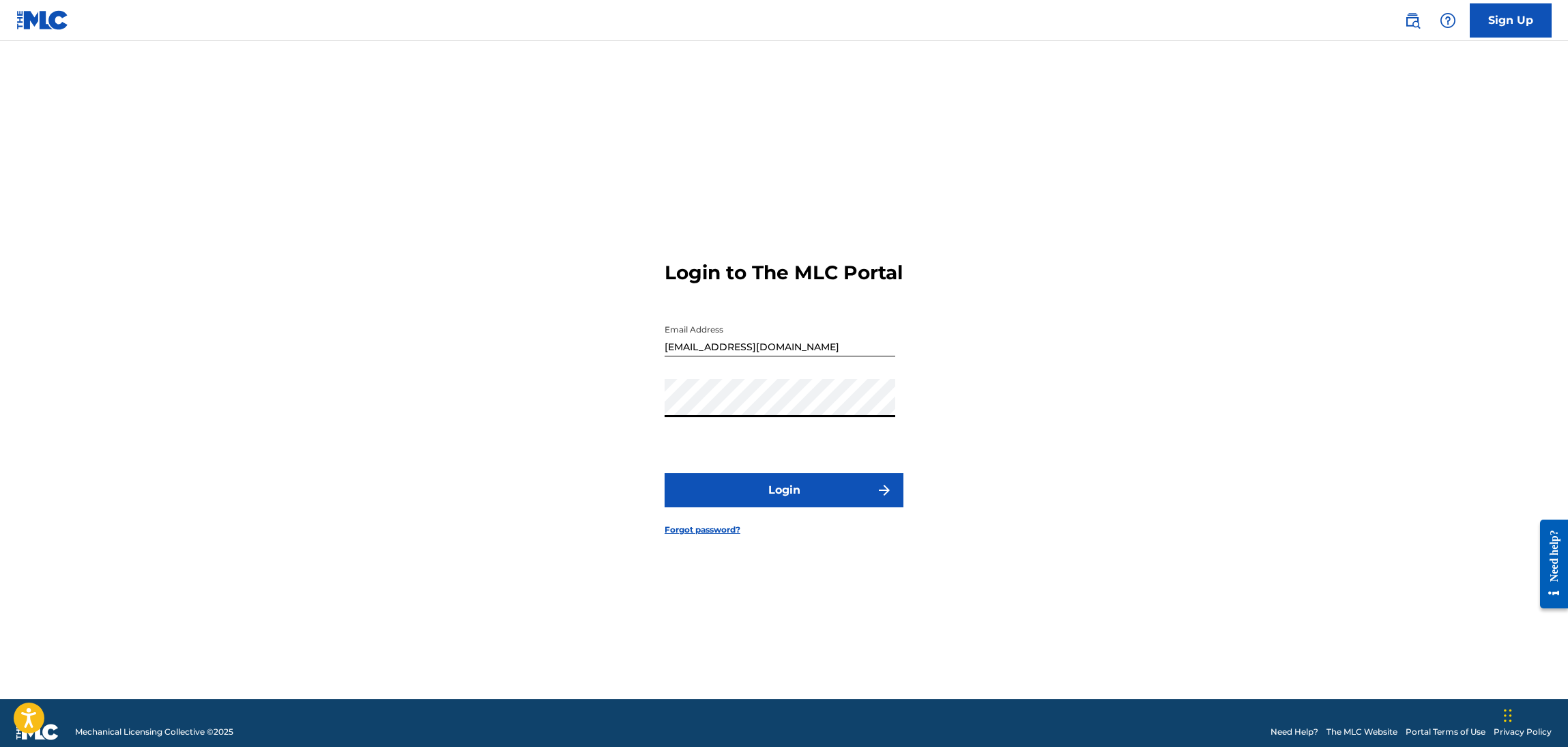
click at [821, 503] on button "Login" at bounding box center [784, 490] width 239 height 34
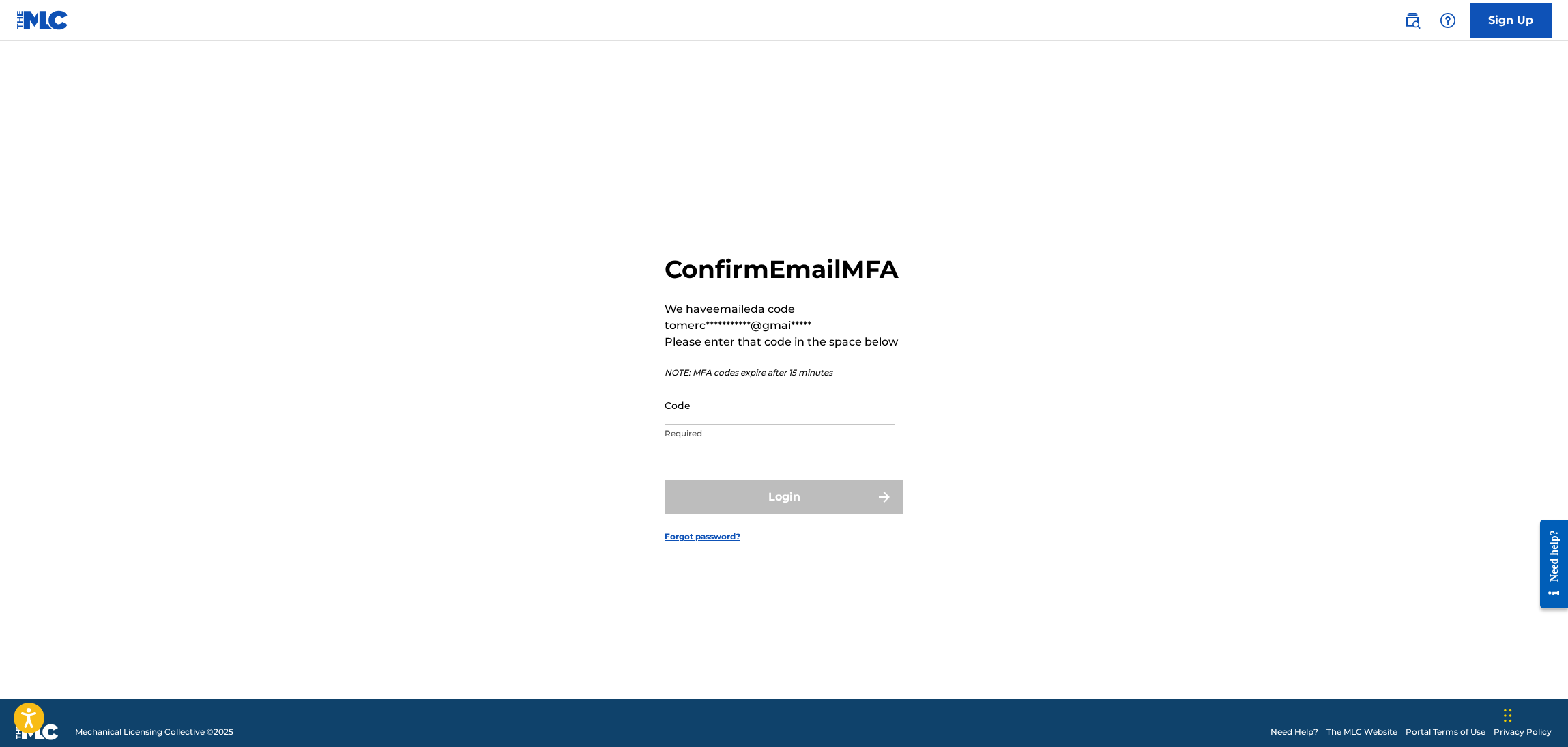
click at [805, 440] on p "Required" at bounding box center [779, 433] width 230 height 12
click at [805, 425] on input "Code" at bounding box center [779, 405] width 230 height 39
click at [781, 447] on div "Code Required" at bounding box center [779, 416] width 230 height 61
click at [776, 419] on input "Code" at bounding box center [779, 405] width 230 height 39
paste input "104781"
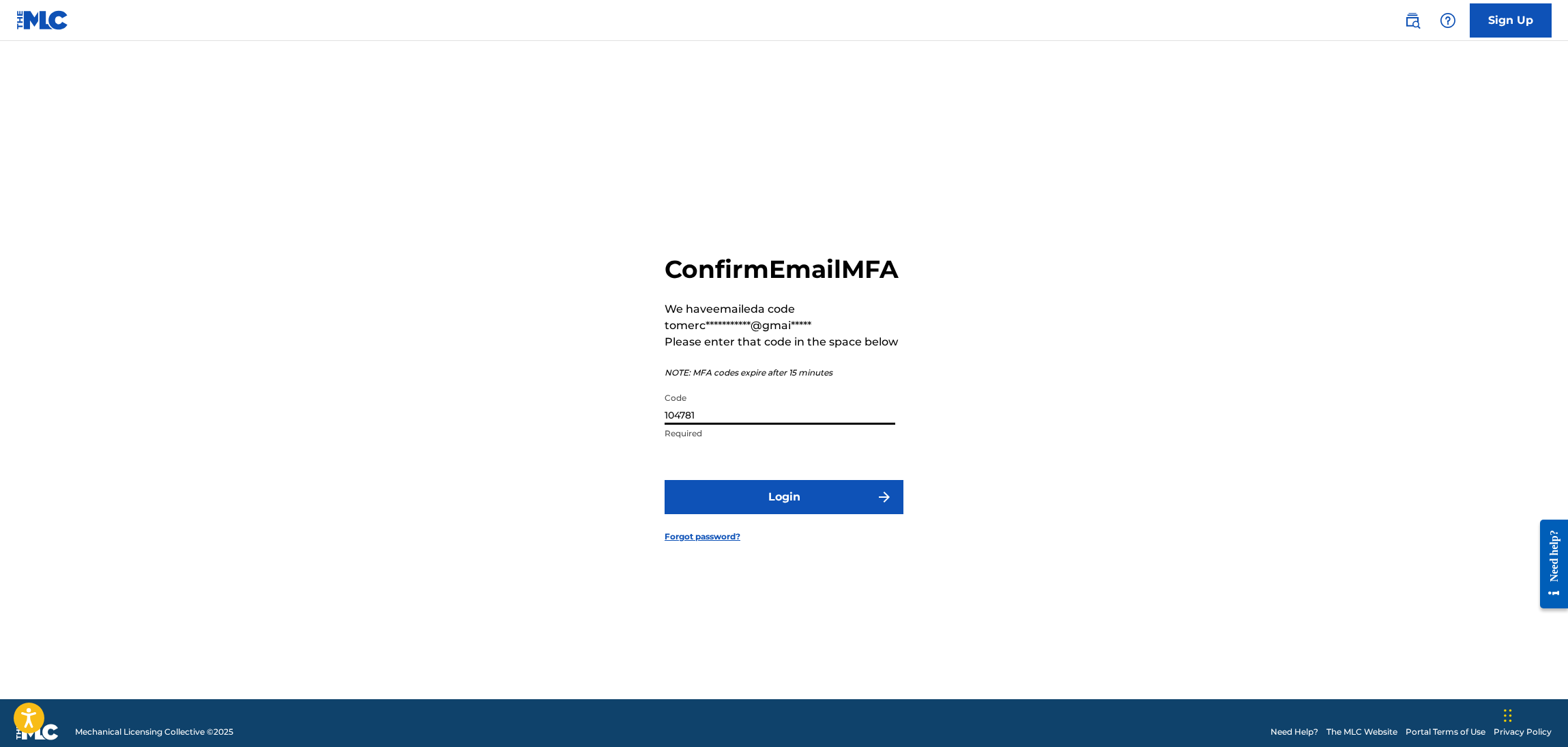
type input "104781"
click at [1051, 344] on div "**********" at bounding box center [784, 387] width 955 height 624
click at [809, 508] on button "Login" at bounding box center [784, 497] width 239 height 34
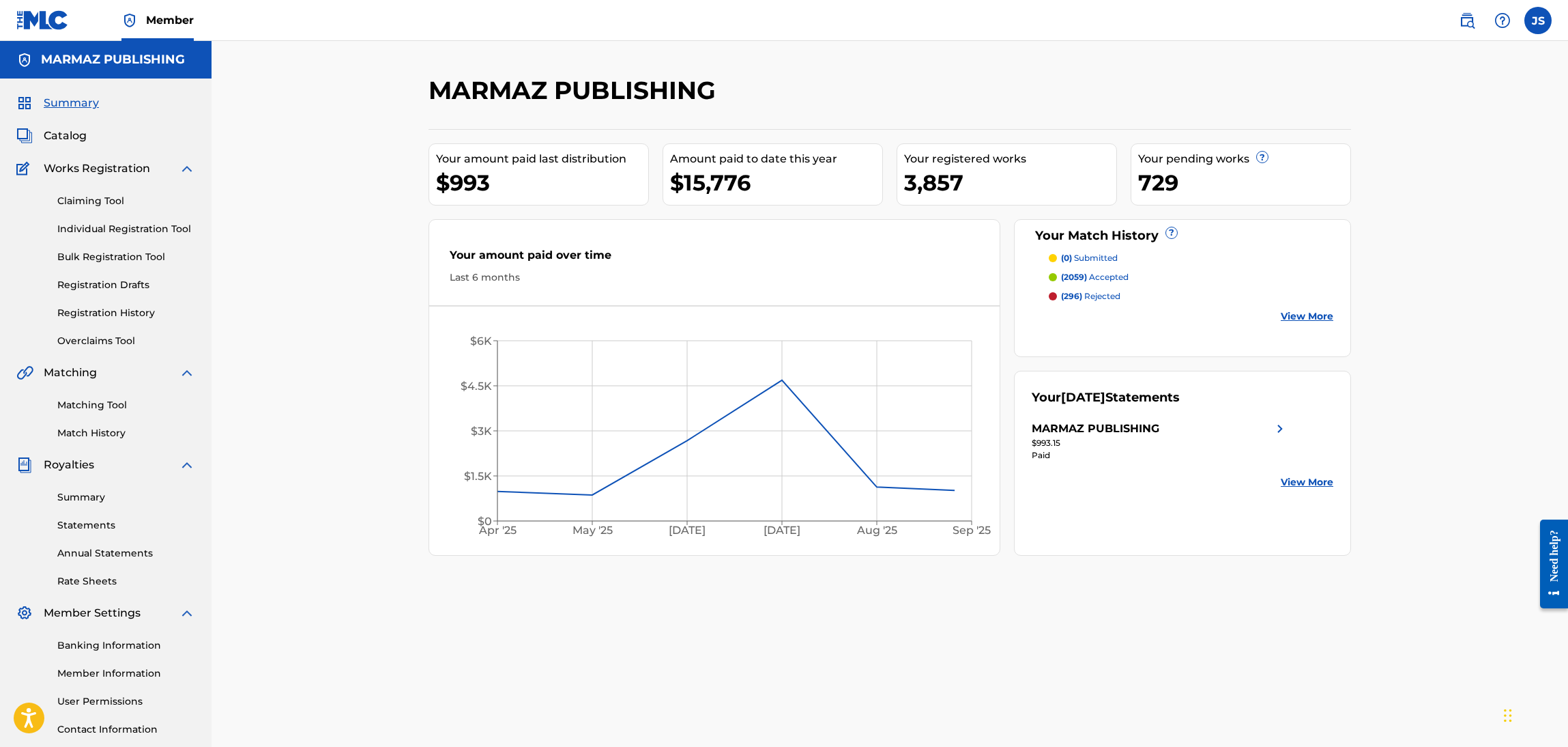
click at [91, 401] on link "Matching Tool" at bounding box center [125, 405] width 137 height 14
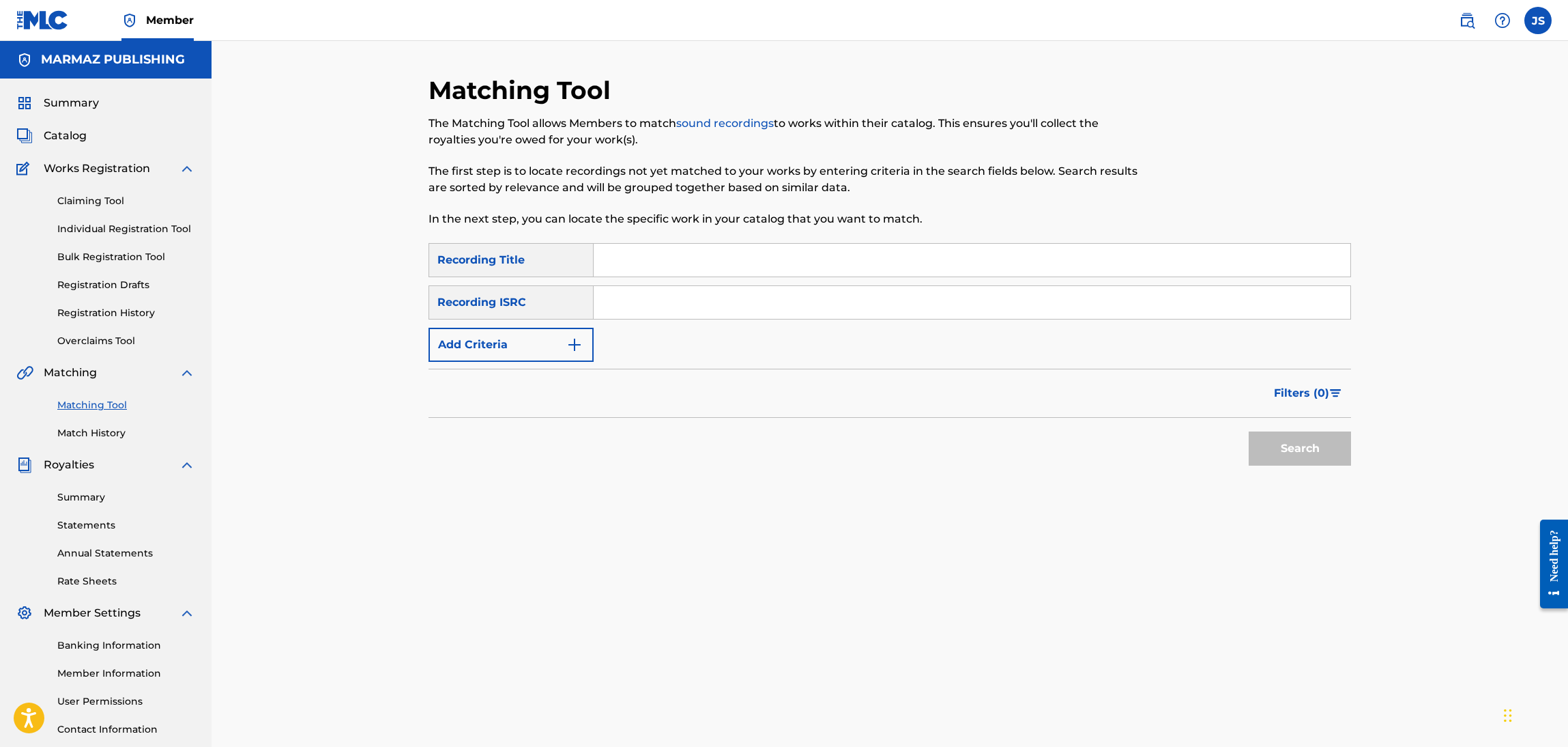
click at [633, 303] on input "Search Form" at bounding box center [972, 302] width 756 height 32
paste input "104781"
drag, startPoint x: 701, startPoint y: 308, endPoint x: 293, endPoint y: 329, distance: 408.5
click at [300, 321] on div "Matching Tool The Matching Tool allows Members to match sound recordings to wor…" at bounding box center [889, 411] width 1356 height 740
paste input "FRX282240212"
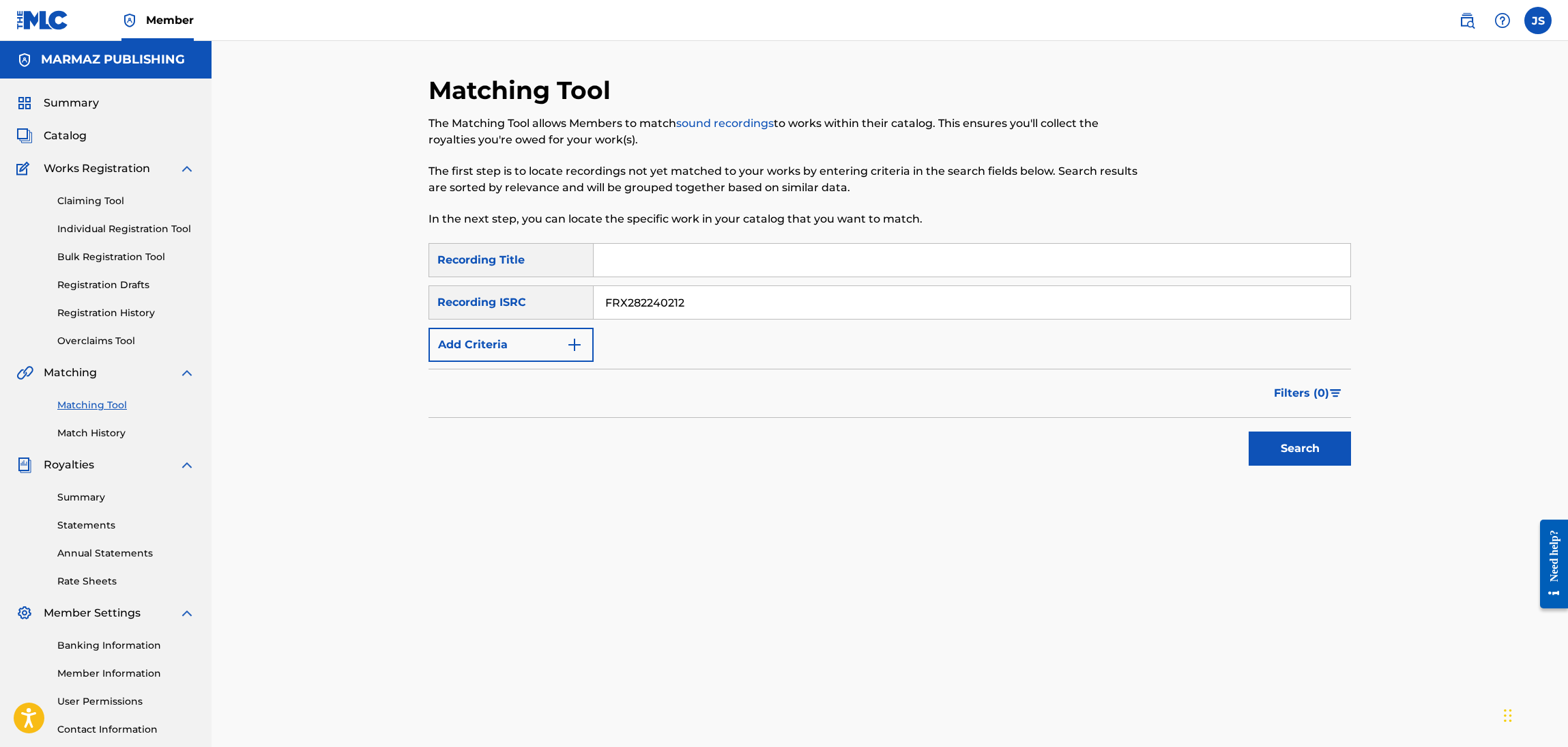
click at [838, 428] on div "Search" at bounding box center [889, 445] width 923 height 54
click at [1271, 442] on button "Search" at bounding box center [1299, 448] width 102 height 34
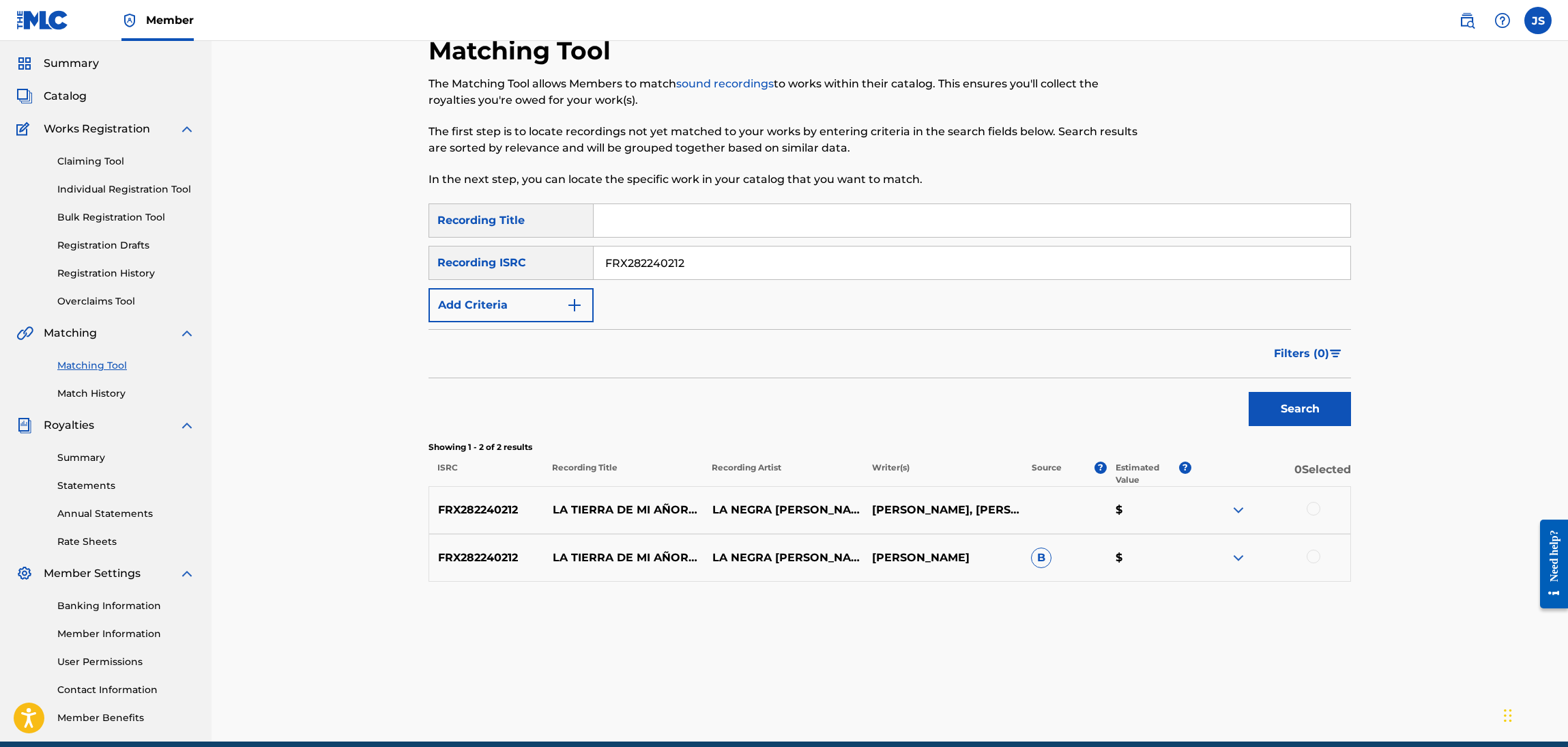
scroll to position [99, 0]
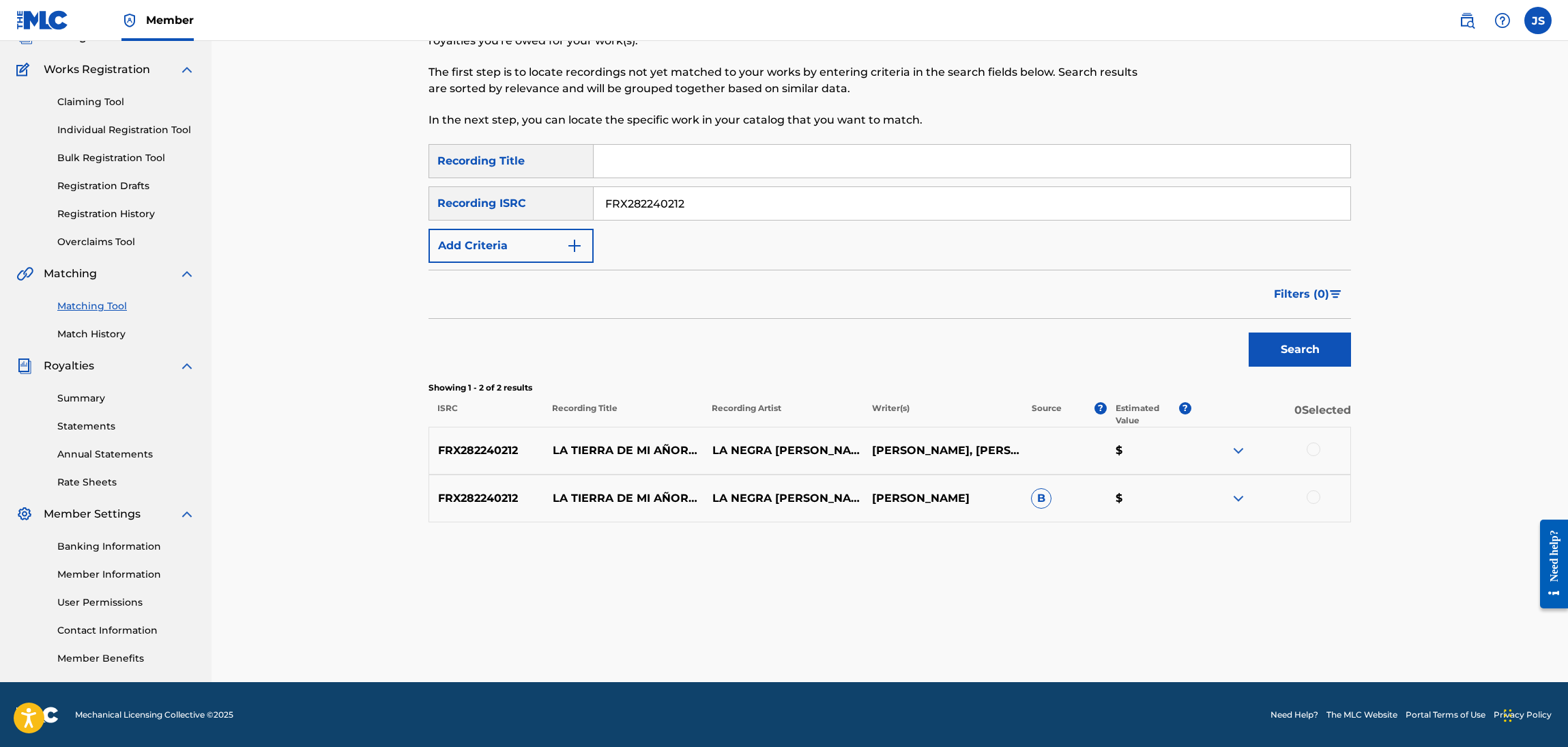
drag, startPoint x: 731, startPoint y: 190, endPoint x: 486, endPoint y: 207, distance: 245.6
click at [486, 207] on div "SearchWithCriteria596fcbbb-c36c-4228-a297-86d9305527b2 Recording ISRC FRX282240…" at bounding box center [889, 203] width 923 height 34
paste input "QZHZ62284847"
click at [834, 302] on div "Filters ( 0 )" at bounding box center [889, 294] width 923 height 49
click at [1286, 339] on button "Search" at bounding box center [1299, 349] width 102 height 34
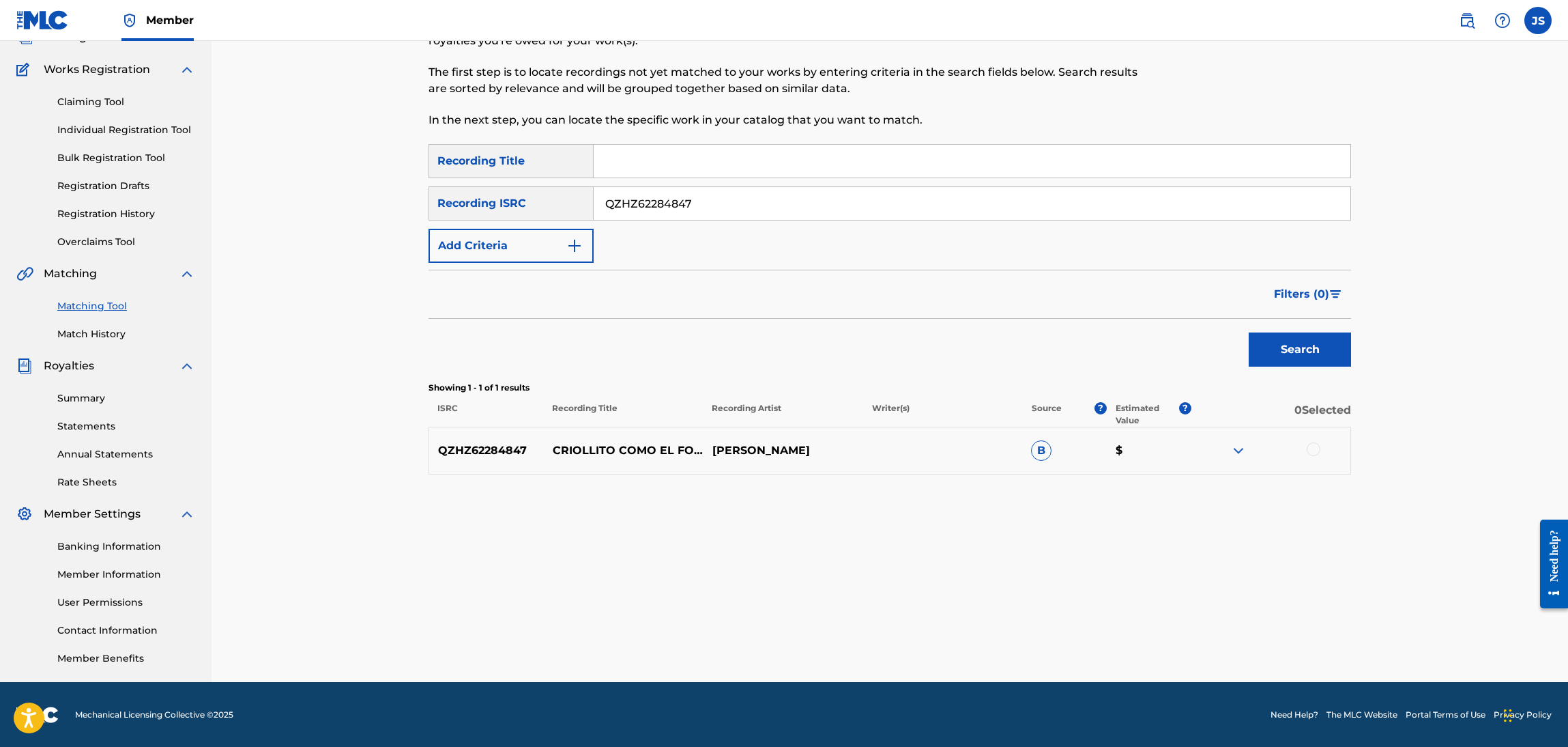
copy p "HENRY FUENMAYOR"
drag, startPoint x: 837, startPoint y: 447, endPoint x: 705, endPoint y: 455, distance: 132.2
click at [705, 455] on p "HENRY FUENMAYOR" at bounding box center [783, 450] width 159 height 17
paste input "XYG250017"
drag, startPoint x: 718, startPoint y: 206, endPoint x: 501, endPoint y: 204, distance: 217.0
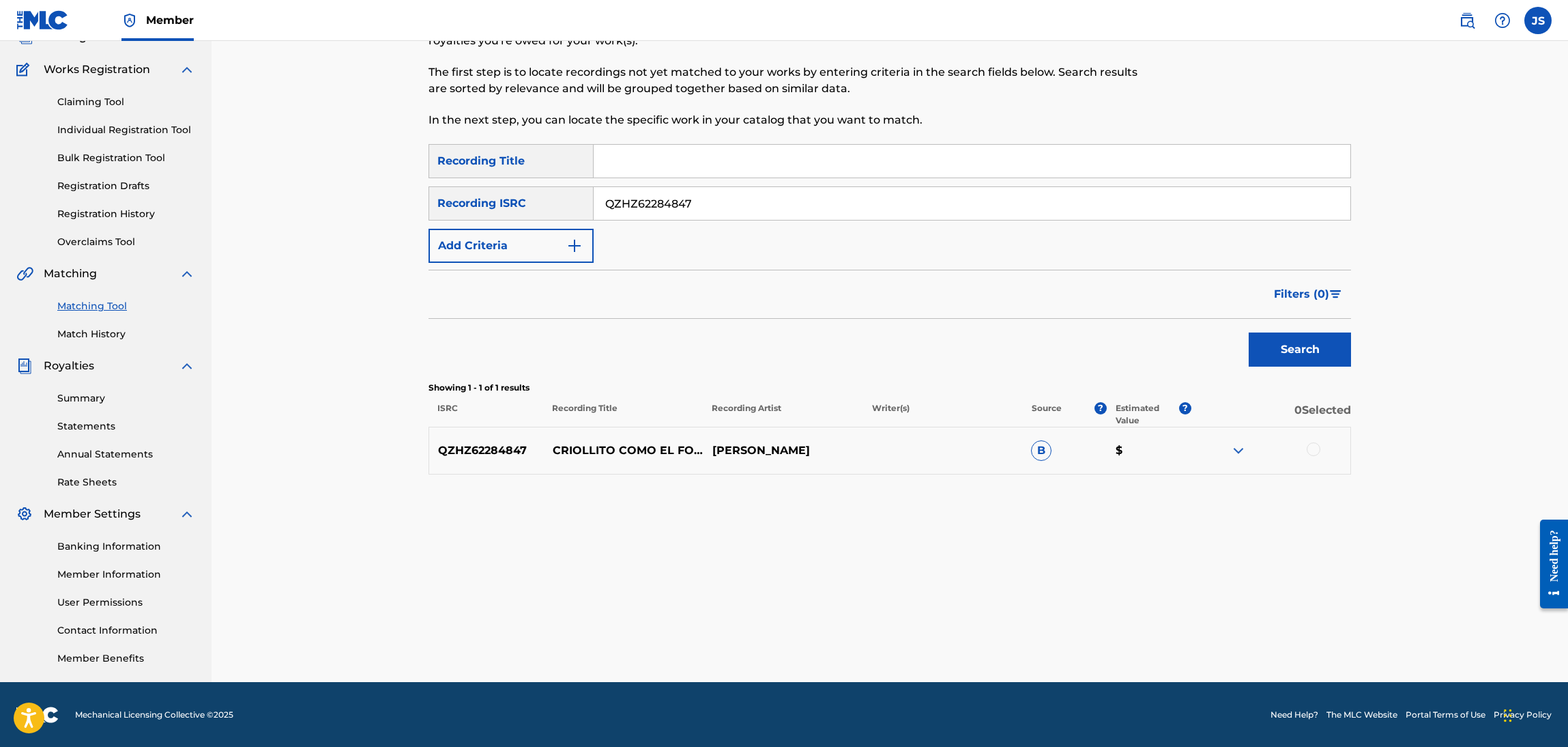
click at [498, 202] on div "SearchWithCriteria596fcbbb-c36c-4228-a297-86d9305527b2 Recording ISRC QZHZ62284…" at bounding box center [889, 203] width 923 height 34
drag, startPoint x: 984, startPoint y: 326, endPoint x: 1043, endPoint y: 335, distance: 59.7
click at [986, 326] on div "Search" at bounding box center [889, 346] width 923 height 54
click at [1301, 368] on div "Search" at bounding box center [1297, 346] width 109 height 54
click at [1315, 349] on button "Search" at bounding box center [1299, 349] width 102 height 34
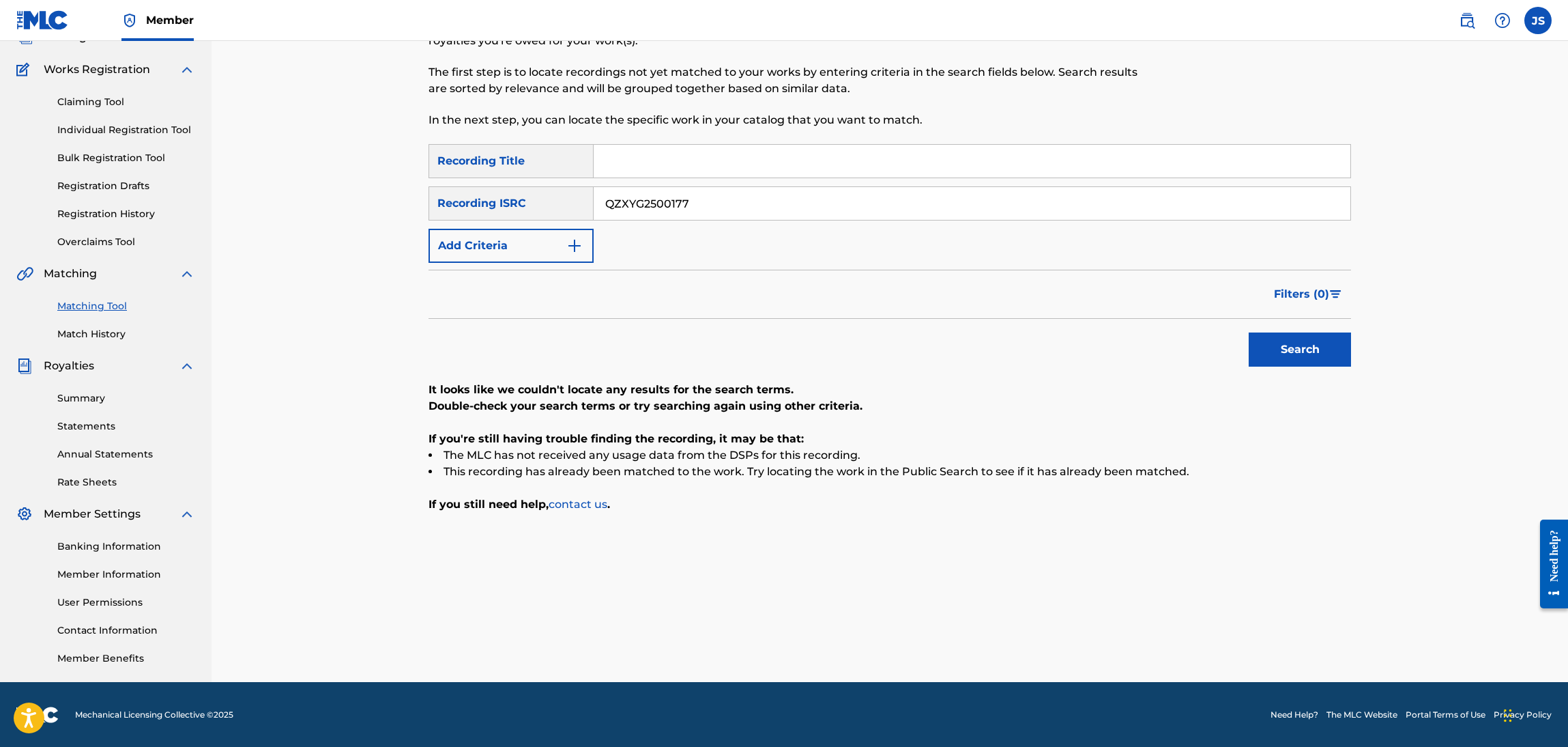
click at [719, 176] on input "Search Form" at bounding box center [972, 160] width 756 height 32
click at [664, 202] on input "QZXYG2500177" at bounding box center [972, 203] width 756 height 32
click at [674, 201] on input "QZXYG2500177" at bounding box center [972, 203] width 756 height 32
paste input "TRX2376871"
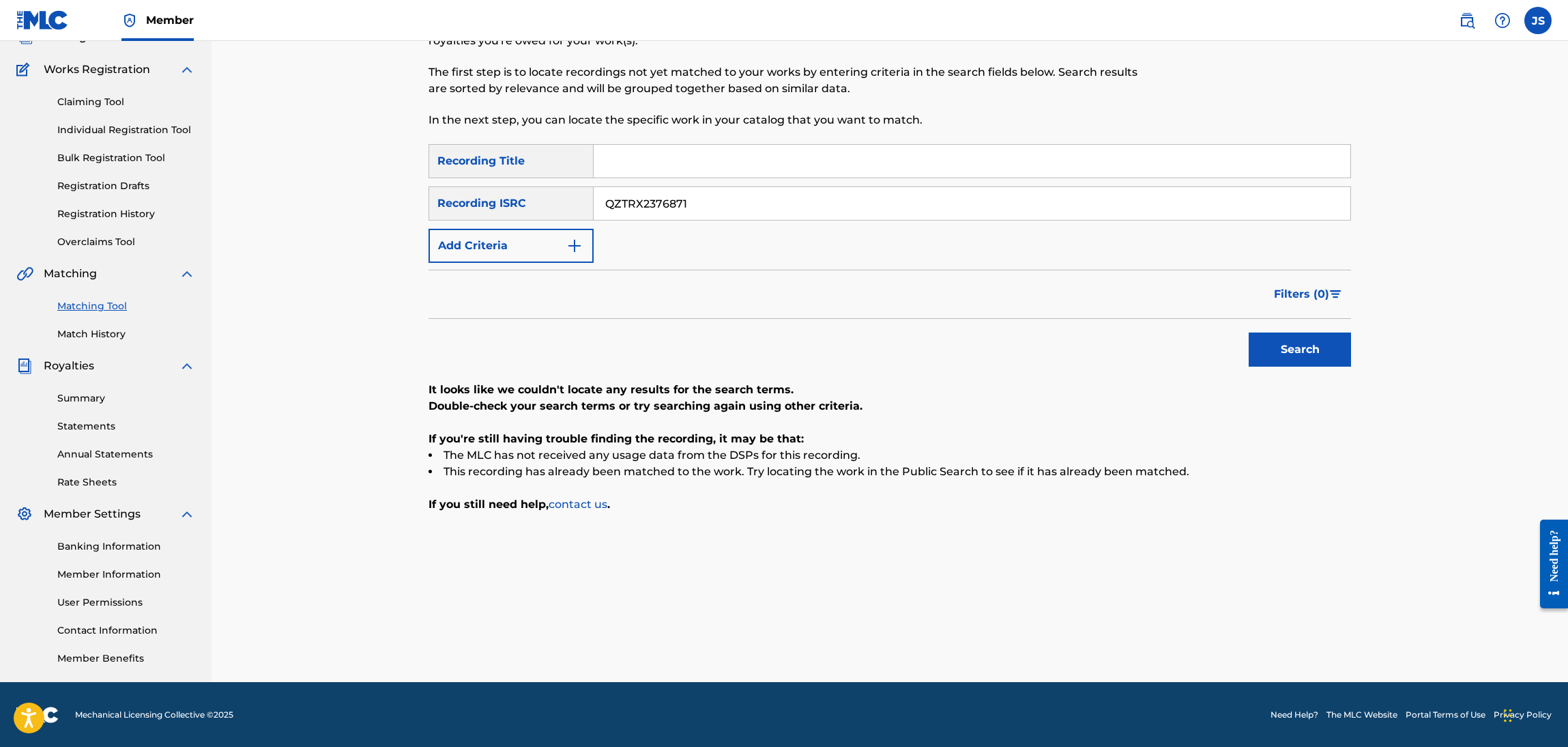
type input "QZTRX2376871"
click at [791, 290] on div "Filters ( 0 )" at bounding box center [889, 294] width 923 height 49
click at [1336, 350] on button "Search" at bounding box center [1299, 349] width 102 height 34
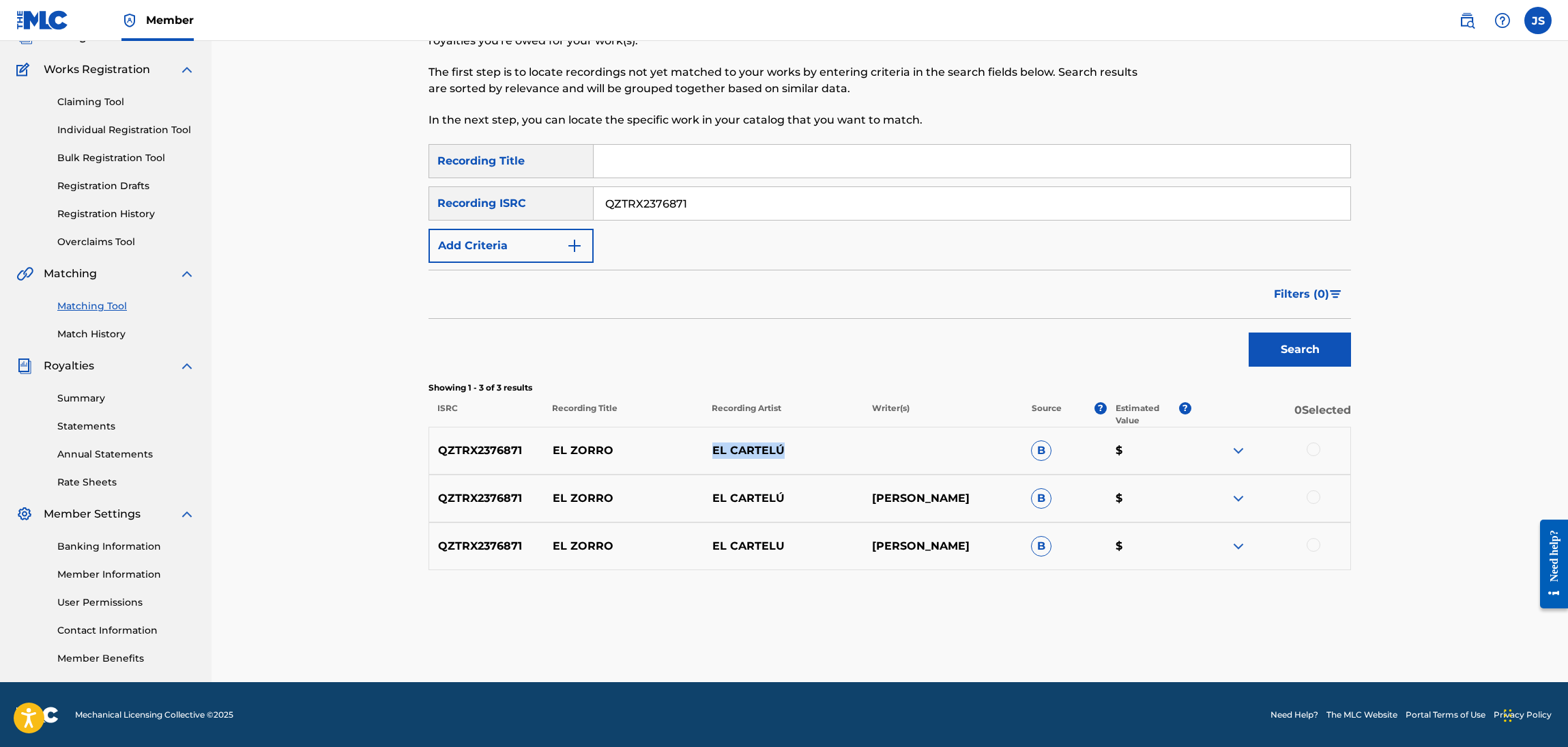
drag, startPoint x: 793, startPoint y: 451, endPoint x: 711, endPoint y: 450, distance: 82.0
click at [711, 450] on p "EL CARTELÚ" at bounding box center [783, 450] width 159 height 17
copy p "EL CARTELÚ"
